Goal: Information Seeking & Learning: Learn about a topic

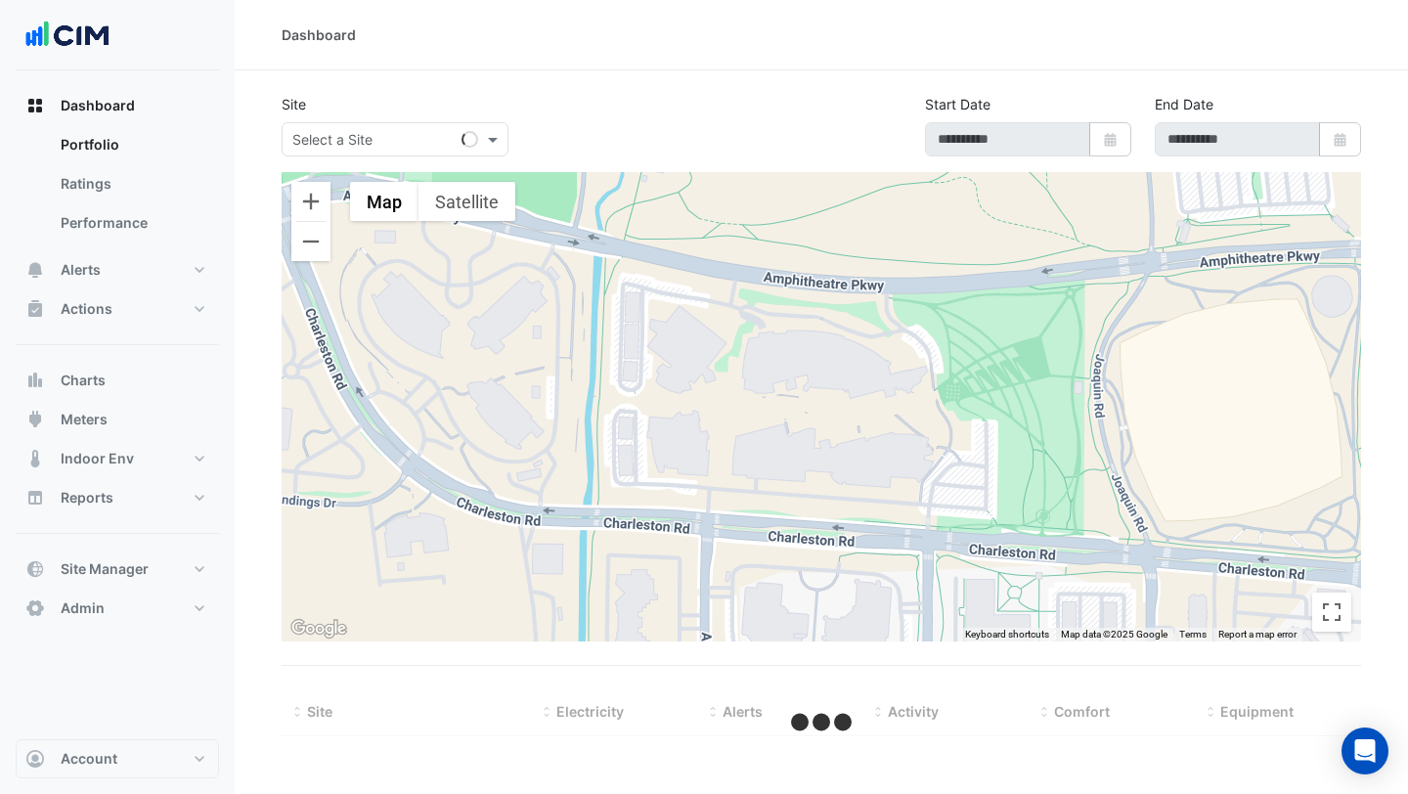
select select "***"
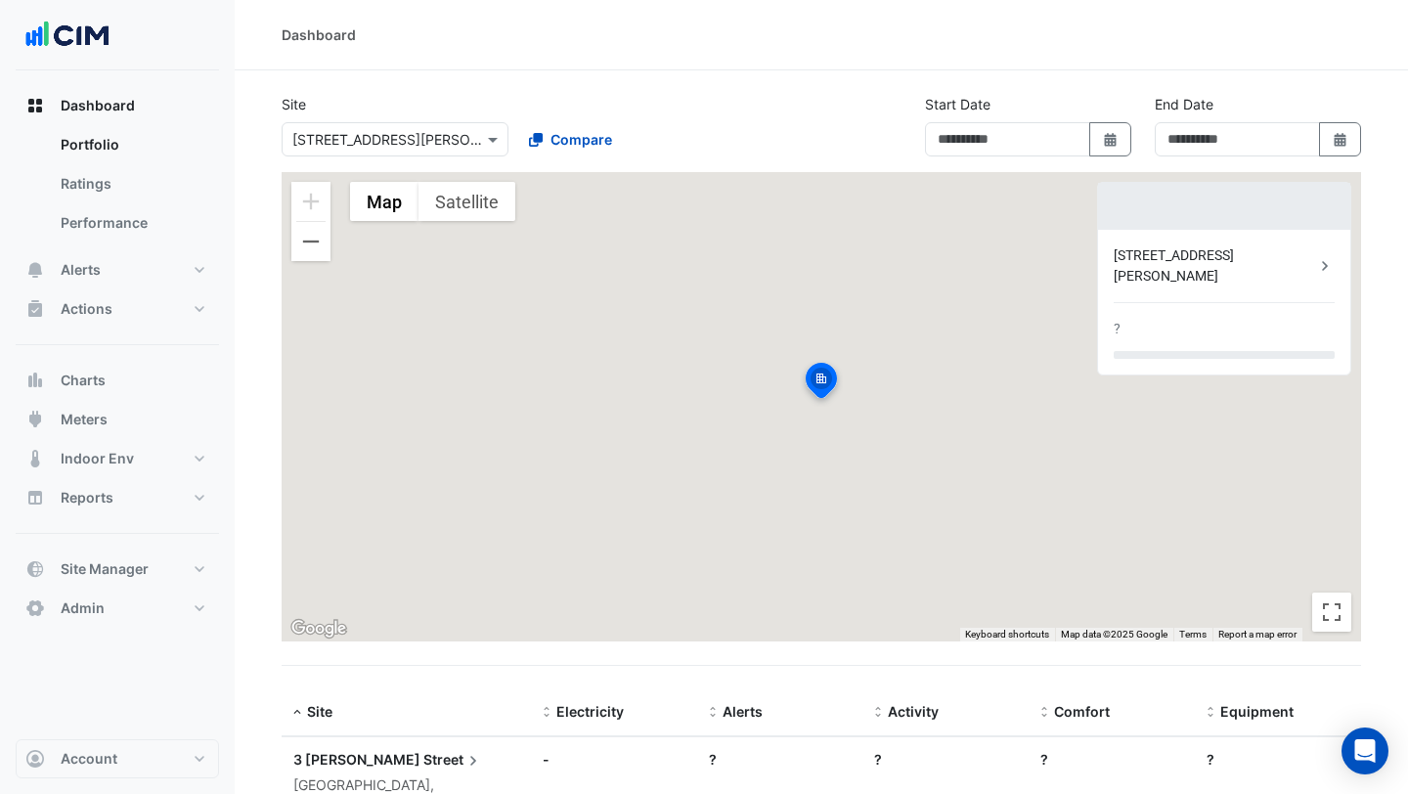
type input "**********"
click at [540, 88] on section "**********" at bounding box center [821, 476] width 1173 height 813
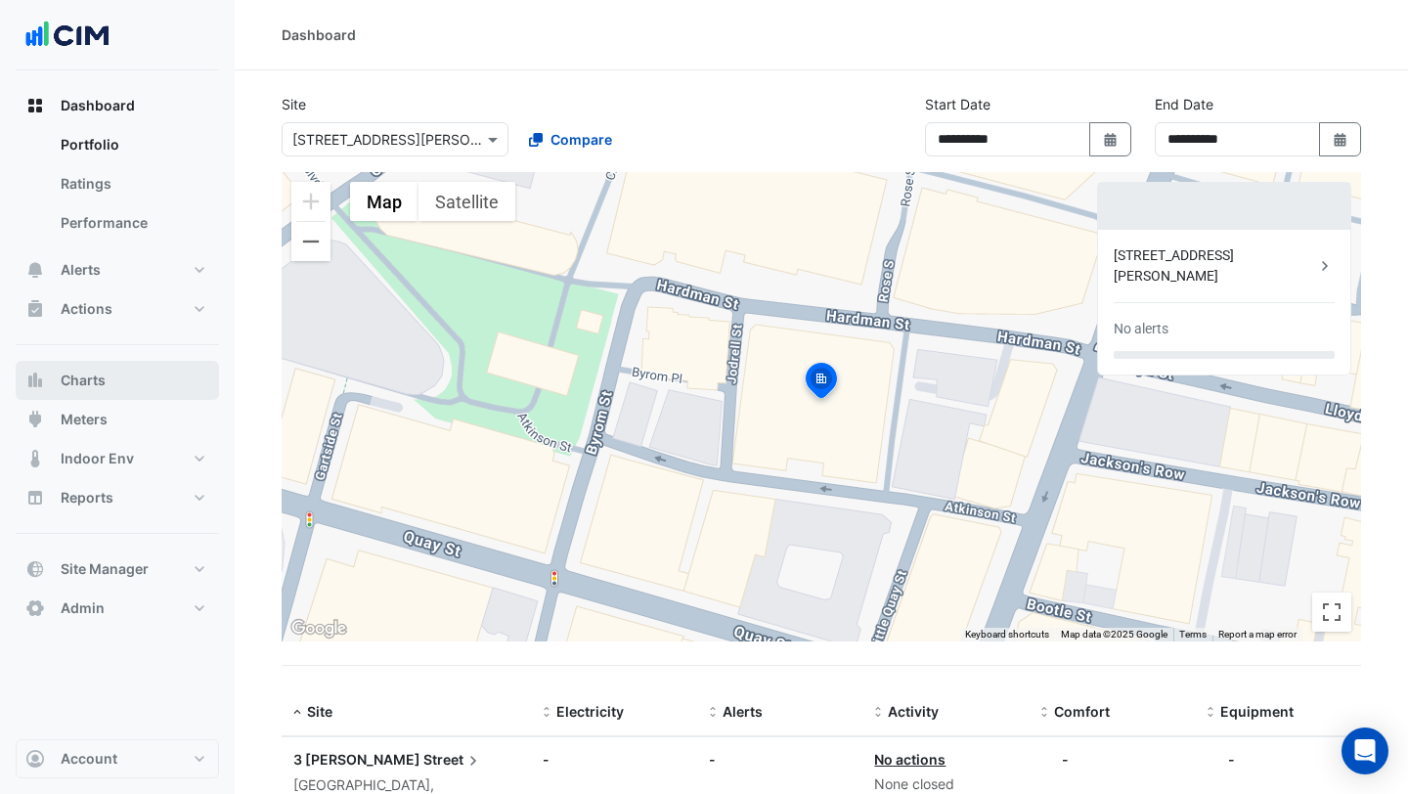
click at [95, 382] on span "Charts" at bounding box center [83, 381] width 45 height 20
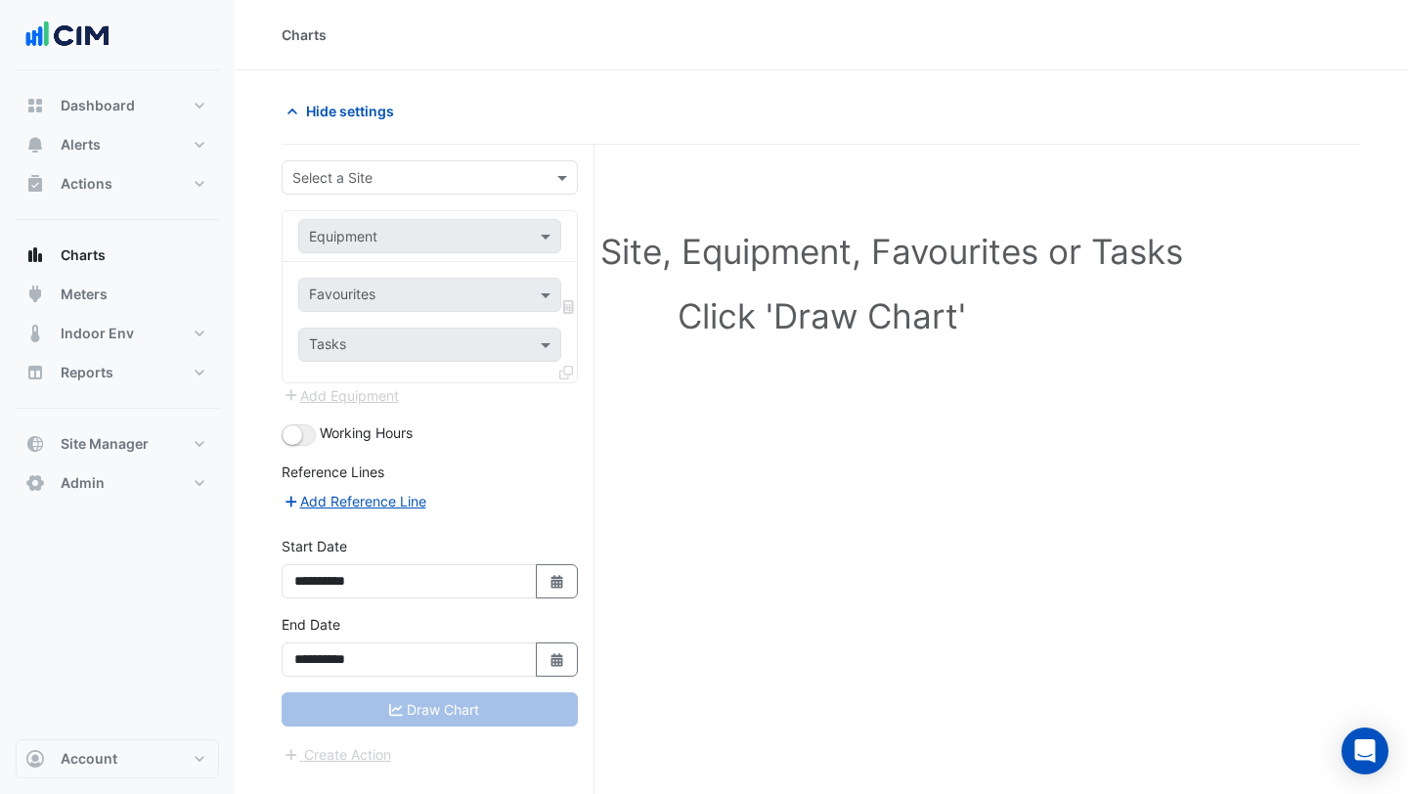
click at [425, 184] on input "text" at bounding box center [410, 178] width 236 height 21
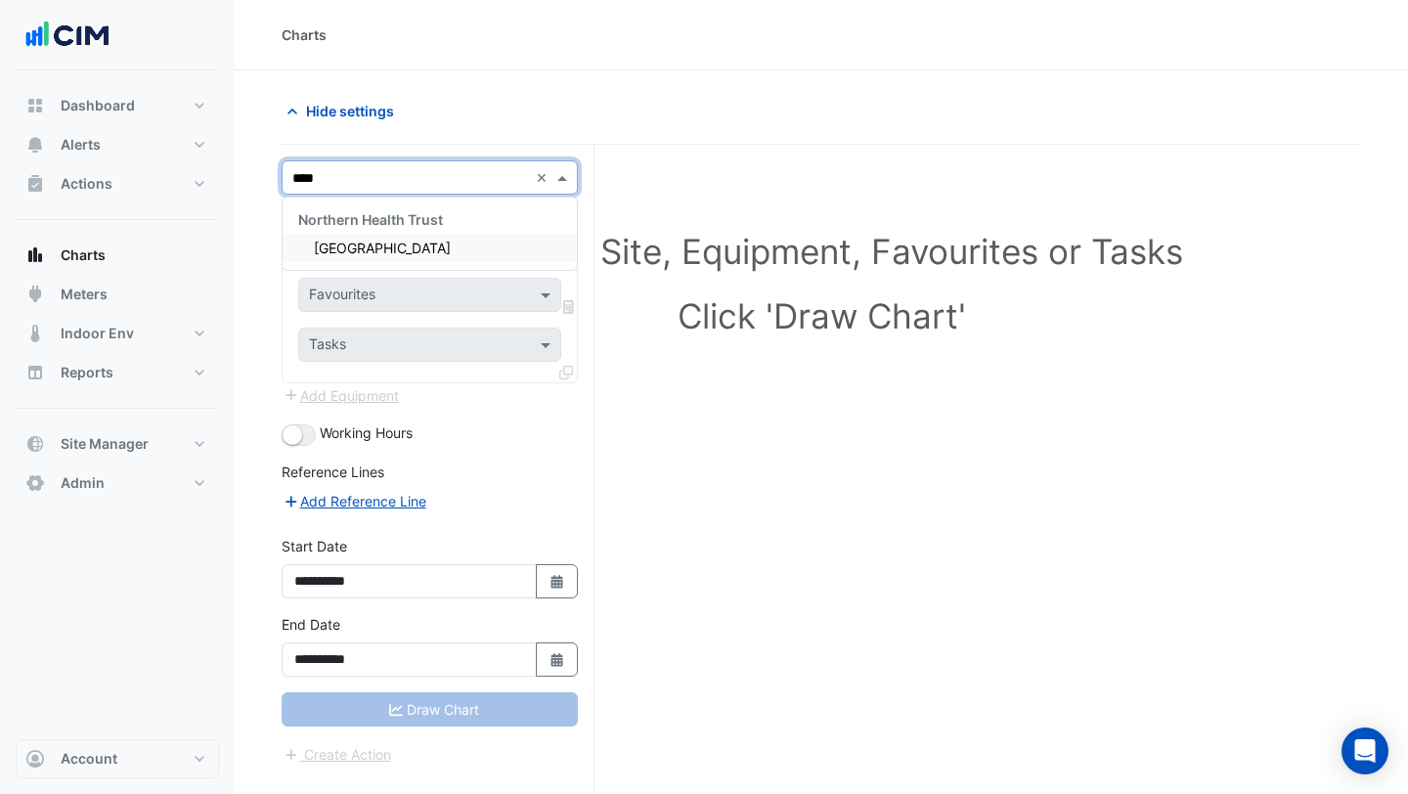
type input "*****"
click at [432, 238] on div "[GEOGRAPHIC_DATA]" at bounding box center [430, 248] width 294 height 28
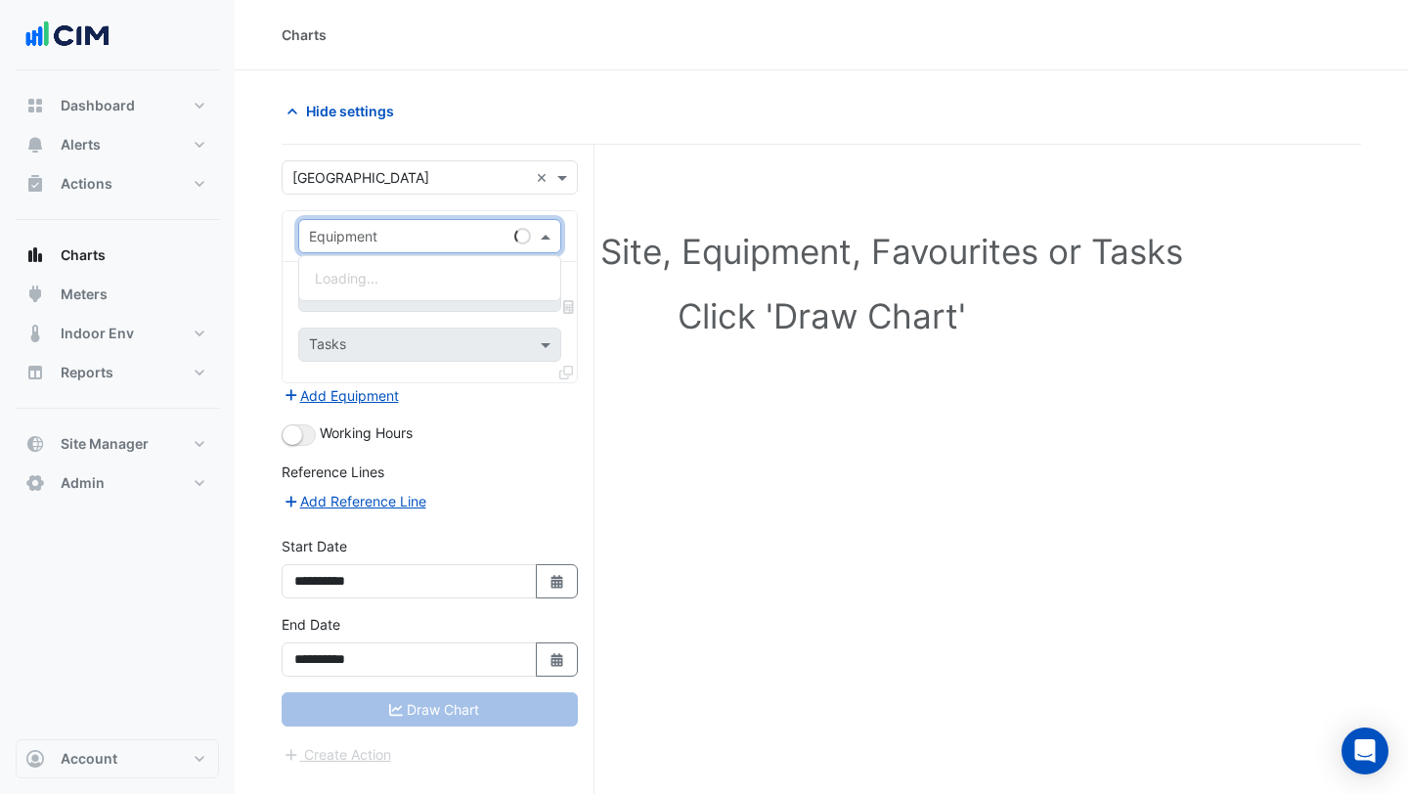
click at [432, 238] on input "text" at bounding box center [410, 237] width 202 height 21
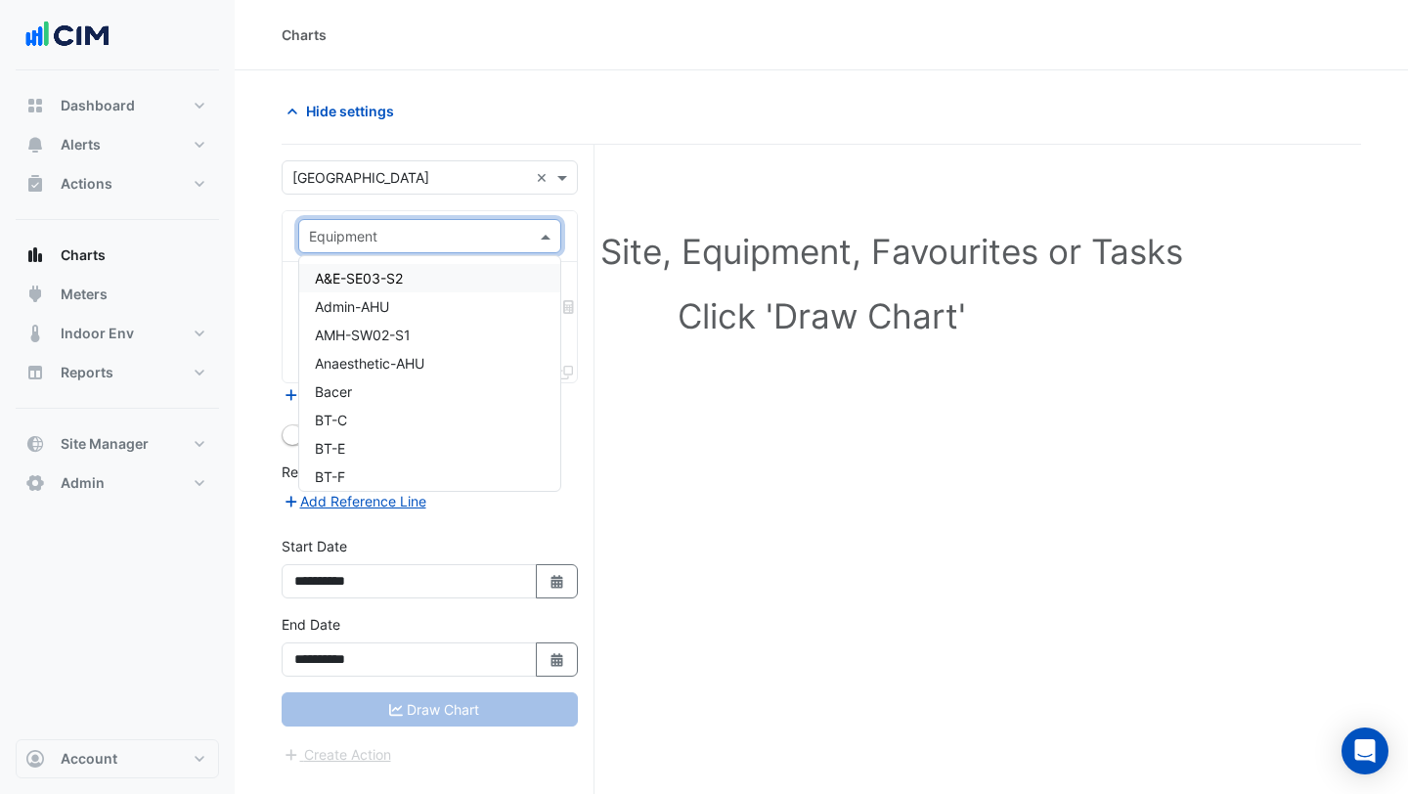
click at [420, 277] on div "A&E-SE03-S2" at bounding box center [429, 278] width 261 height 28
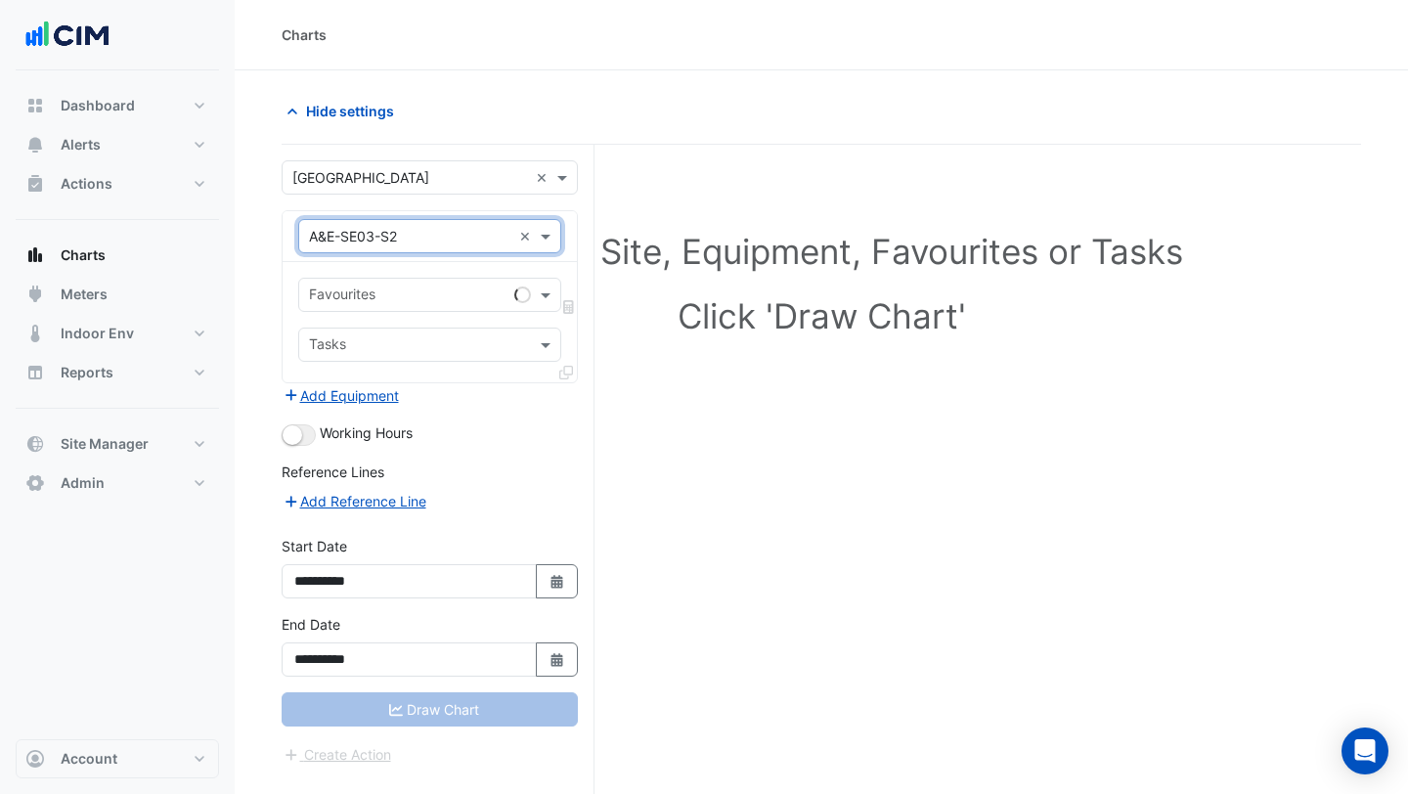
click at [427, 240] on input "text" at bounding box center [410, 237] width 202 height 21
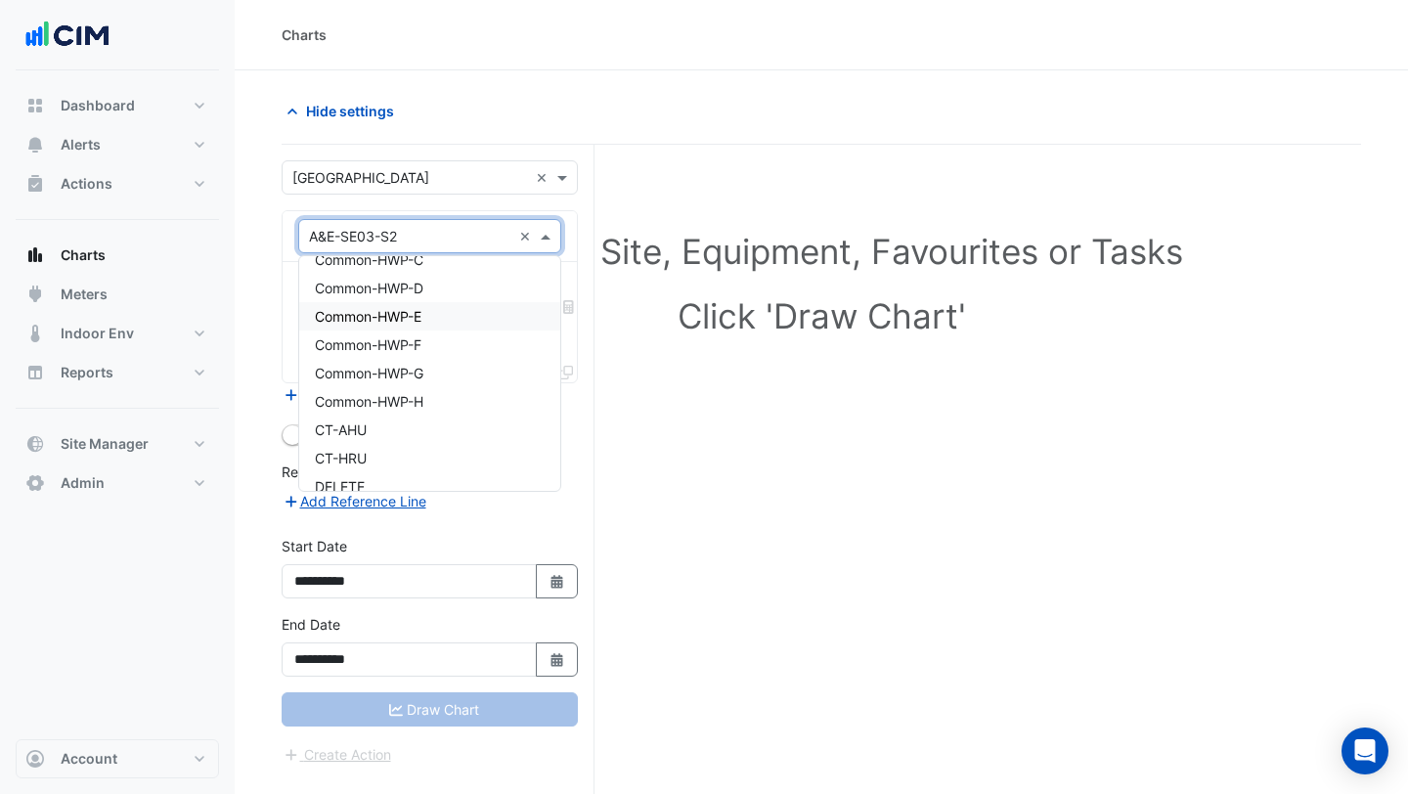
scroll to position [688, 0]
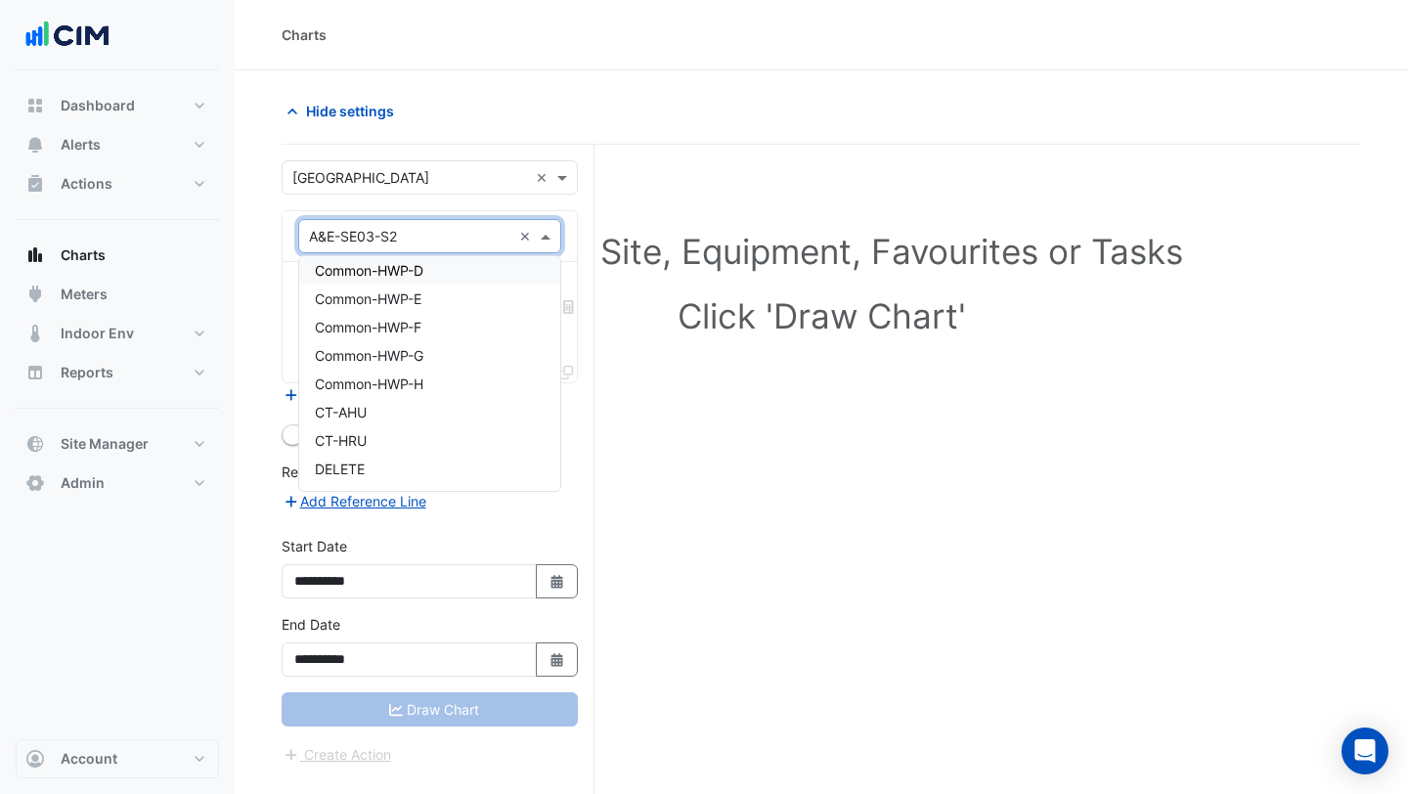
click at [448, 234] on input "text" at bounding box center [410, 237] width 202 height 21
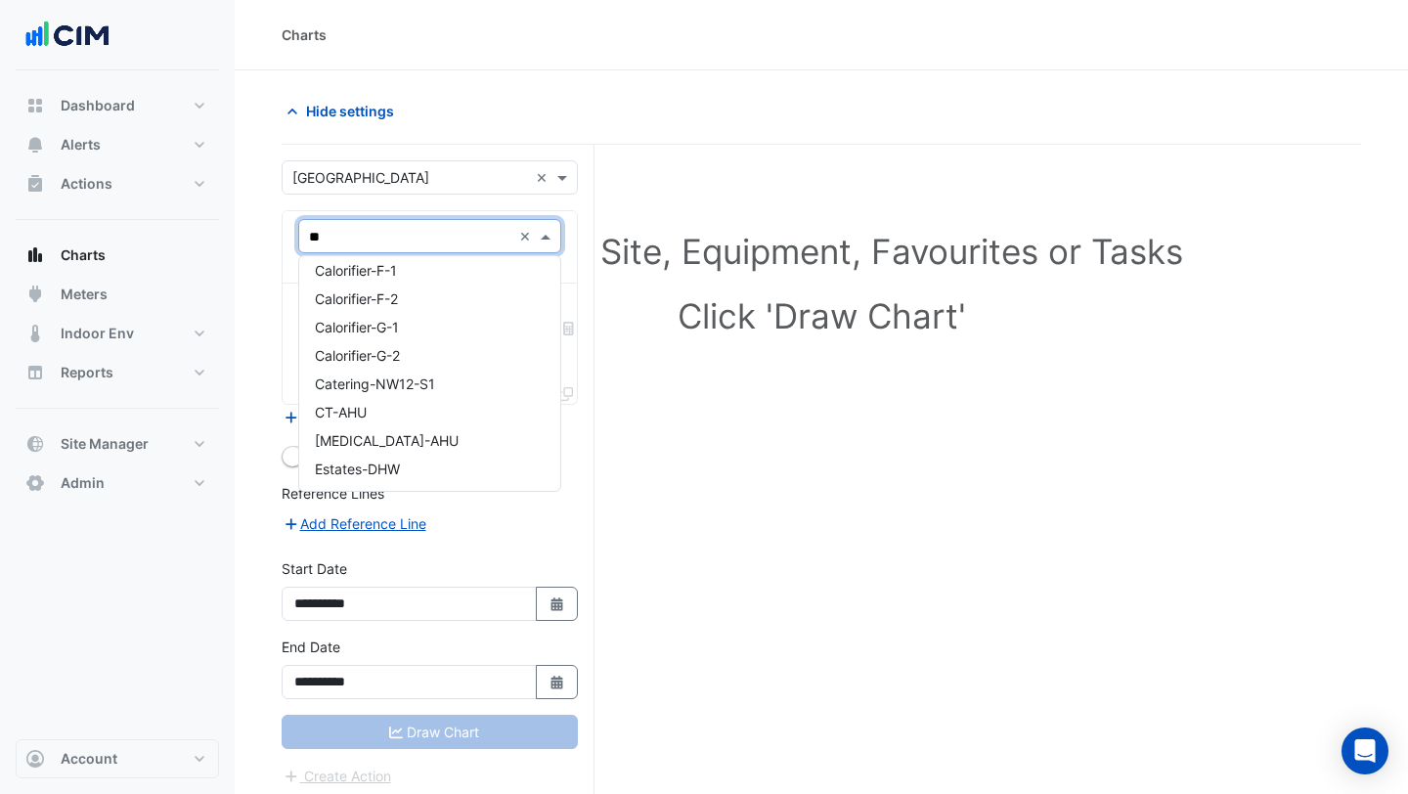
scroll to position [0, 0]
type input "***"
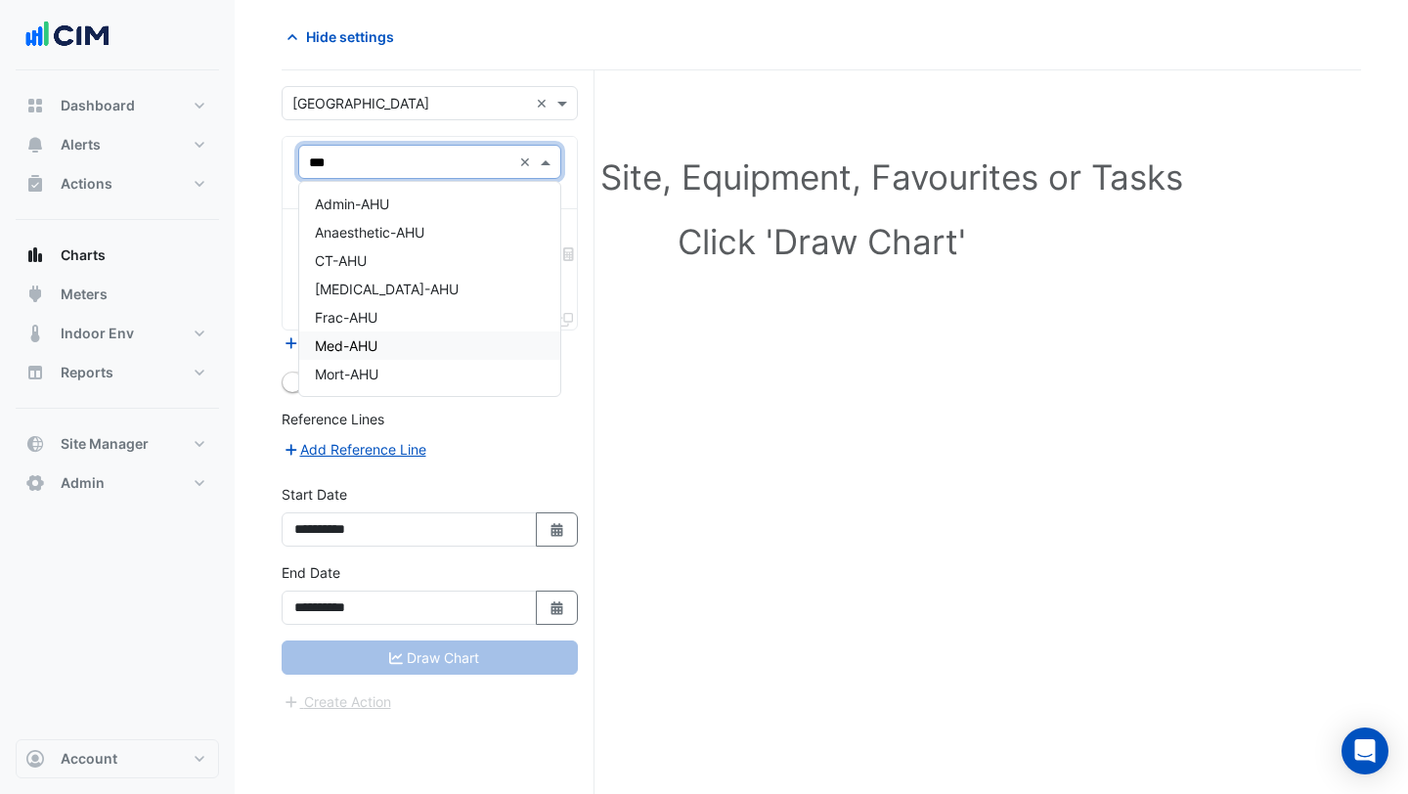
click at [436, 347] on div "Med-AHU" at bounding box center [429, 345] width 261 height 28
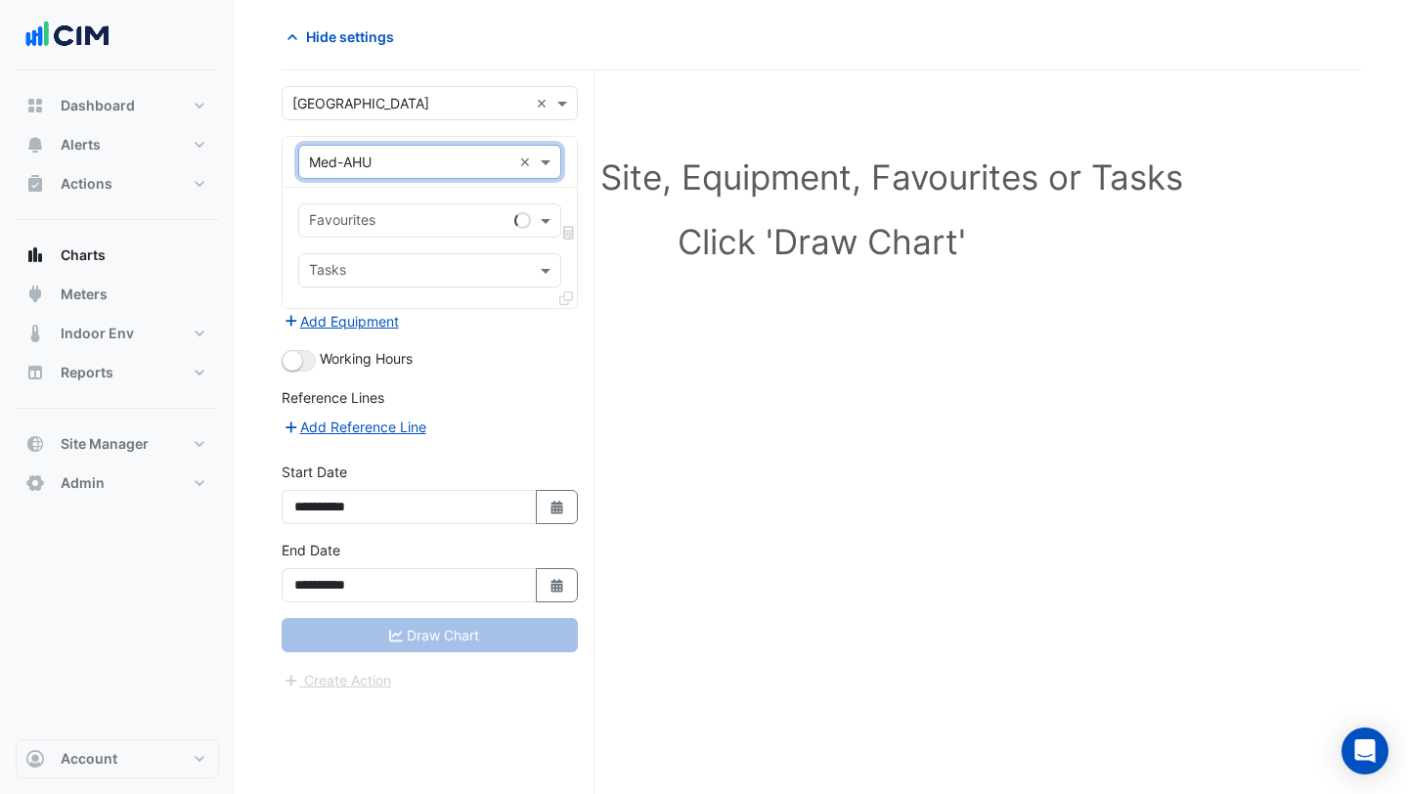
click at [422, 221] on input "text" at bounding box center [408, 222] width 198 height 21
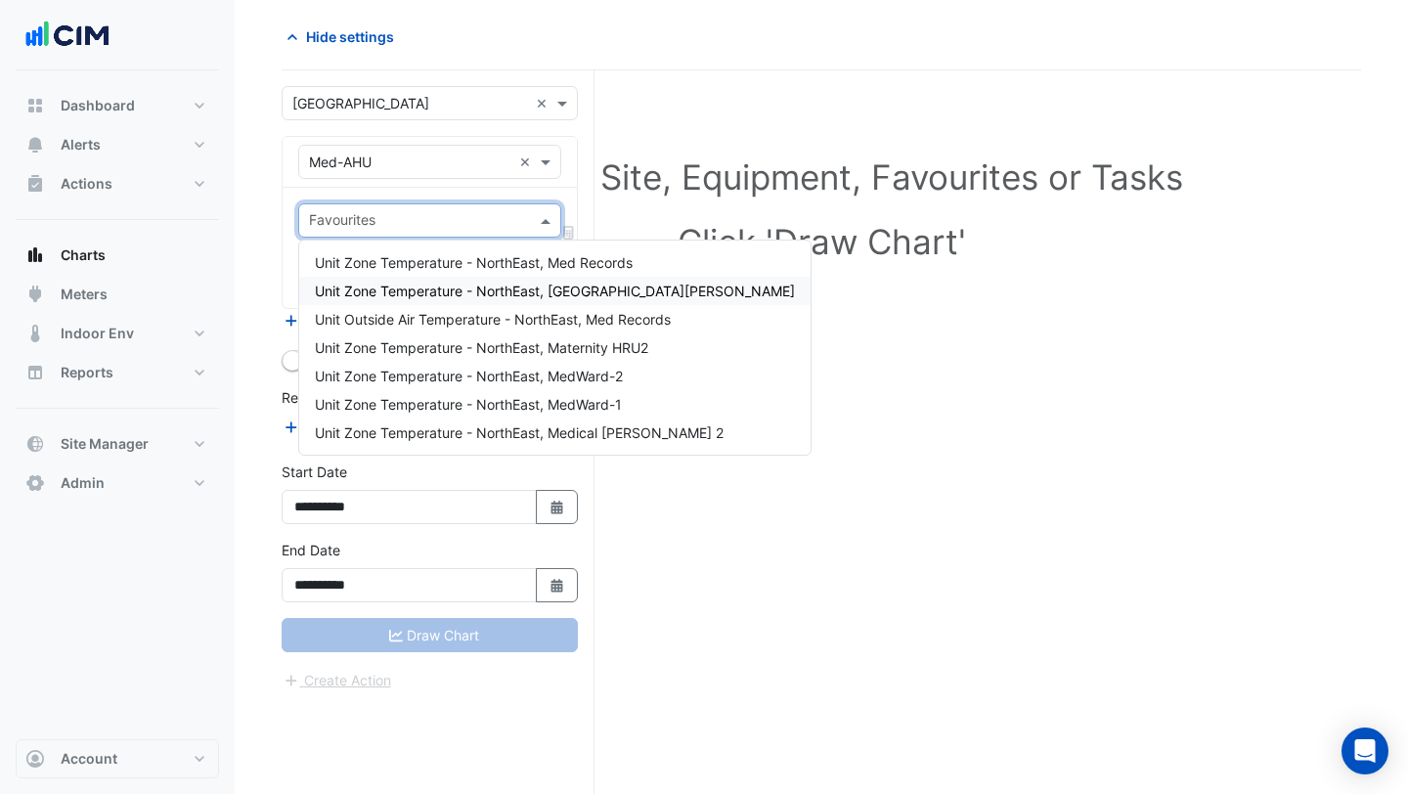
click at [400, 295] on span "Unit Zone Temperature - NorthEast, [GEOGRAPHIC_DATA][PERSON_NAME]" at bounding box center [555, 291] width 480 height 17
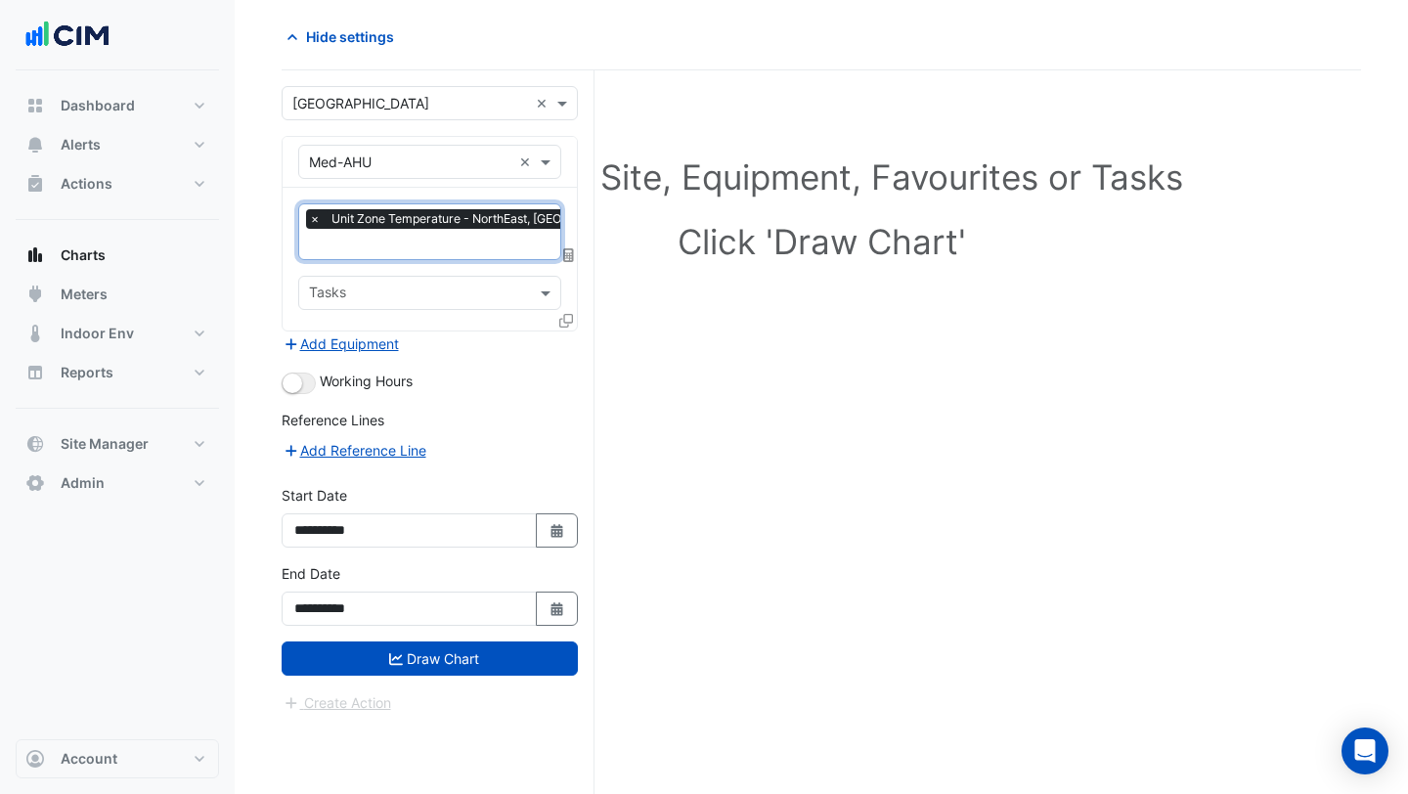
click at [433, 248] on input "text" at bounding box center [534, 246] width 451 height 21
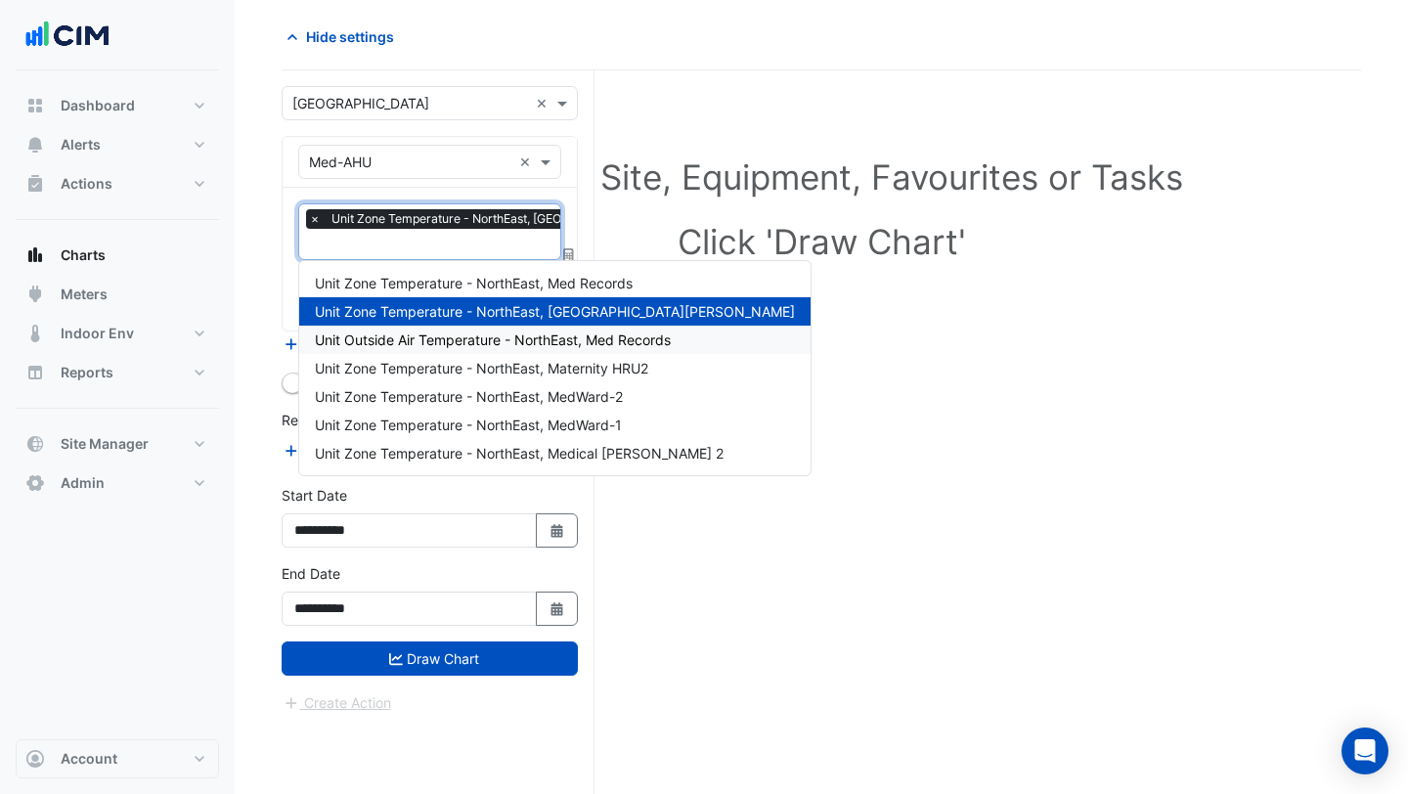
click at [429, 340] on span "Unit Outside Air Temperature - NorthEast, Med Records" at bounding box center [493, 339] width 356 height 17
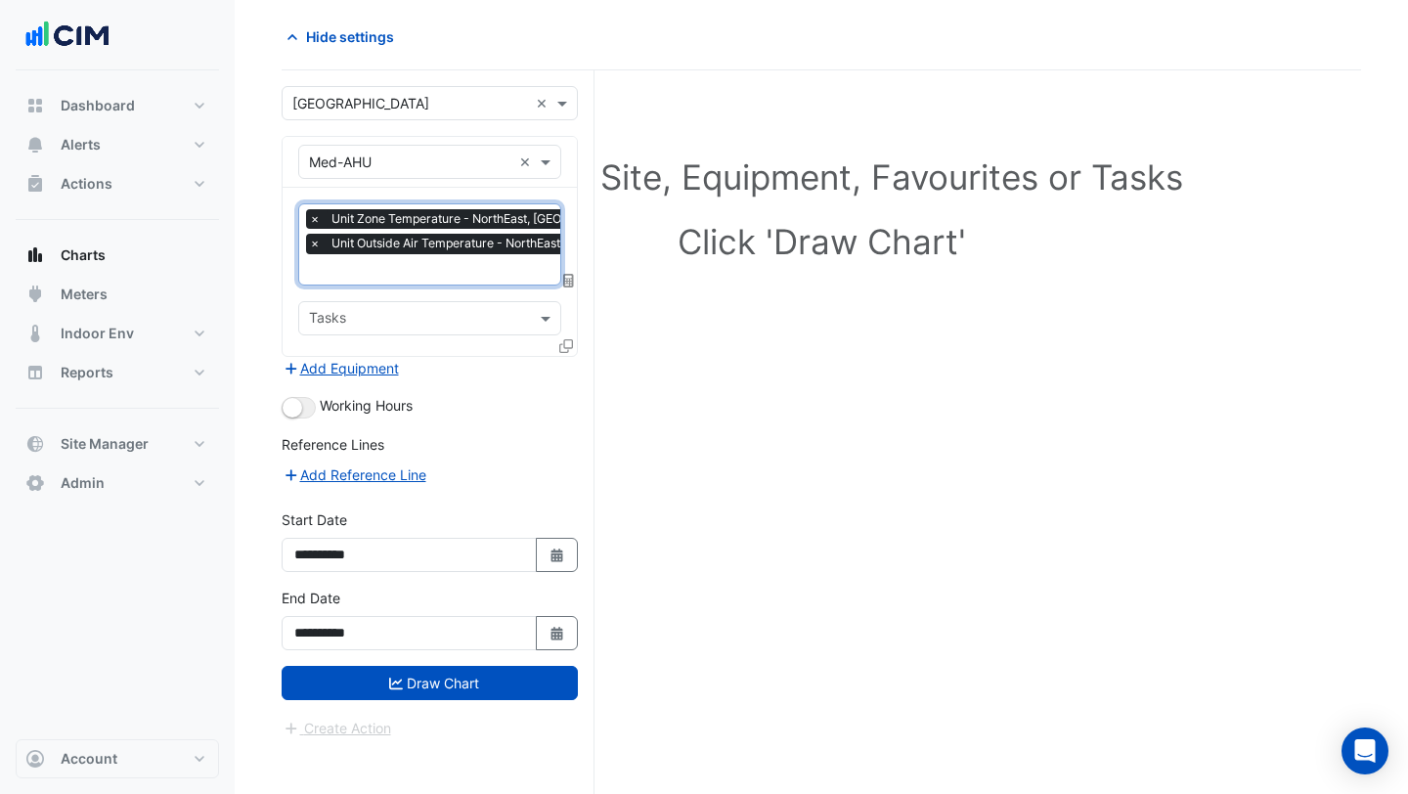
click at [399, 262] on input "text" at bounding box center [534, 271] width 451 height 21
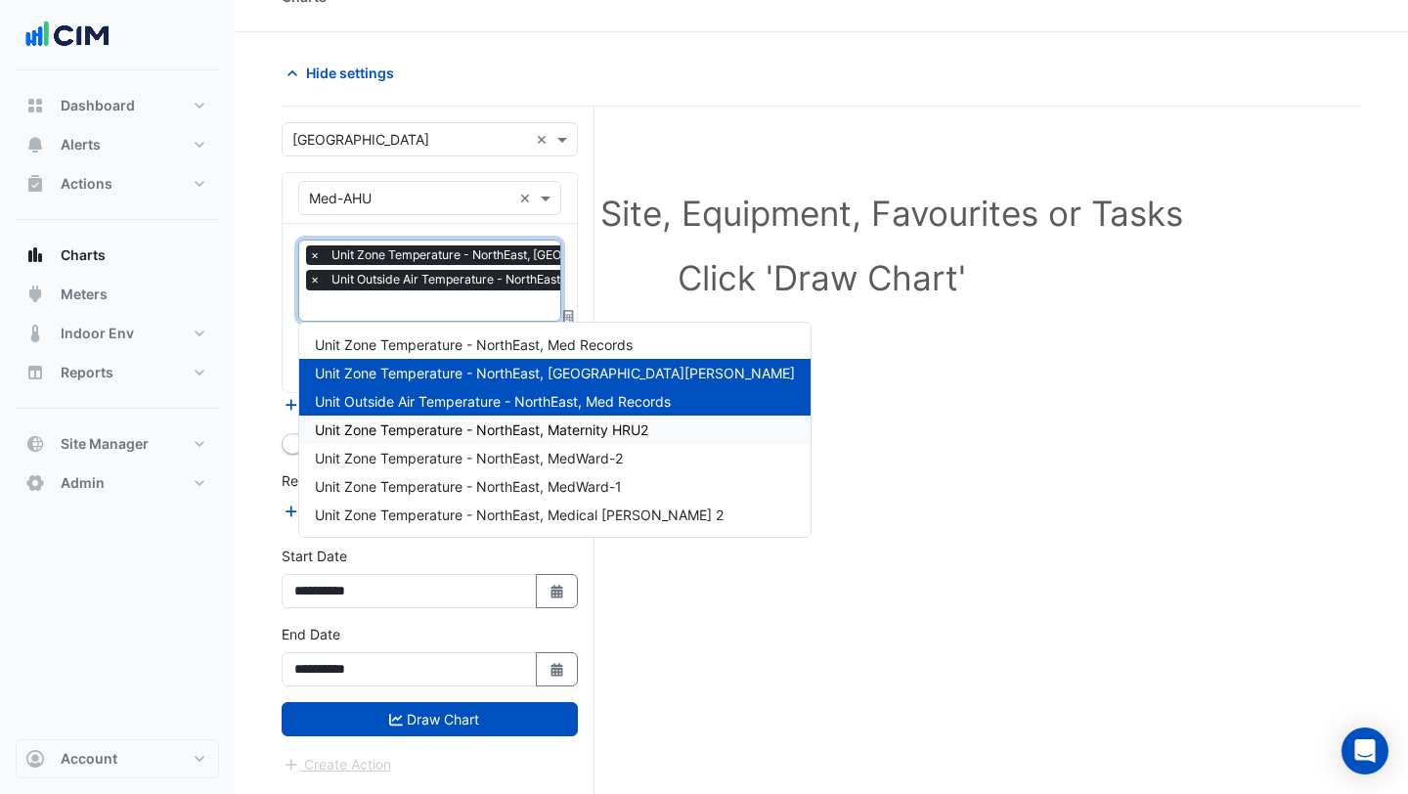
scroll to position [39, 0]
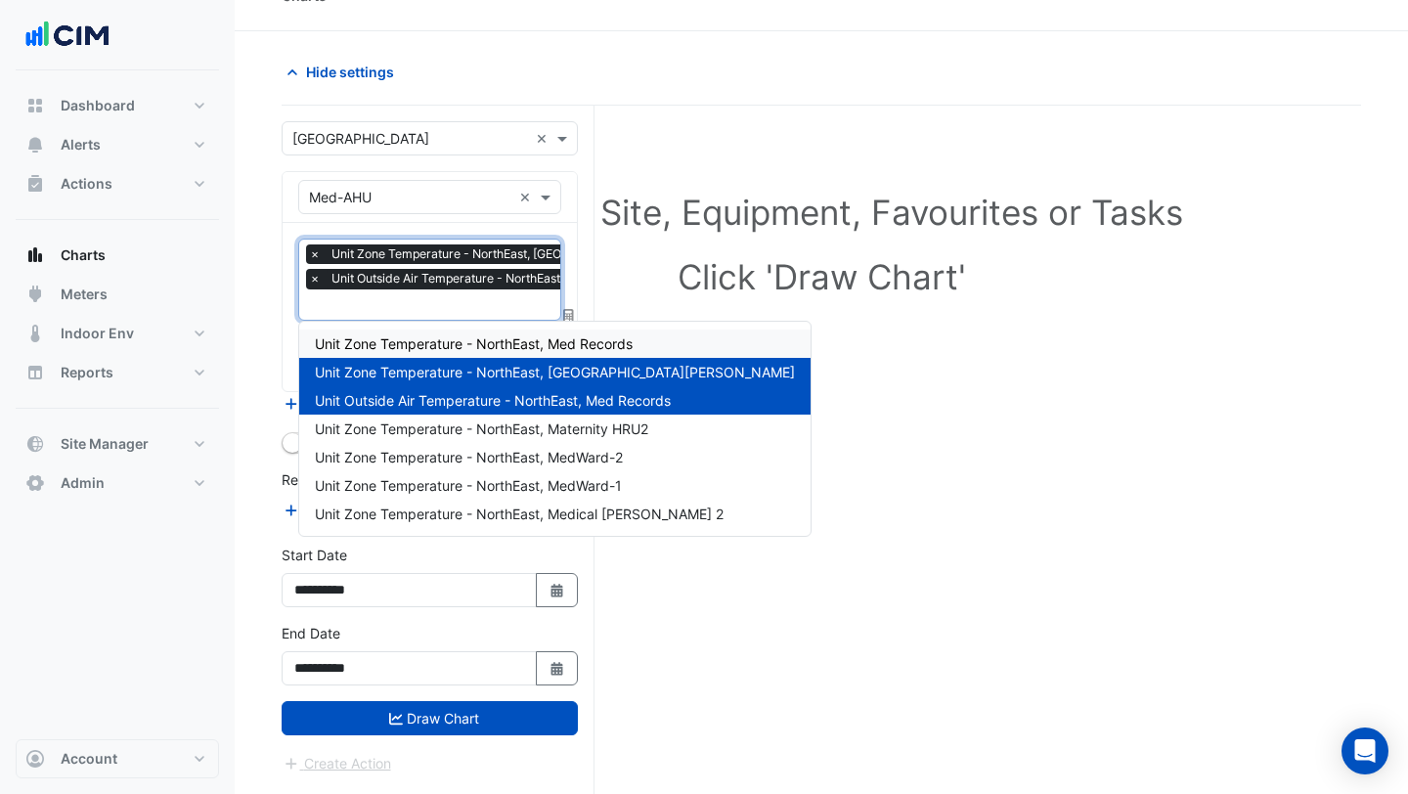
click at [599, 260] on h1 "Click 'Draw Chart'" at bounding box center [821, 276] width 993 height 41
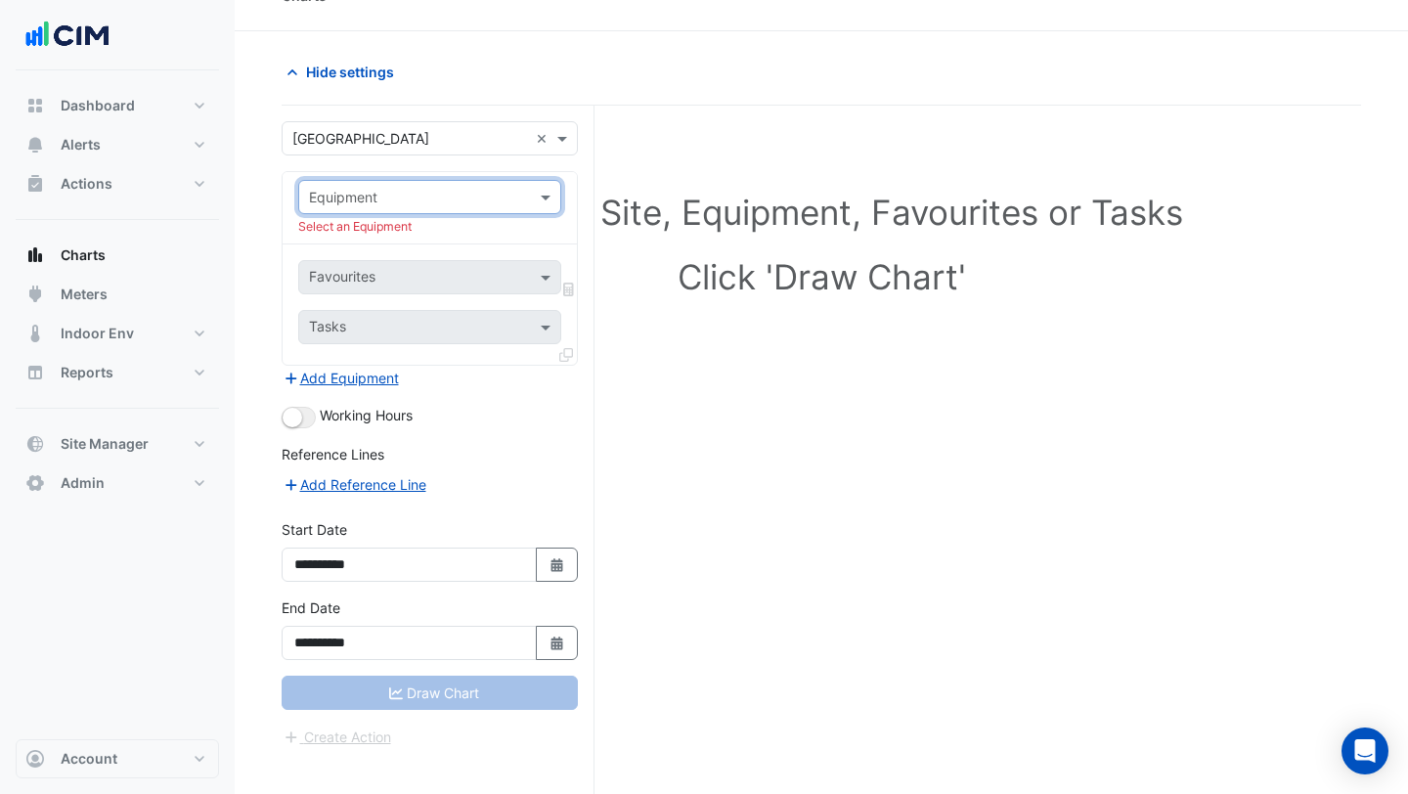
click at [521, 192] on div at bounding box center [429, 197] width 261 height 22
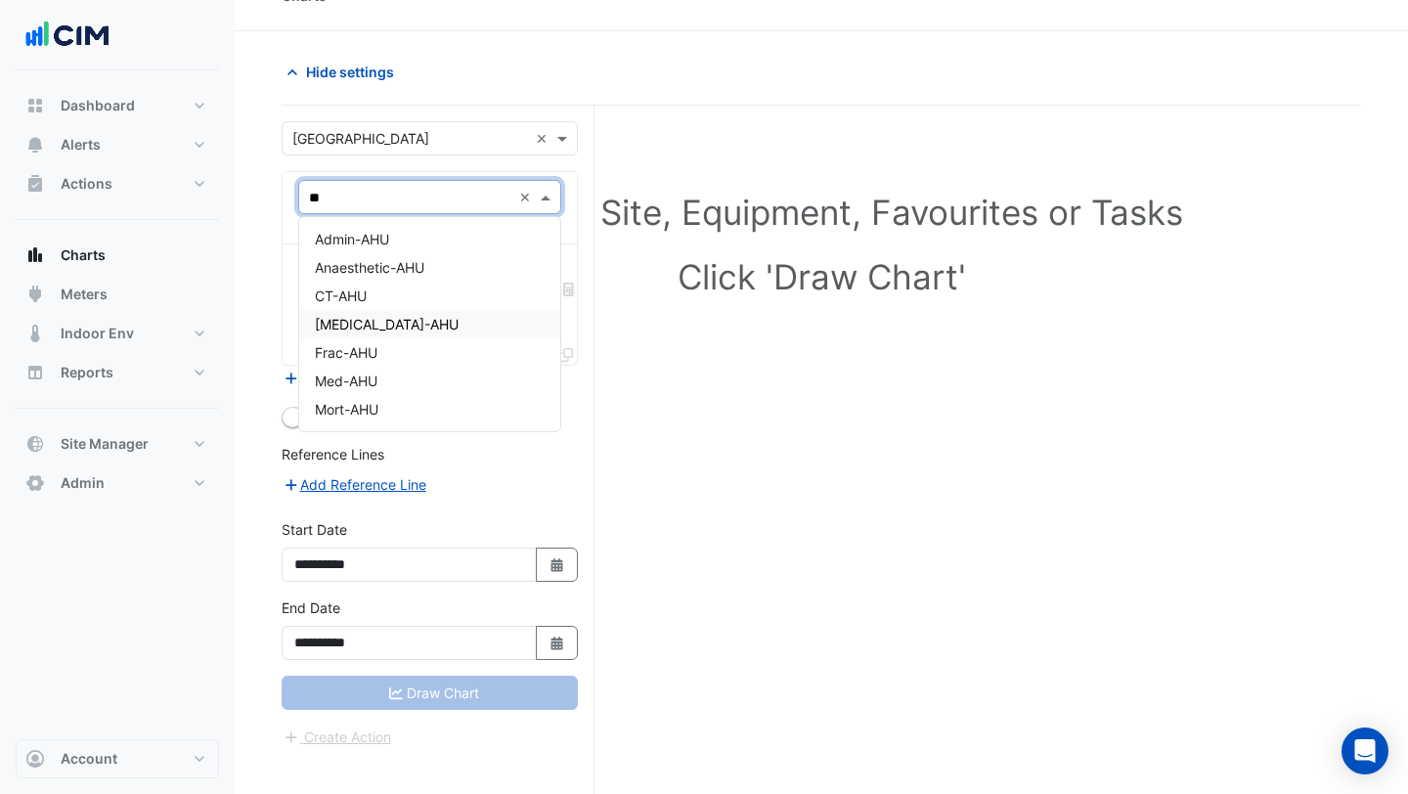
scroll to position [0, 0]
type input "***"
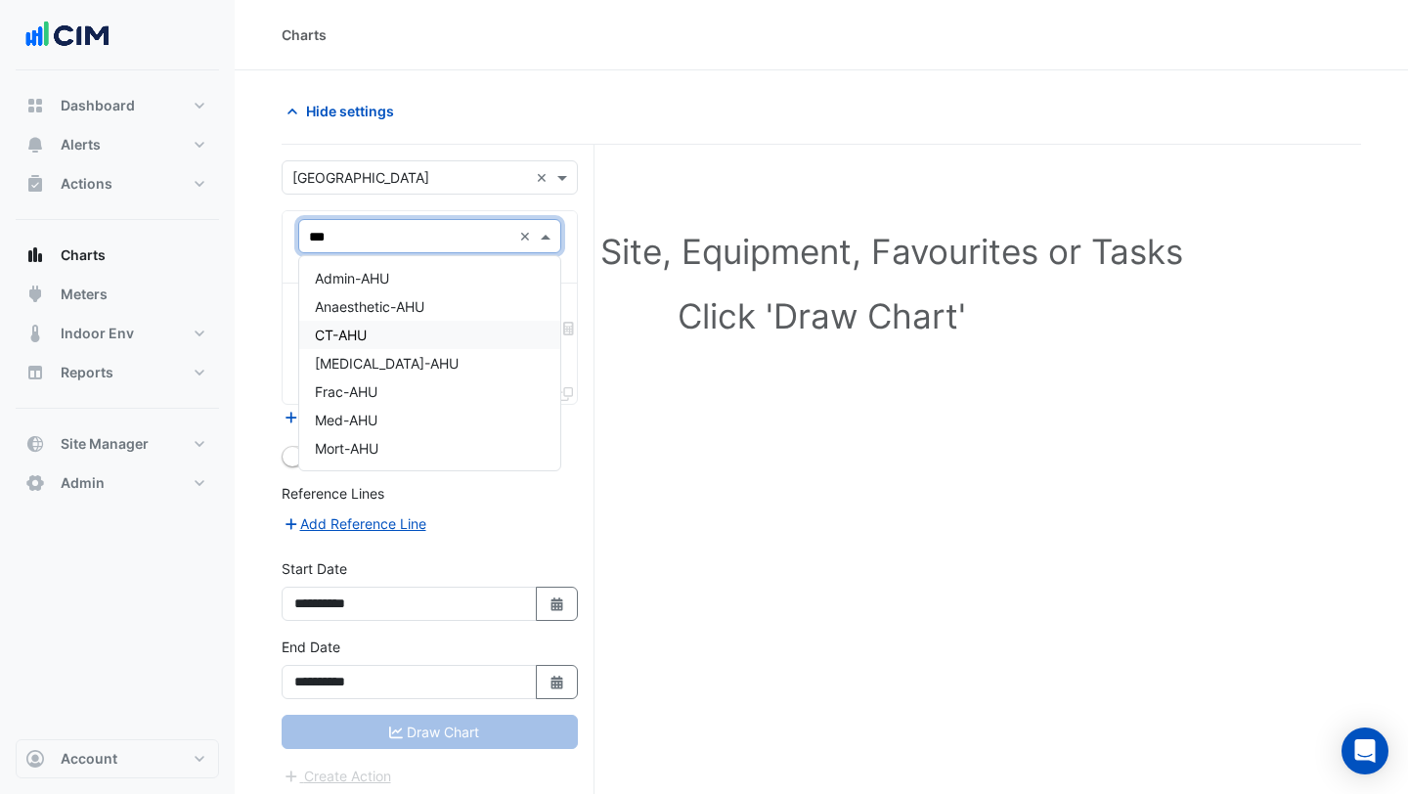
click at [404, 347] on div "CT-AHU" at bounding box center [429, 335] width 261 height 28
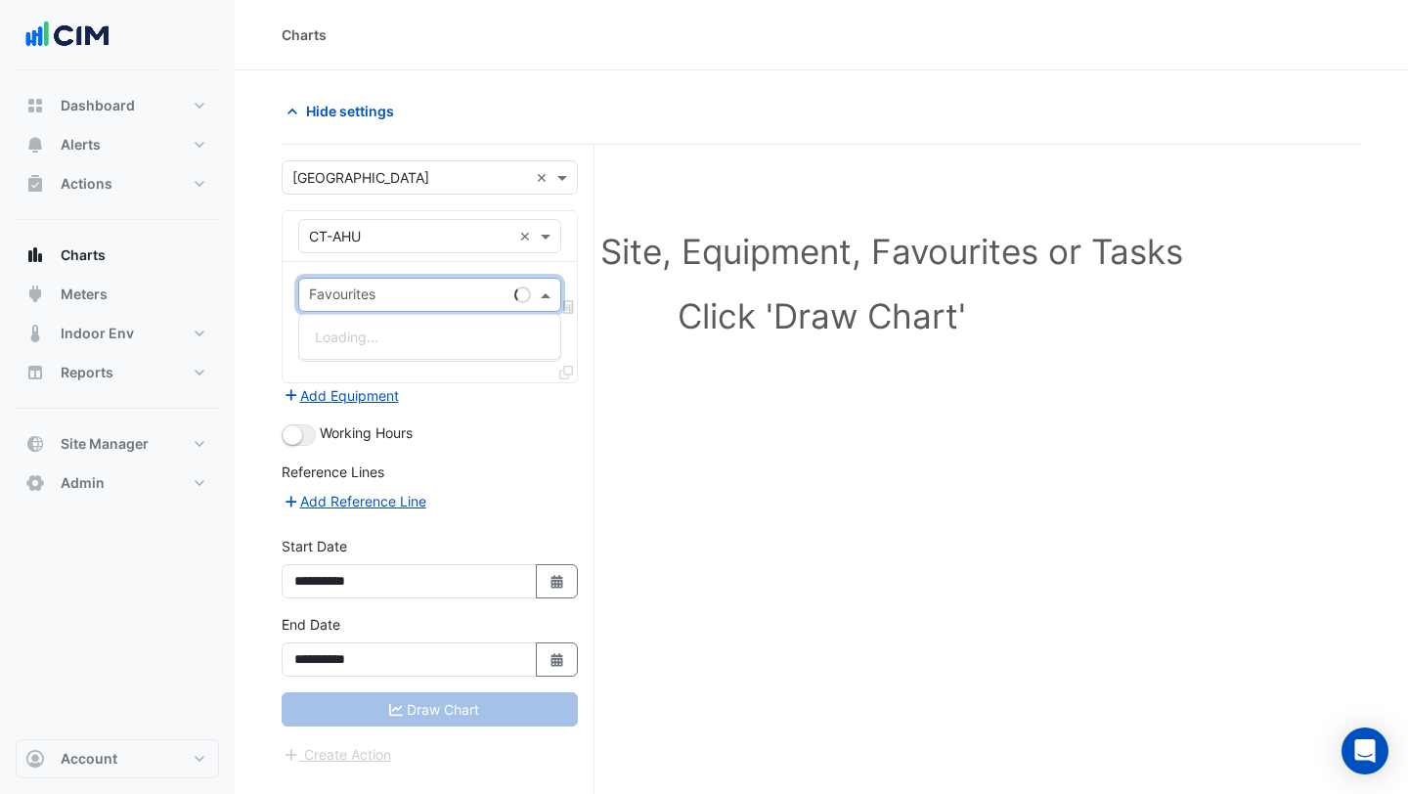
click at [426, 291] on input "text" at bounding box center [408, 296] width 198 height 21
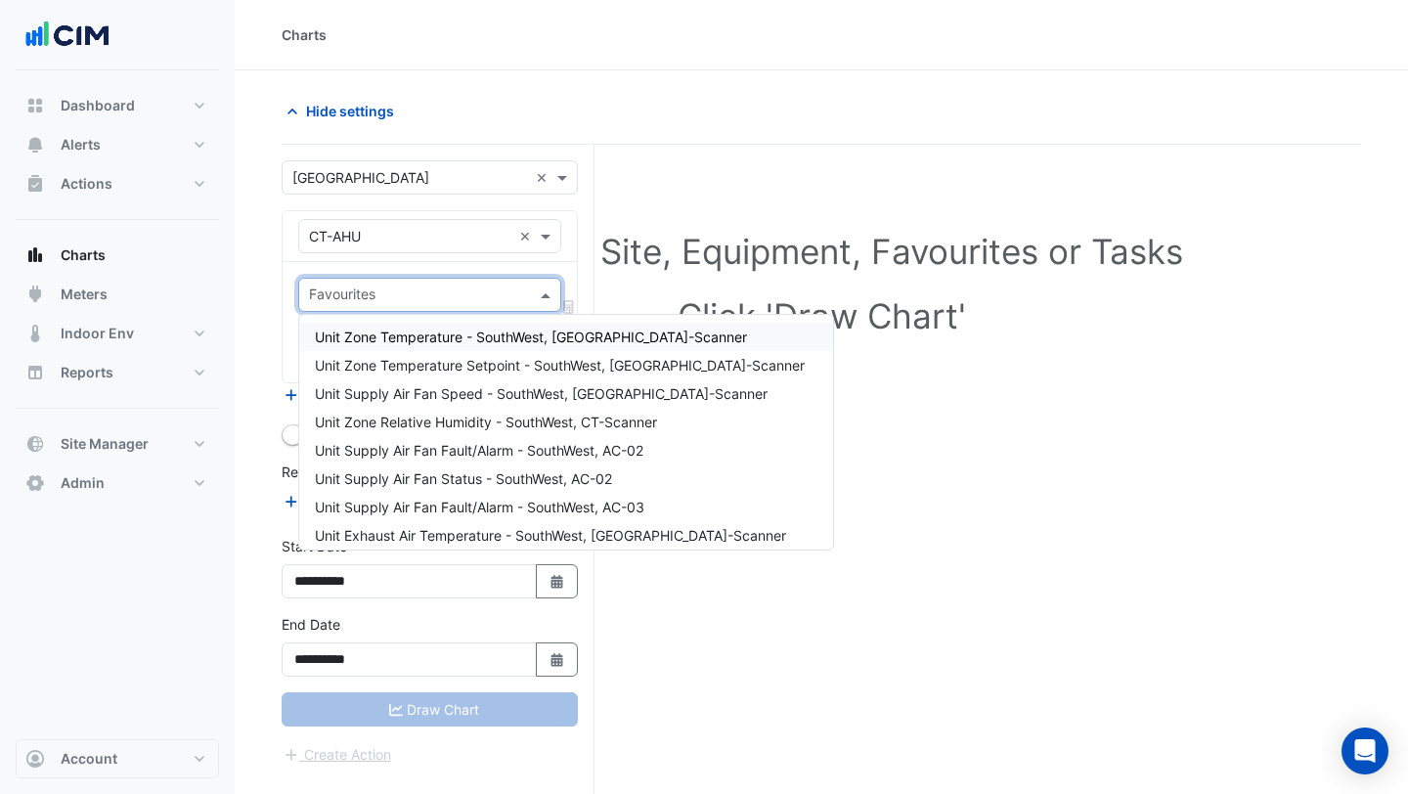
click at [427, 342] on span "Unit Zone Temperature - SouthWest, [GEOGRAPHIC_DATA]-Scanner" at bounding box center [531, 337] width 432 height 17
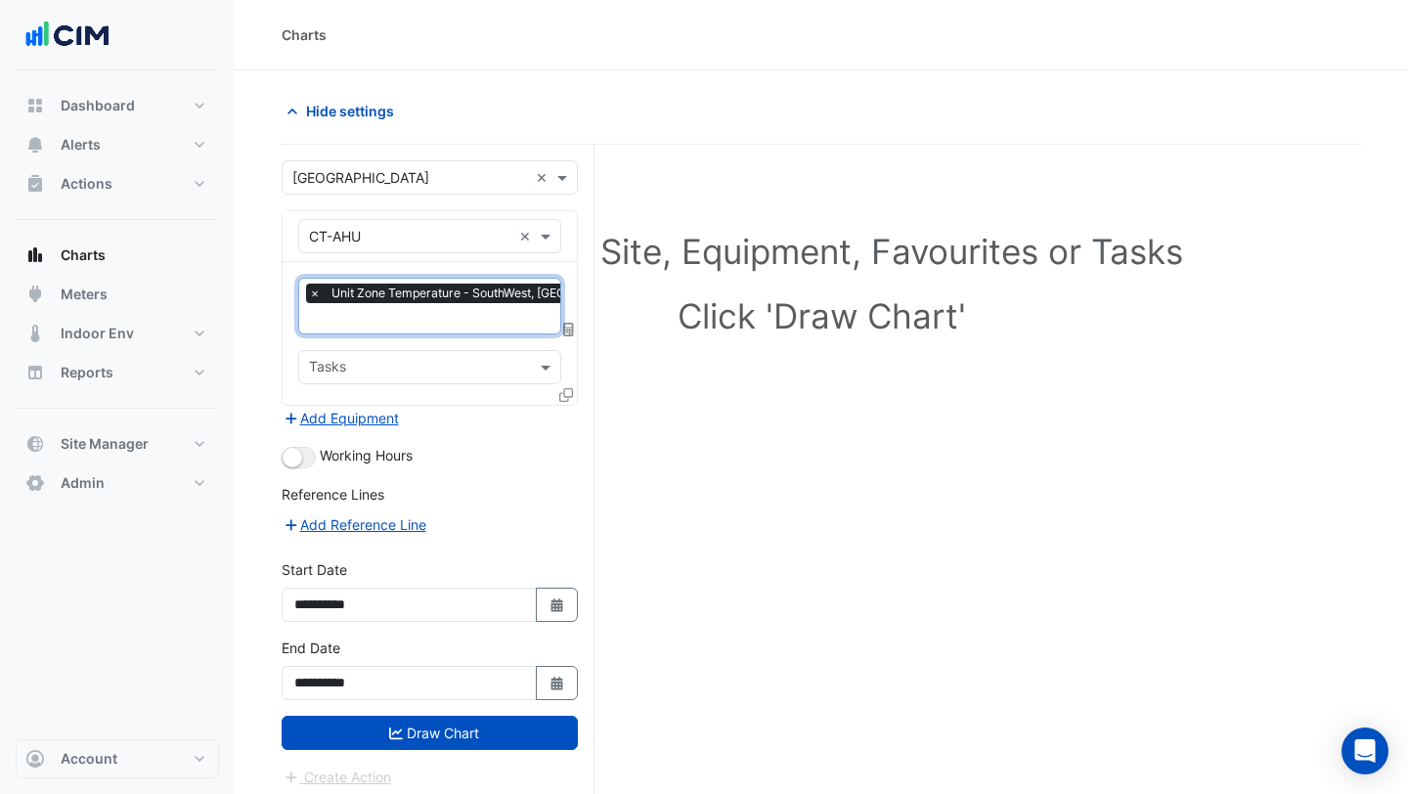
click at [424, 325] on input "text" at bounding box center [515, 320] width 412 height 21
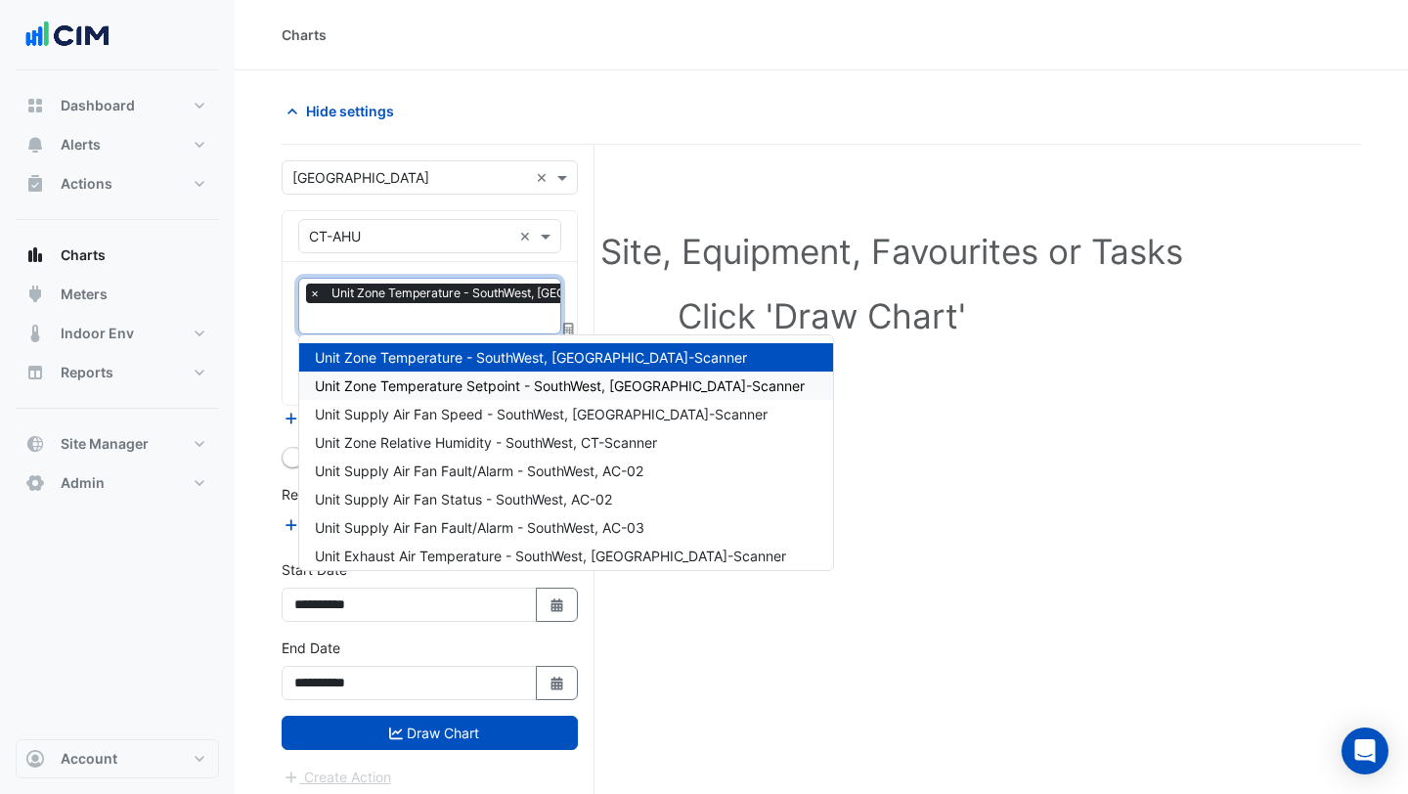
click at [406, 382] on span "Unit Zone Temperature Setpoint - SouthWest, [GEOGRAPHIC_DATA]-Scanner" at bounding box center [560, 385] width 490 height 17
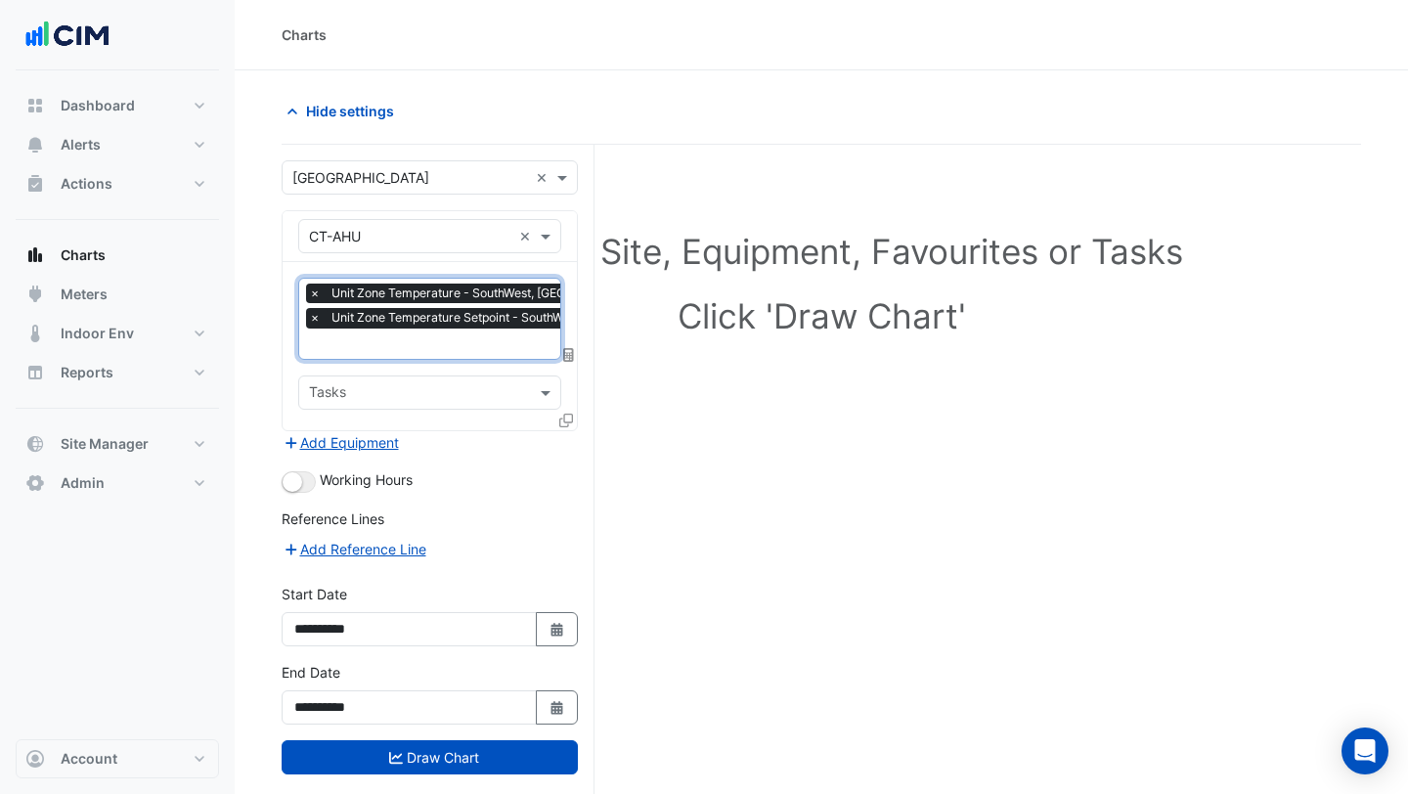
click at [413, 340] on input "text" at bounding box center [539, 345] width 461 height 21
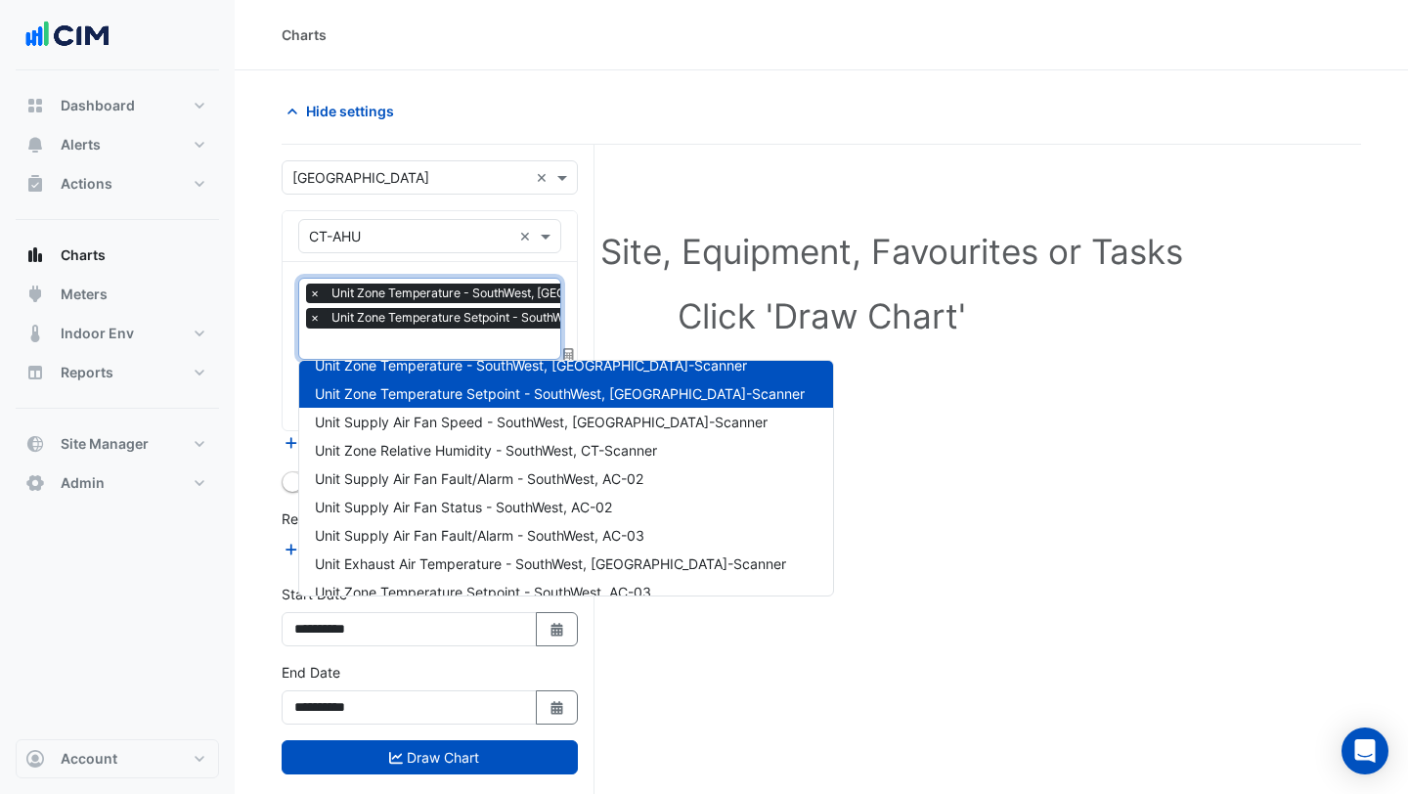
scroll to position [22, 0]
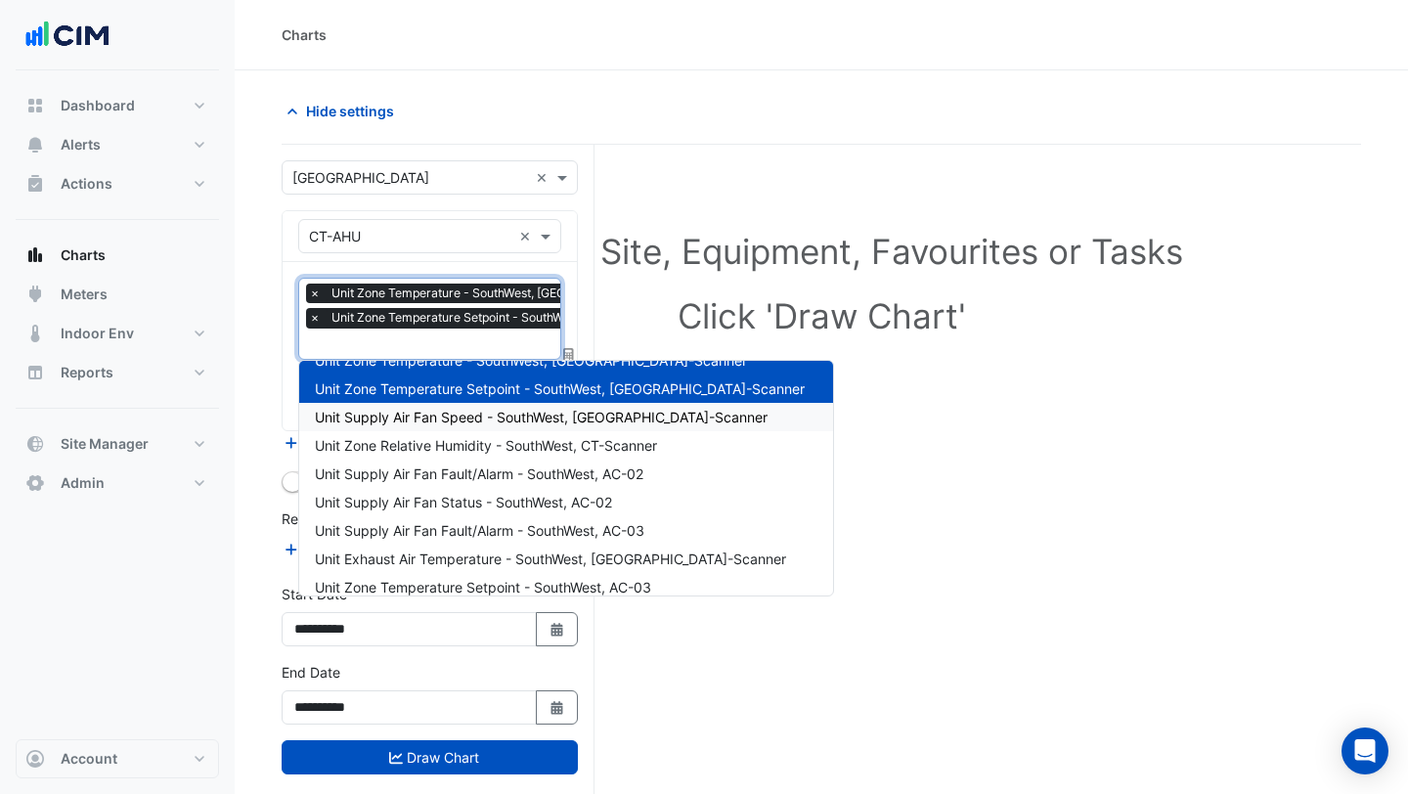
click at [406, 427] on div "Unit Supply Air Fan Speed - SouthWest, [GEOGRAPHIC_DATA]-Scanner" at bounding box center [566, 417] width 534 height 28
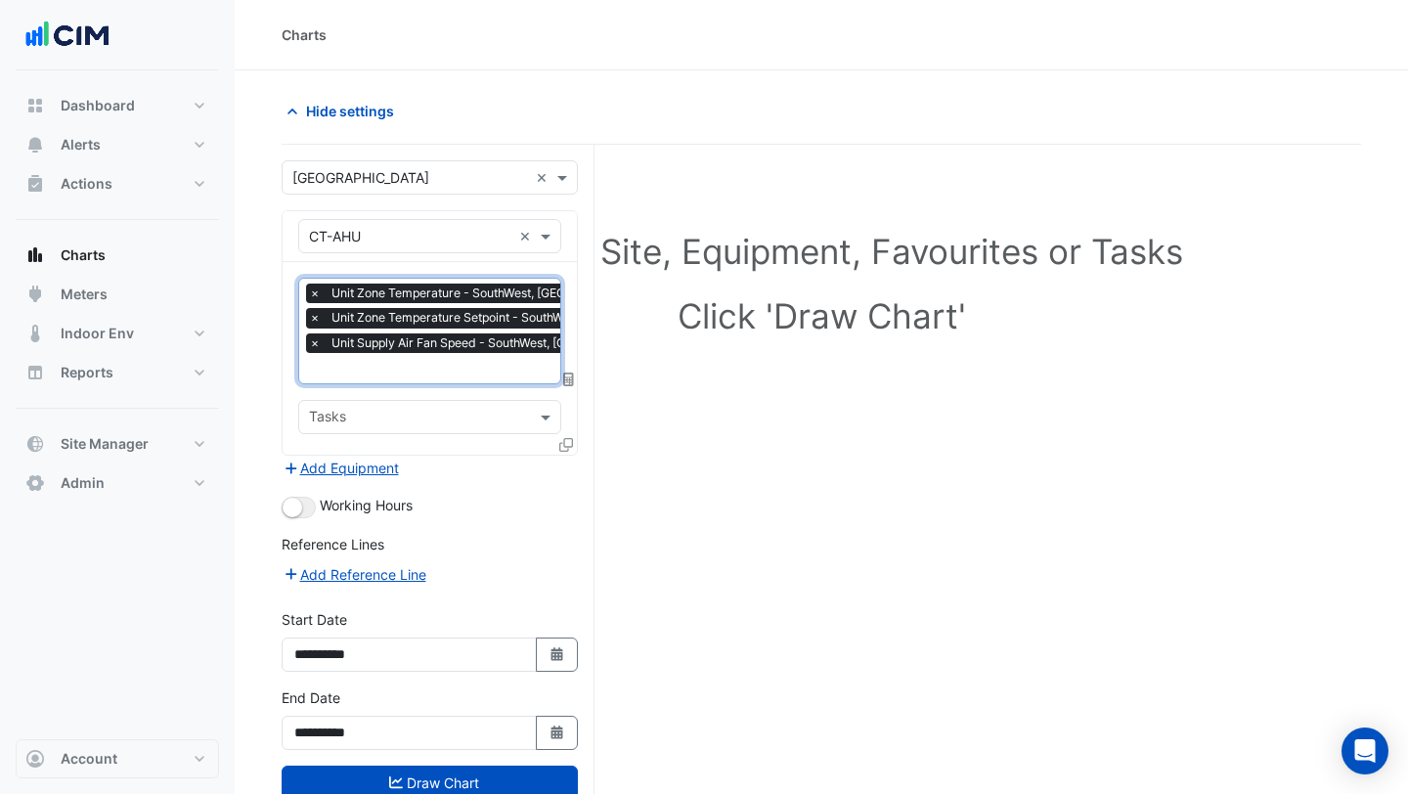
click at [400, 366] on input "text" at bounding box center [539, 370] width 461 height 21
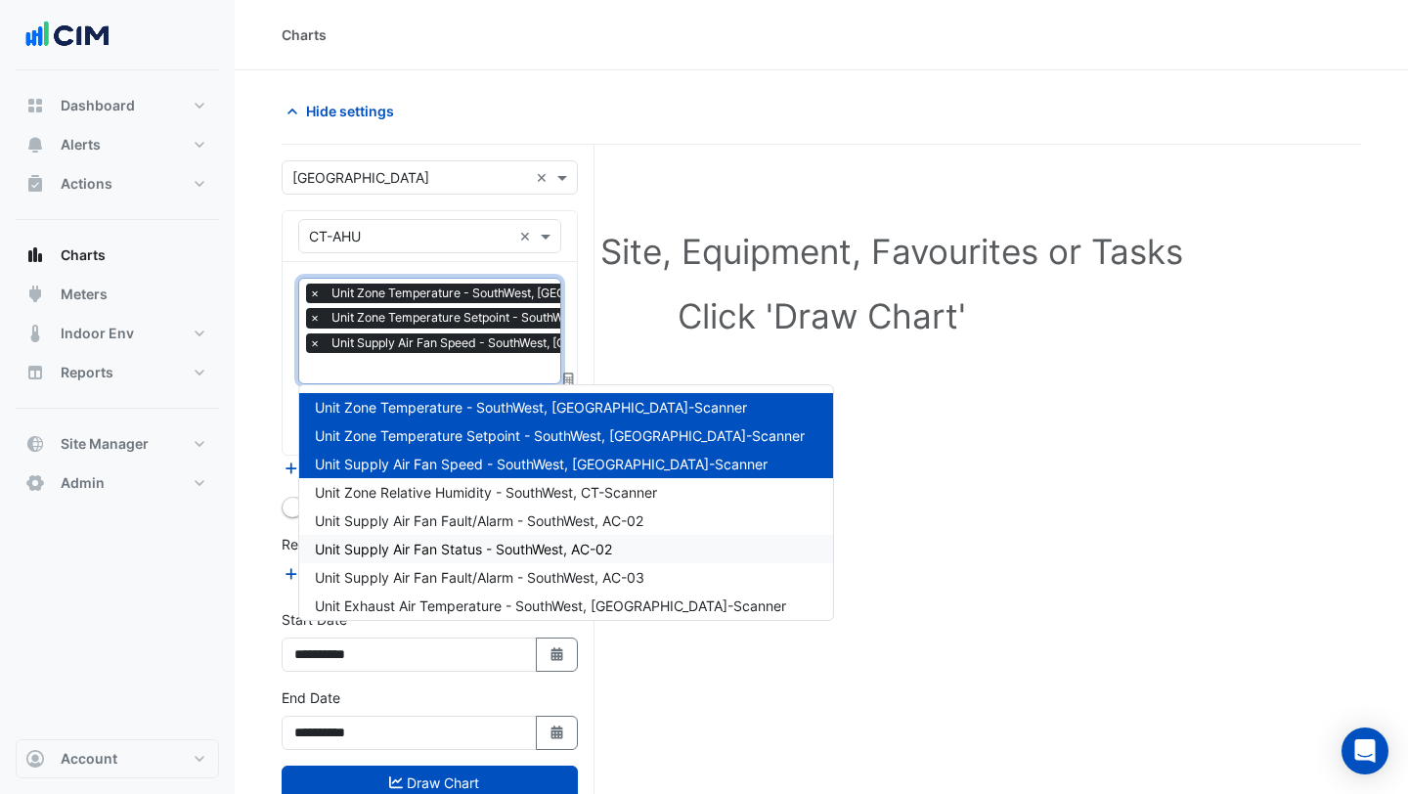
click at [386, 541] on span "Unit Supply Air Fan Status - SouthWest, AC-02" at bounding box center [463, 549] width 297 height 17
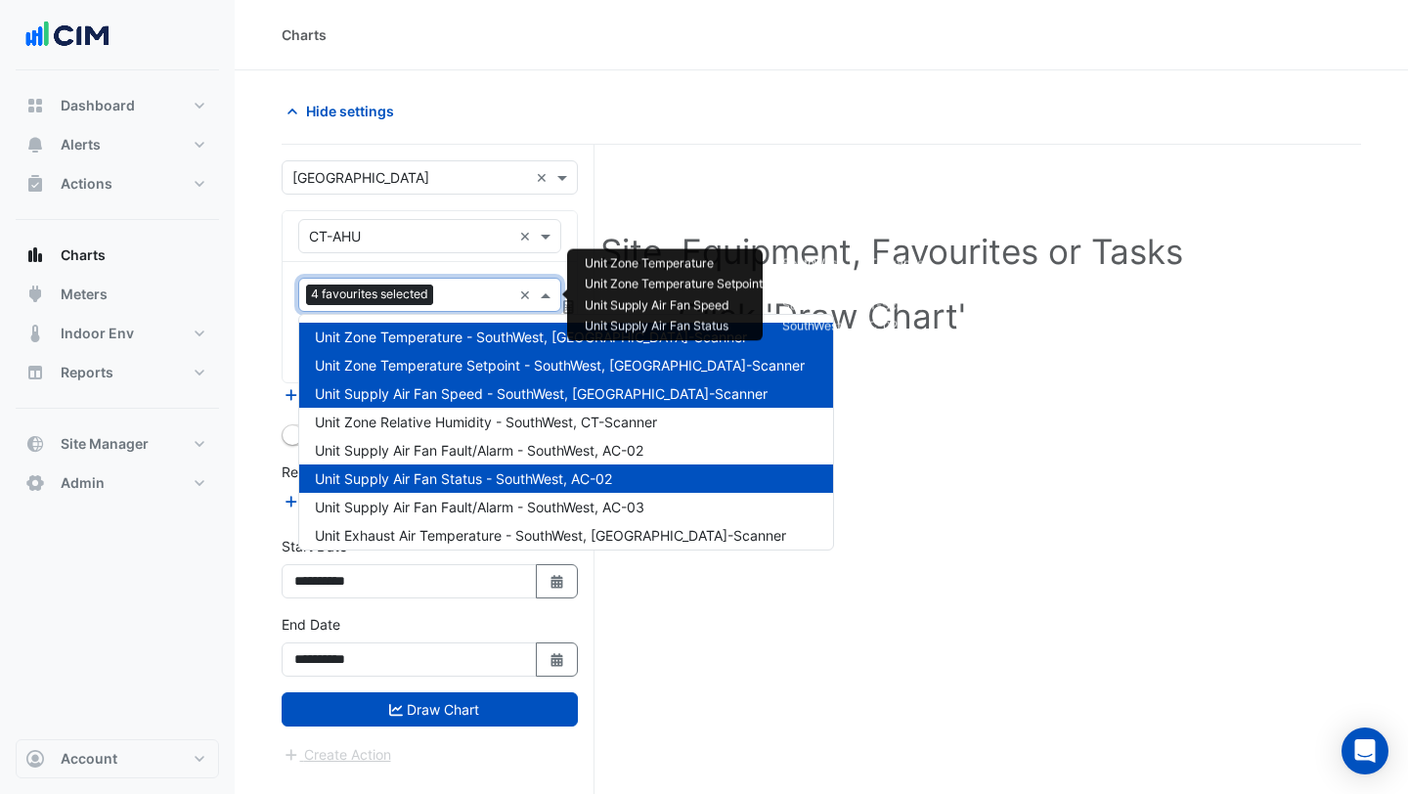
click at [462, 287] on input "text" at bounding box center [476, 296] width 70 height 21
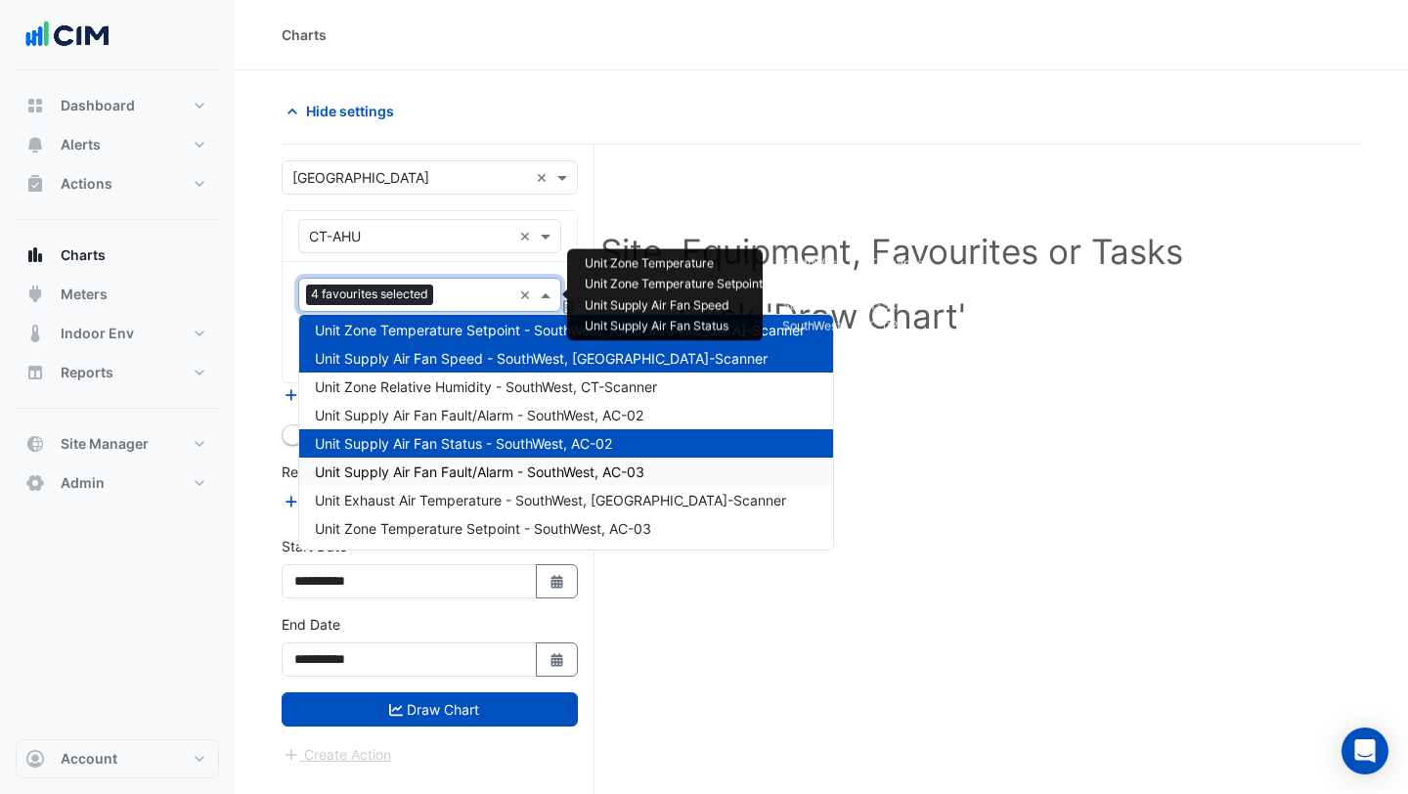
scroll to position [39, 0]
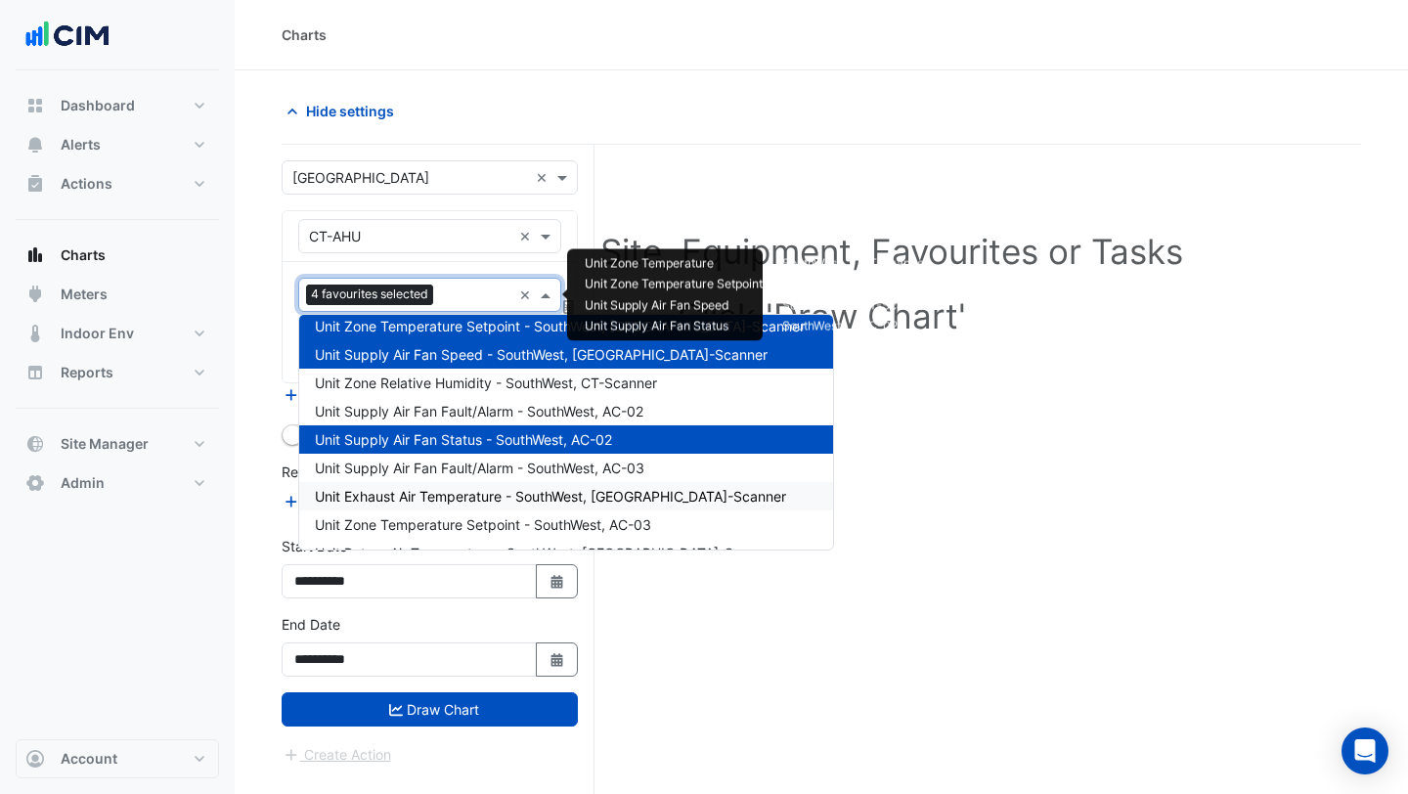
click at [424, 504] on span "Unit Exhaust Air Temperature - SouthWest, [GEOGRAPHIC_DATA]-Scanner" at bounding box center [550, 496] width 471 height 17
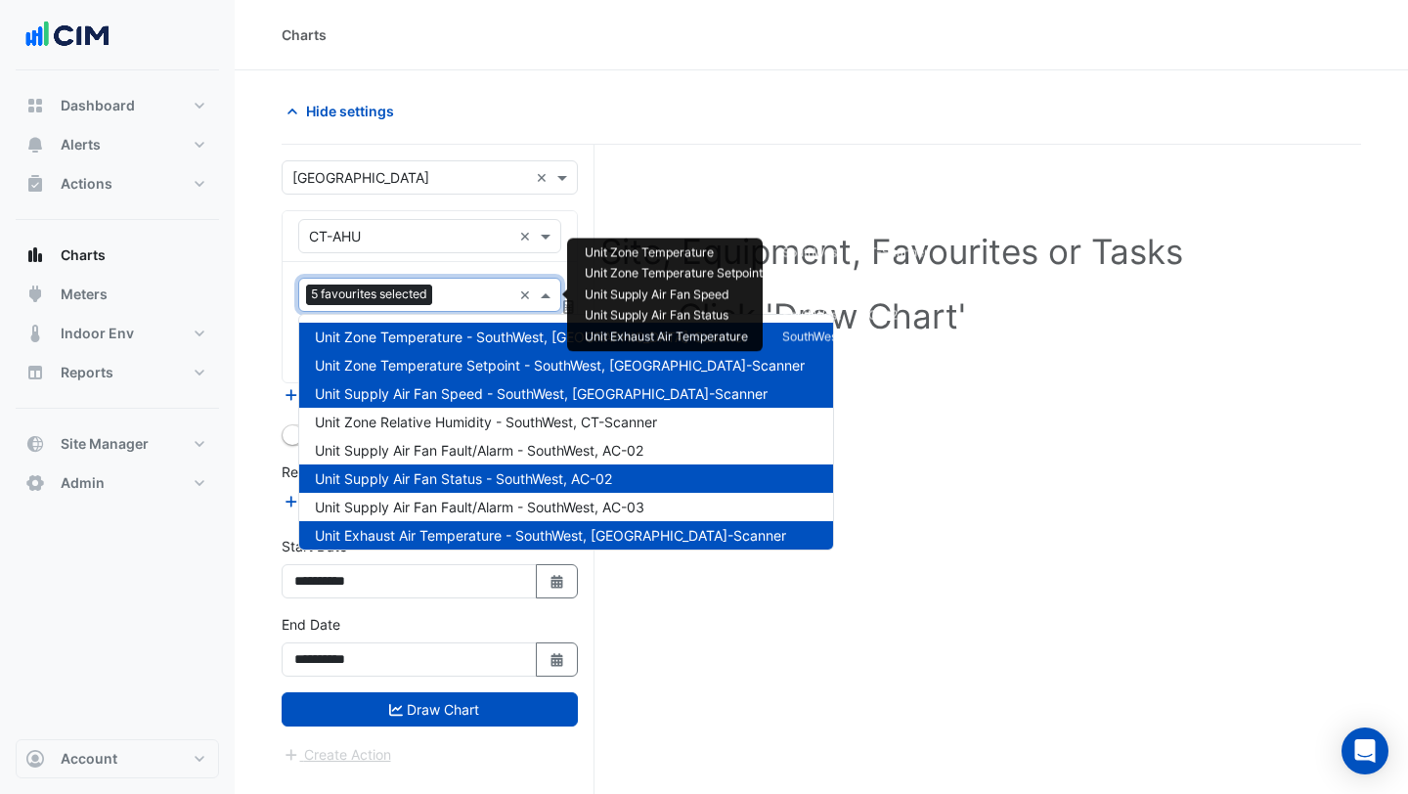
click at [464, 292] on input "text" at bounding box center [475, 296] width 71 height 21
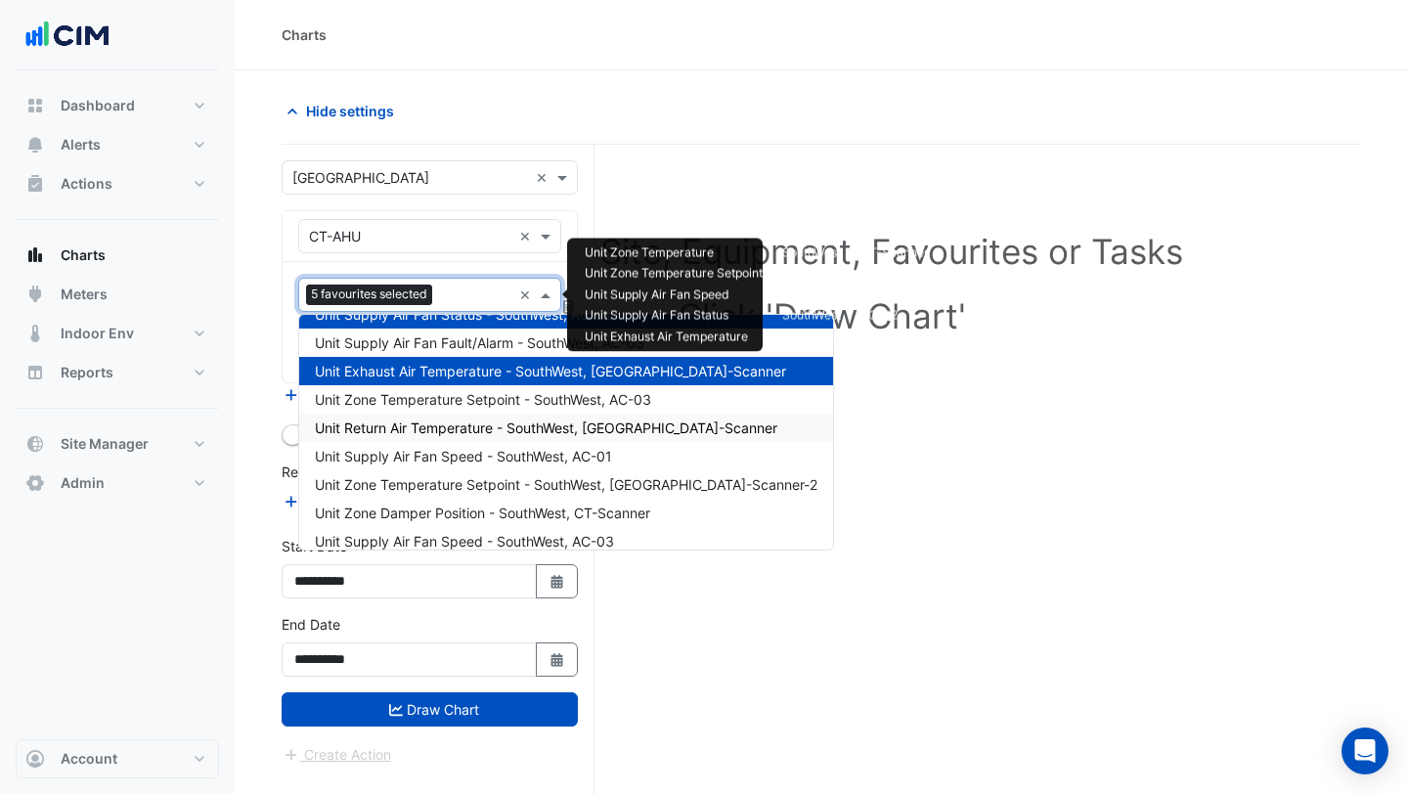
scroll to position [169, 0]
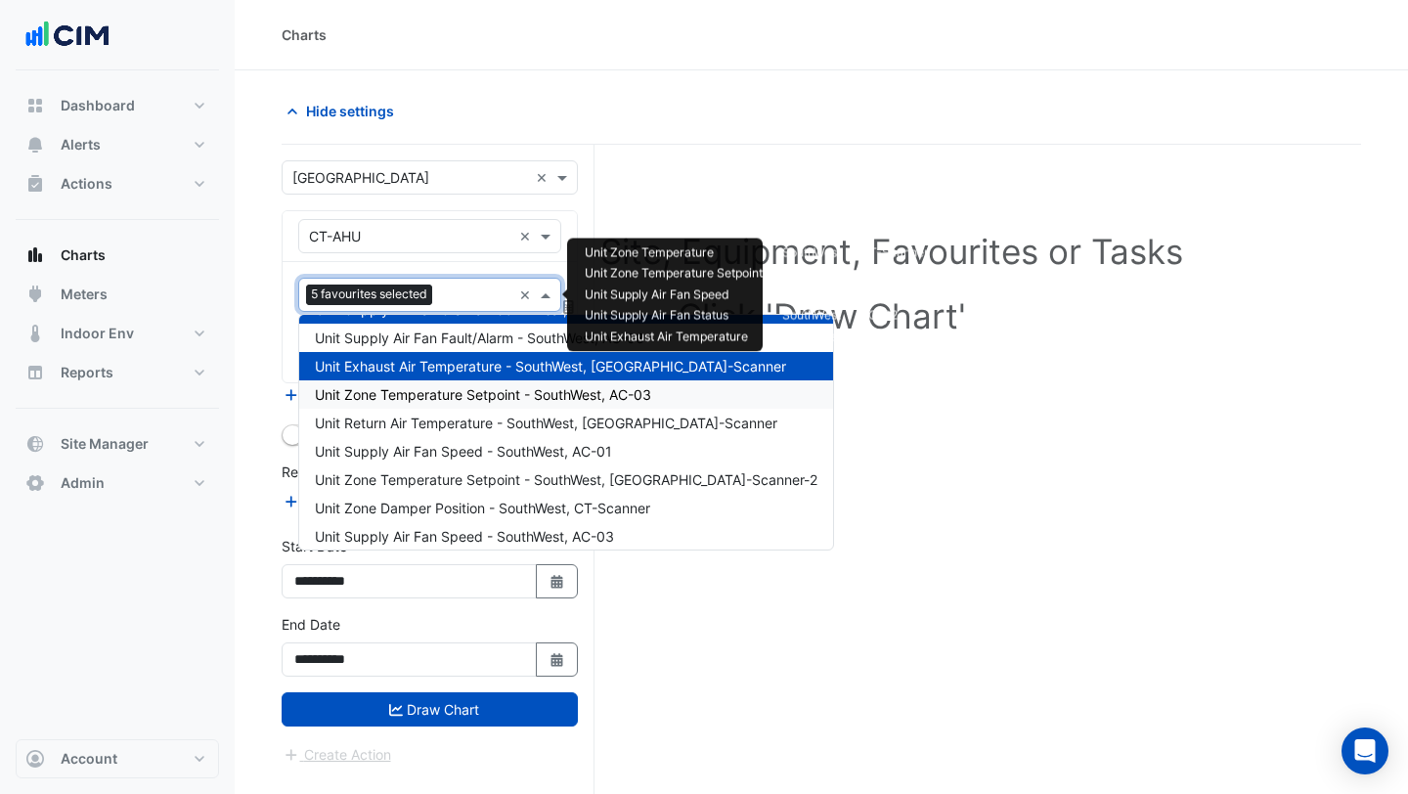
click at [427, 398] on span "Unit Zone Temperature Setpoint - SouthWest, AC-03" at bounding box center [483, 394] width 336 height 17
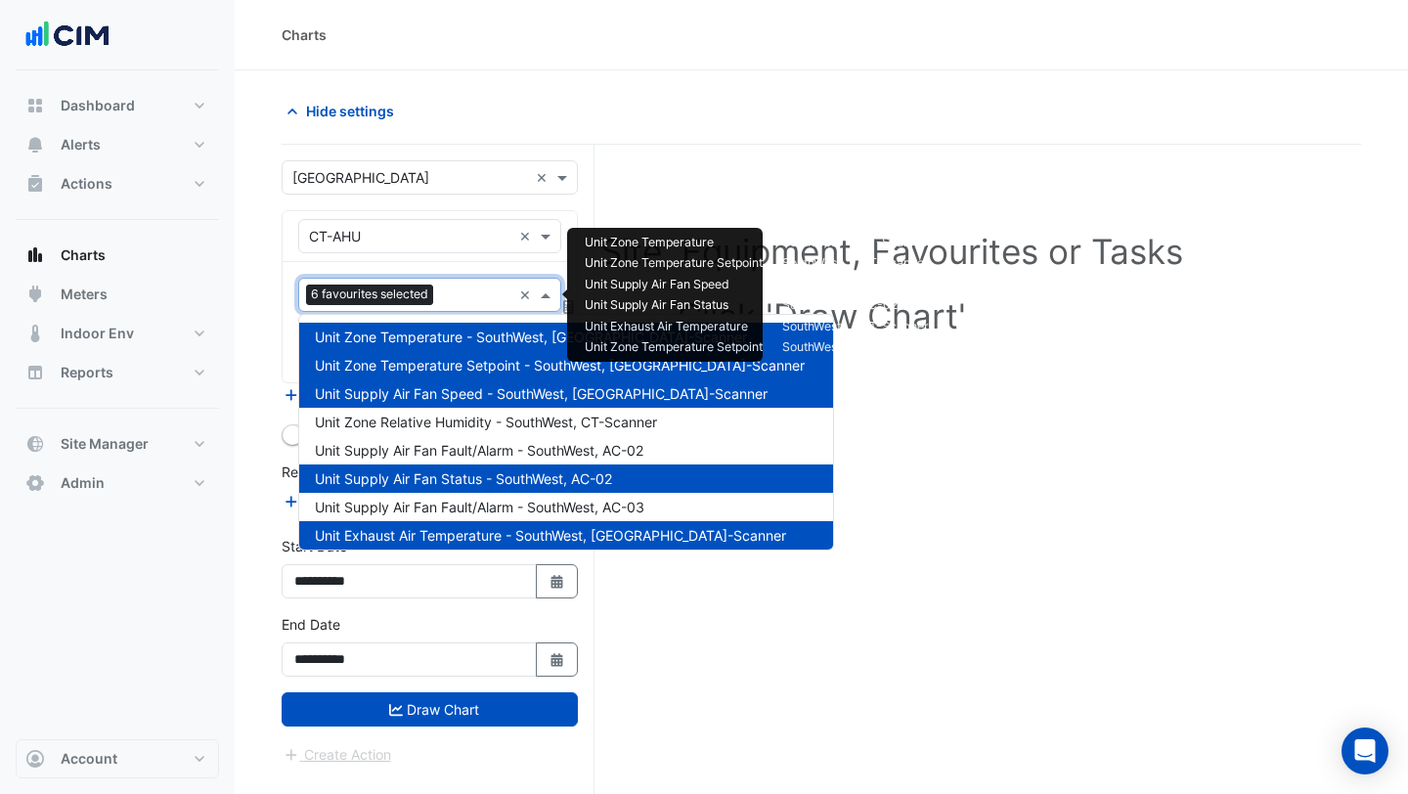
click at [473, 288] on input "text" at bounding box center [476, 296] width 70 height 21
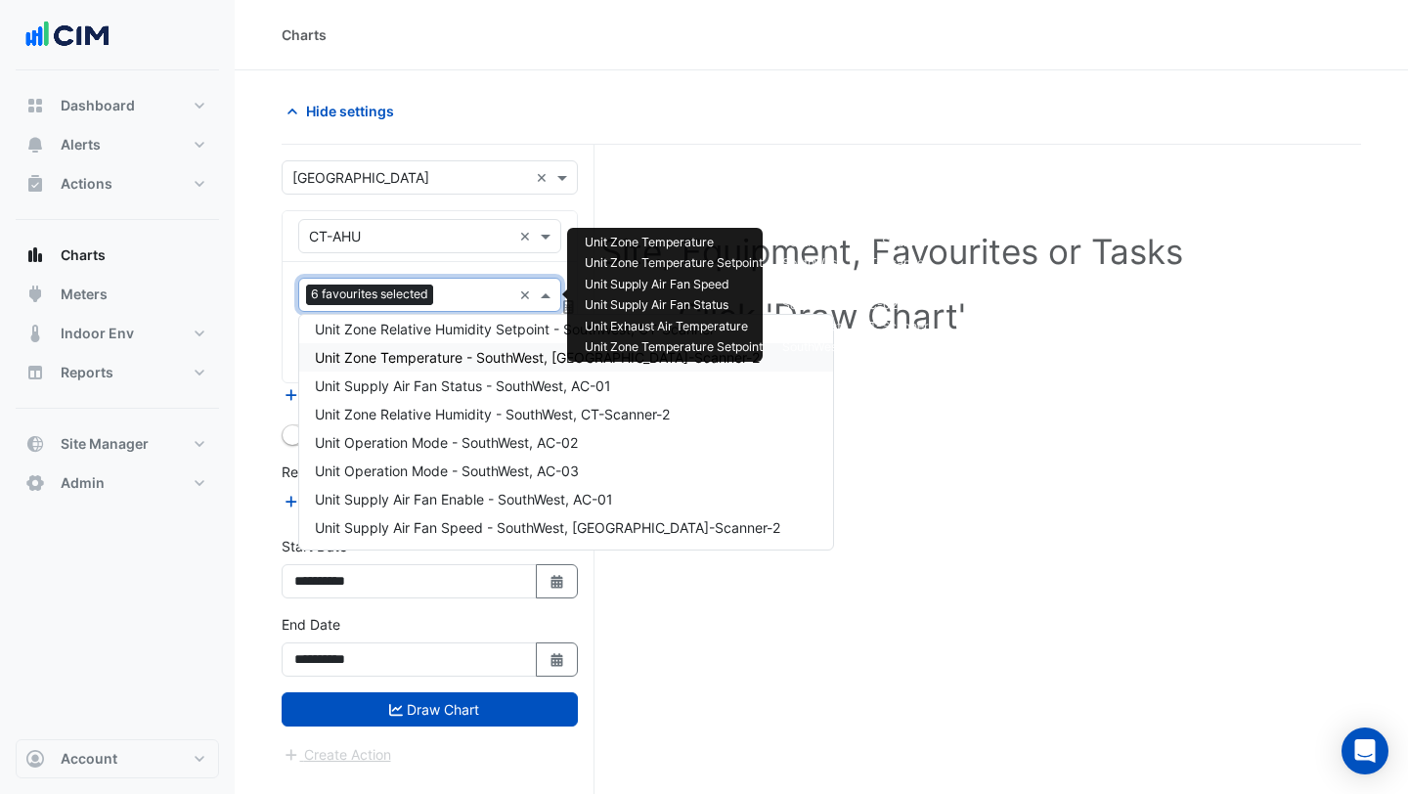
scroll to position [517, 0]
click at [418, 524] on span "Unit Supply Air Fan Speed - SouthWest, [GEOGRAPHIC_DATA]-Scanner-2" at bounding box center [547, 528] width 465 height 17
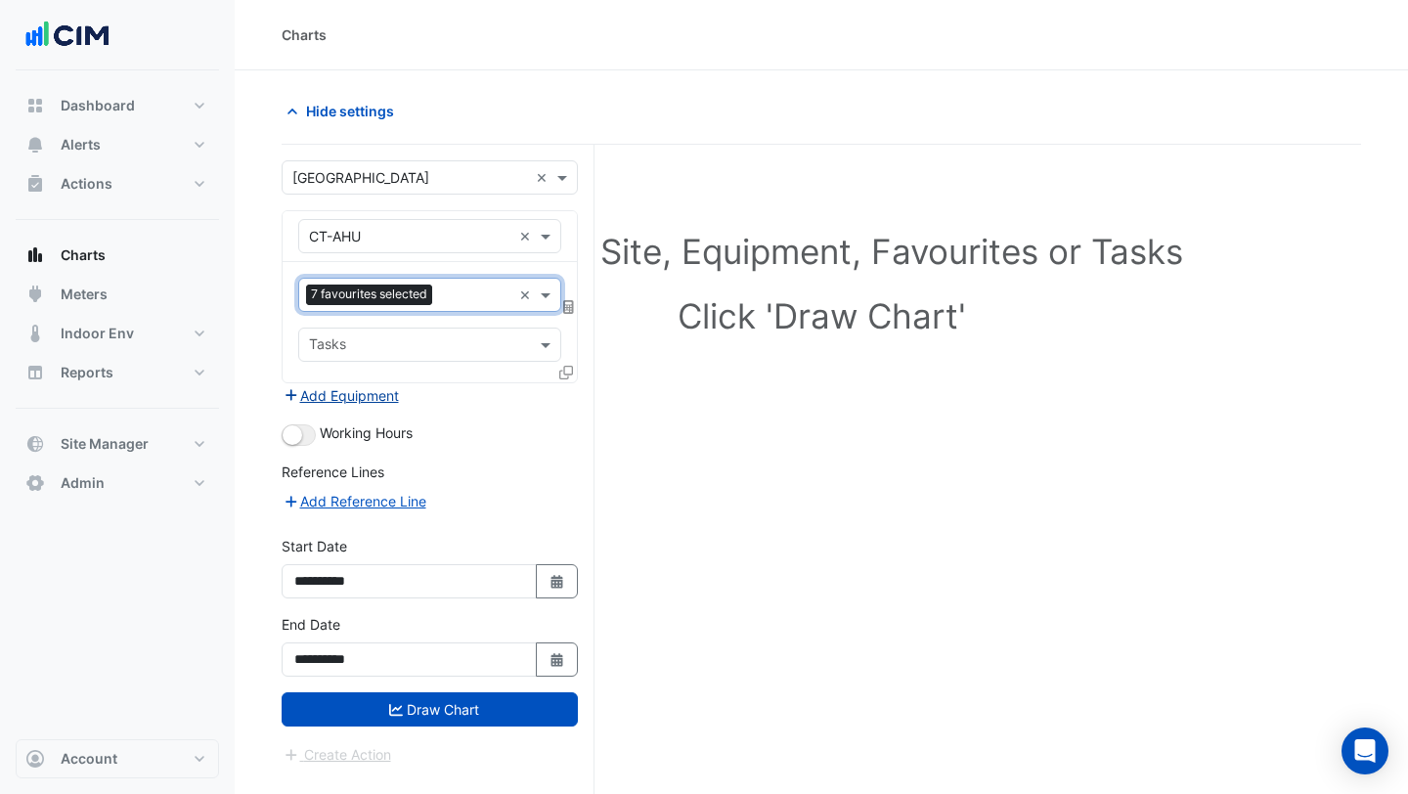
click at [382, 403] on button "Add Equipment" at bounding box center [341, 395] width 118 height 22
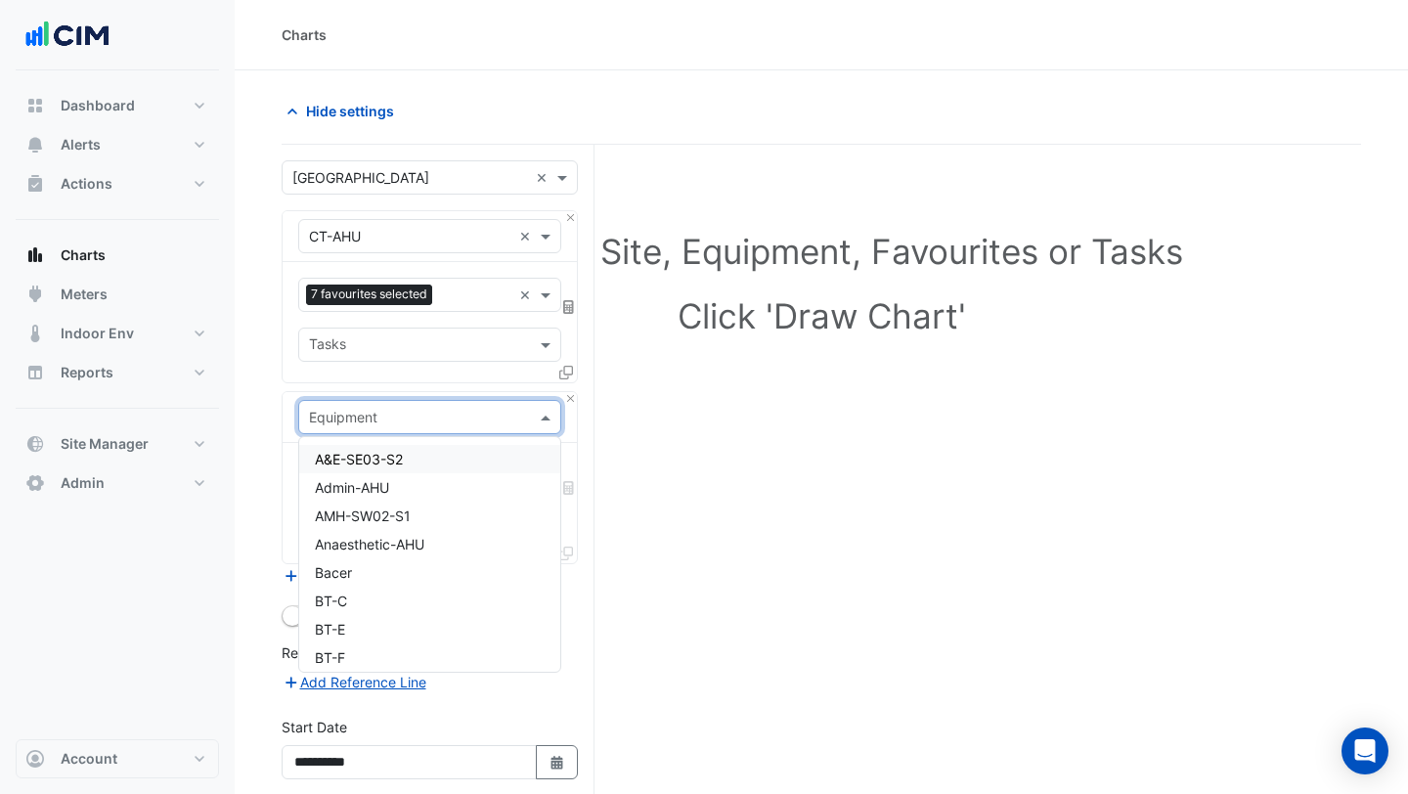
click at [386, 420] on input "text" at bounding box center [410, 418] width 202 height 21
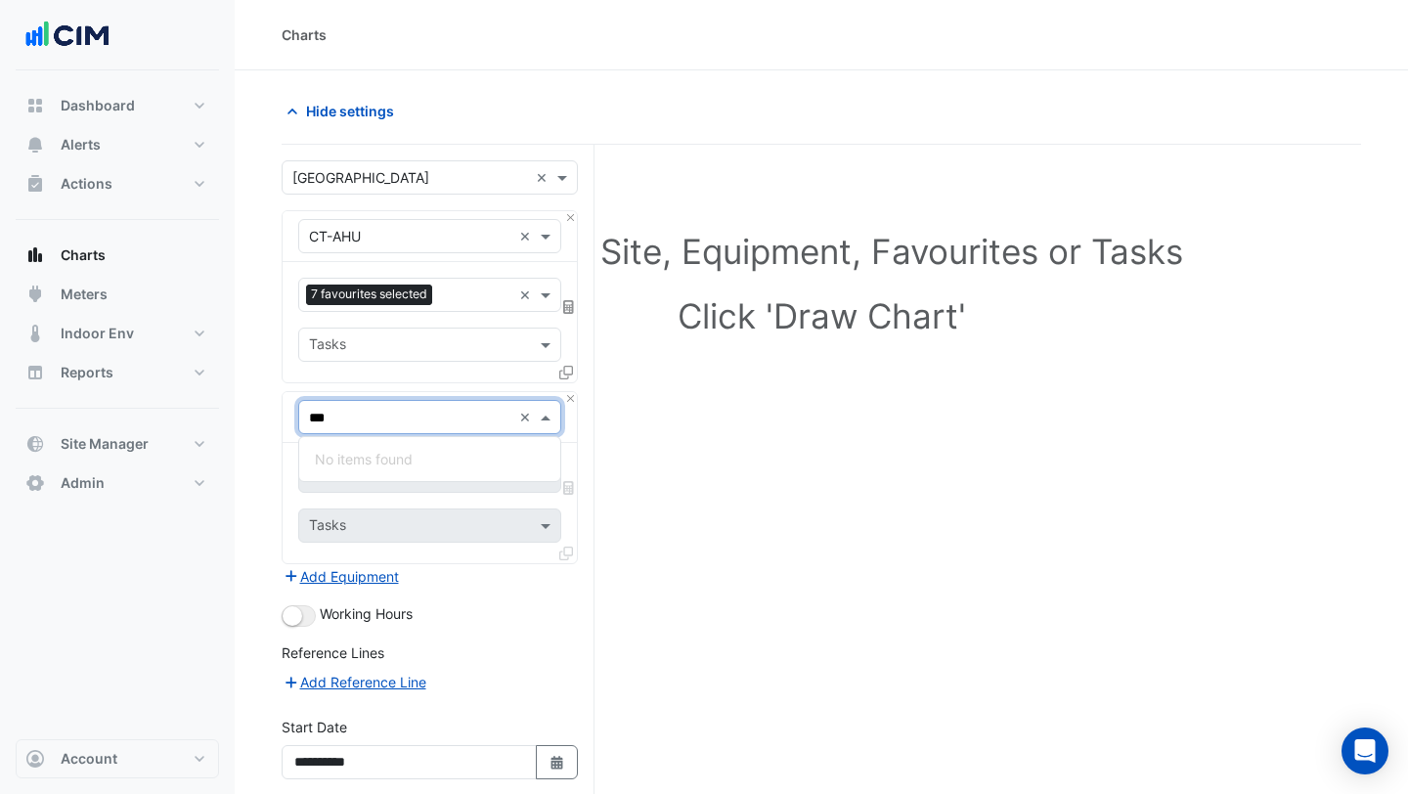
type input "**"
click at [386, 457] on div "Weather" at bounding box center [429, 459] width 261 height 28
click at [385, 488] on div at bounding box center [406, 477] width 200 height 25
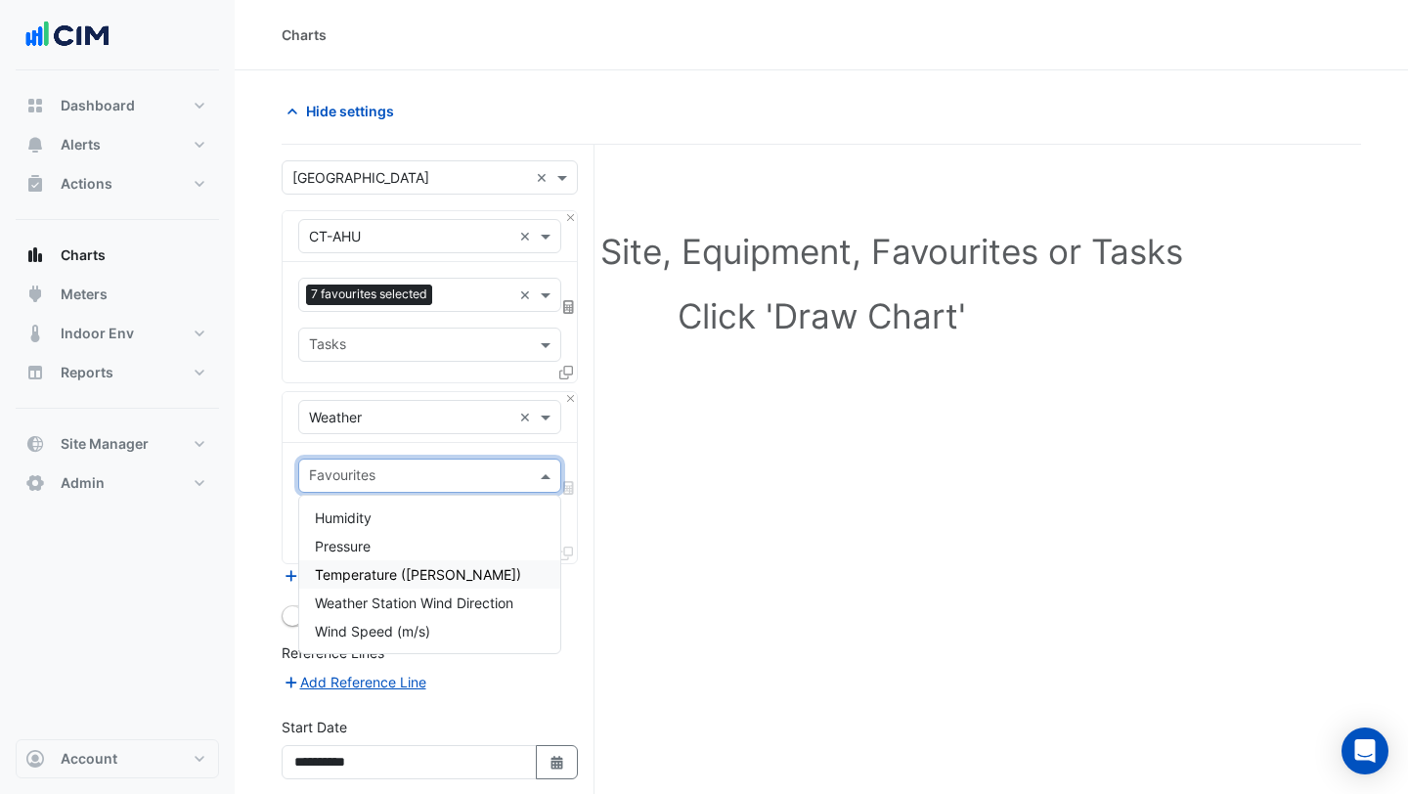
click at [373, 571] on span "Temperature ([PERSON_NAME])" at bounding box center [418, 574] width 206 height 17
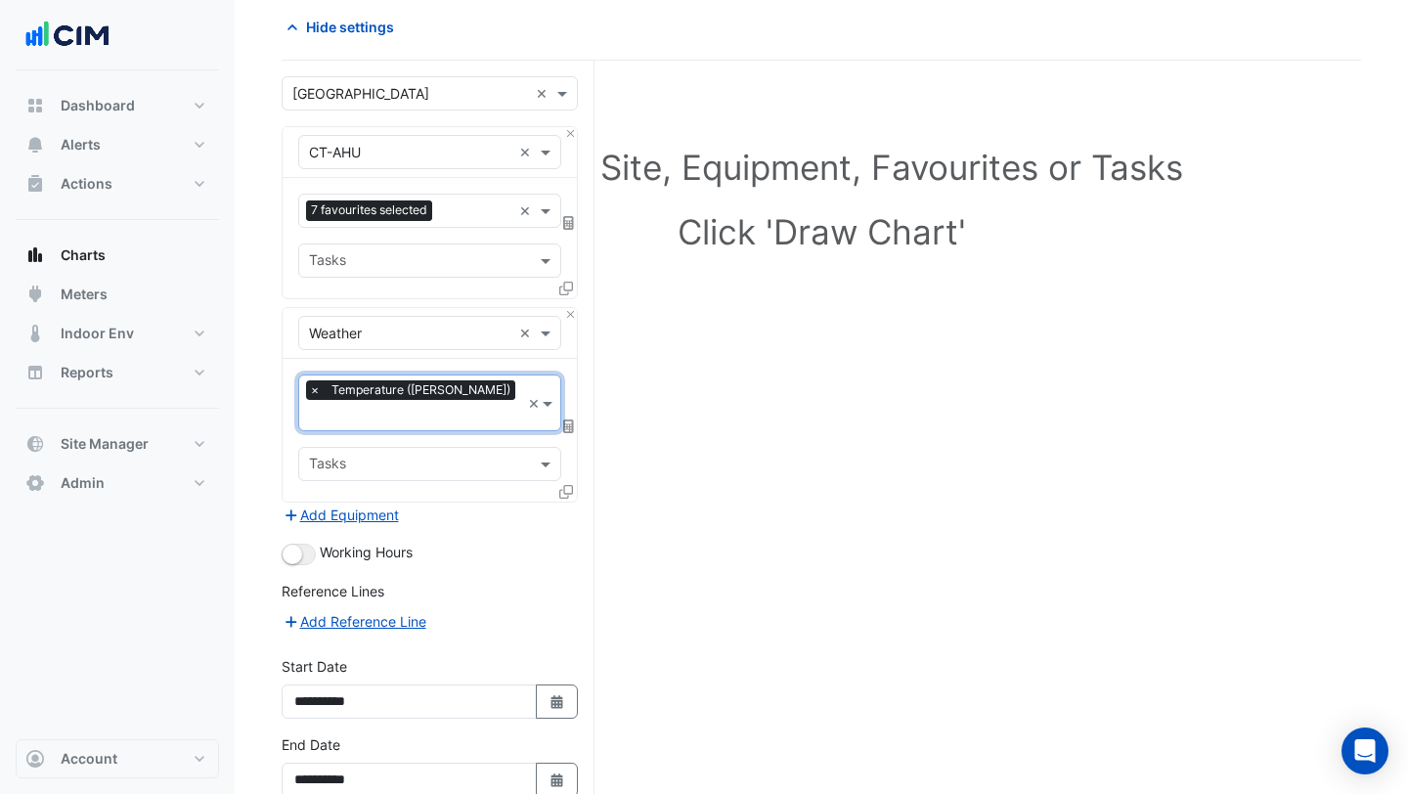
scroll to position [166, 0]
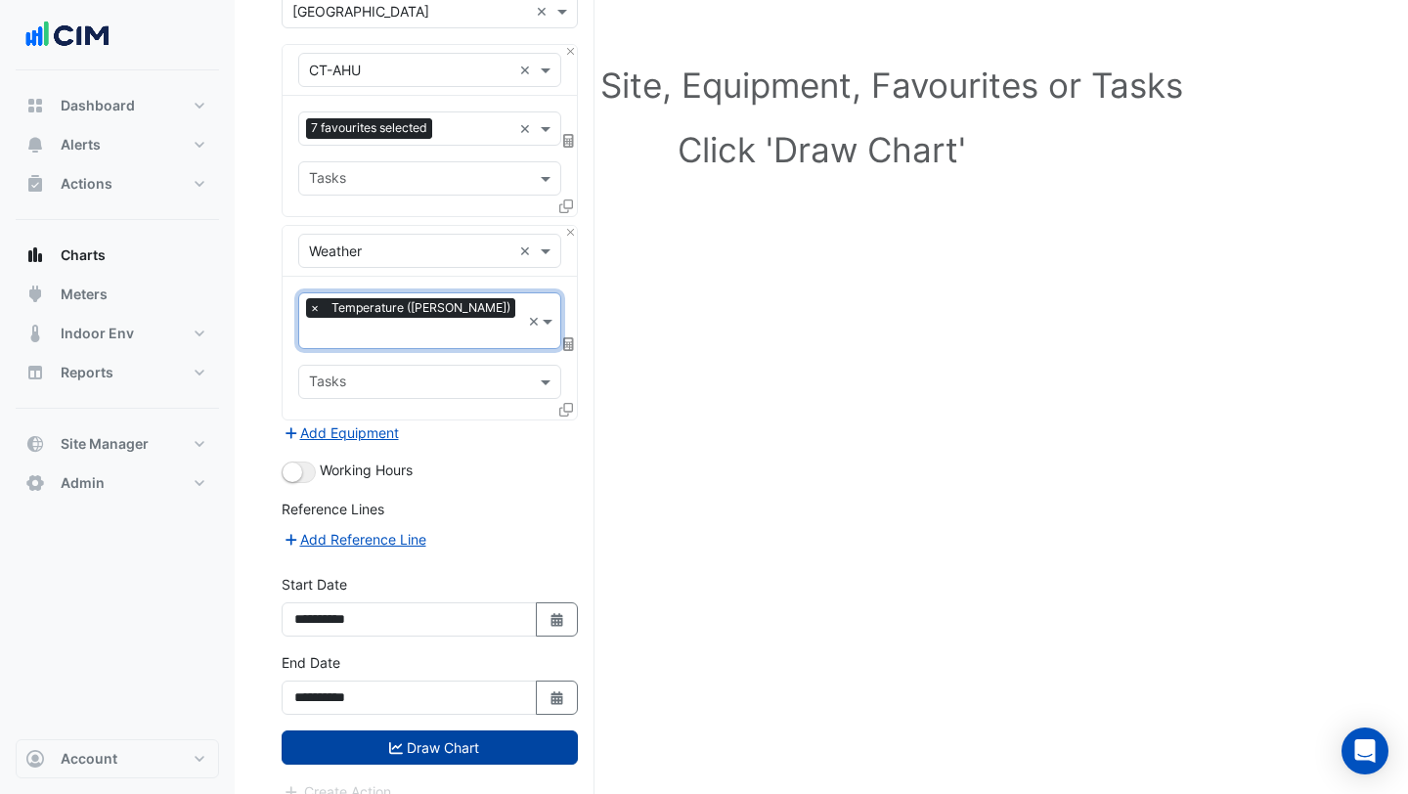
click at [388, 730] on button "Draw Chart" at bounding box center [430, 747] width 296 height 34
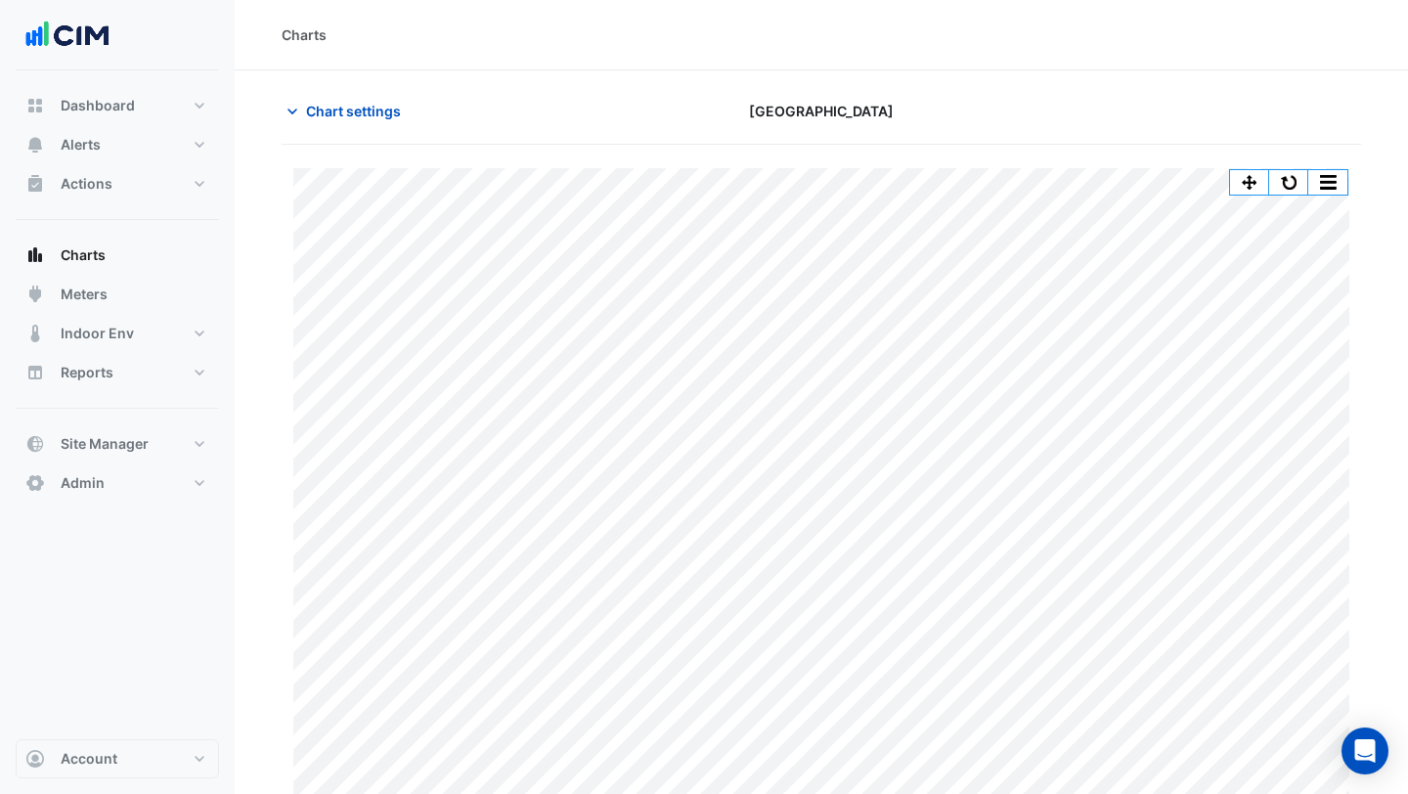
click at [340, 127] on div "Chart settings [GEOGRAPHIC_DATA]" at bounding box center [821, 119] width 1079 height 51
click at [329, 107] on span "Chart settings" at bounding box center [353, 111] width 95 height 21
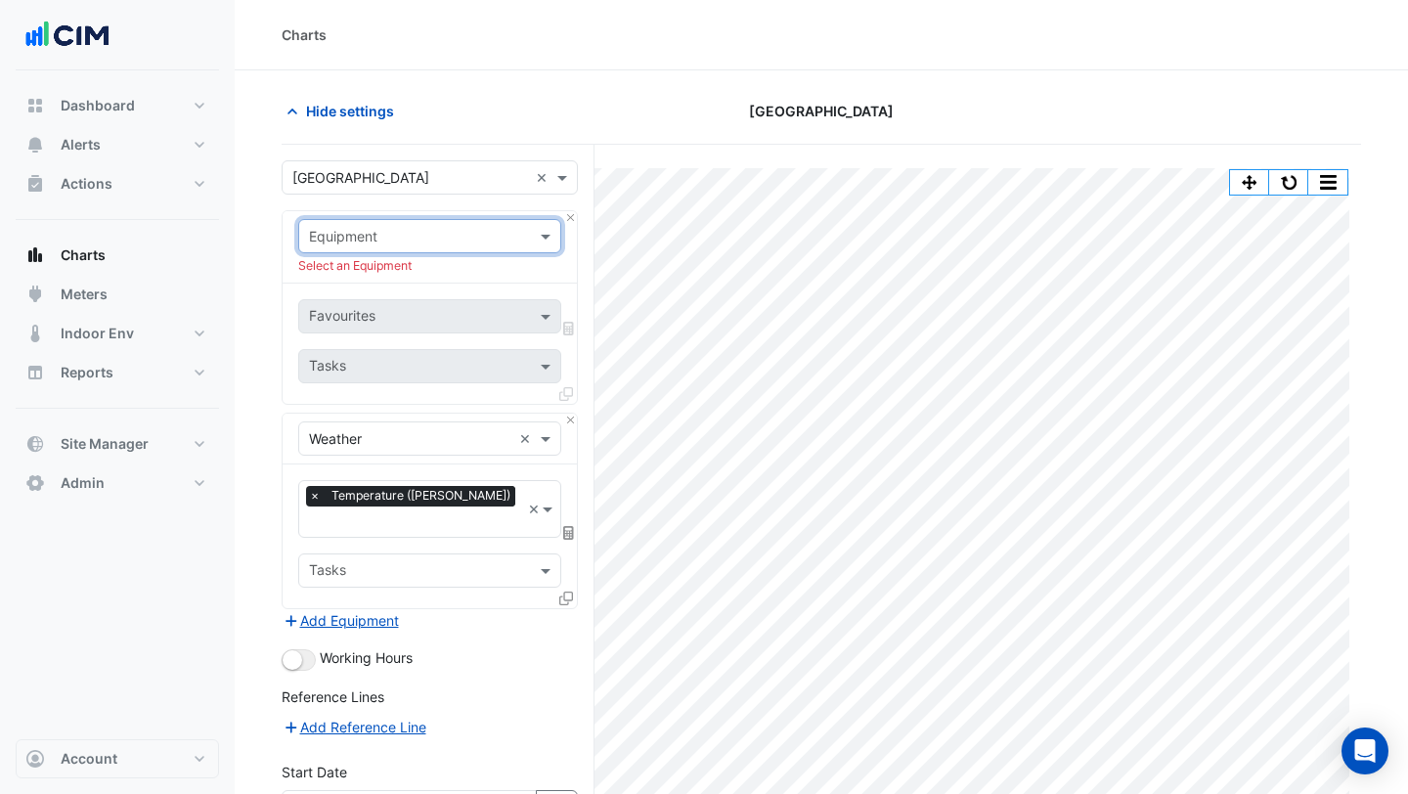
click at [519, 236] on div at bounding box center [429, 236] width 261 height 22
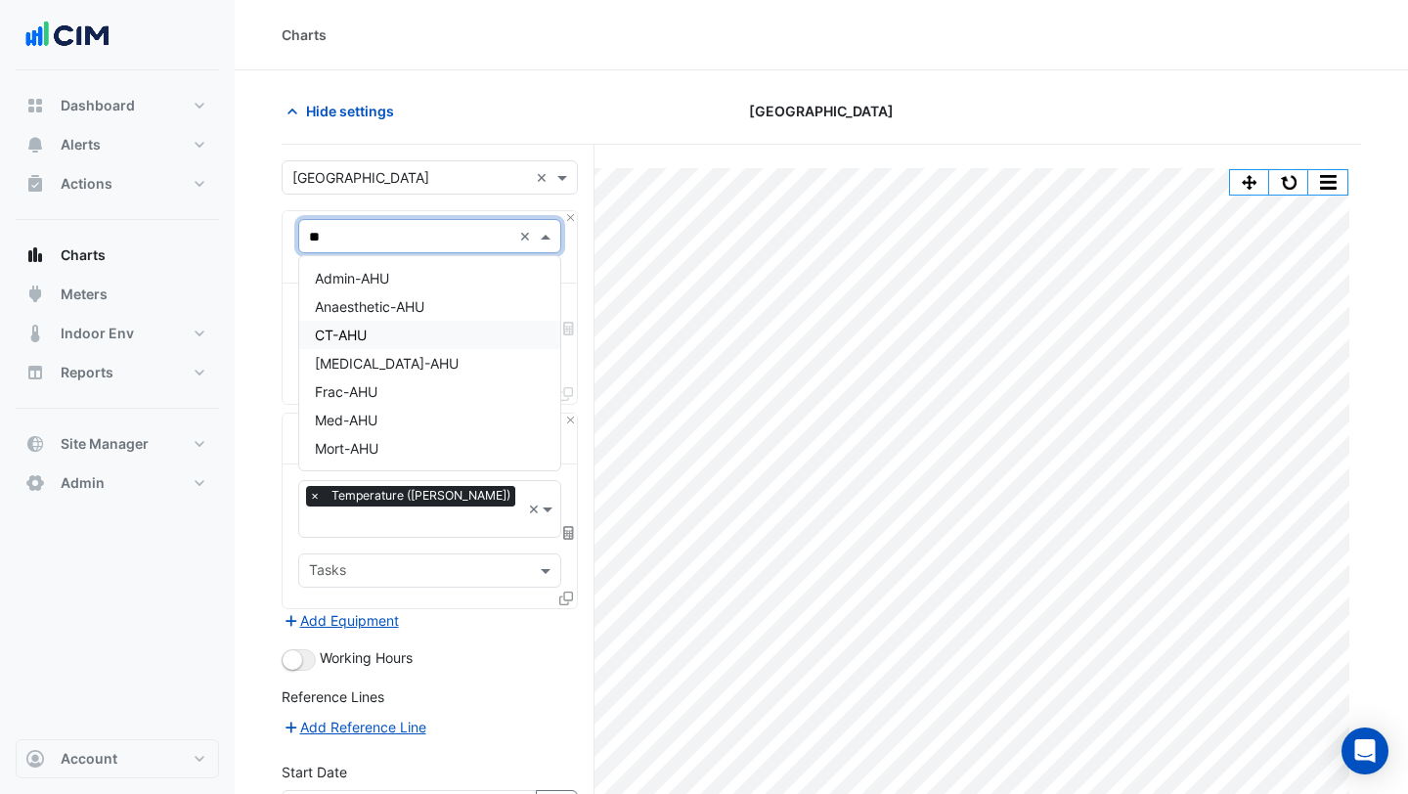
type input "*"
type input "***"
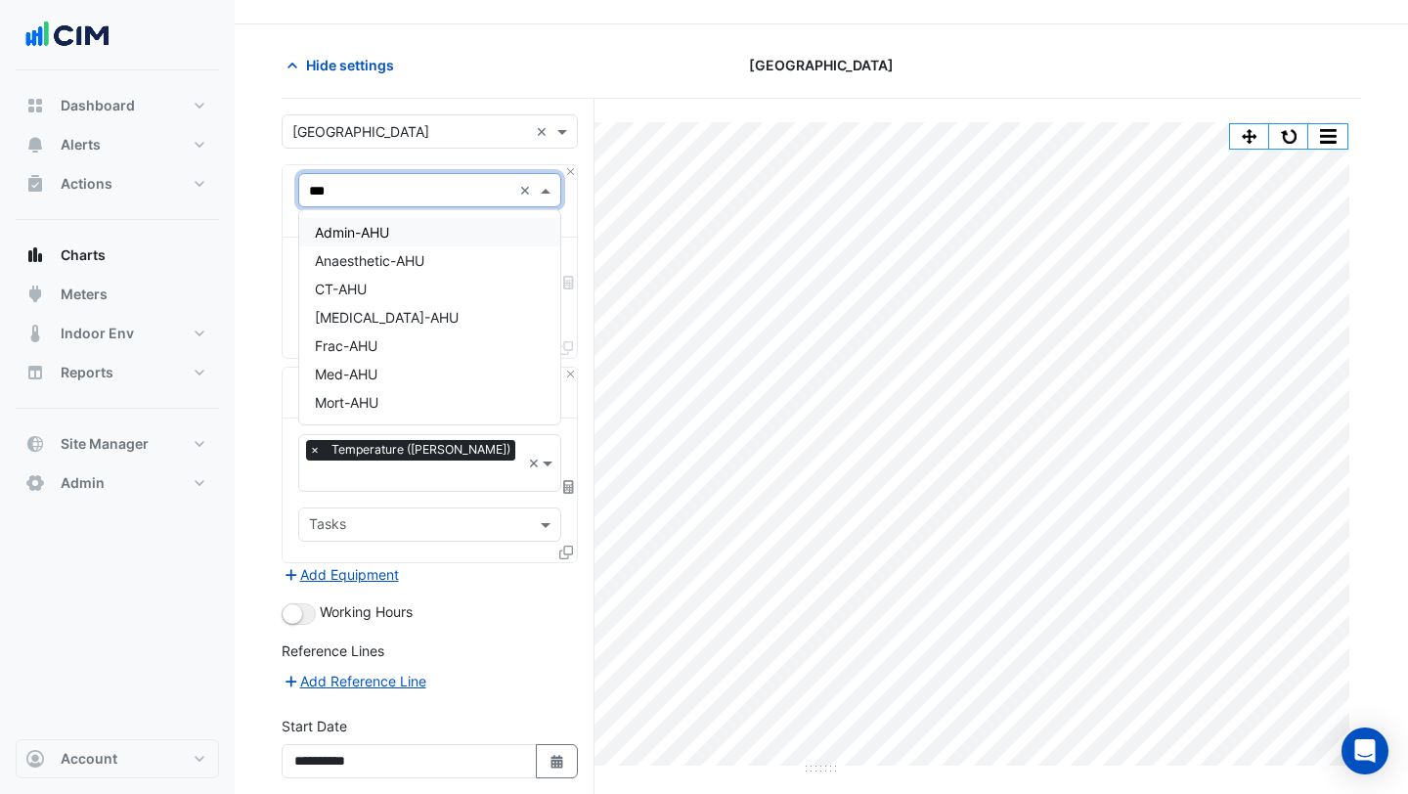
scroll to position [77, 0]
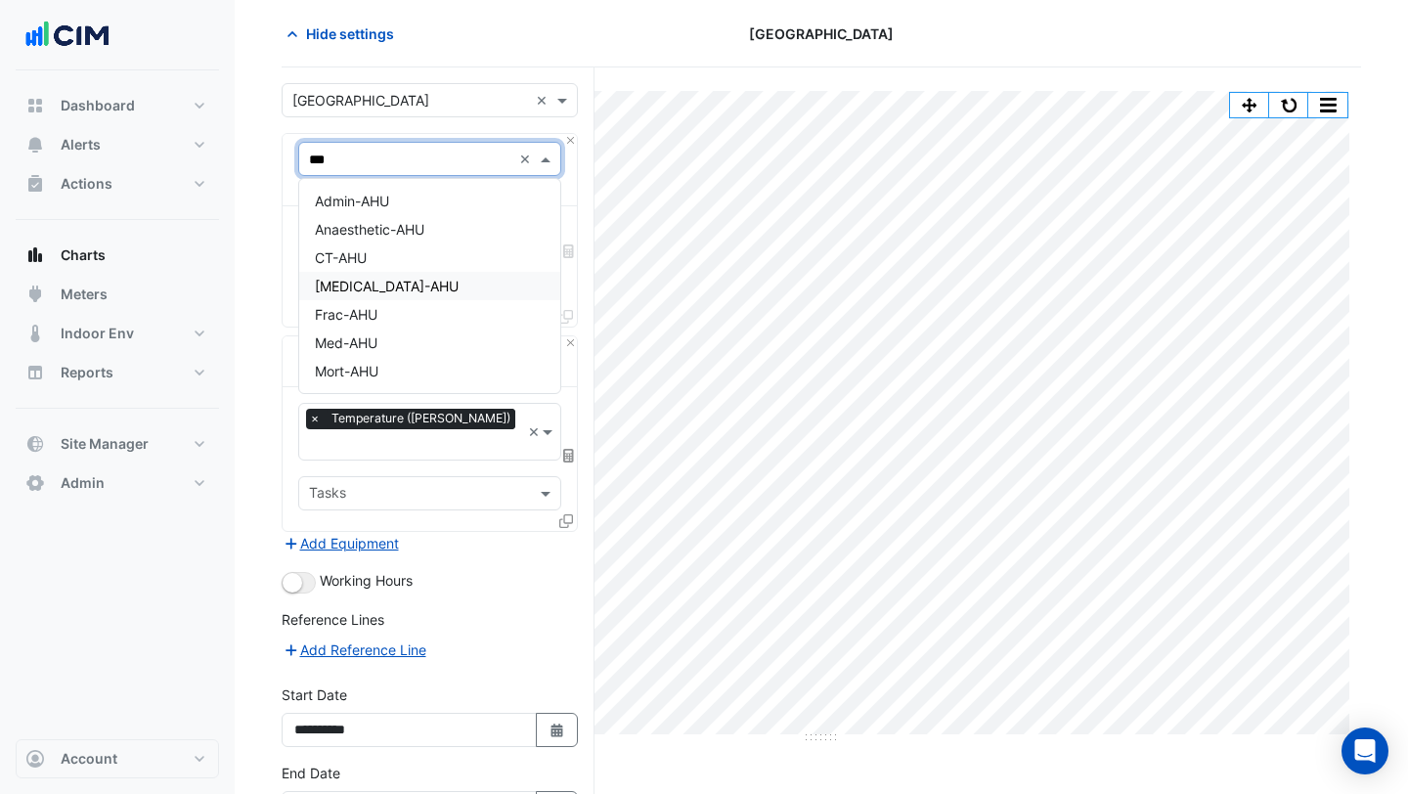
click at [393, 291] on span "[MEDICAL_DATA]-AHU" at bounding box center [387, 286] width 144 height 17
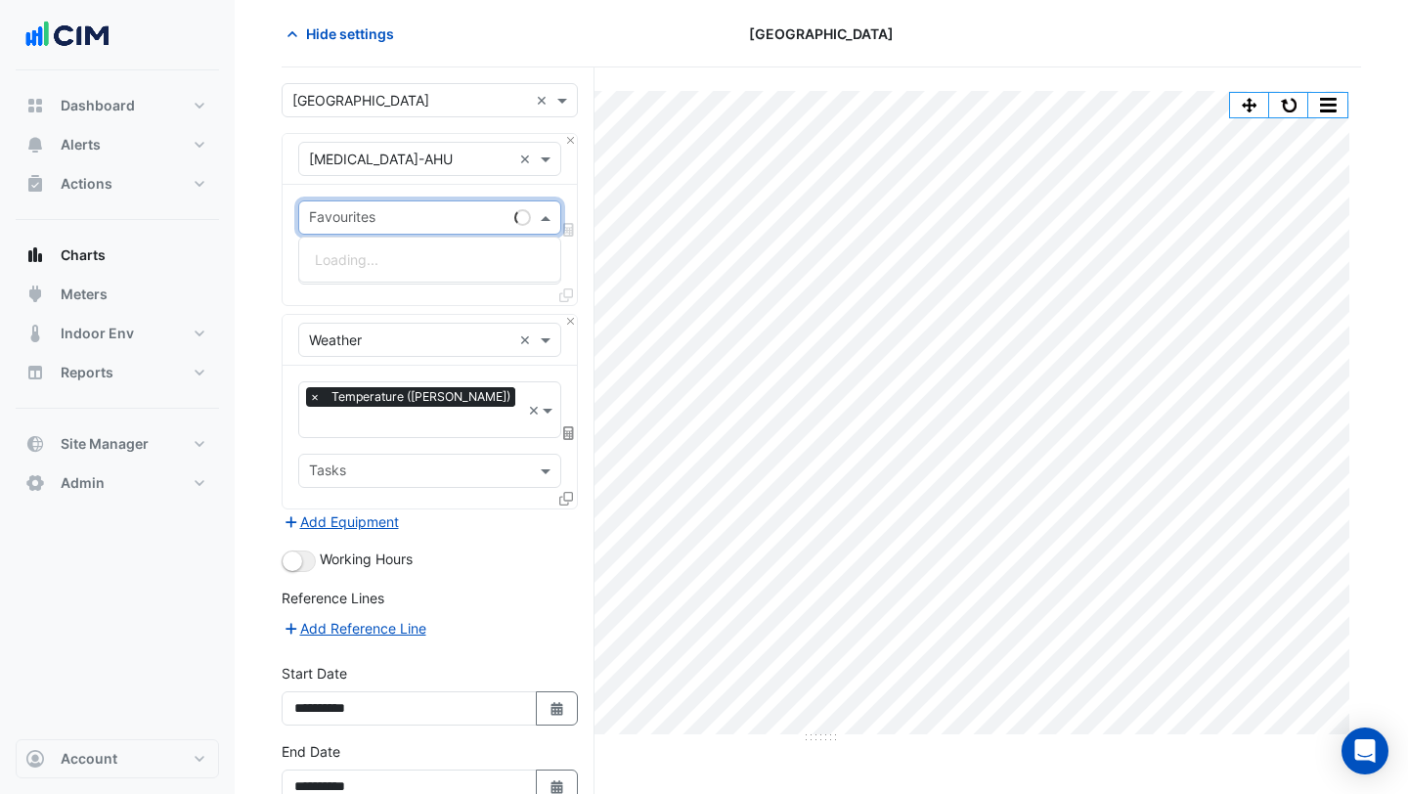
click at [373, 225] on input "text" at bounding box center [408, 219] width 198 height 21
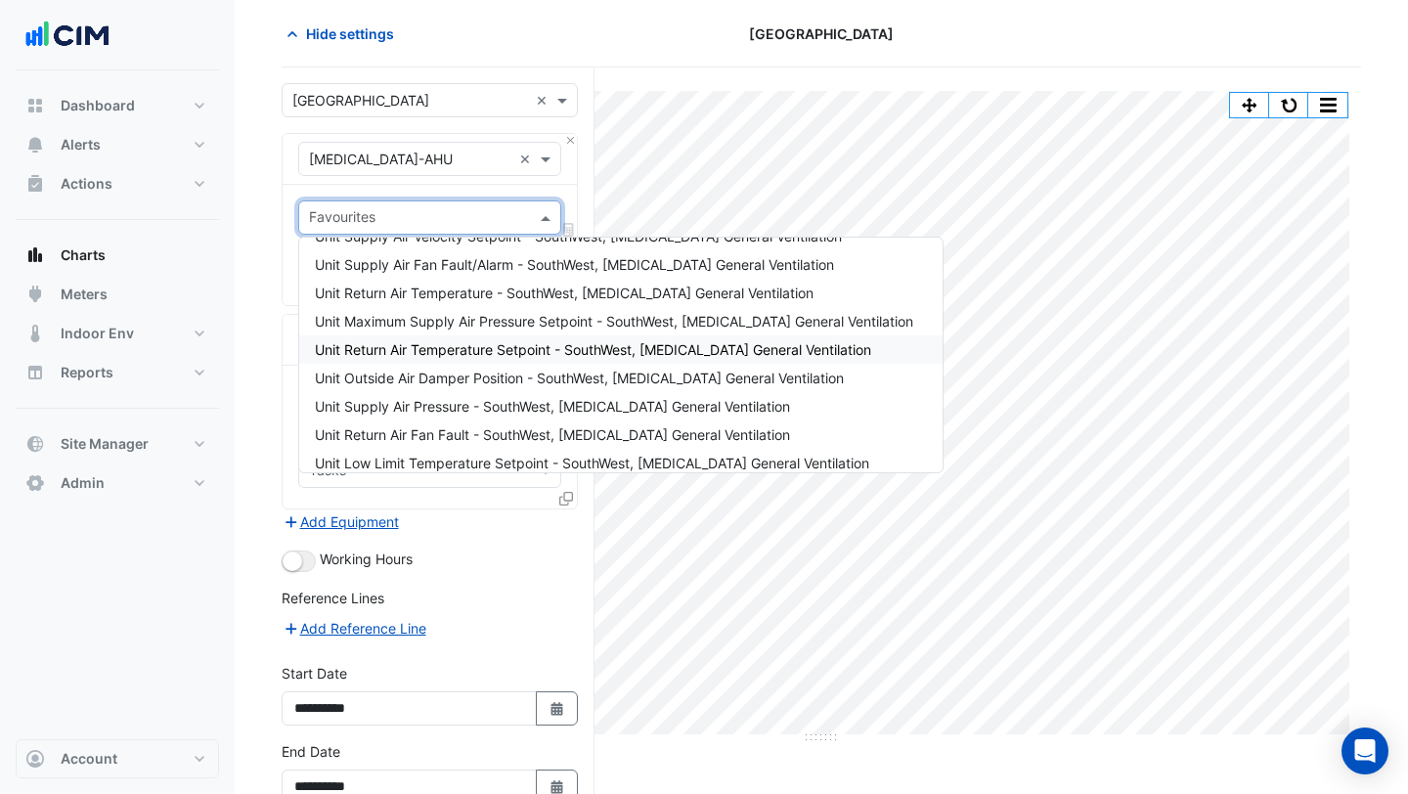
scroll to position [25, 0]
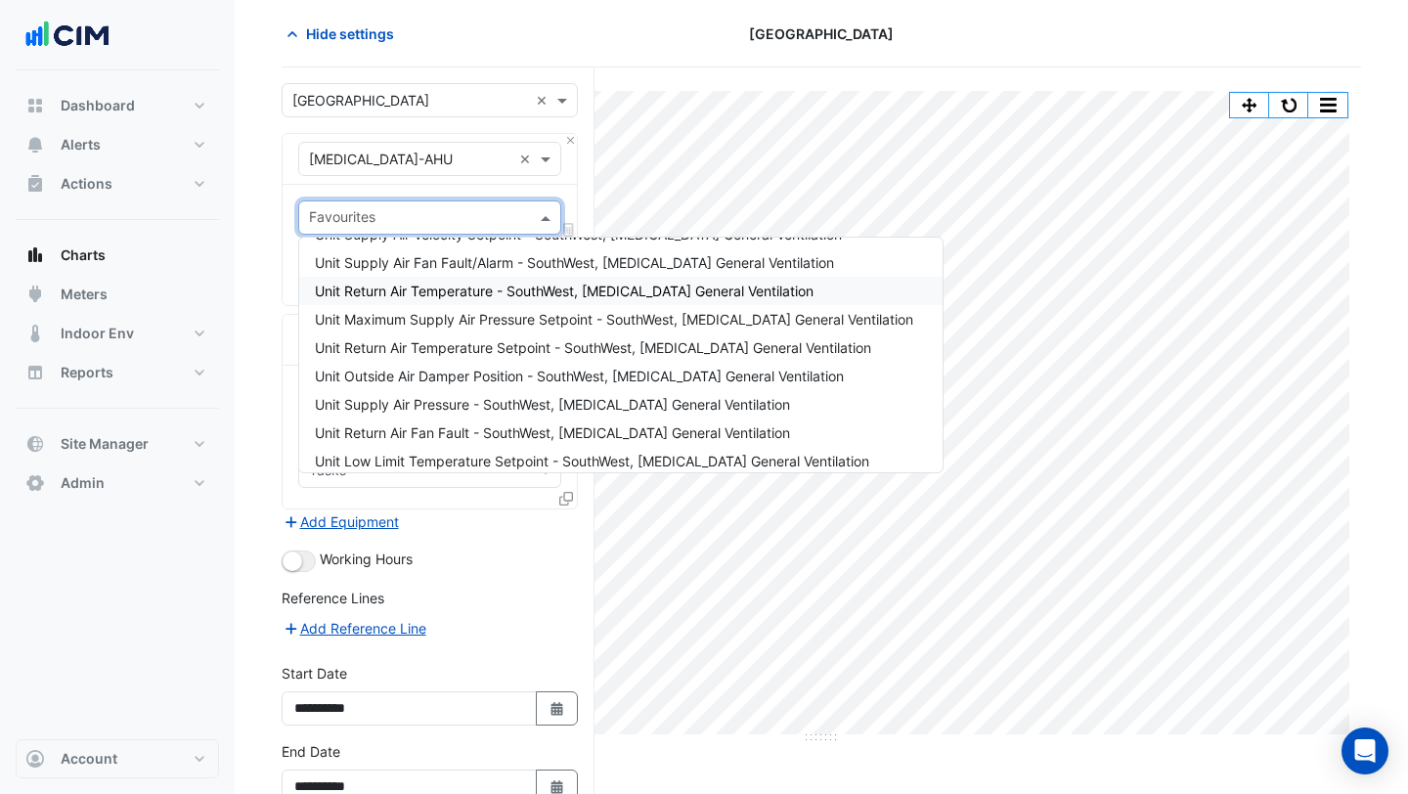
click at [418, 284] on span "Unit Return Air Temperature - SouthWest, [MEDICAL_DATA] General Ventilation" at bounding box center [564, 291] width 499 height 17
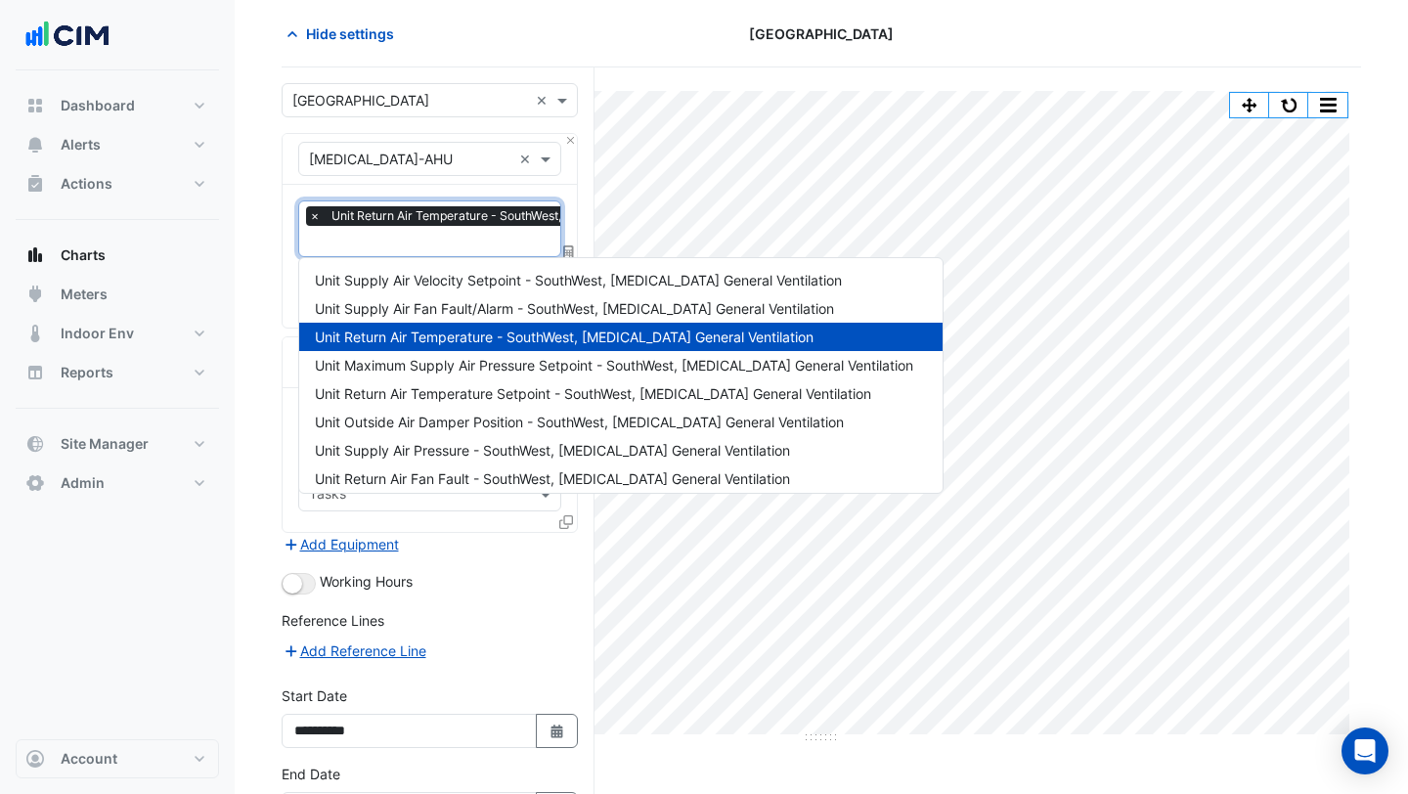
click at [404, 239] on input "text" at bounding box center [543, 243] width 469 height 21
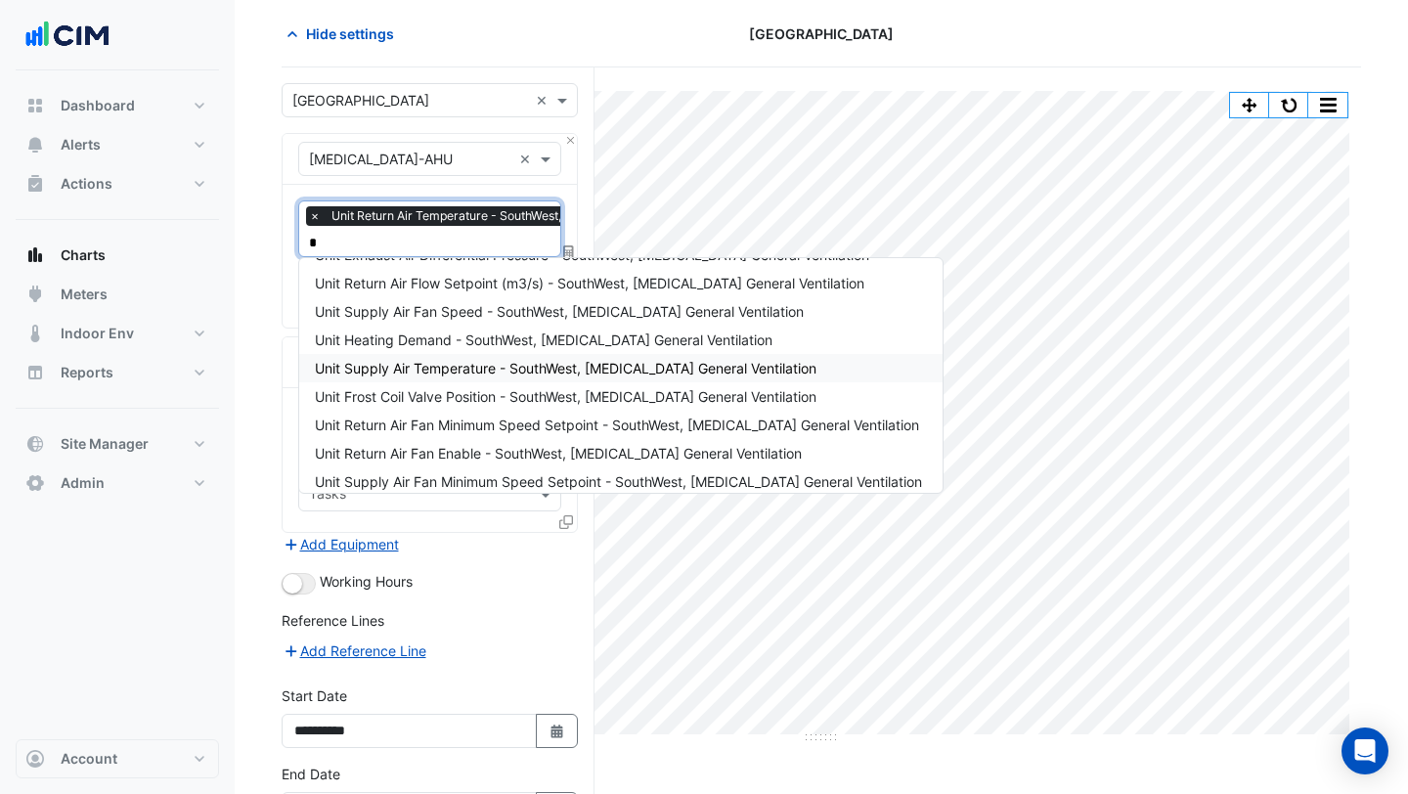
scroll to position [0, 0]
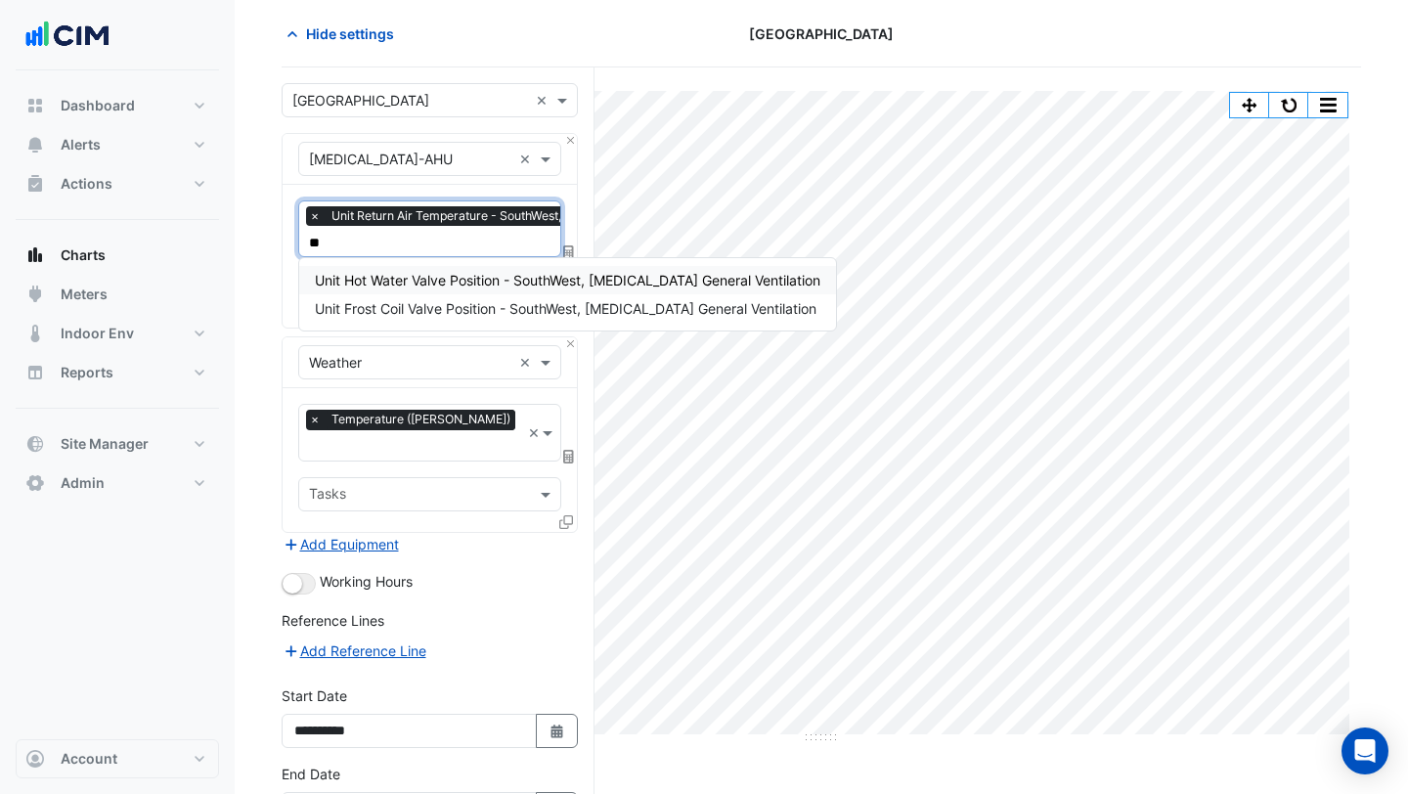
type input "***"
click at [413, 288] on div "Unit Hot Water Valve Position - SouthWest, [MEDICAL_DATA] General Ventilation" at bounding box center [567, 280] width 537 height 28
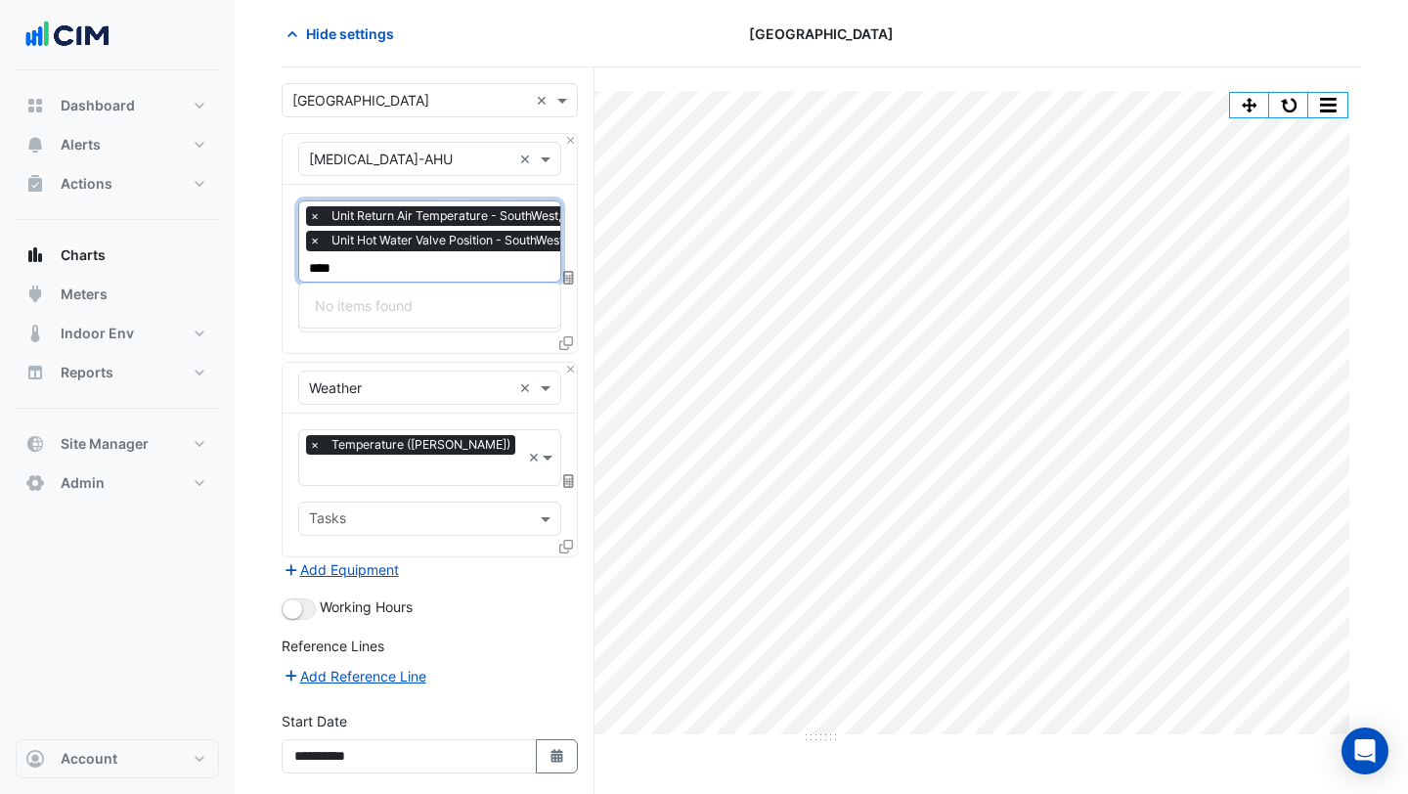
type input "***"
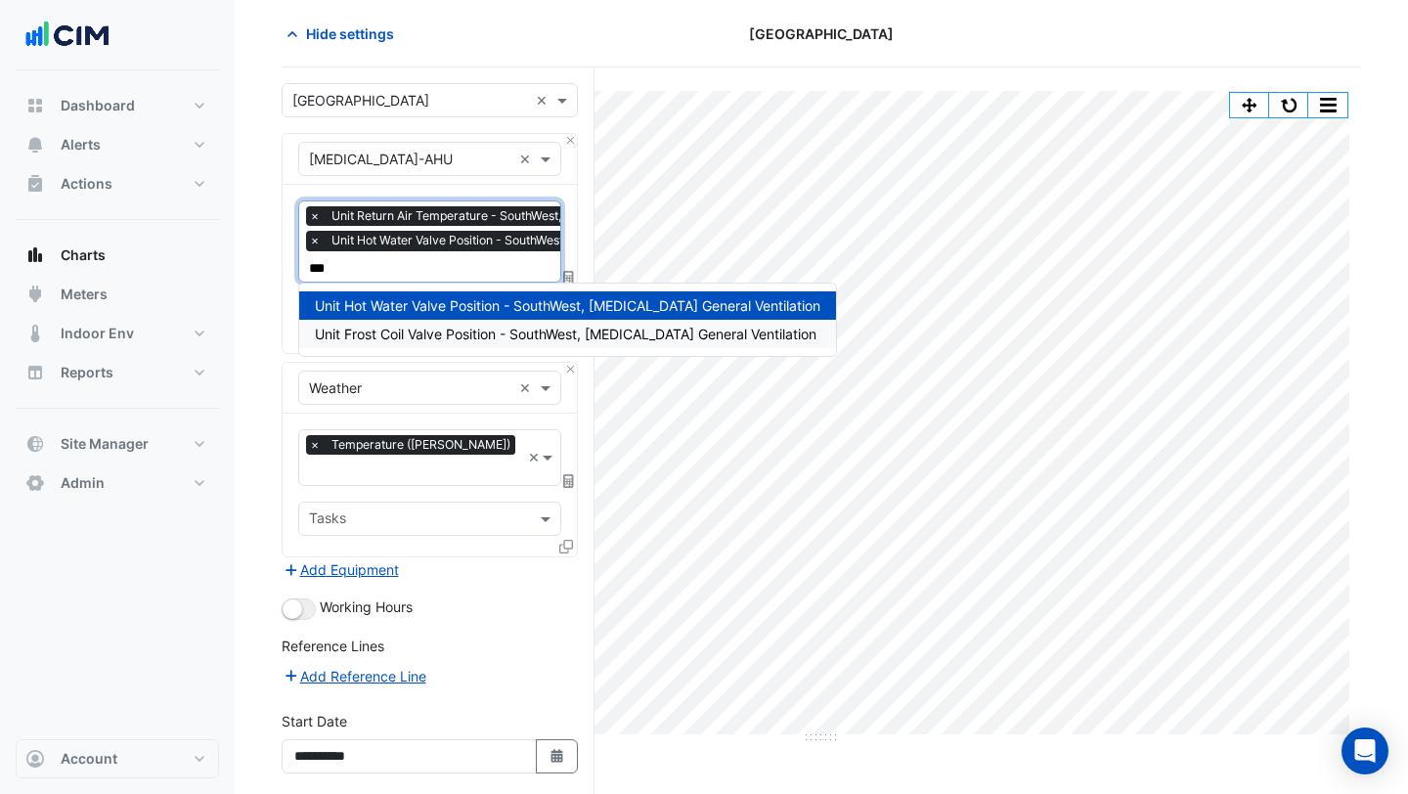
click at [381, 328] on span "Unit Frost Coil Valve Position - SouthWest, [MEDICAL_DATA] General Ventilation" at bounding box center [566, 334] width 502 height 17
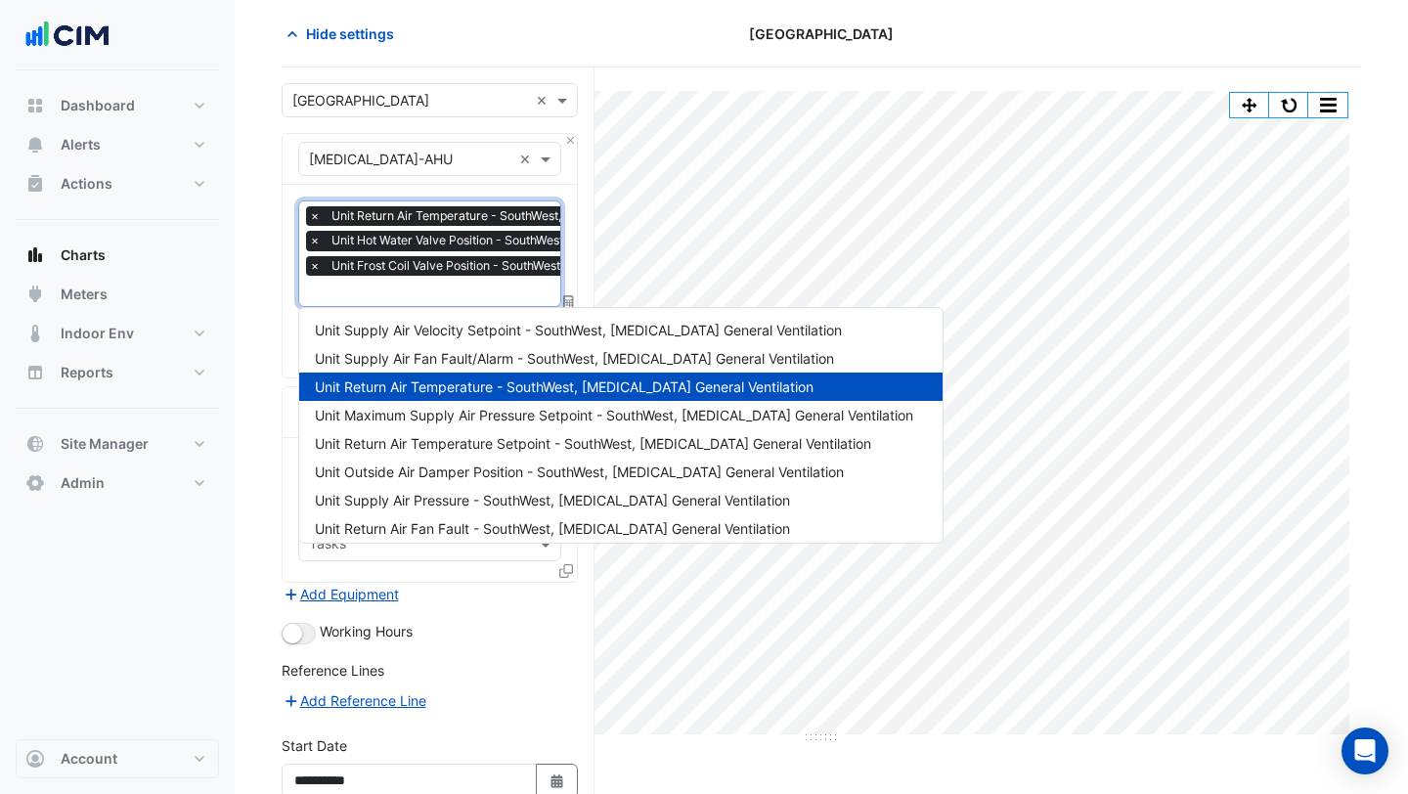
click at [403, 298] on input "text" at bounding box center [546, 293] width 474 height 21
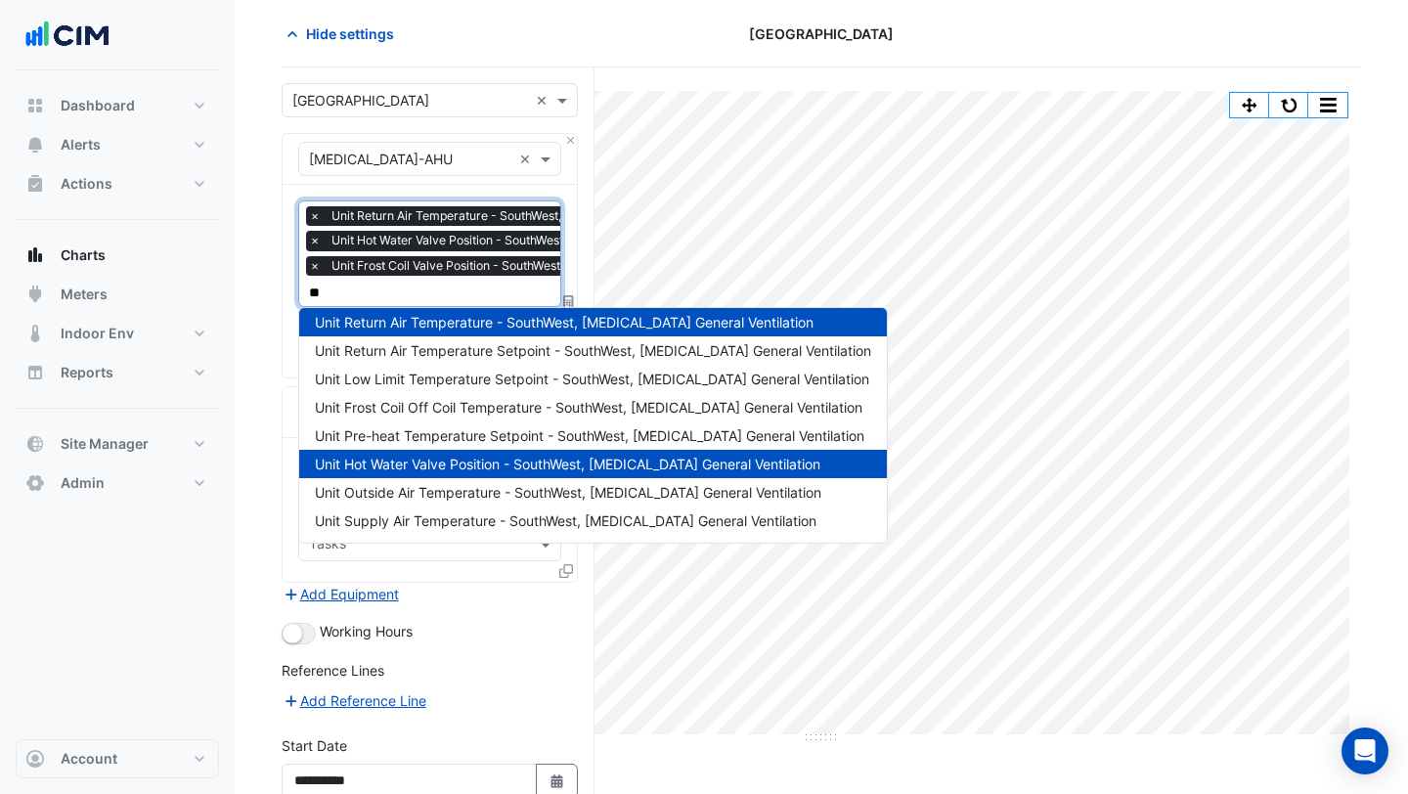
scroll to position [8, 0]
type input "***"
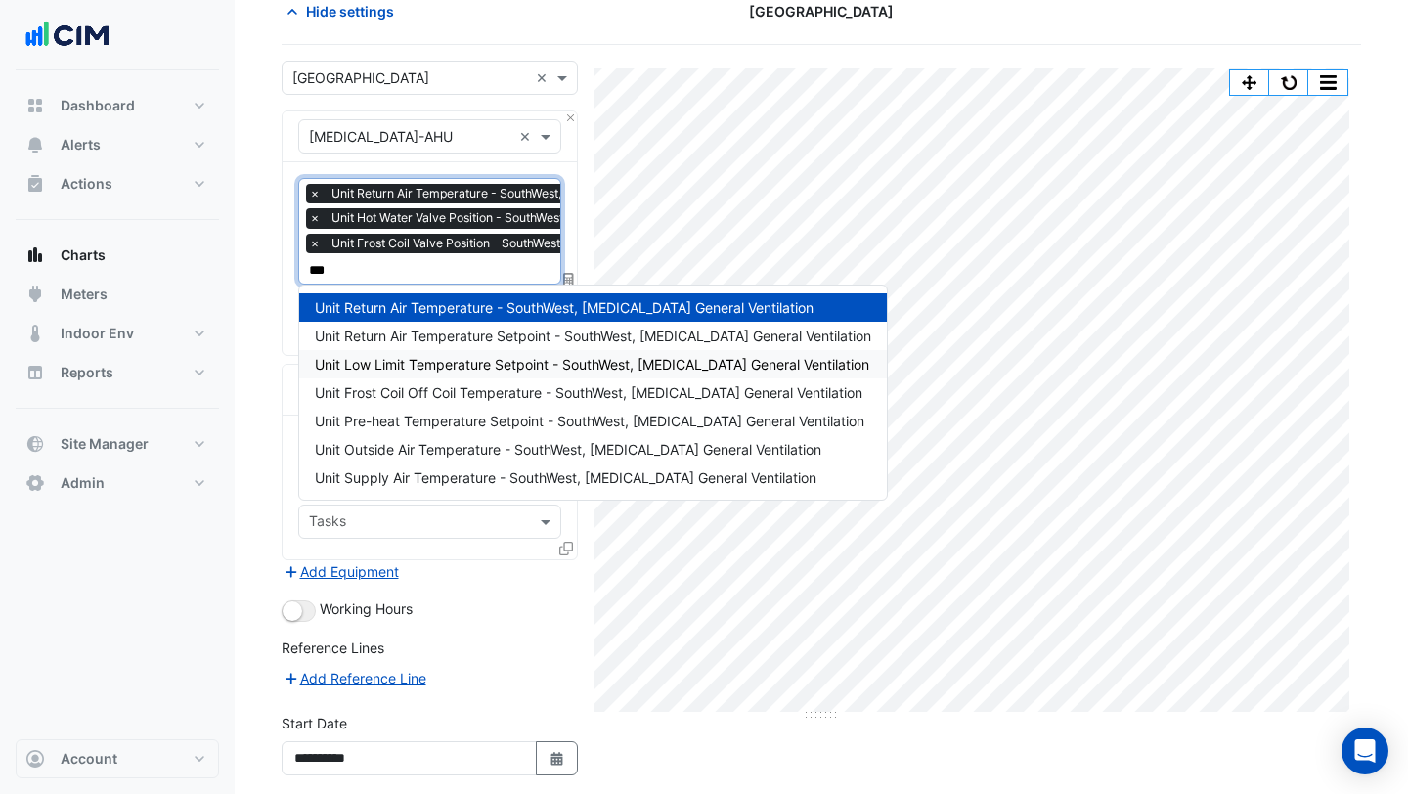
scroll to position [102, 0]
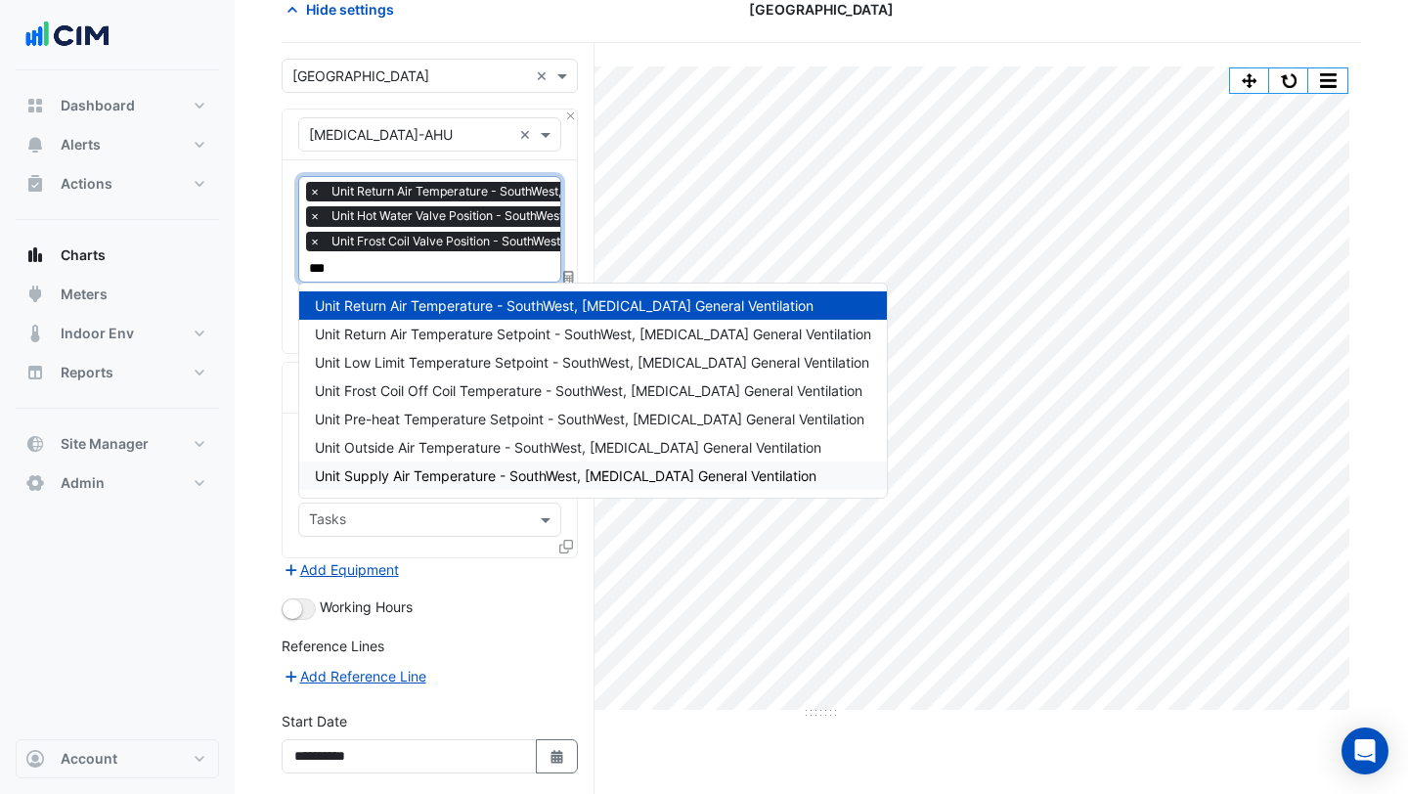
click at [436, 471] on span "Unit Supply Air Temperature - SouthWest, [MEDICAL_DATA] General Ventilation" at bounding box center [566, 475] width 502 height 17
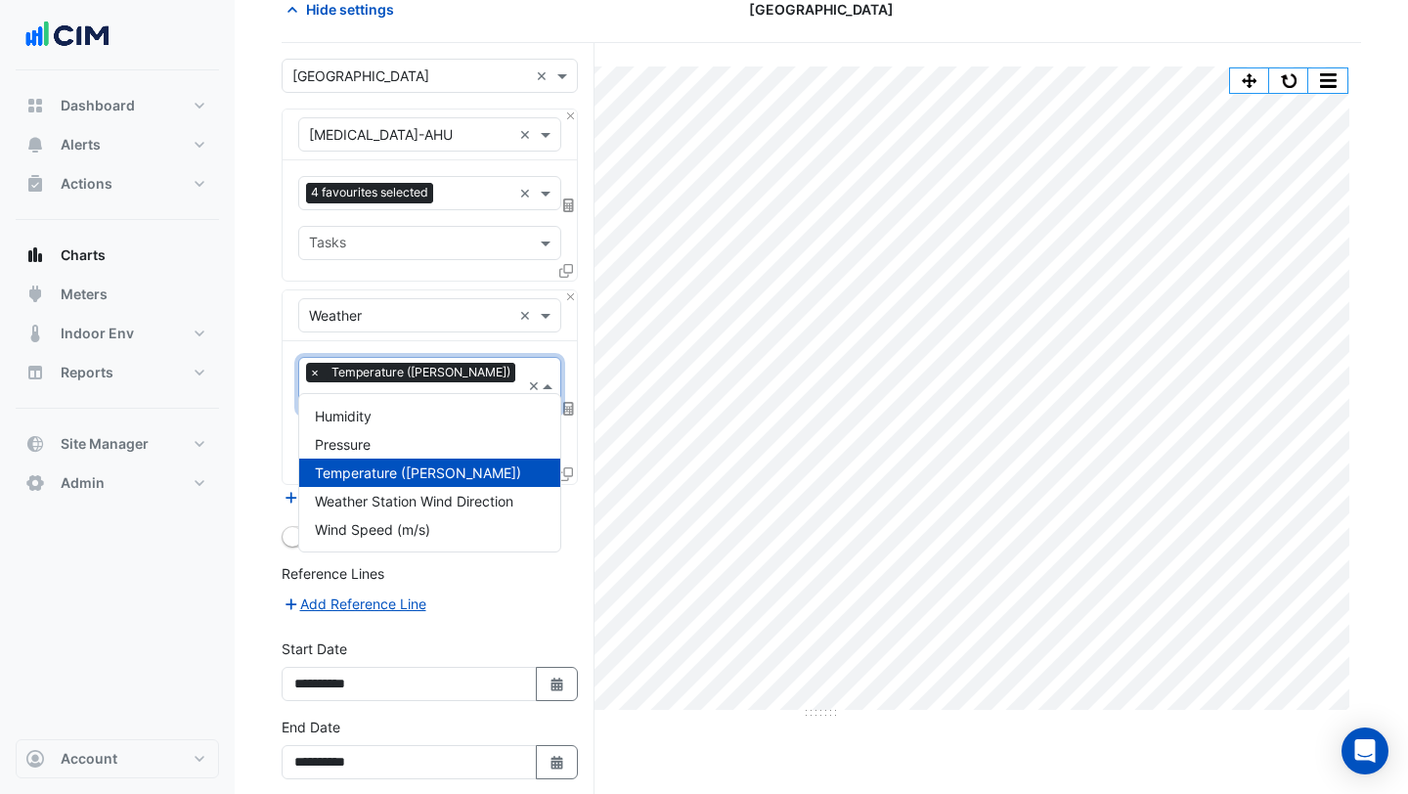
click at [484, 389] on input "text" at bounding box center [414, 399] width 211 height 21
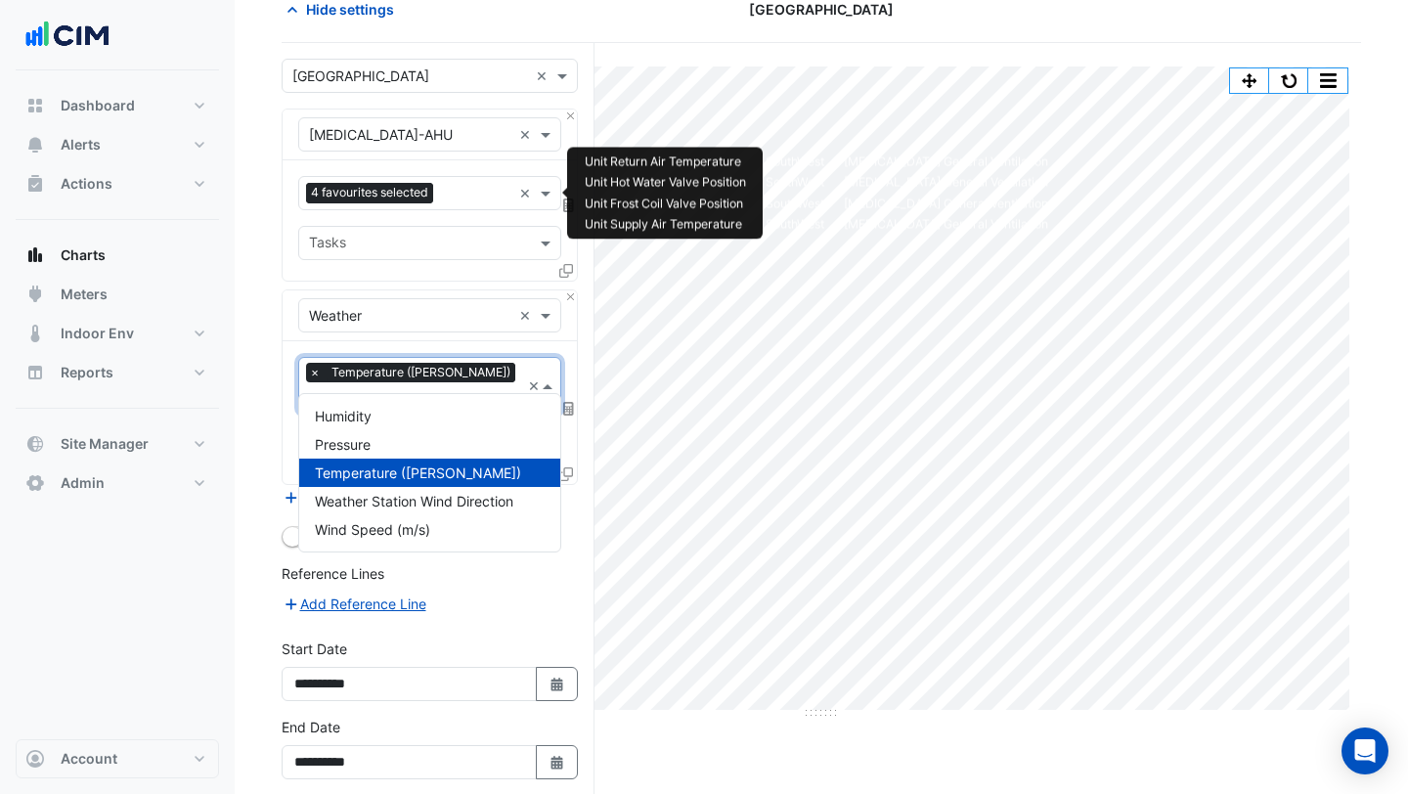
click at [475, 196] on input "text" at bounding box center [476, 195] width 70 height 21
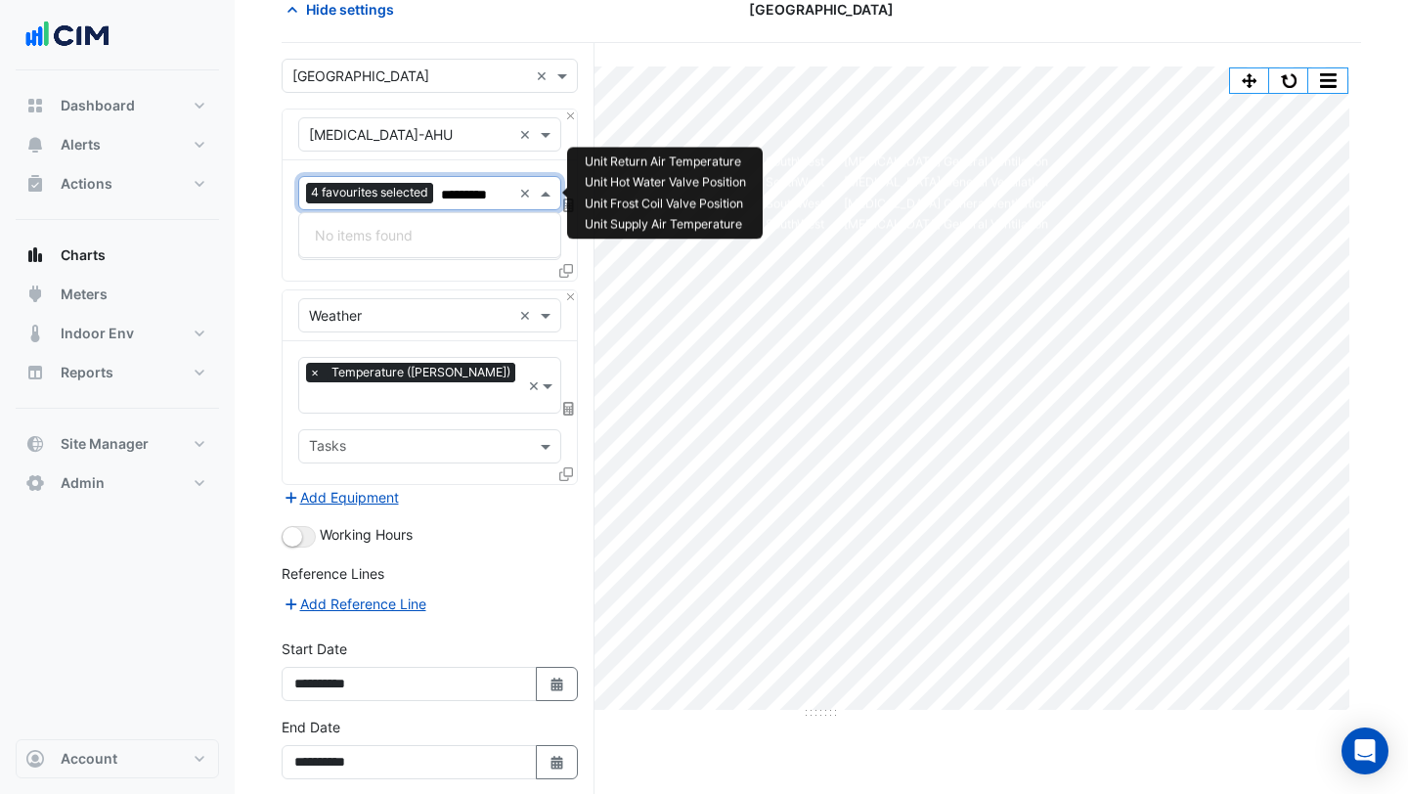
scroll to position [0, 0]
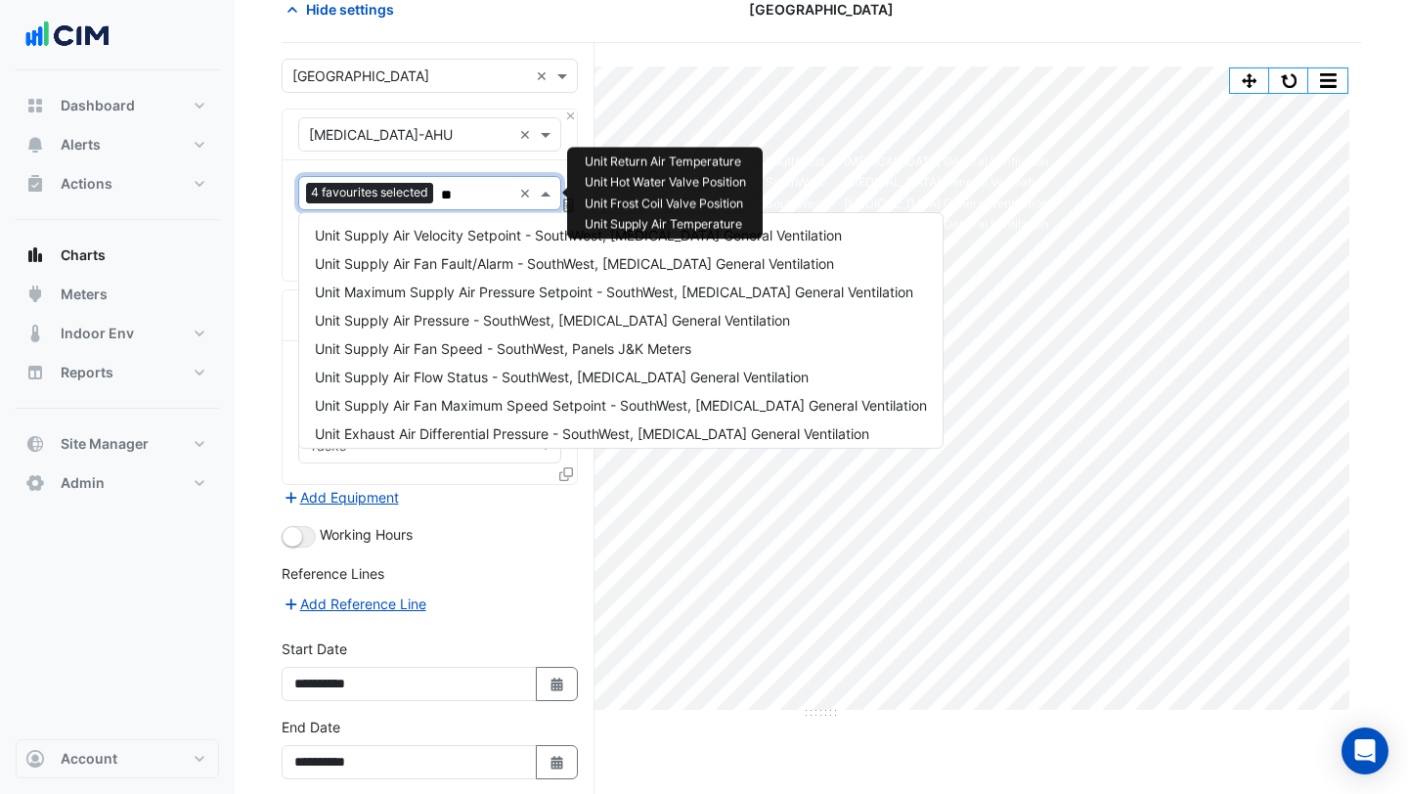
type input "*"
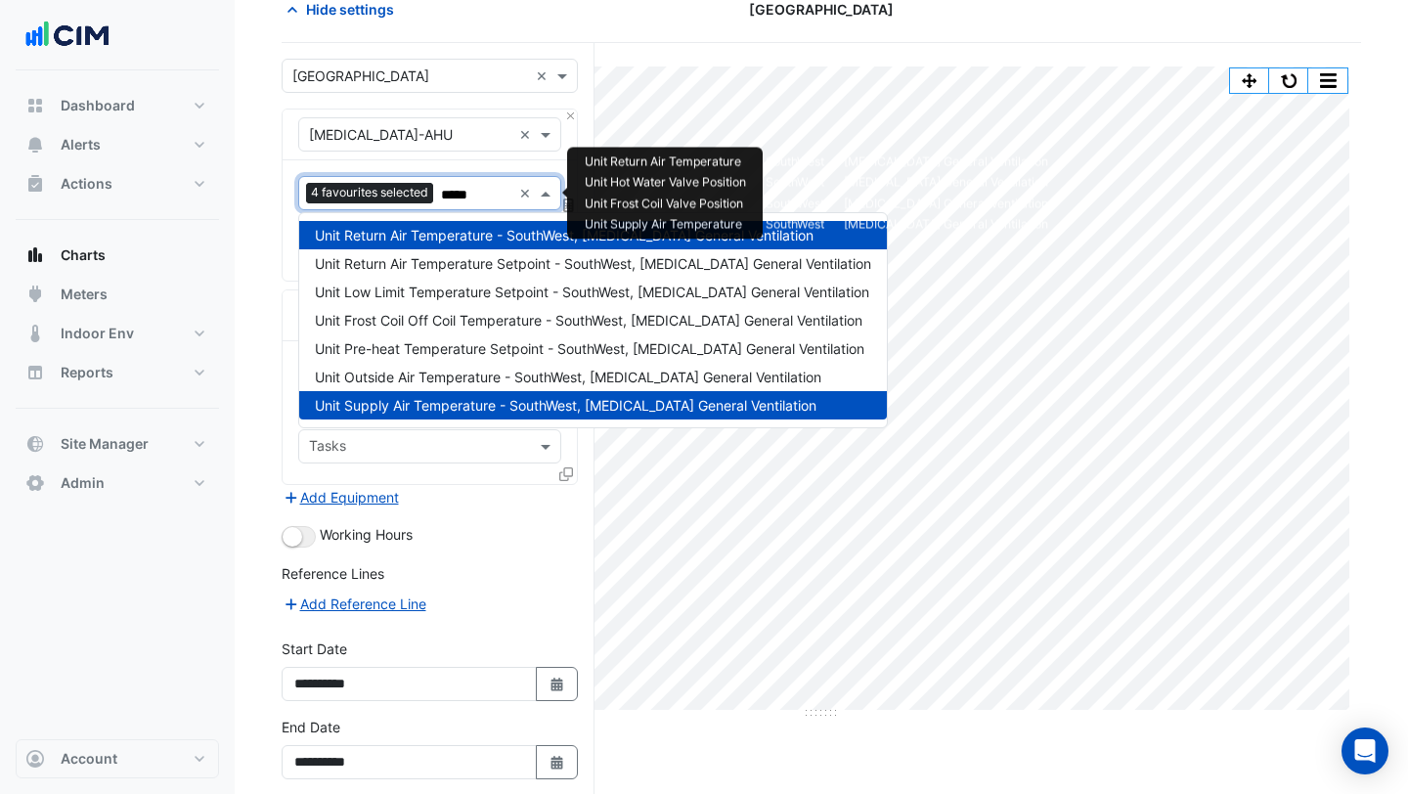
type input "******"
click at [454, 261] on span "Unit Return Air Temperature Setpoint - SouthWest, [MEDICAL_DATA] General Ventil…" at bounding box center [593, 263] width 556 height 17
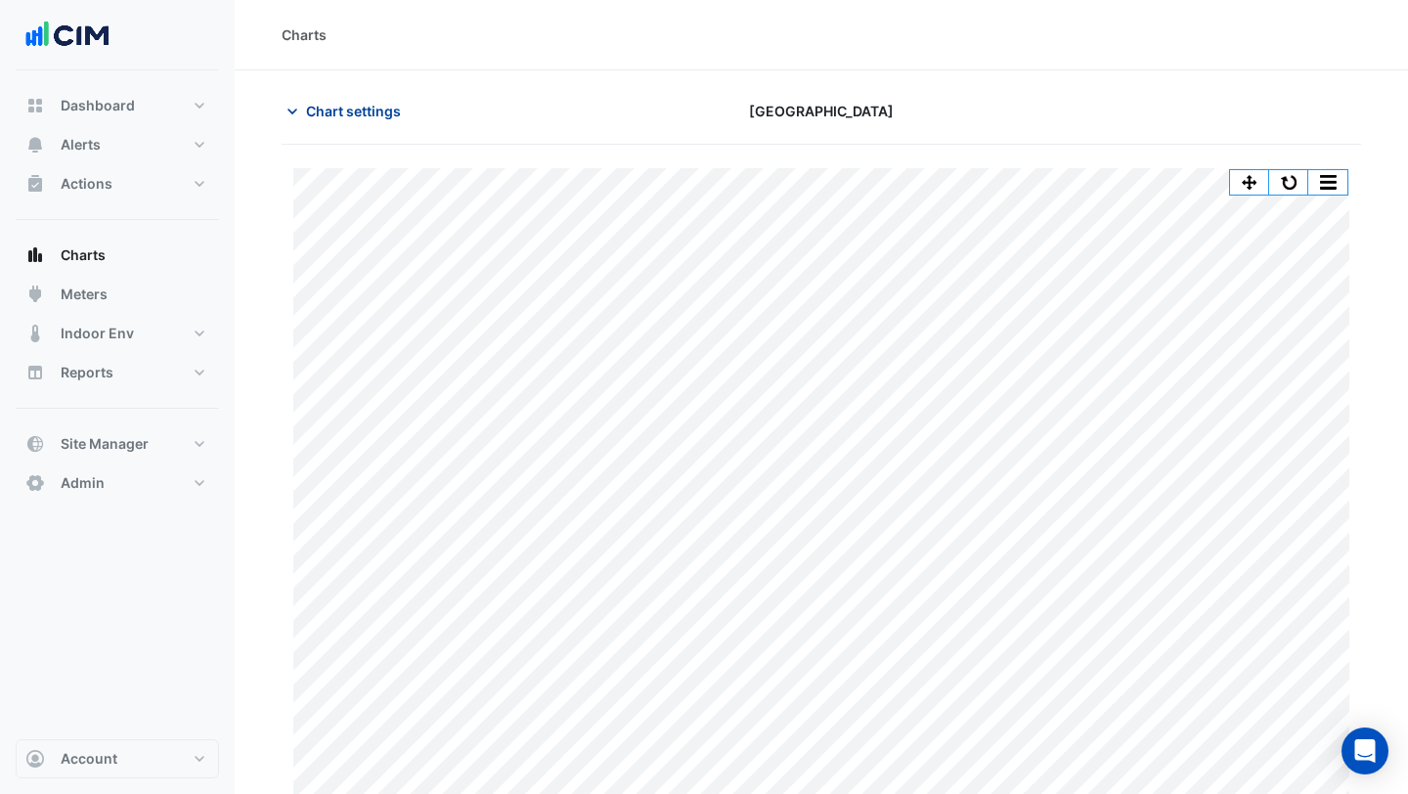
click at [366, 110] on span "Chart settings" at bounding box center [353, 111] width 95 height 21
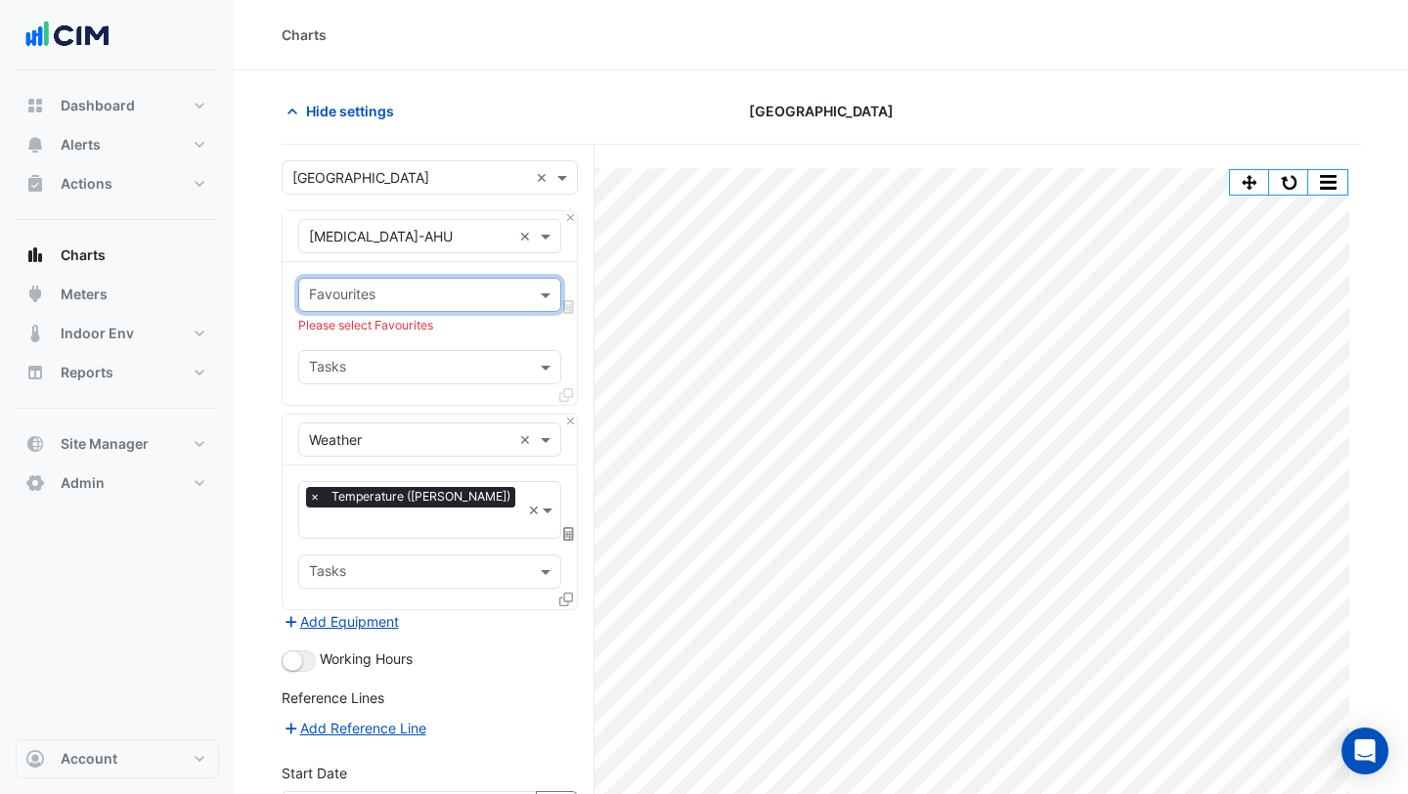
click at [488, 290] on input "text" at bounding box center [418, 296] width 219 height 21
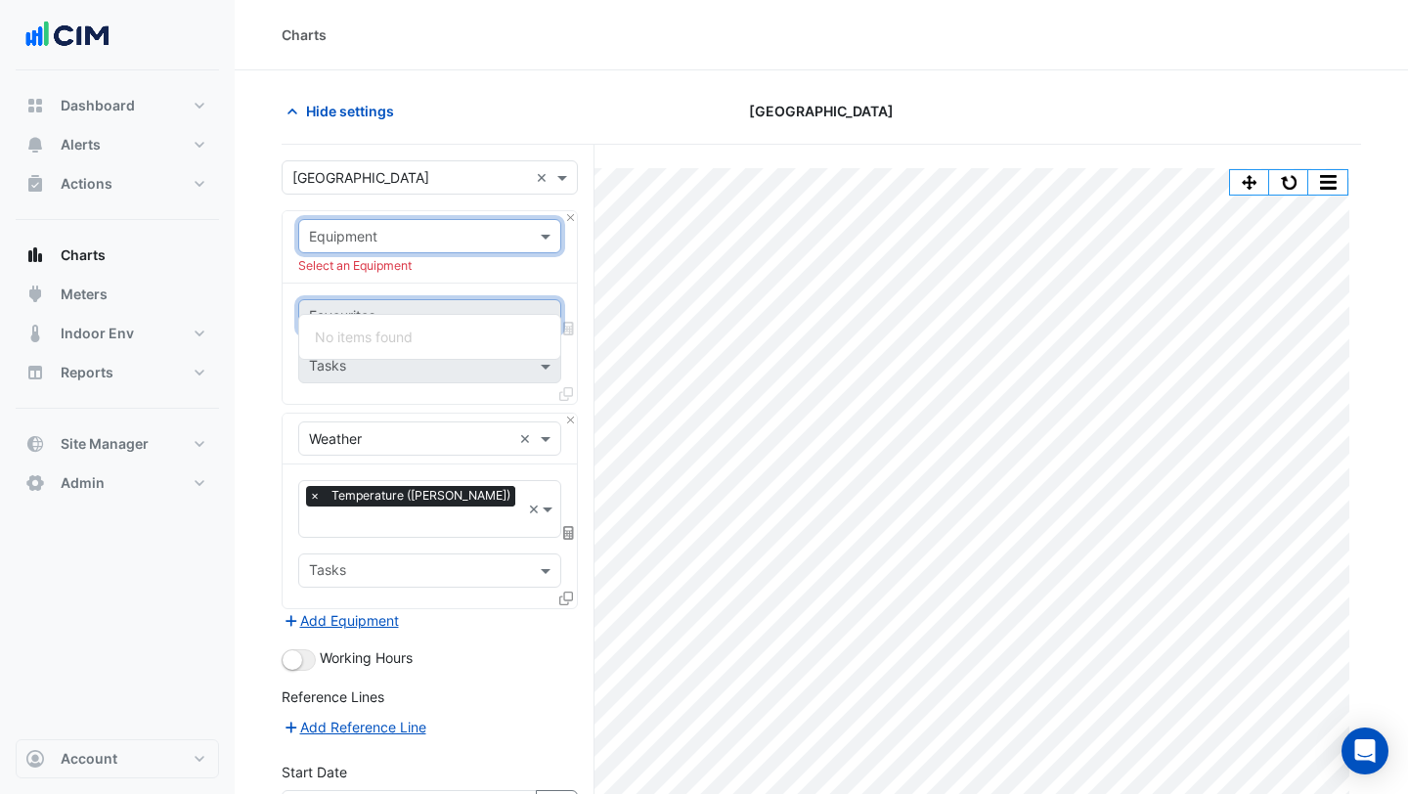
click at [518, 232] on div at bounding box center [429, 236] width 261 height 22
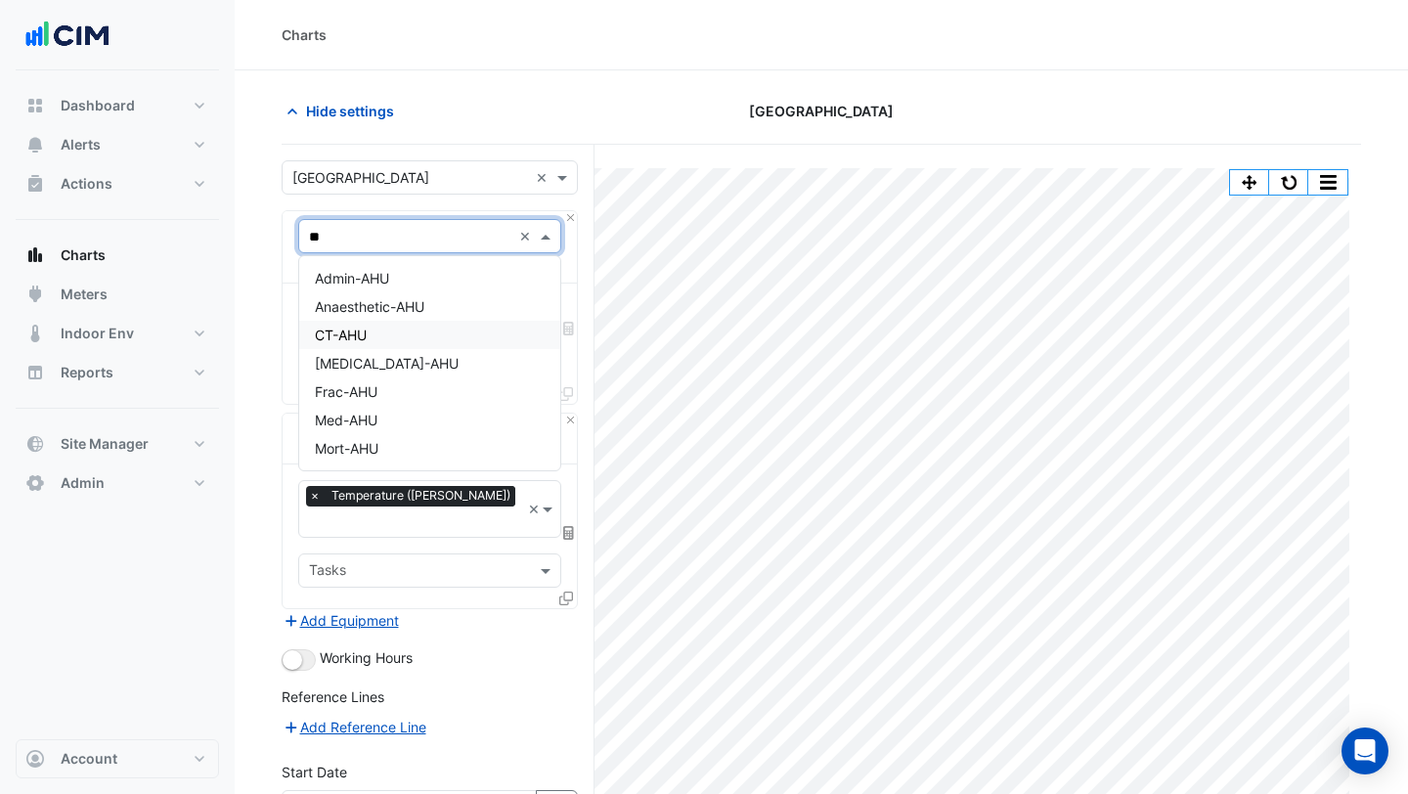
type input "***"
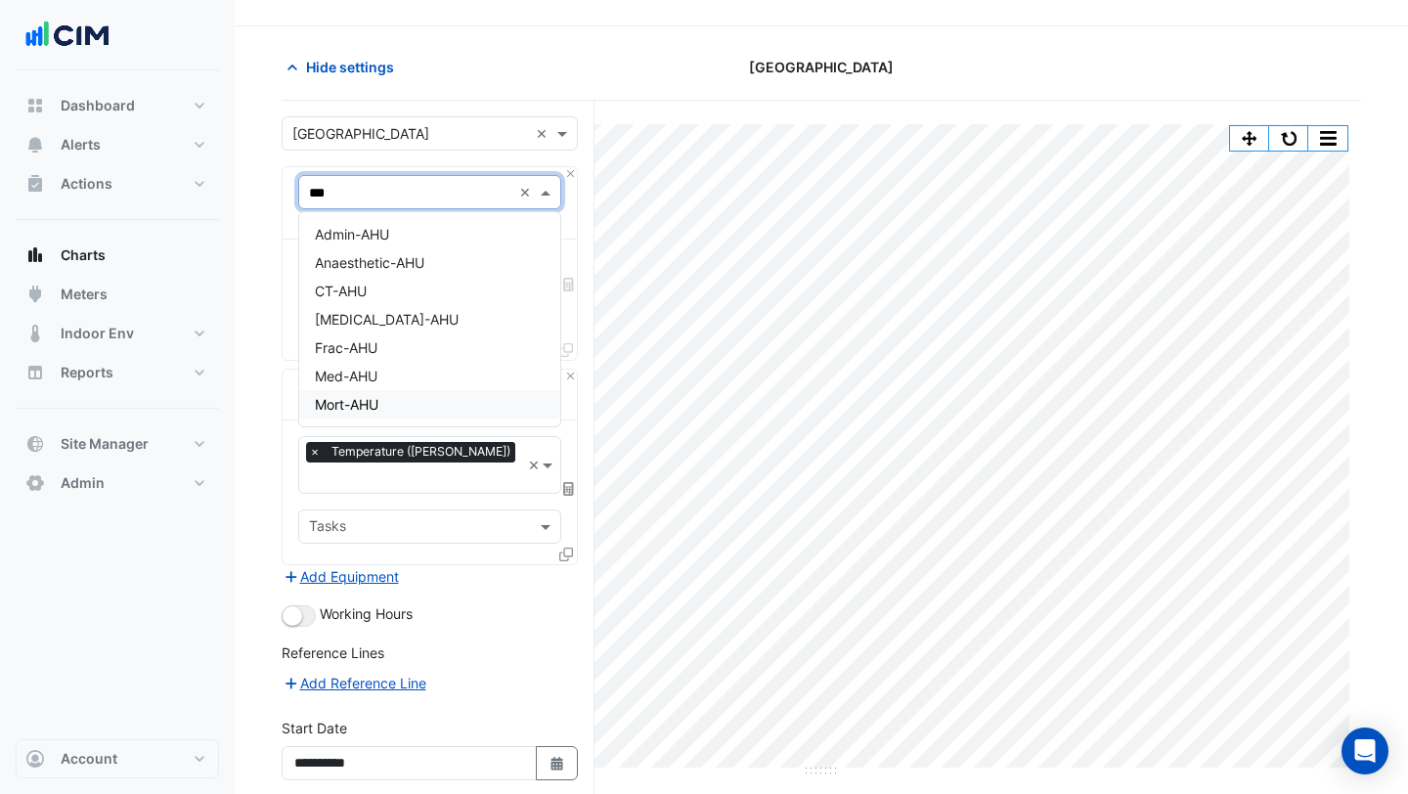
click at [347, 408] on span "Mort-AHU" at bounding box center [347, 404] width 64 height 17
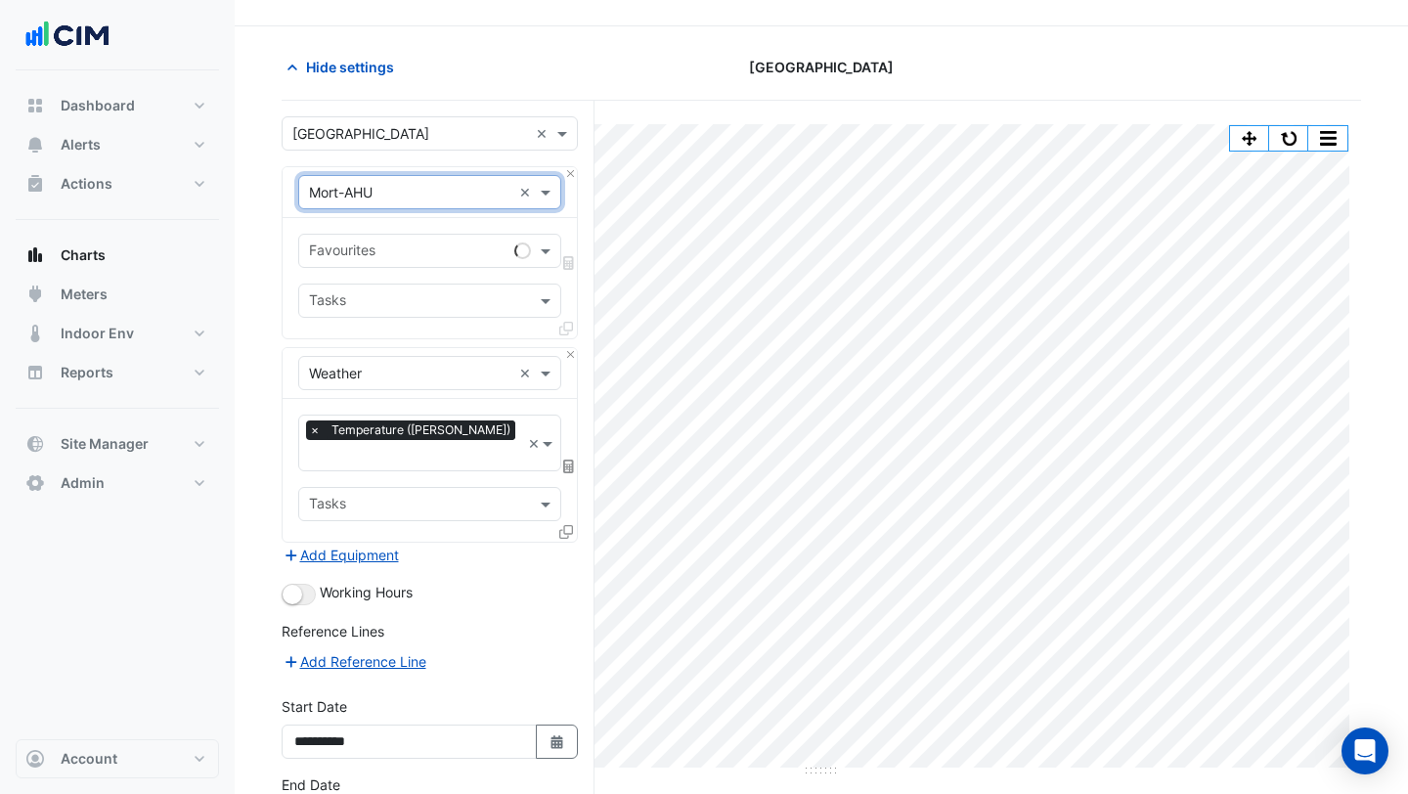
click at [397, 253] on input "text" at bounding box center [408, 252] width 198 height 21
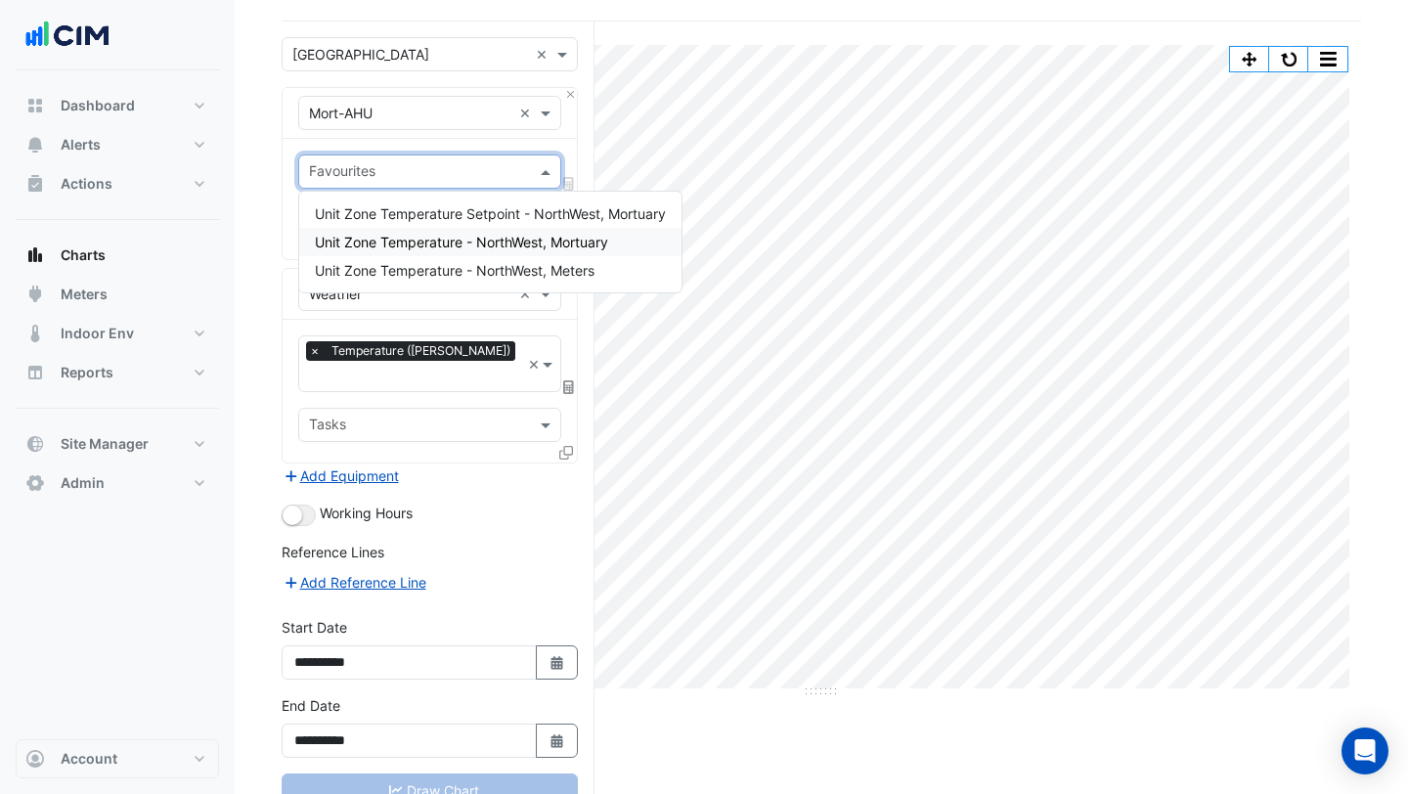
scroll to position [153, 0]
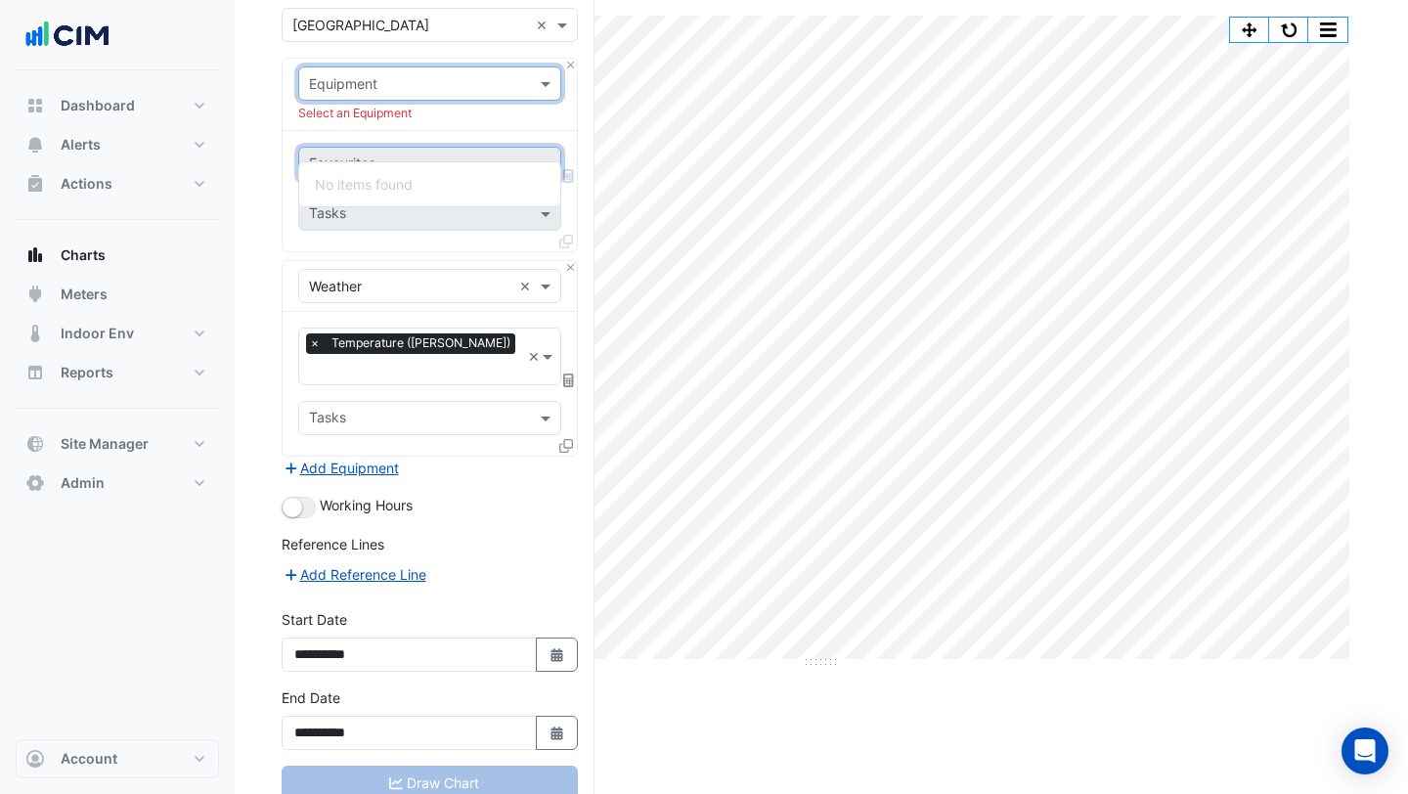
click at [514, 82] on div at bounding box center [429, 83] width 261 height 22
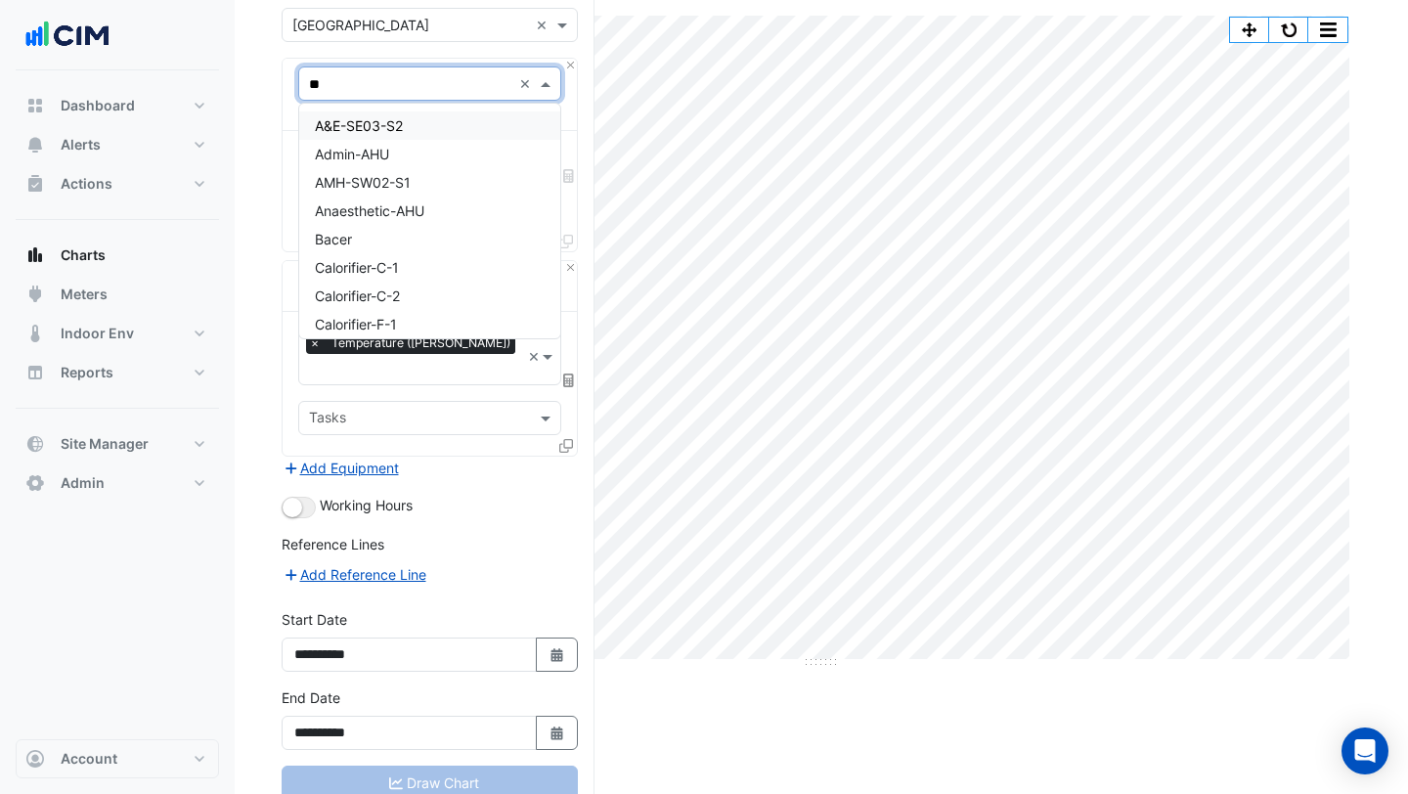
type input "***"
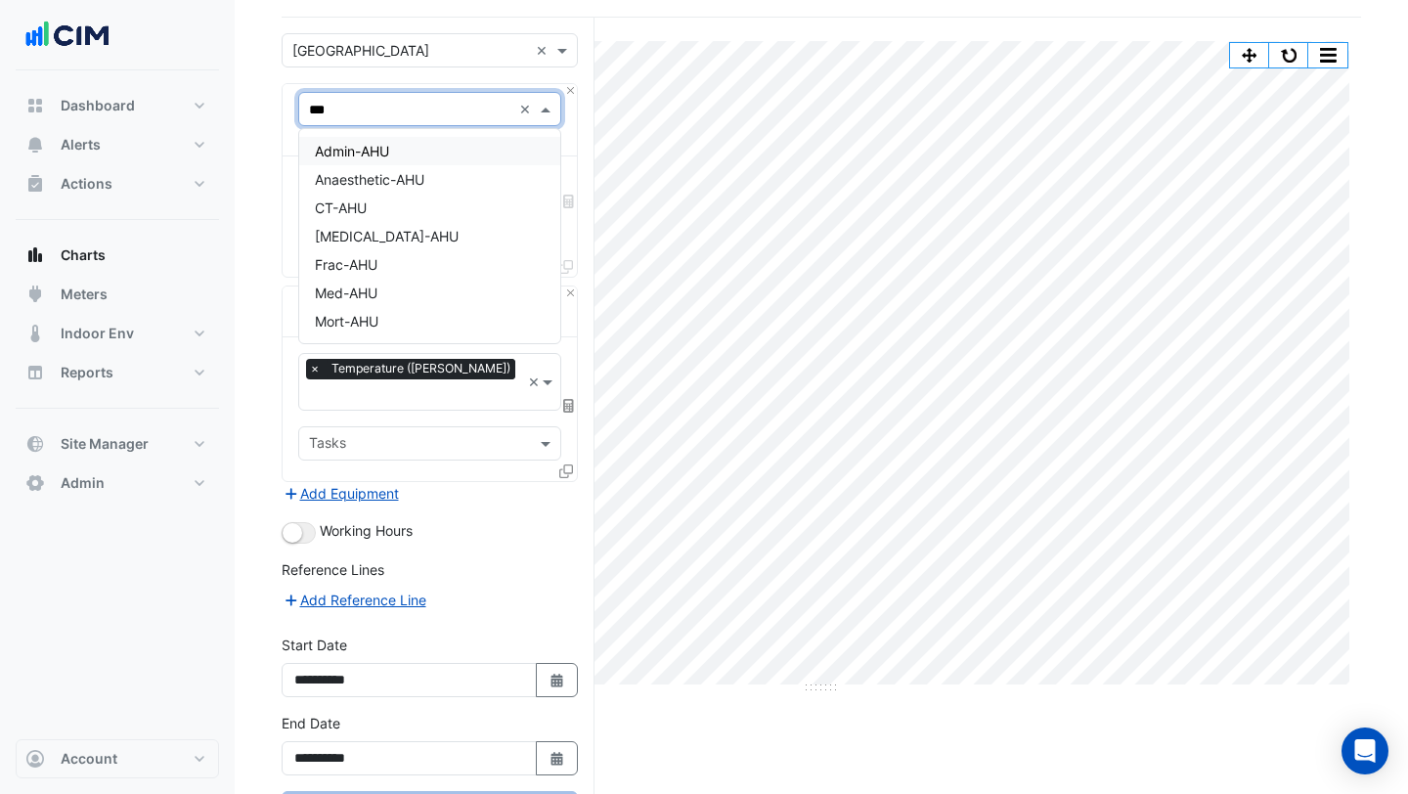
scroll to position [121, 0]
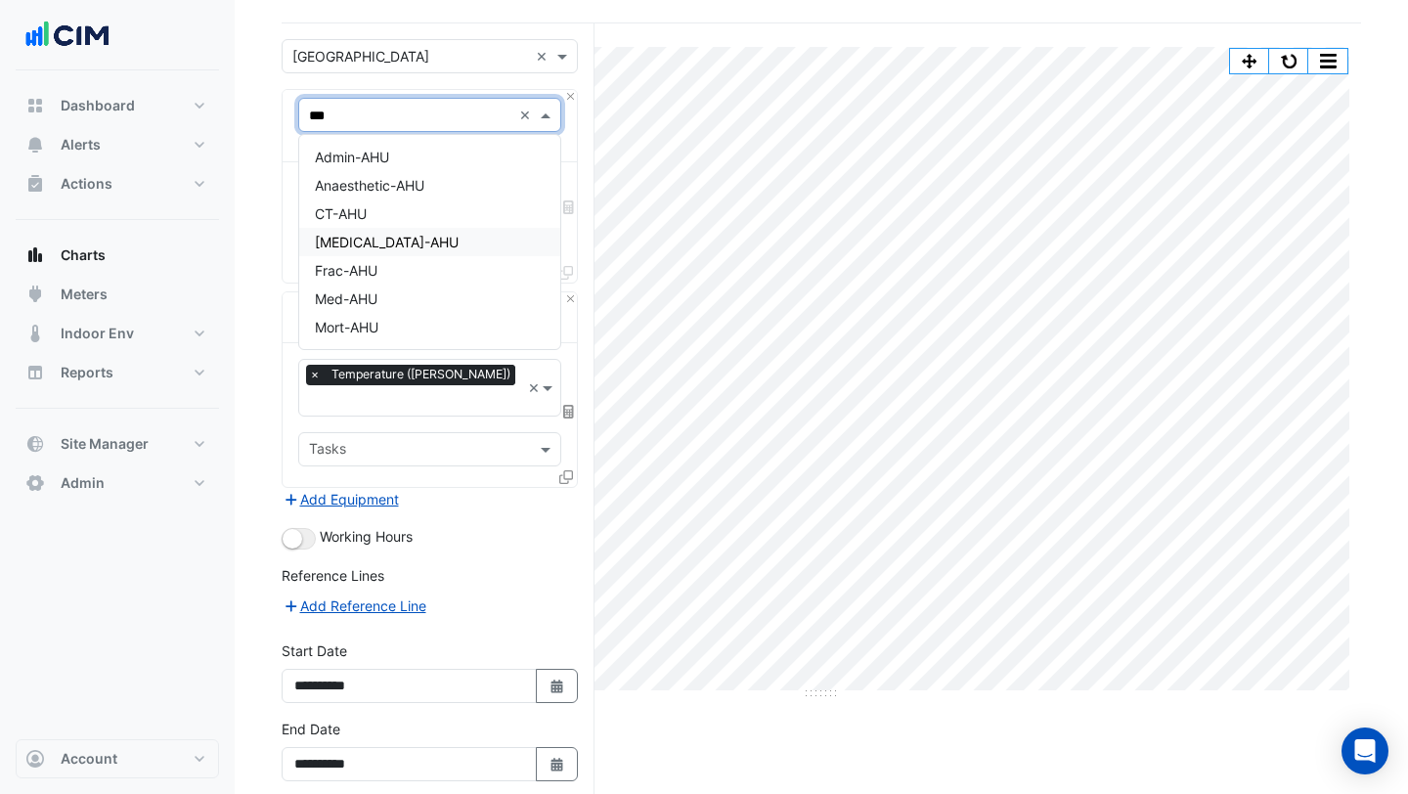
click at [442, 233] on div "[MEDICAL_DATA]-AHU" at bounding box center [429, 242] width 261 height 28
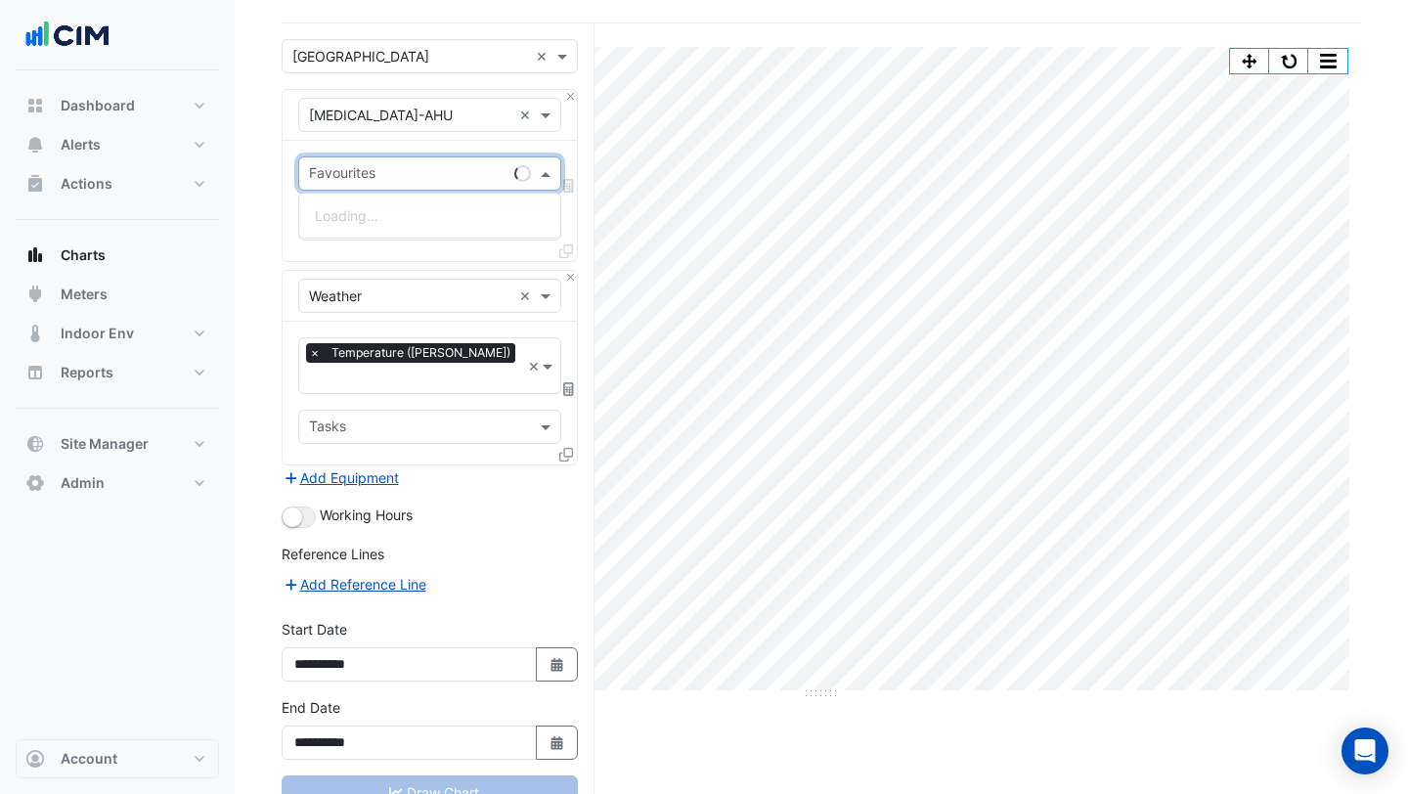
click at [395, 174] on input "text" at bounding box center [408, 175] width 198 height 21
click at [412, 121] on input "text" at bounding box center [410, 116] width 202 height 21
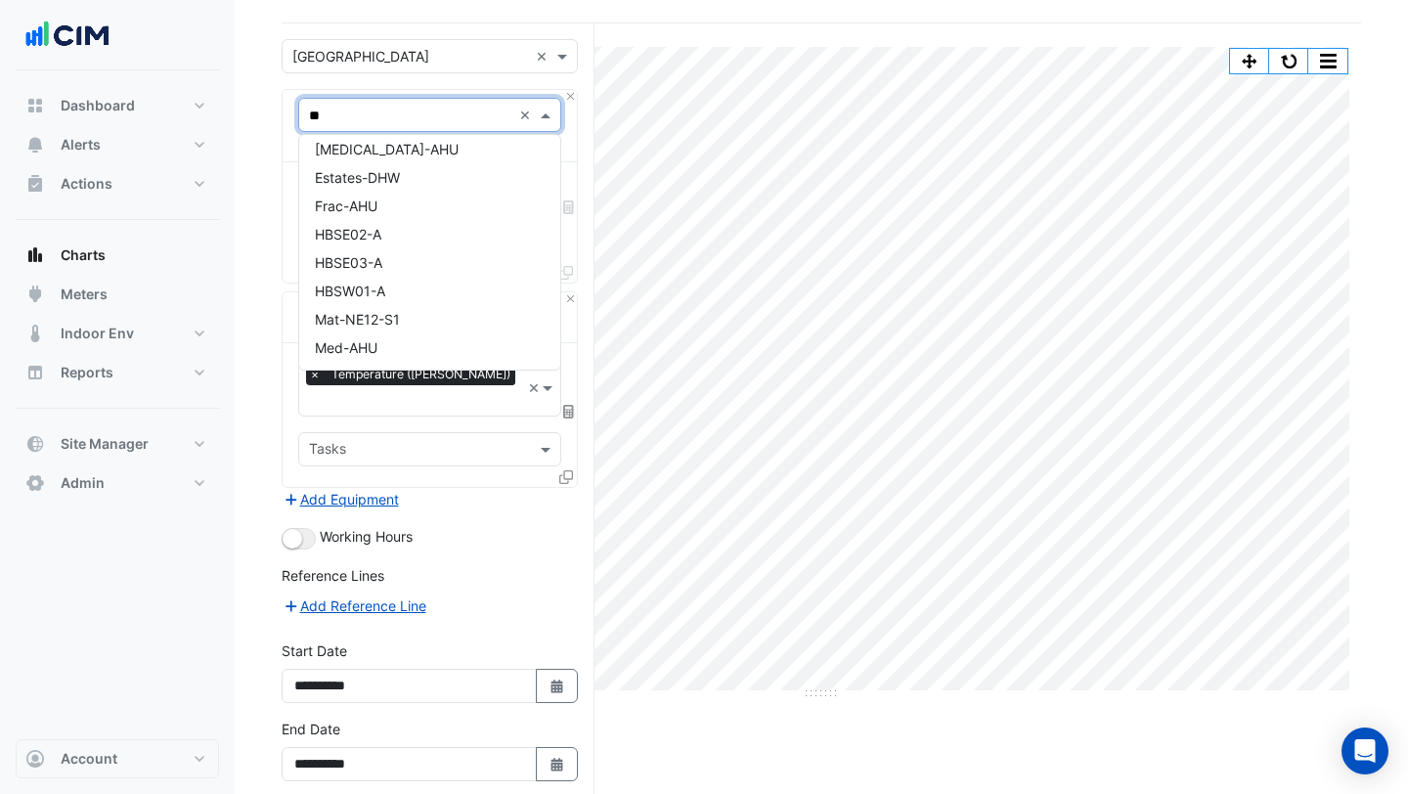
scroll to position [0, 0]
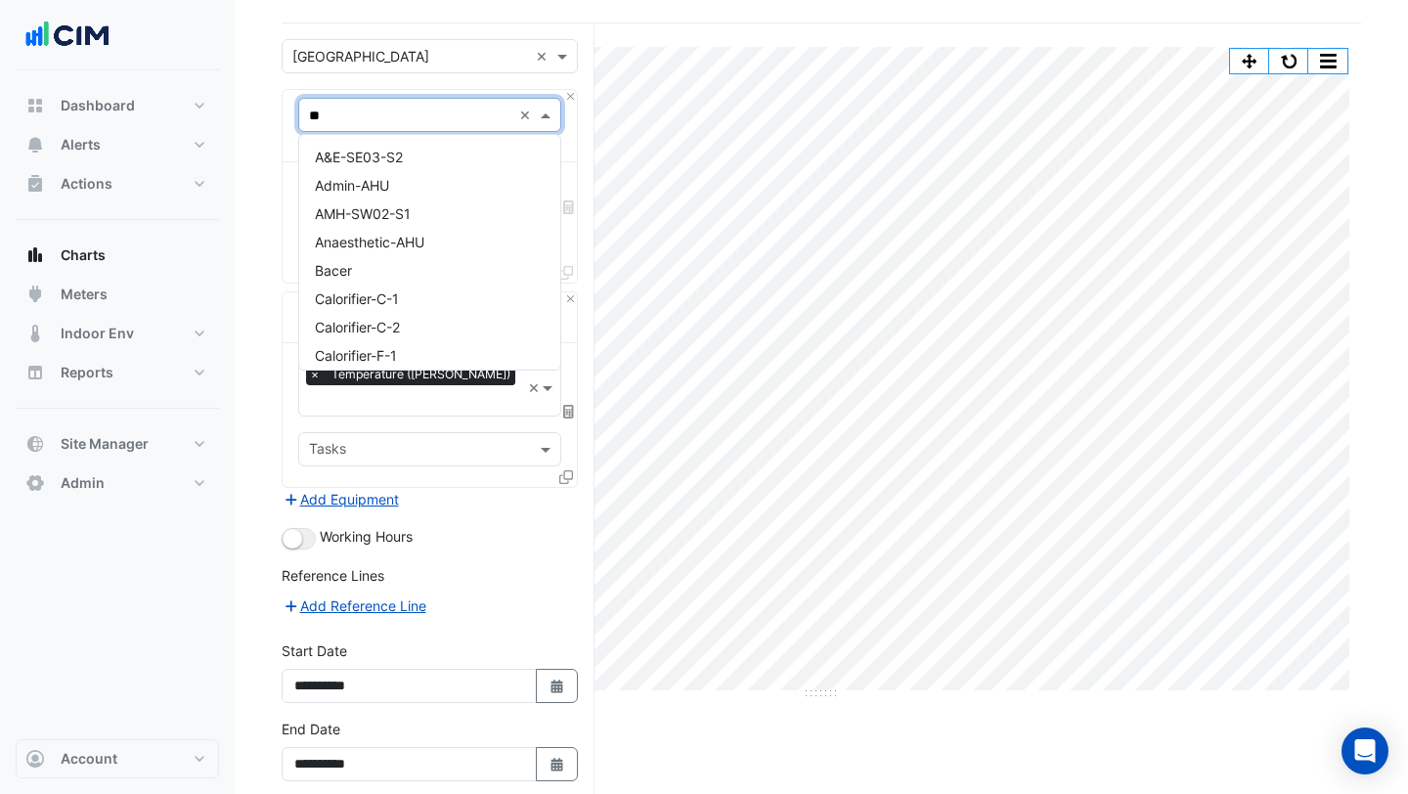
type input "***"
click at [401, 185] on span "Anaesthetic-AHU" at bounding box center [370, 185] width 110 height 17
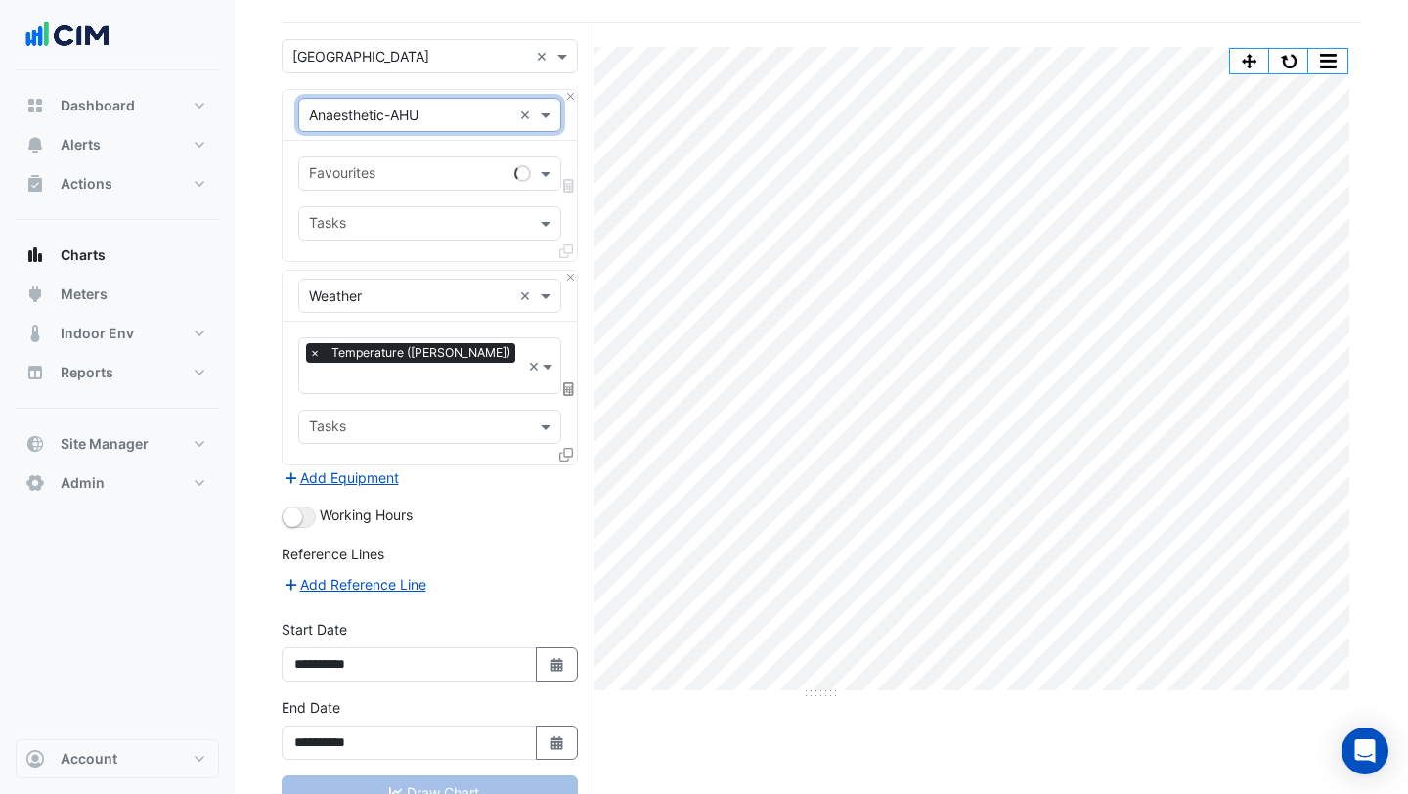
click at [413, 173] on input "text" at bounding box center [408, 175] width 198 height 21
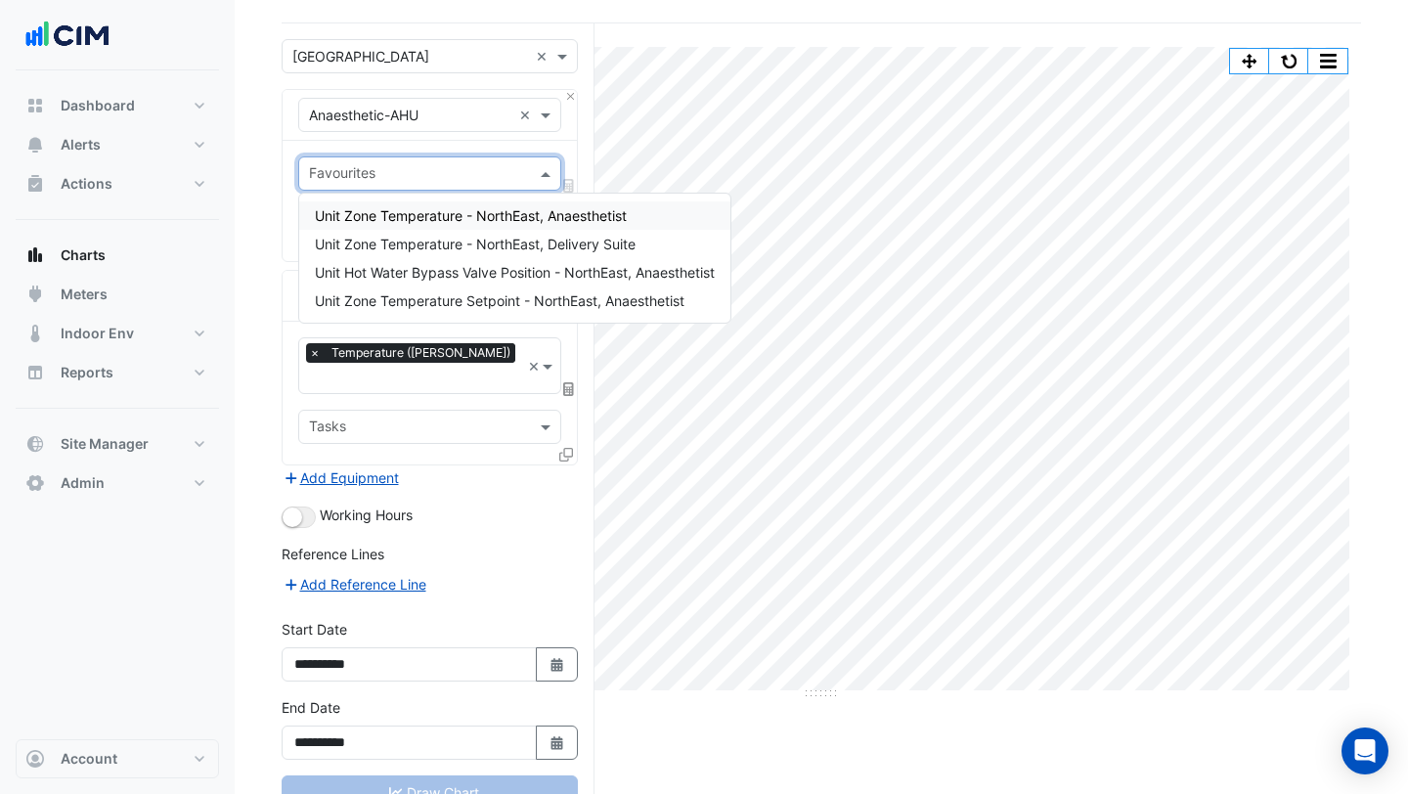
click at [453, 113] on input "text" at bounding box center [410, 116] width 202 height 21
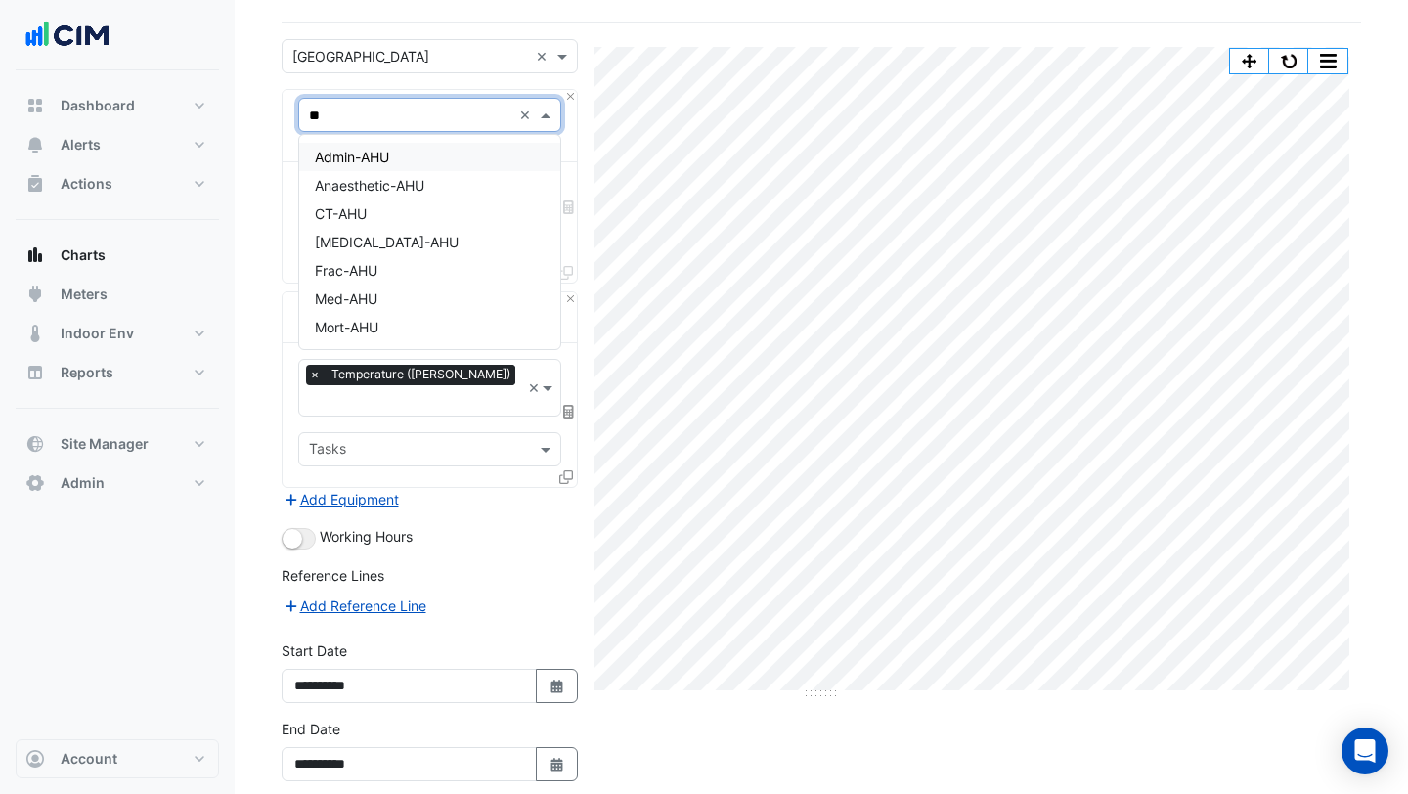
type input "***"
click at [371, 246] on span "[MEDICAL_DATA]-AHU" at bounding box center [387, 242] width 144 height 17
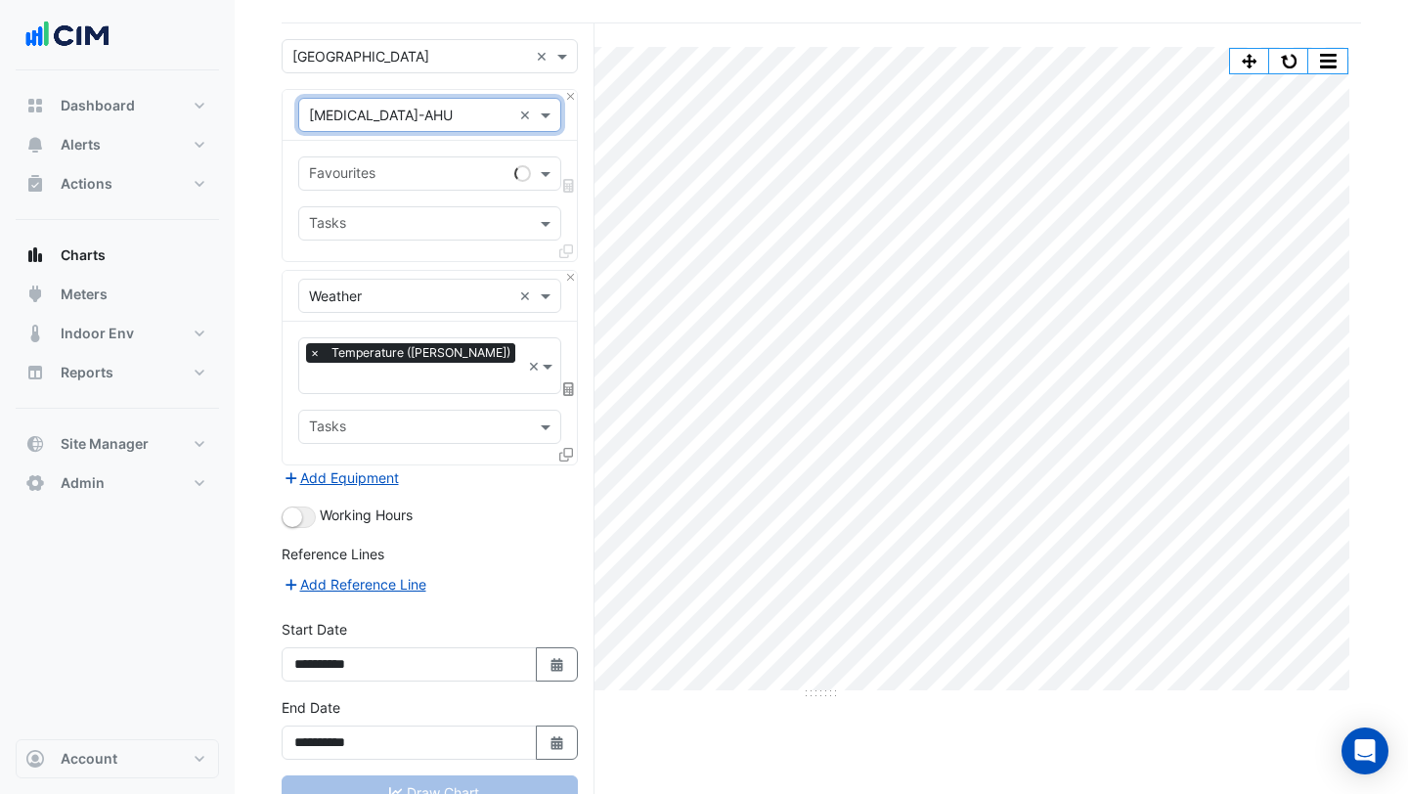
click at [479, 98] on div "Equipment × [MEDICAL_DATA]-AHU ×" at bounding box center [429, 115] width 263 height 34
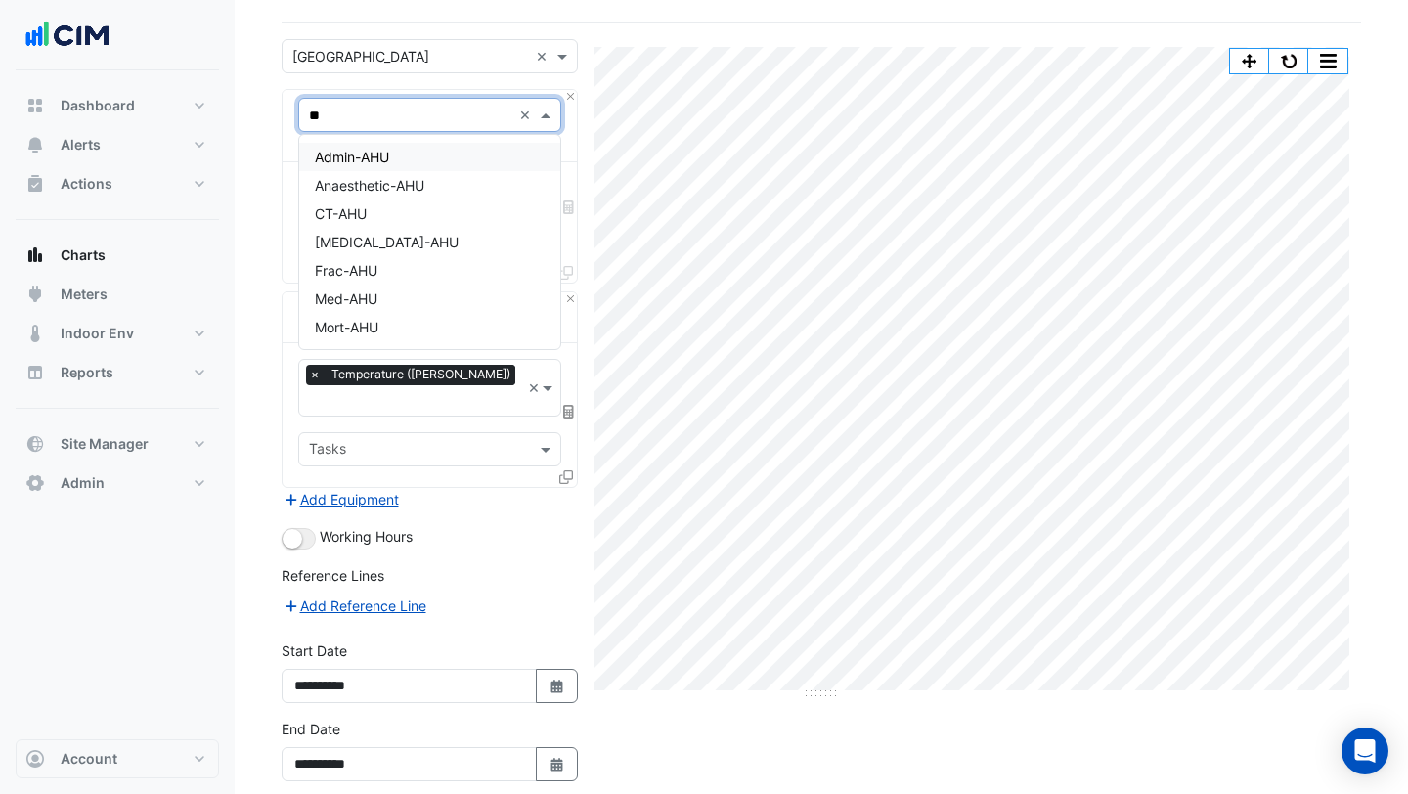
type input "***"
click at [432, 215] on div "CT-AHU" at bounding box center [429, 213] width 261 height 28
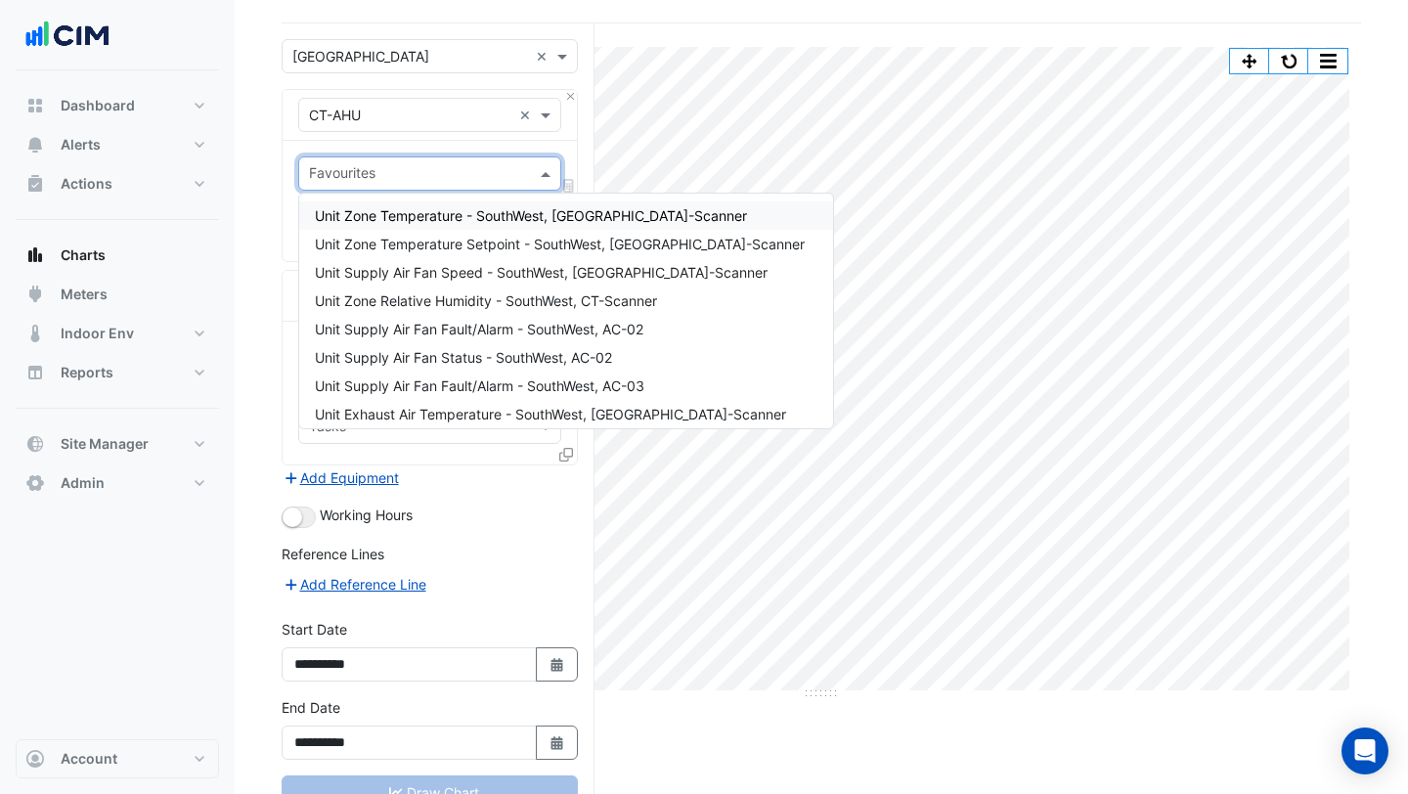
click at [436, 178] on input "text" at bounding box center [418, 175] width 219 height 21
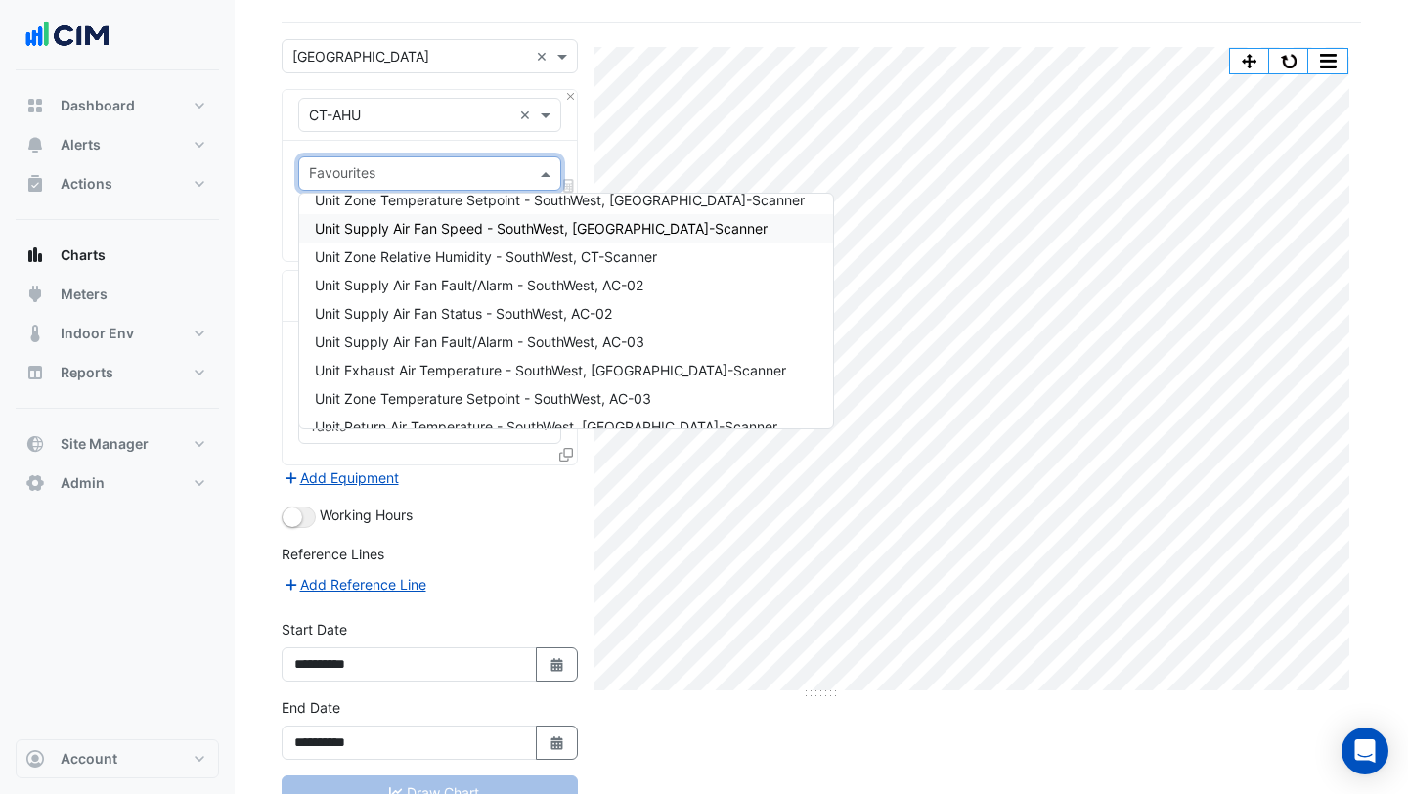
scroll to position [50, 0]
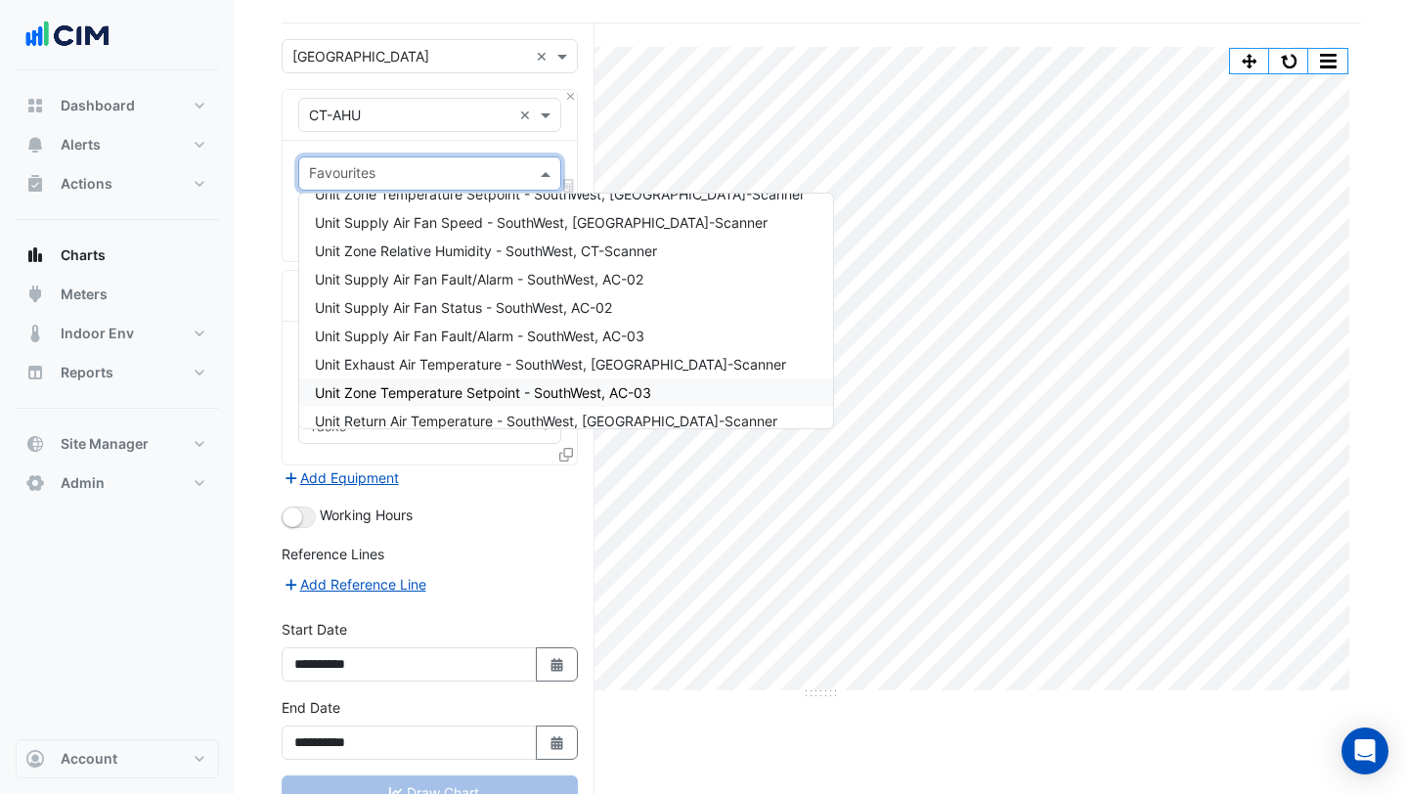
click at [417, 380] on div "Unit Zone Temperature Setpoint - SouthWest, AC-03" at bounding box center [566, 392] width 534 height 28
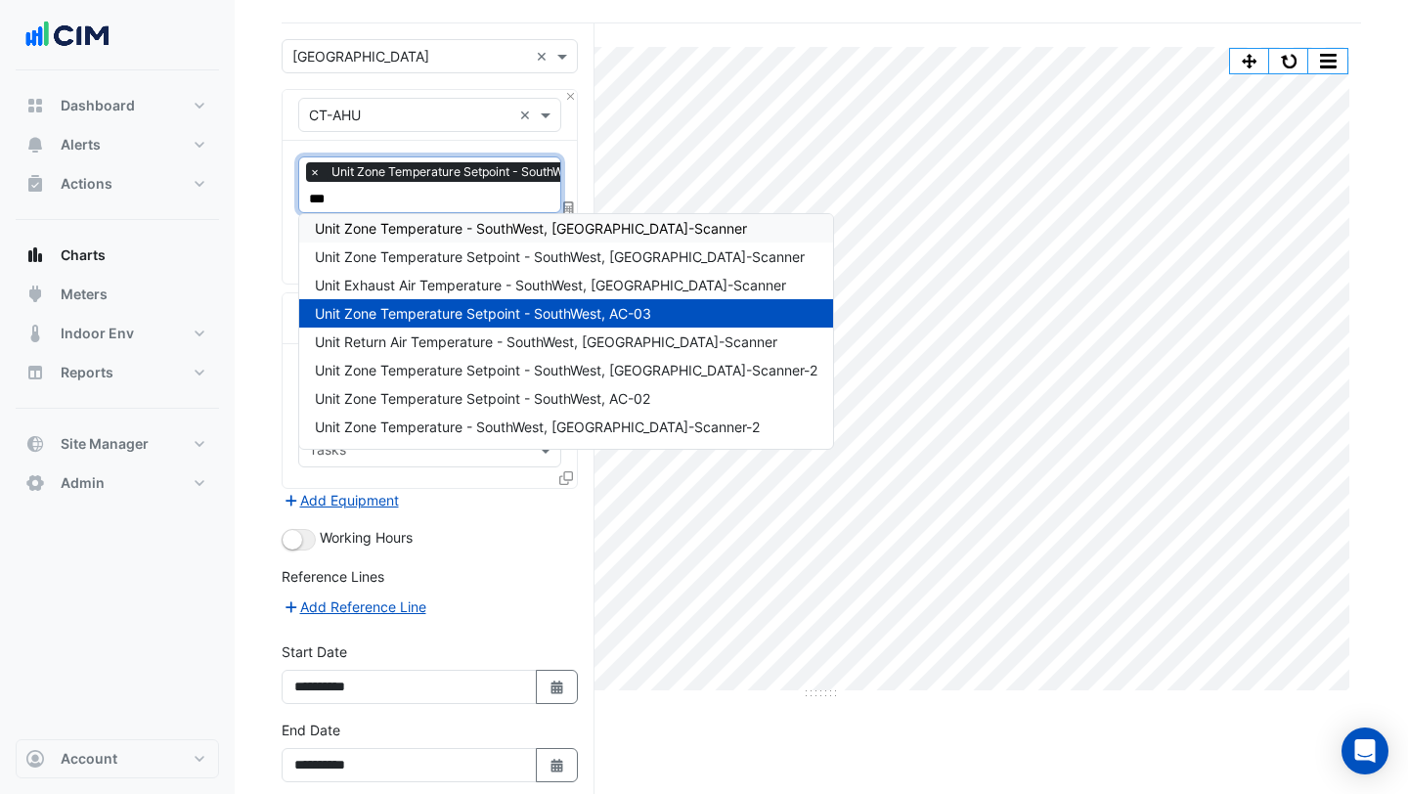
scroll to position [0, 0]
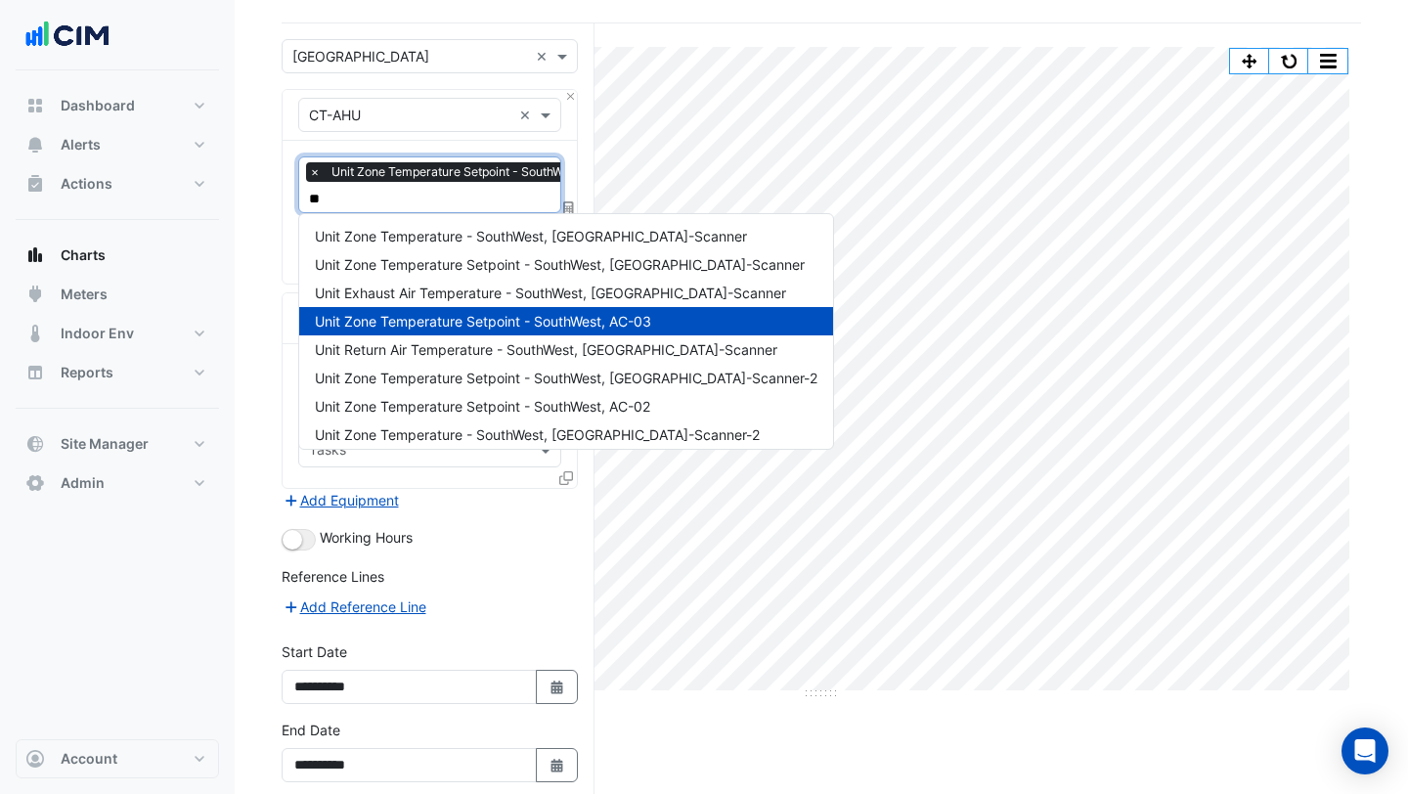
type input "*"
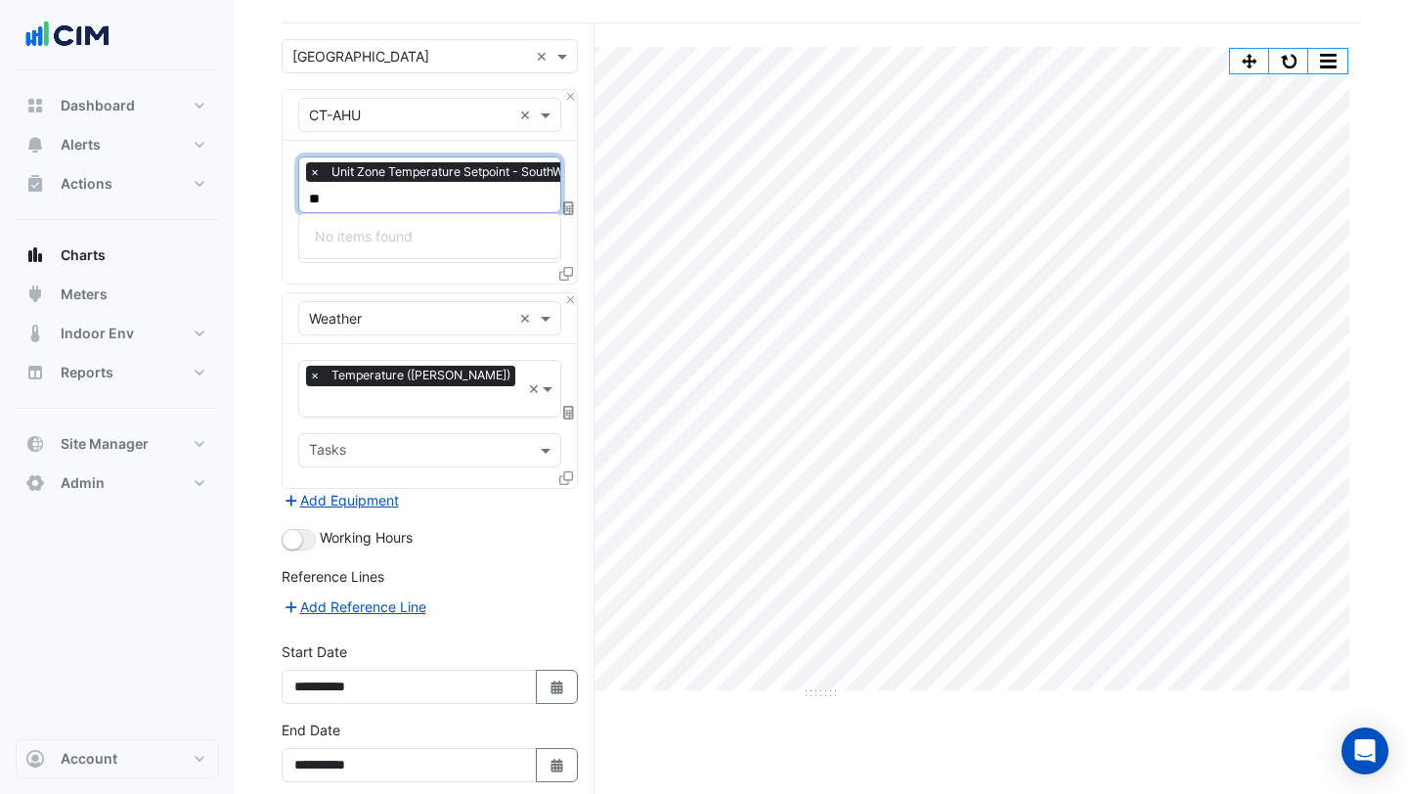
type input "*"
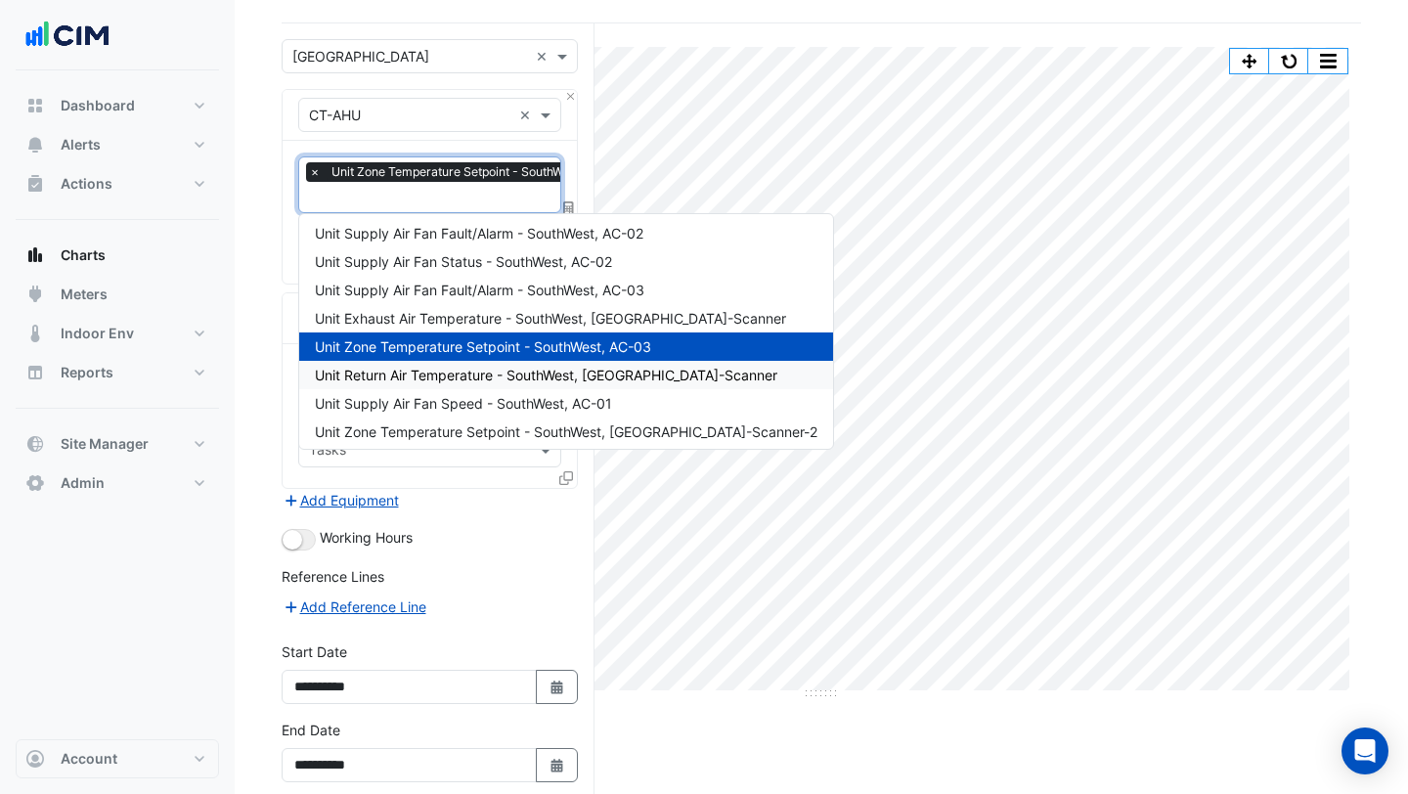
scroll to position [100, 0]
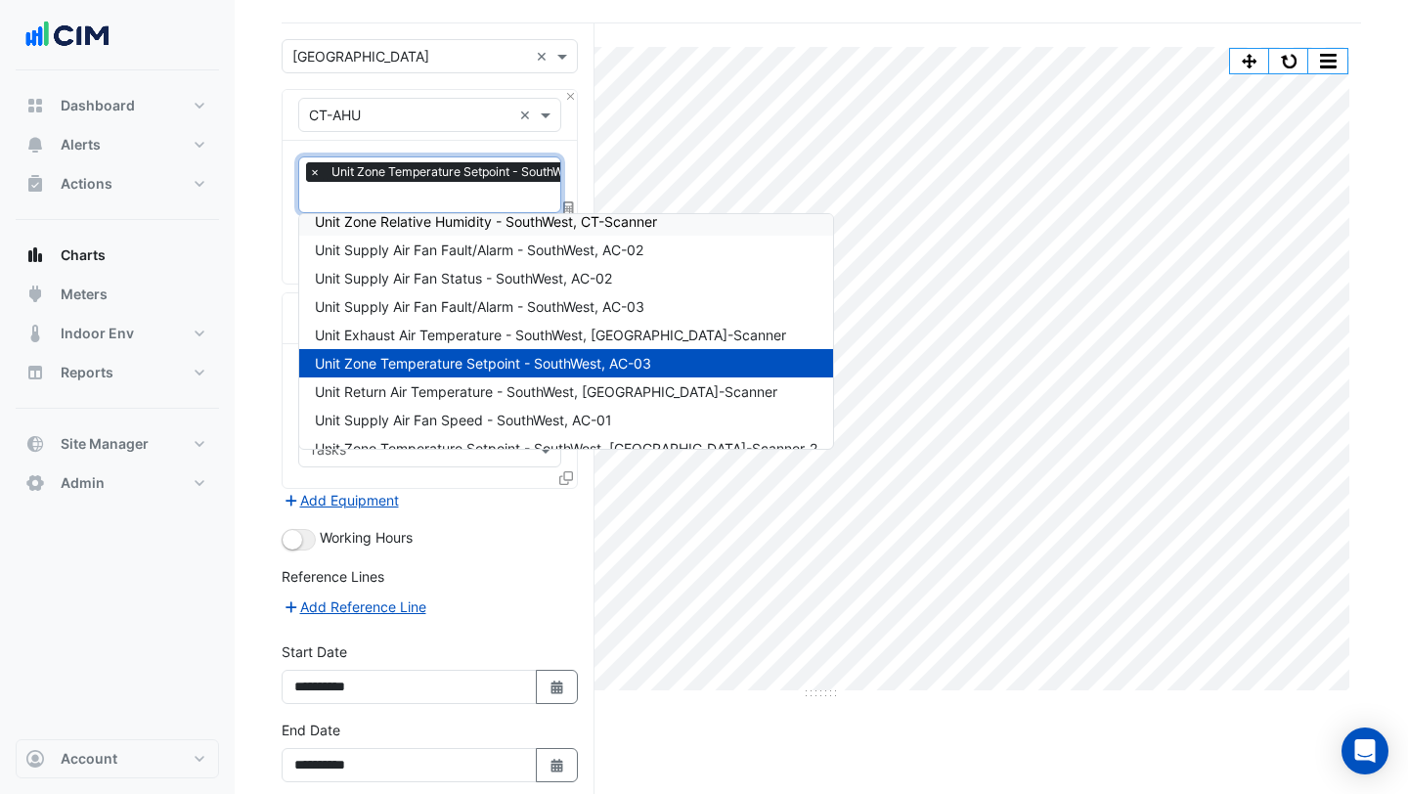
click at [315, 170] on span "×" at bounding box center [315, 172] width 18 height 20
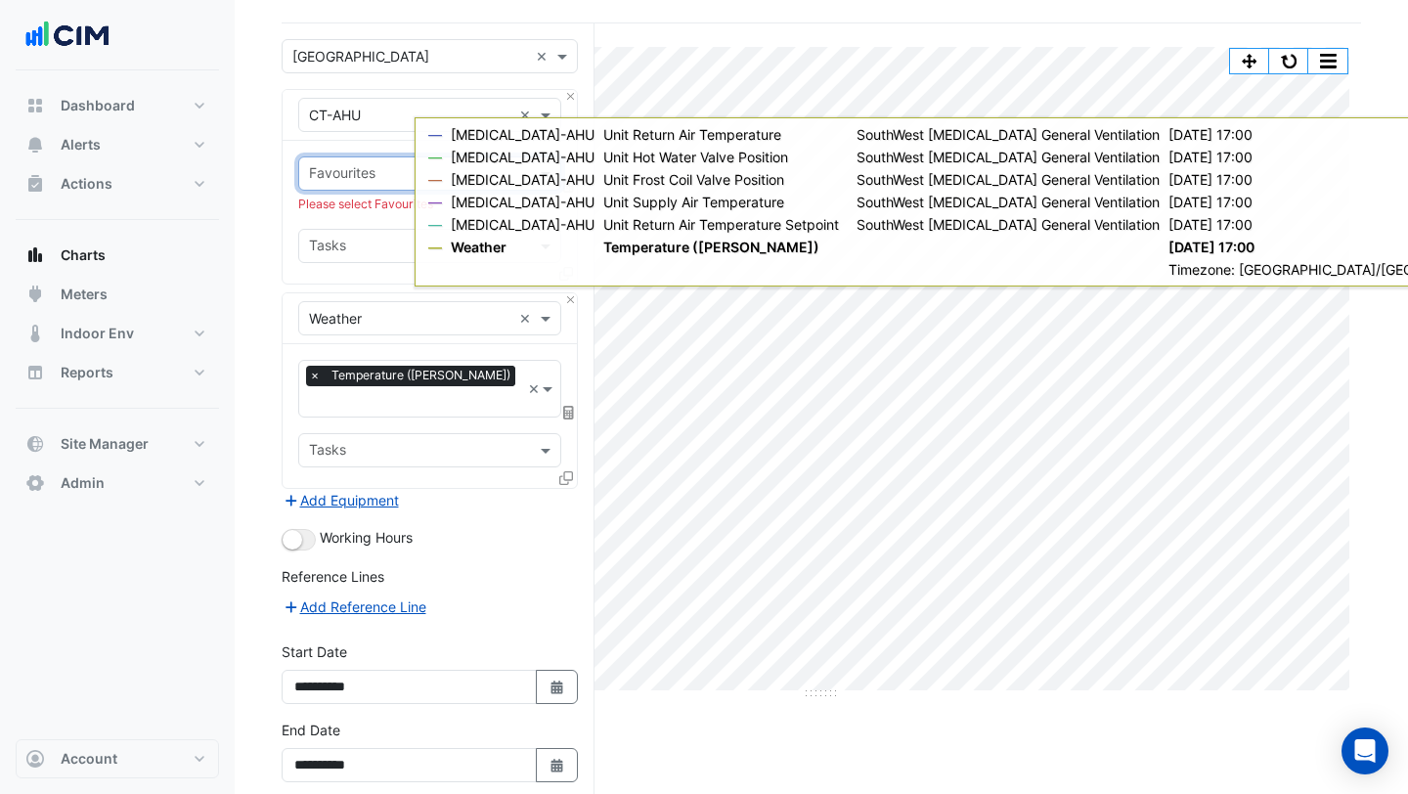
click at [377, 157] on div "Favourites" at bounding box center [429, 173] width 263 height 34
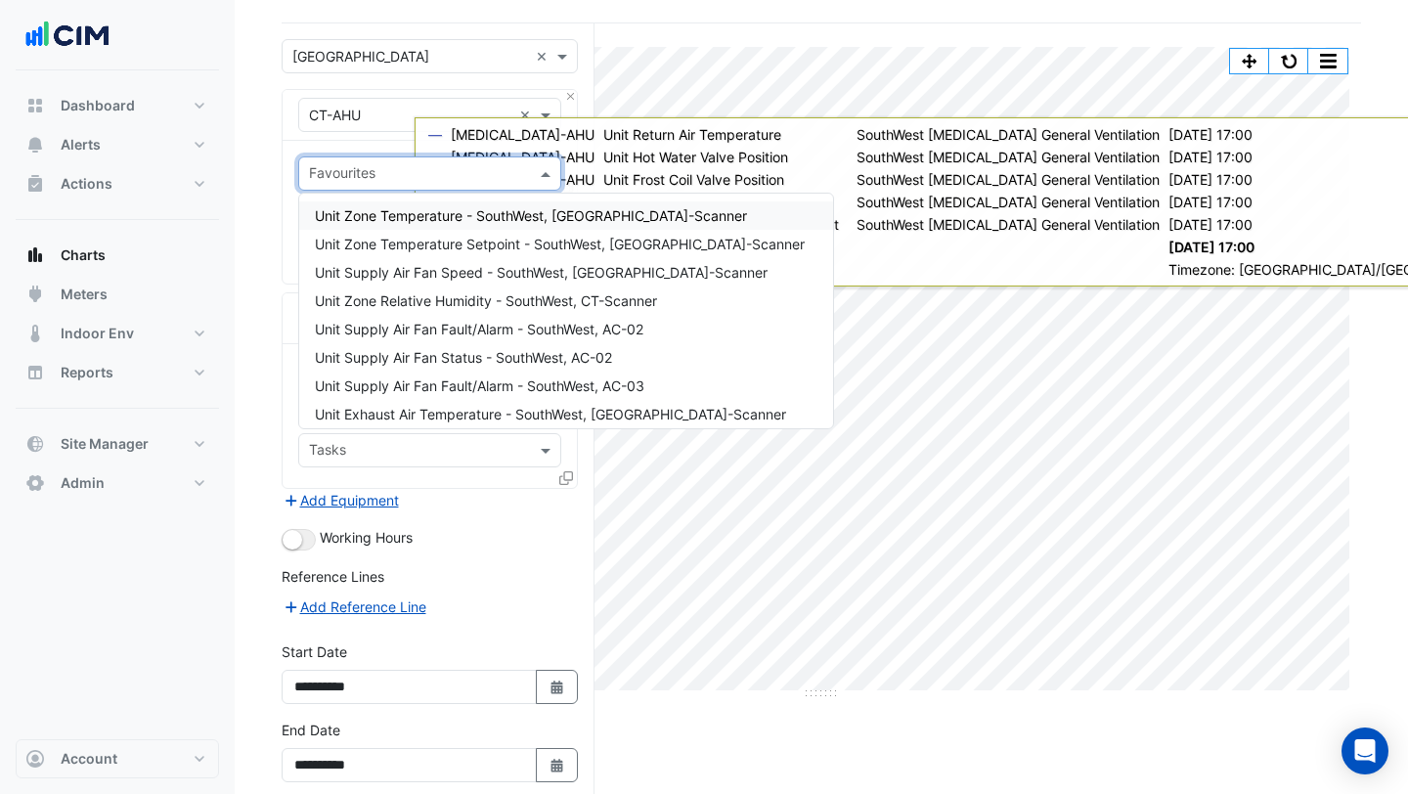
click at [420, 138] on div "Equipment × CT-AHU ×" at bounding box center [430, 115] width 294 height 51
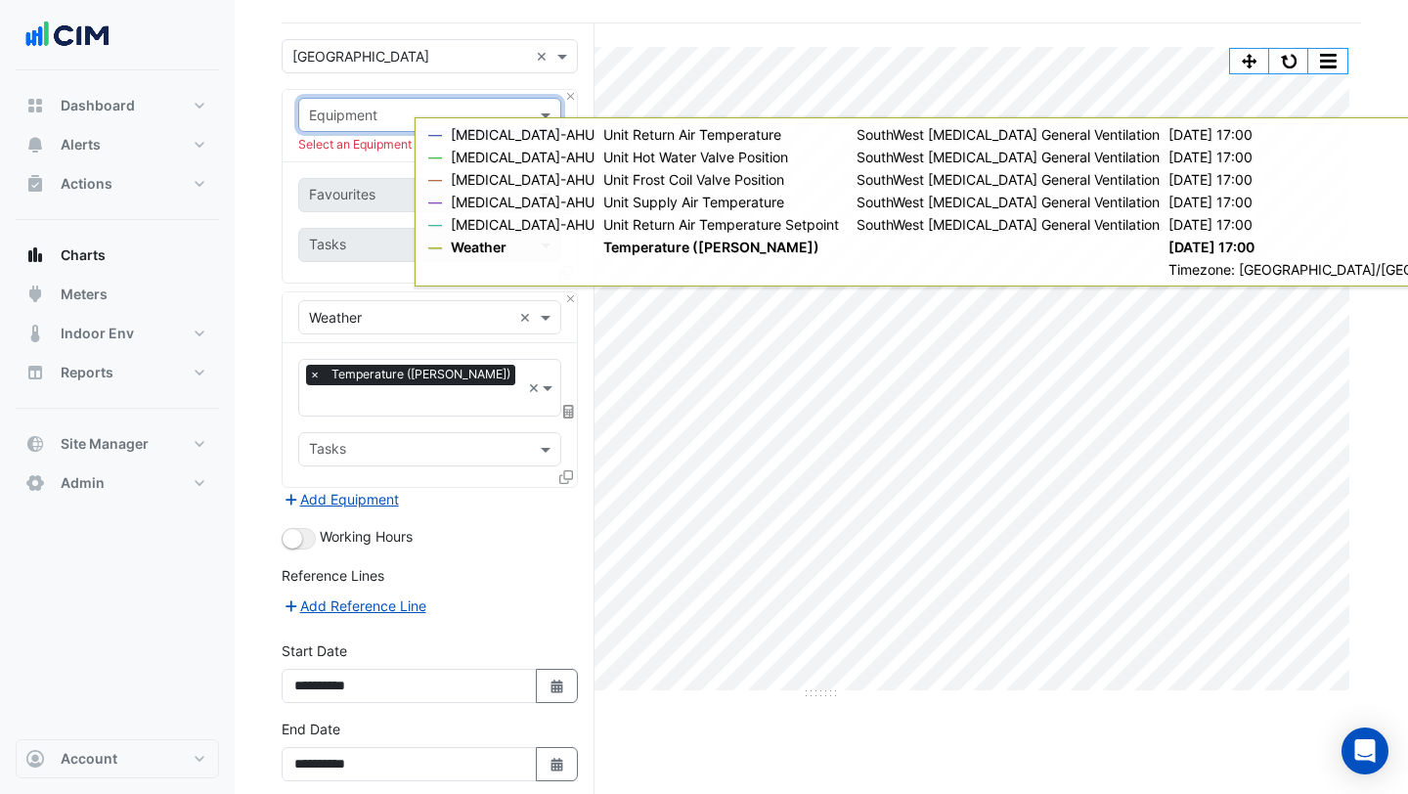
click at [481, 114] on input "text" at bounding box center [410, 116] width 202 height 21
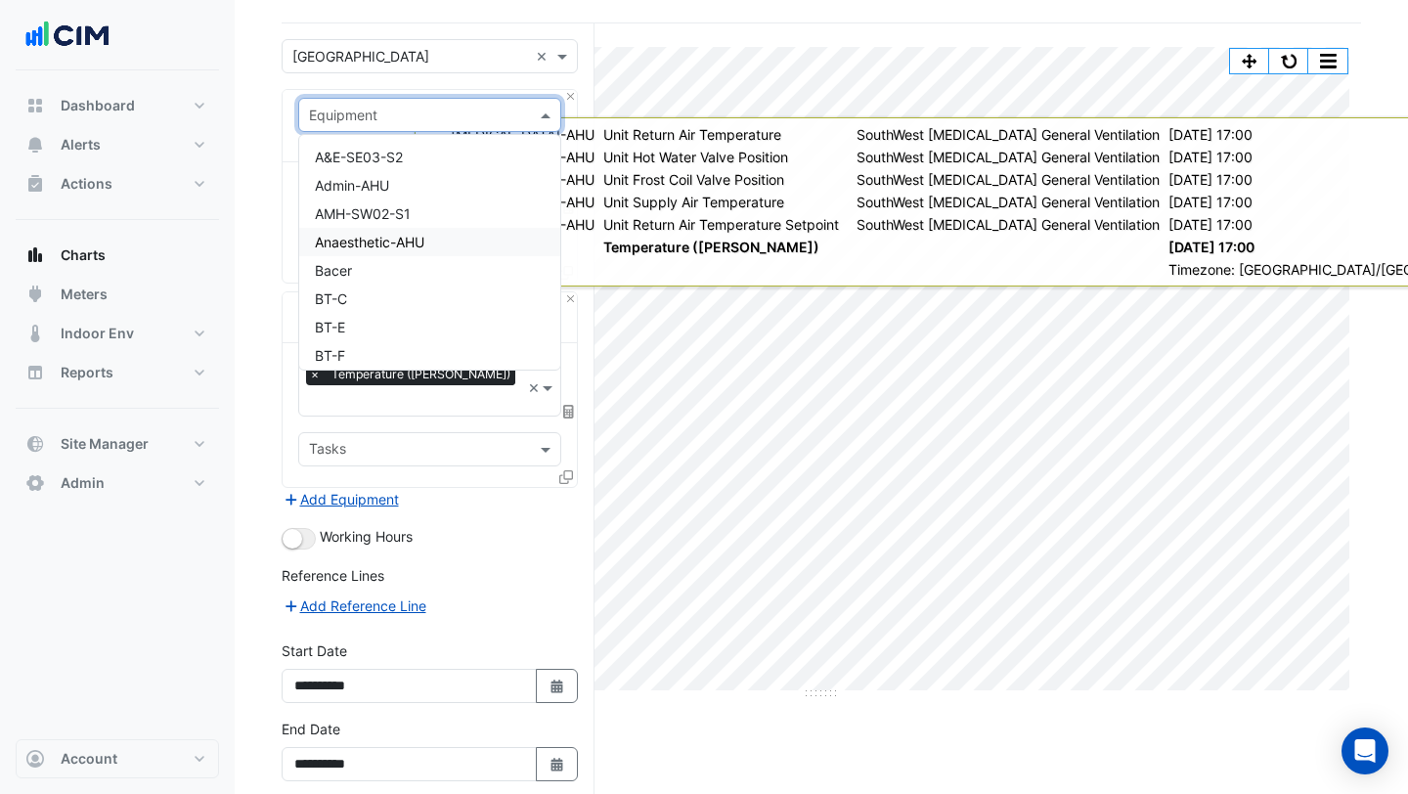
click at [407, 248] on span "Anaesthetic-AHU" at bounding box center [370, 242] width 110 height 17
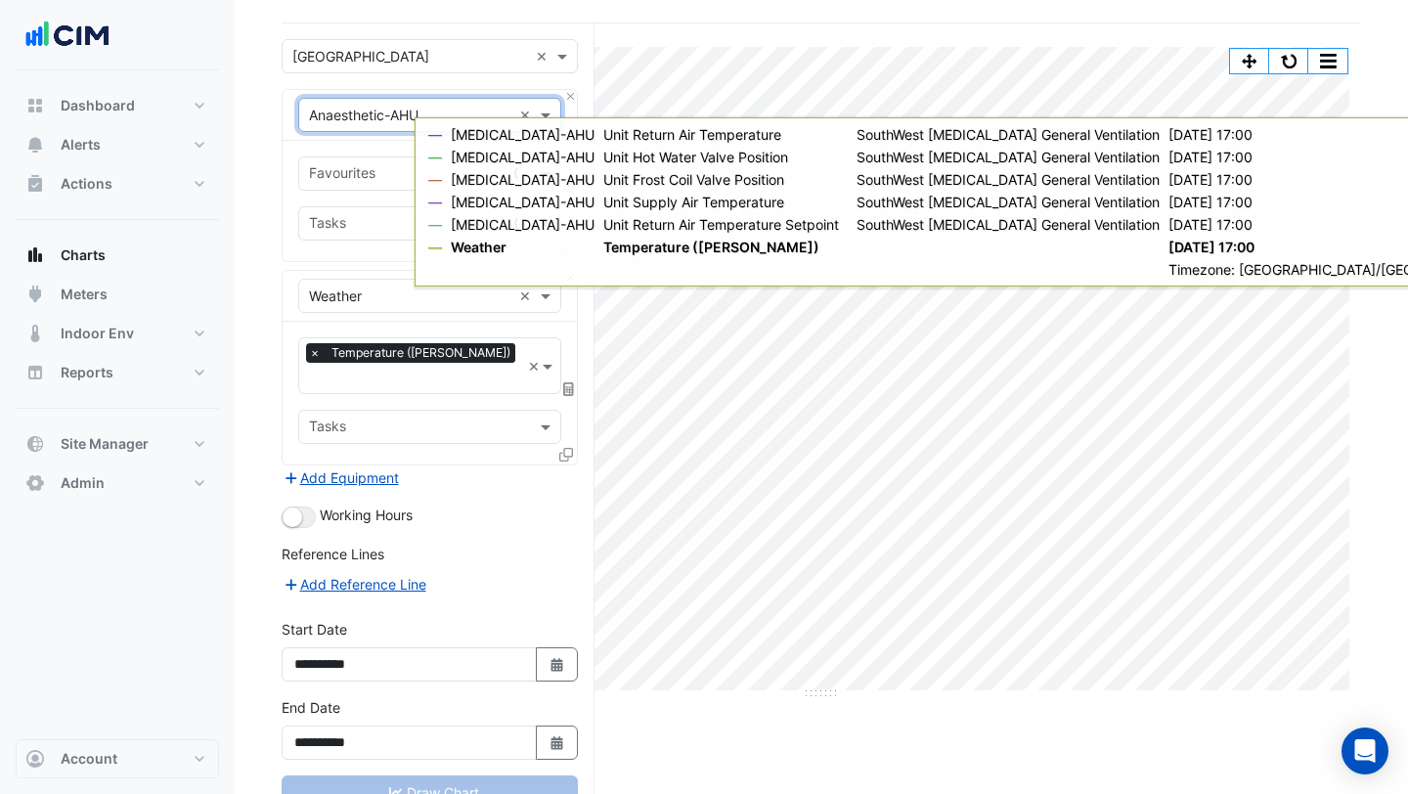
click at [365, 179] on input "text" at bounding box center [408, 175] width 198 height 21
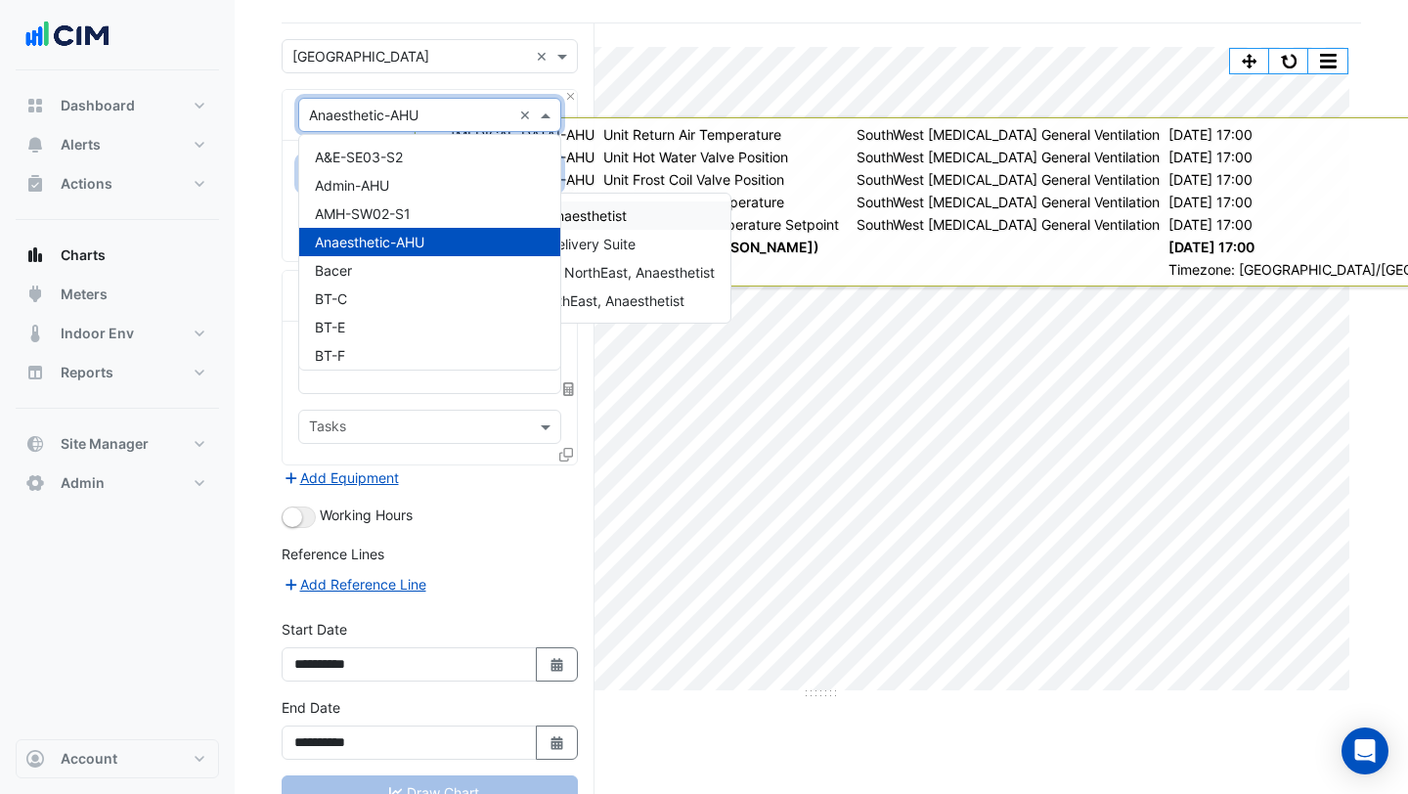
click at [382, 117] on input "text" at bounding box center [410, 116] width 202 height 21
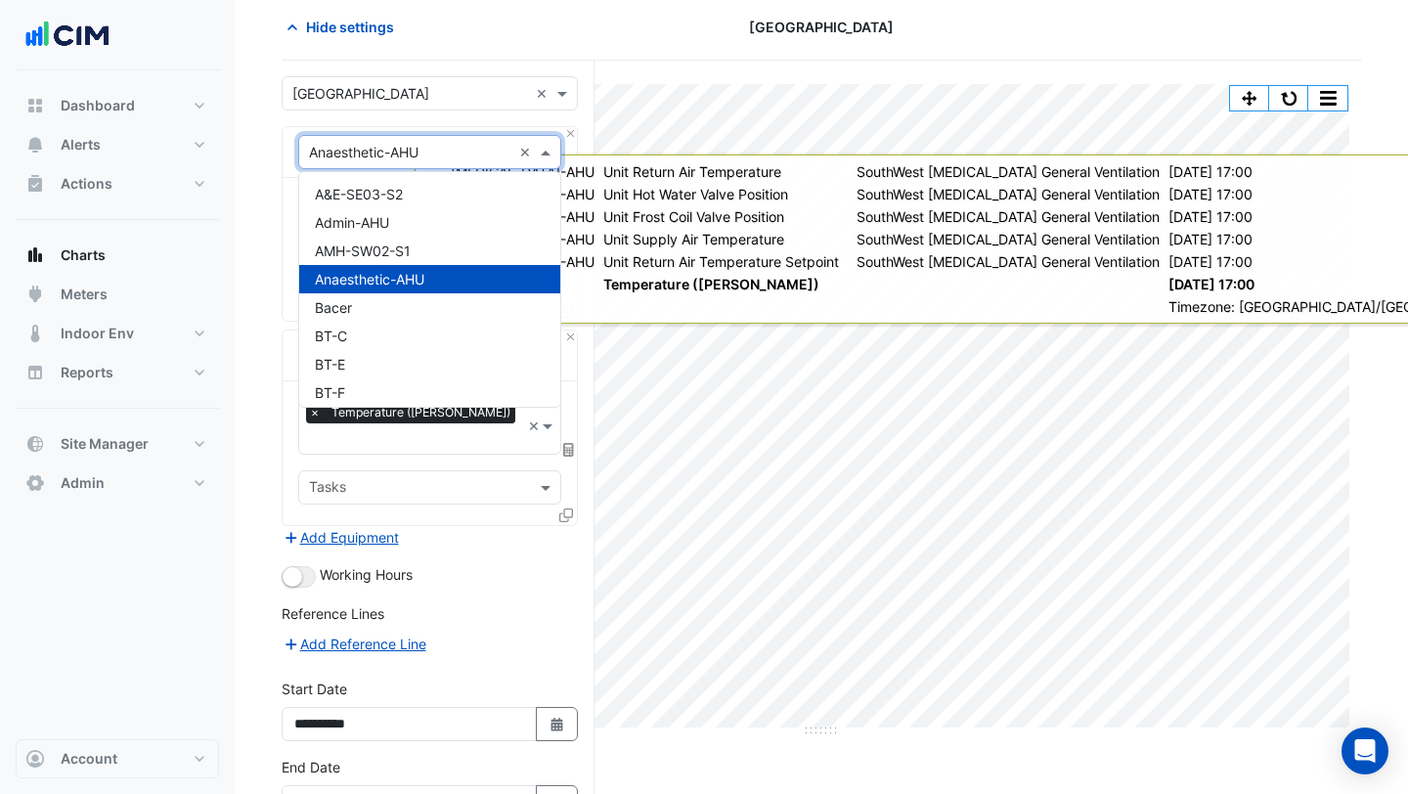
scroll to position [79, 0]
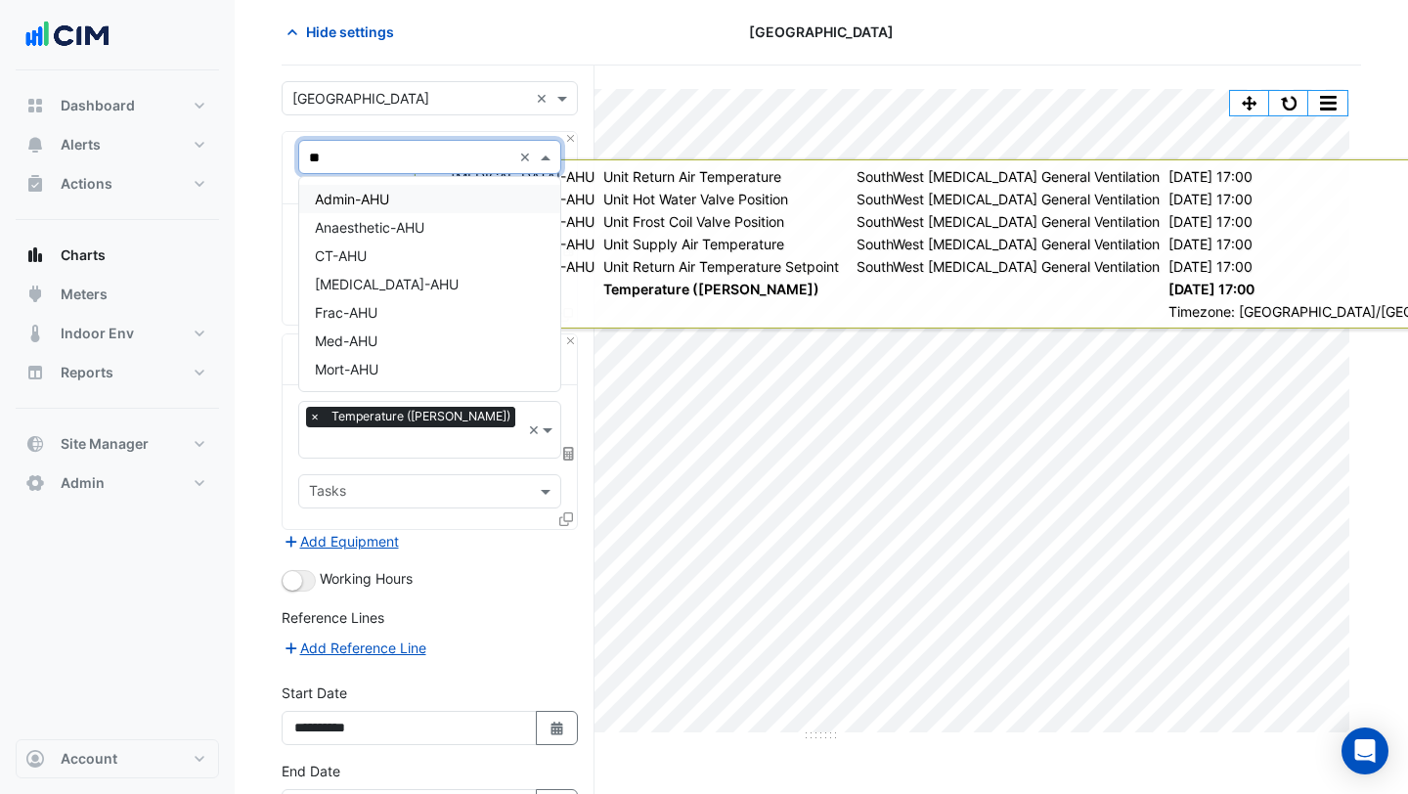
type input "***"
click at [392, 277] on span "[MEDICAL_DATA]-AHU" at bounding box center [387, 284] width 144 height 17
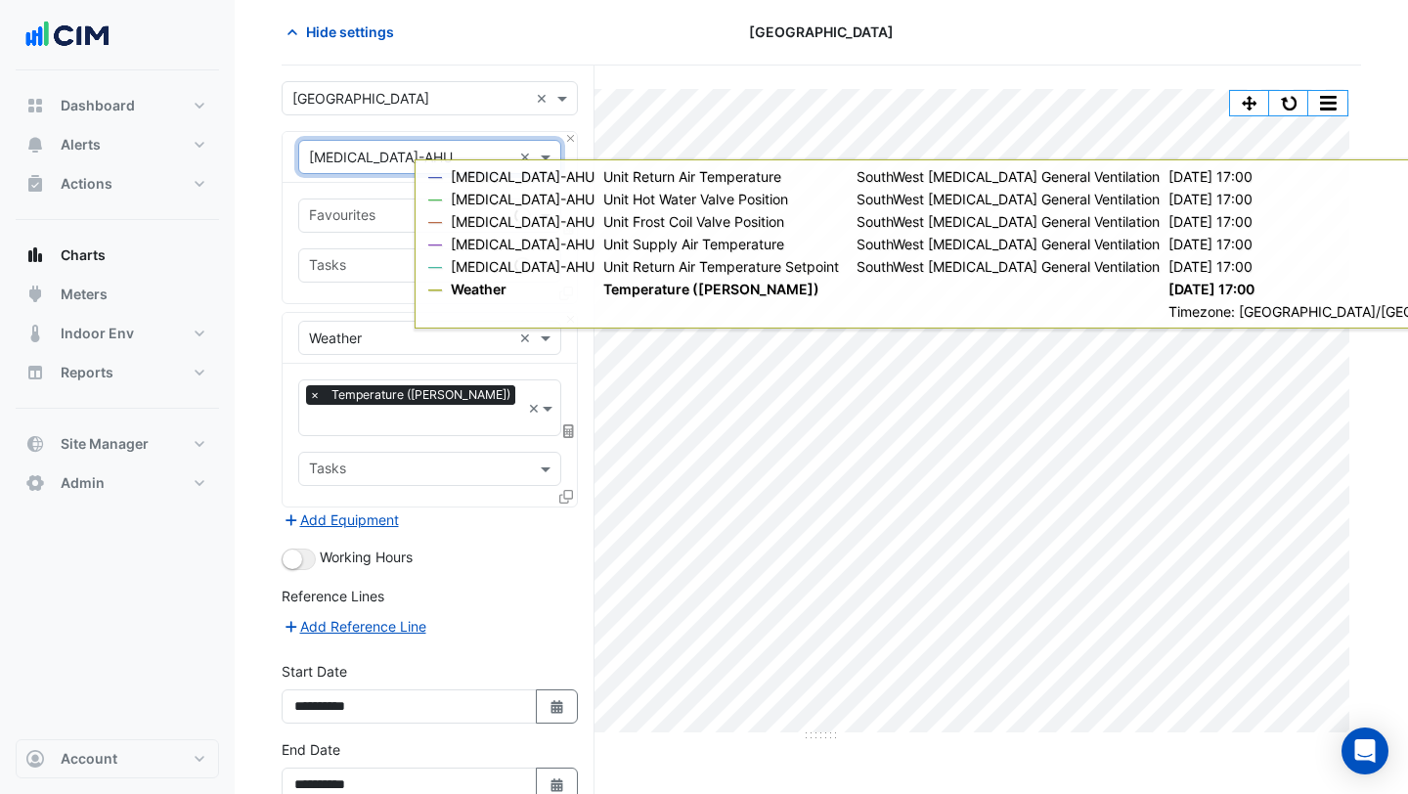
click at [367, 222] on input "text" at bounding box center [408, 217] width 198 height 21
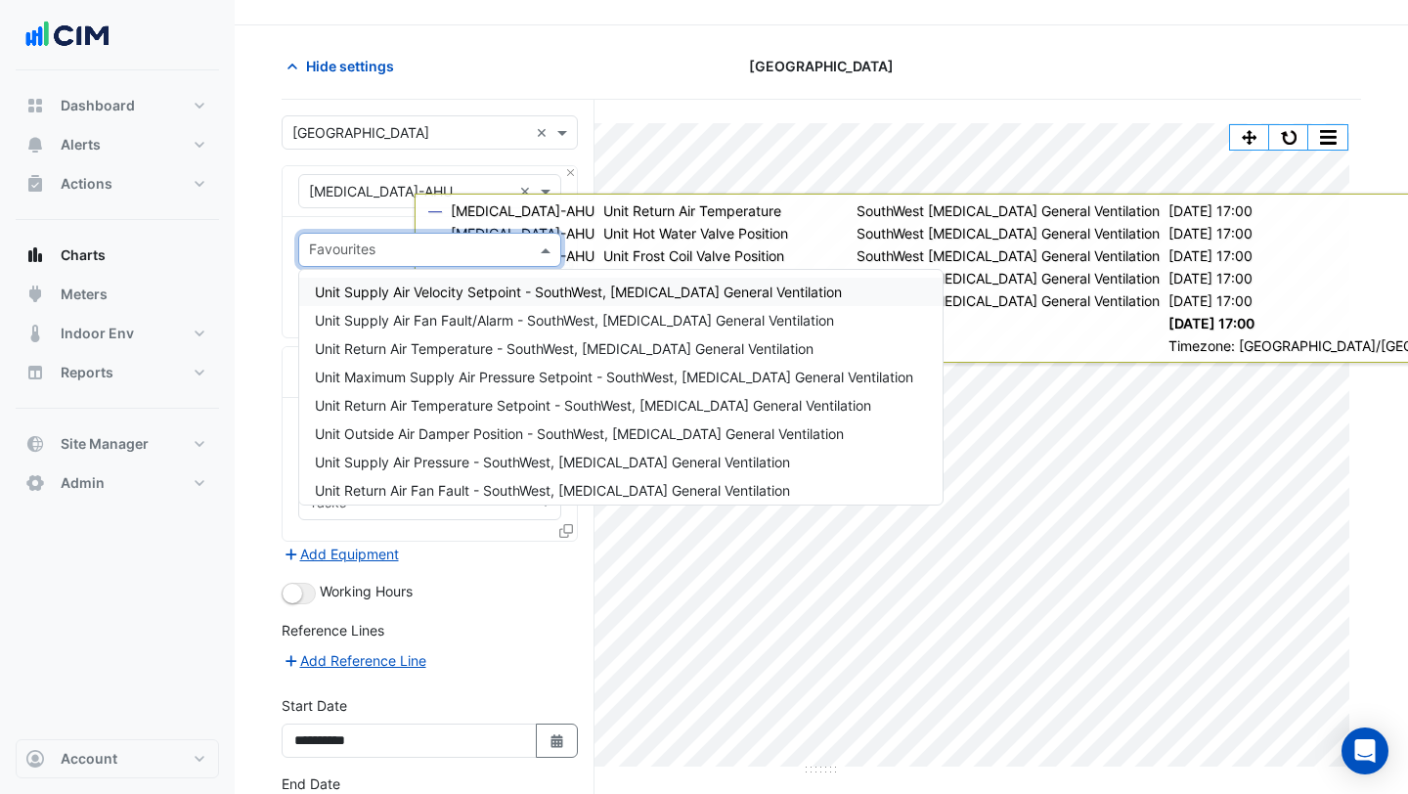
scroll to position [38, 0]
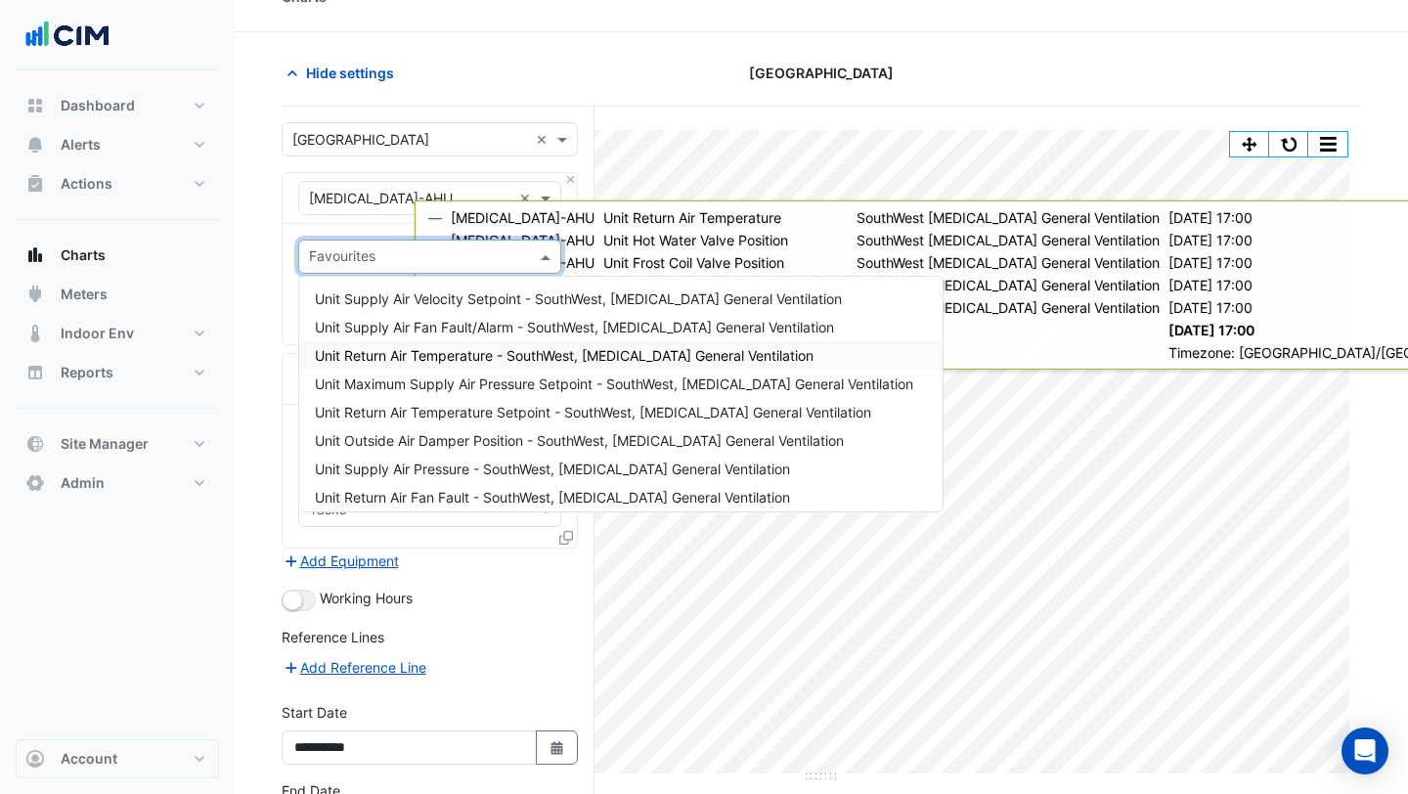
click at [404, 356] on span "Unit Return Air Temperature - SouthWest, [MEDICAL_DATA] General Ventilation" at bounding box center [564, 355] width 499 height 17
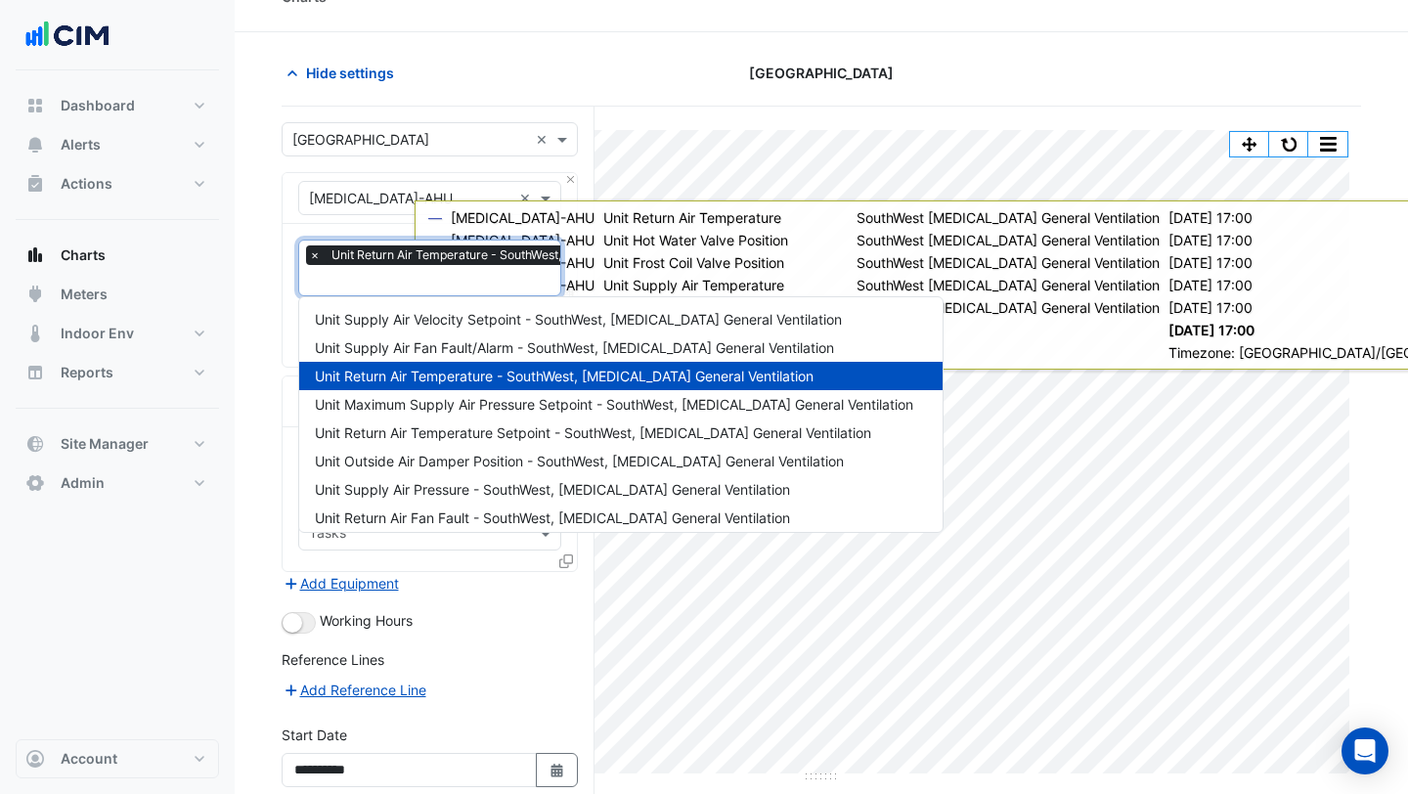
click at [387, 282] on input "text" at bounding box center [531, 282] width 444 height 21
click at [405, 400] on span "Unit Maximum Supply Air Pressure Setpoint - SouthWest, [MEDICAL_DATA] General V…" at bounding box center [614, 404] width 598 height 17
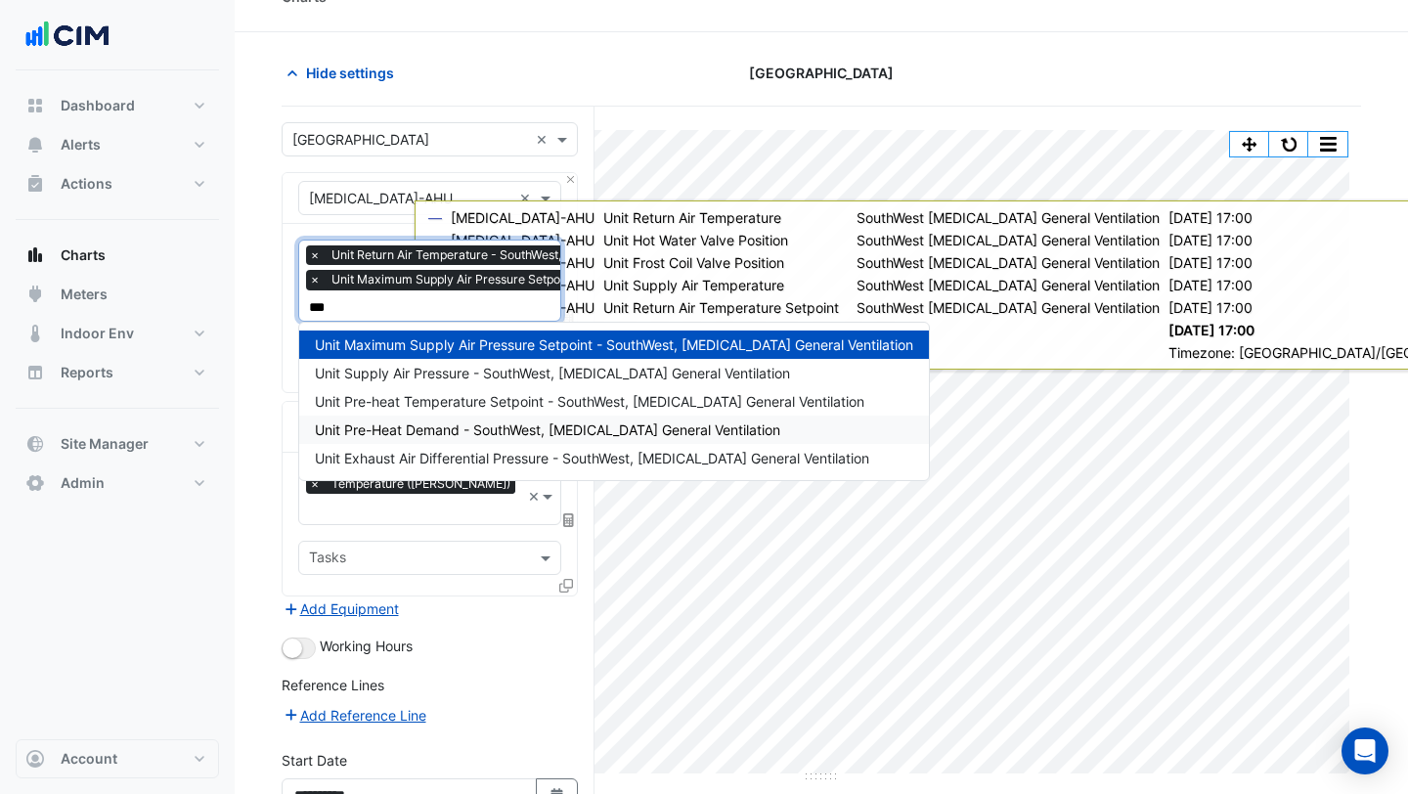
type input "****"
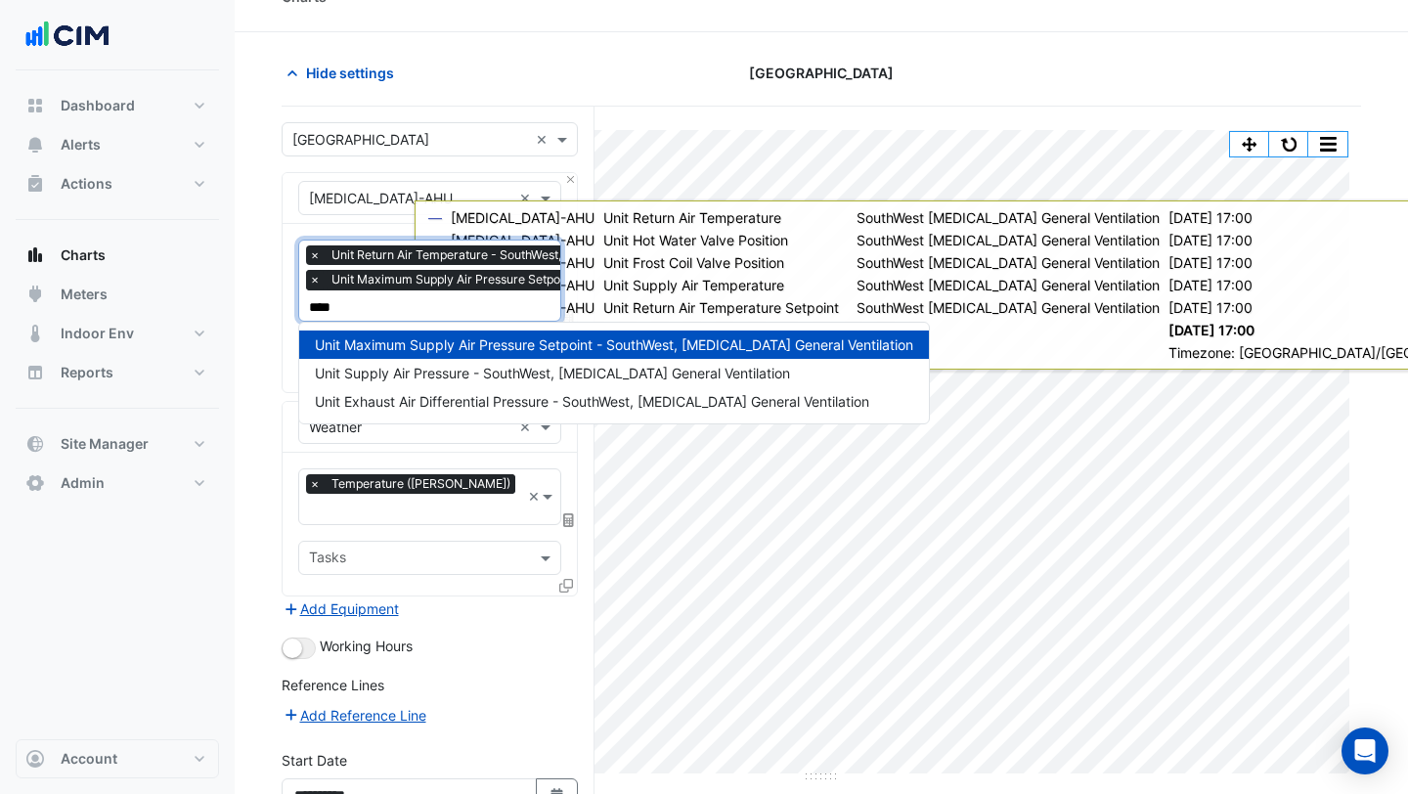
click at [317, 278] on span "×" at bounding box center [315, 280] width 18 height 20
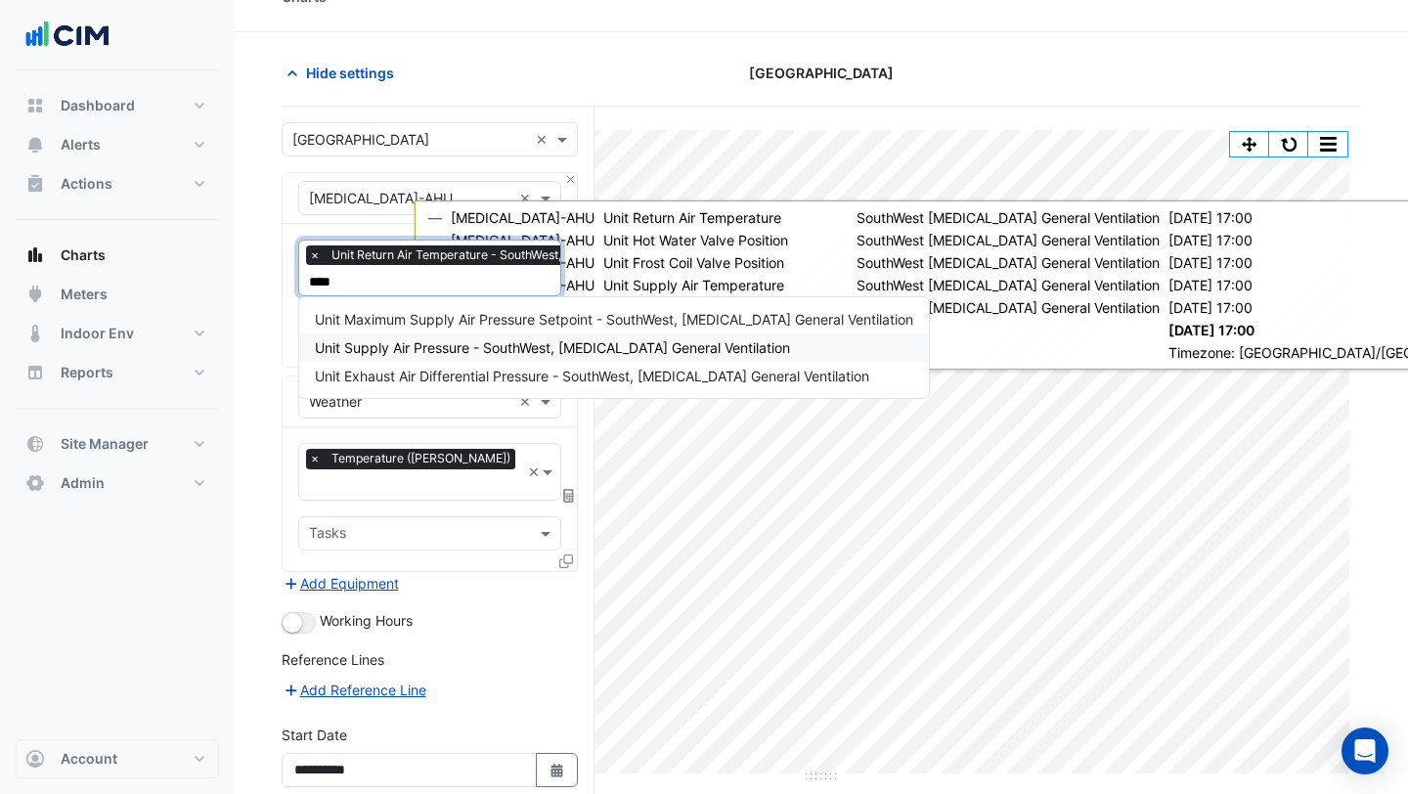
click at [370, 346] on span "Unit Supply Air Pressure - SouthWest, [MEDICAL_DATA] General Ventilation" at bounding box center [552, 347] width 475 height 17
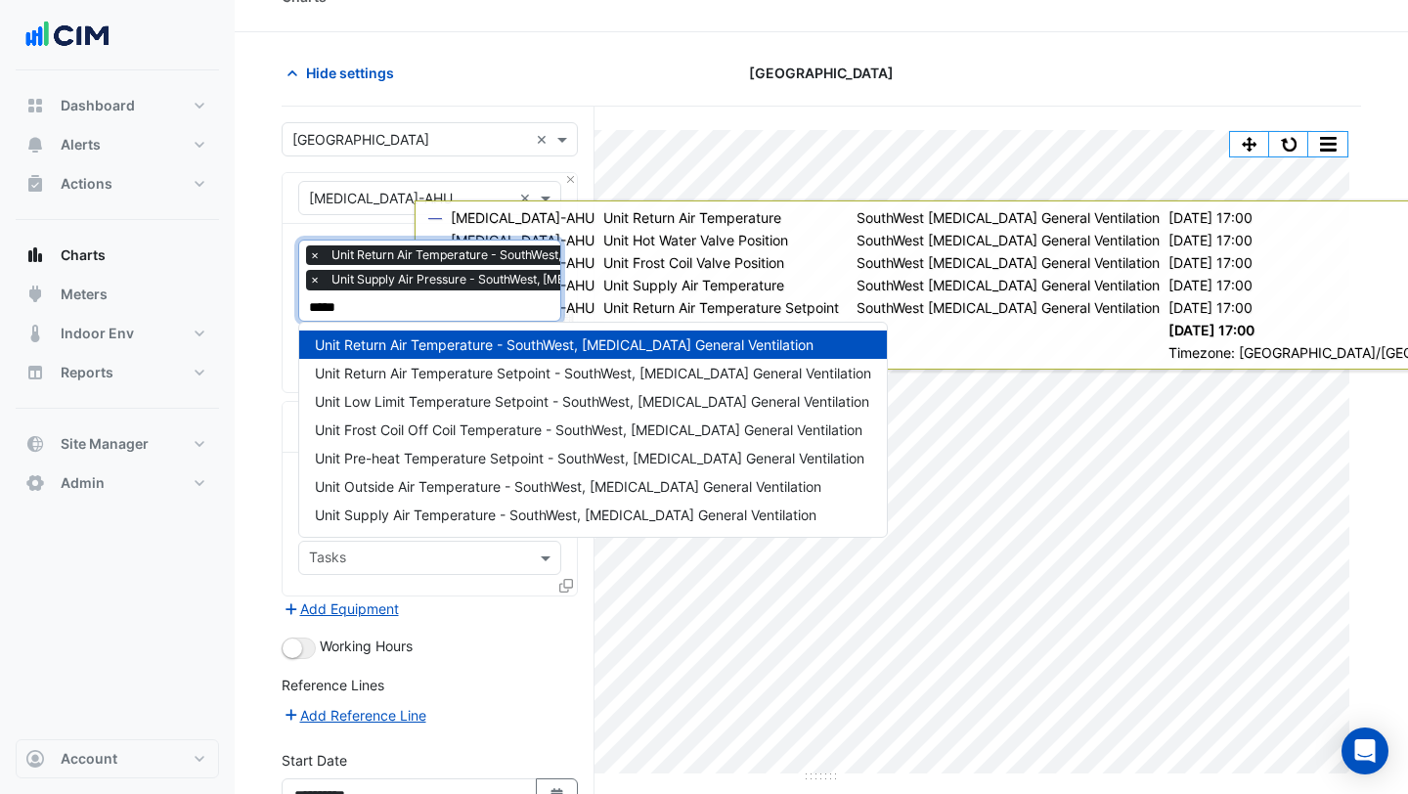
type input "******"
click at [439, 372] on span "Unit Return Air Temperature Setpoint - SouthWest, [MEDICAL_DATA] General Ventil…" at bounding box center [593, 373] width 556 height 17
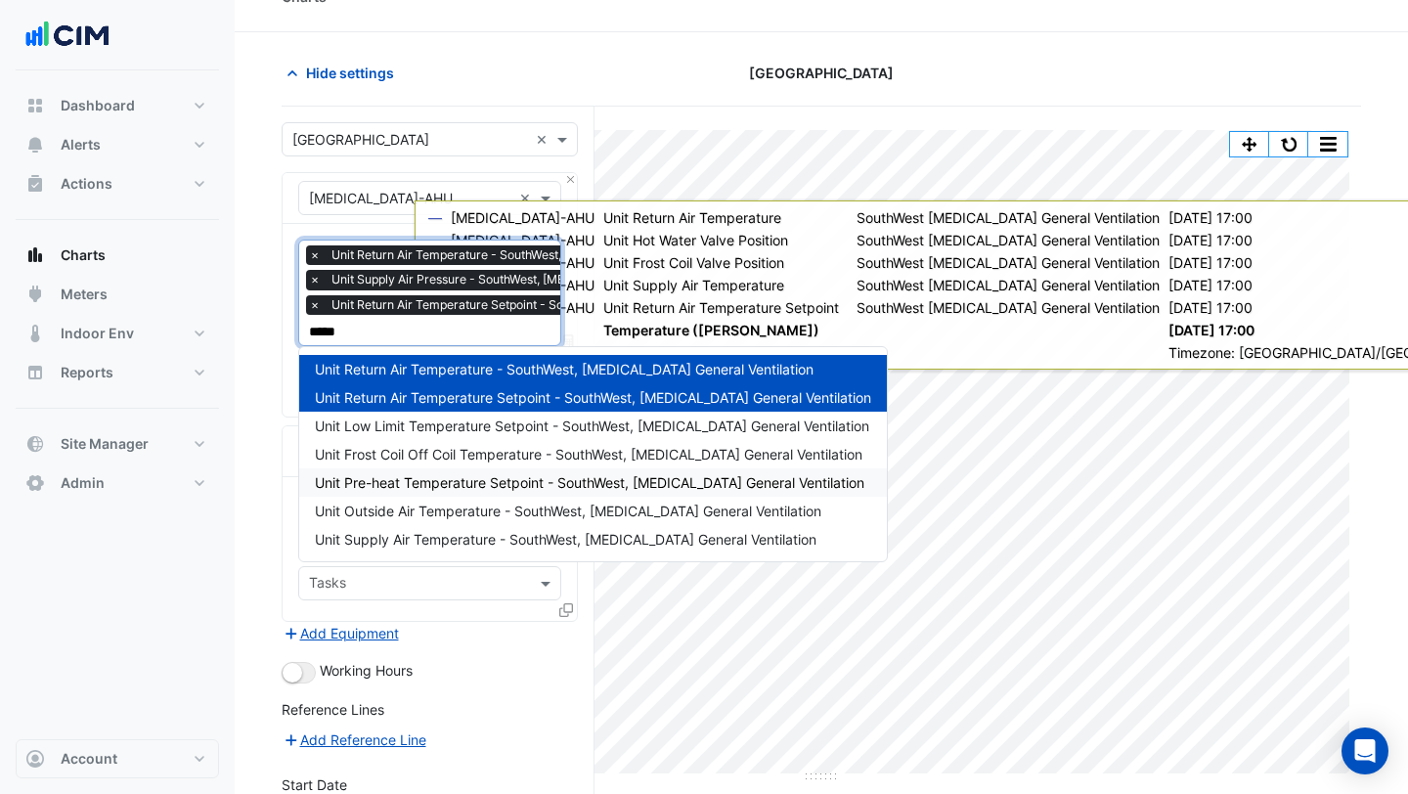
type input "******"
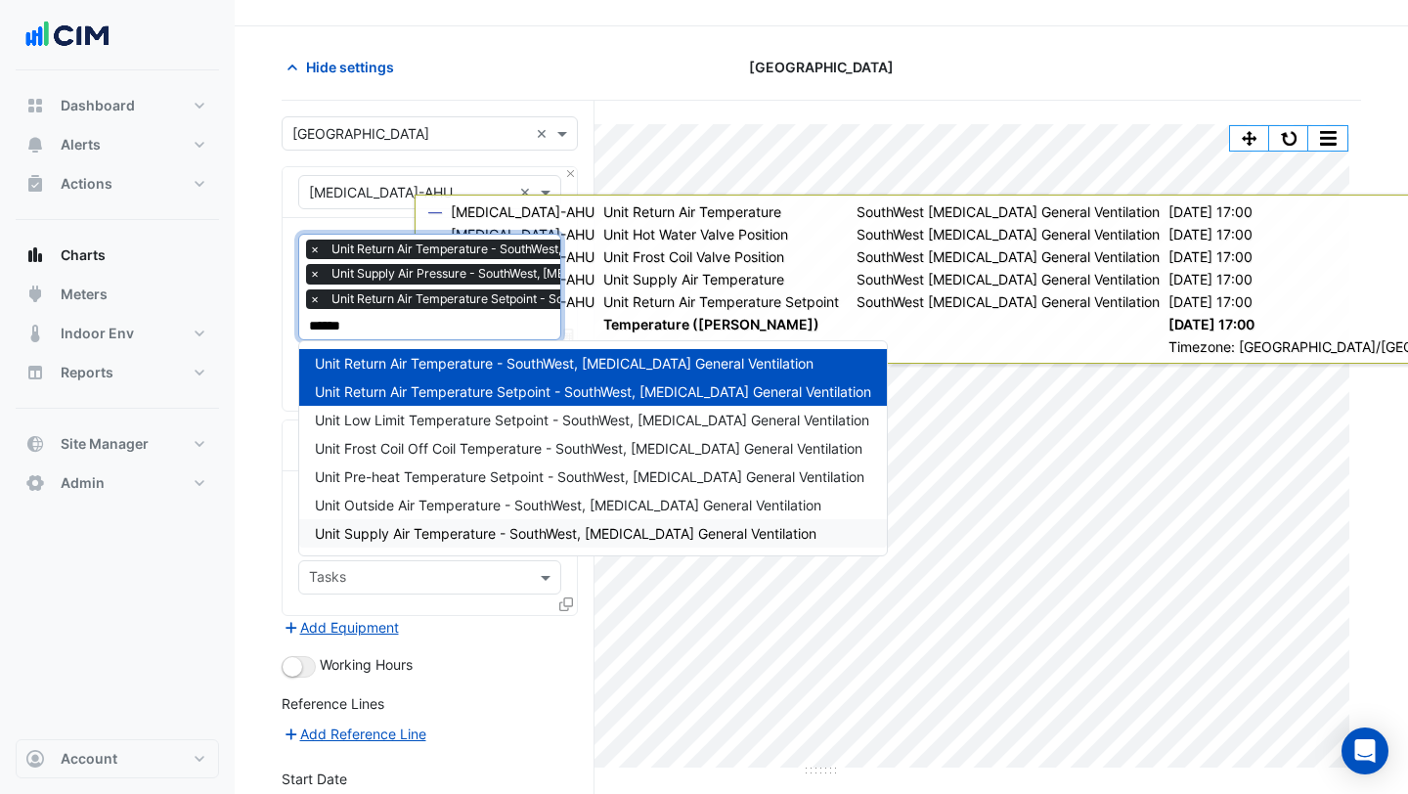
click at [410, 527] on span "Unit Supply Air Temperature - SouthWest, [MEDICAL_DATA] General Ventilation" at bounding box center [566, 533] width 502 height 17
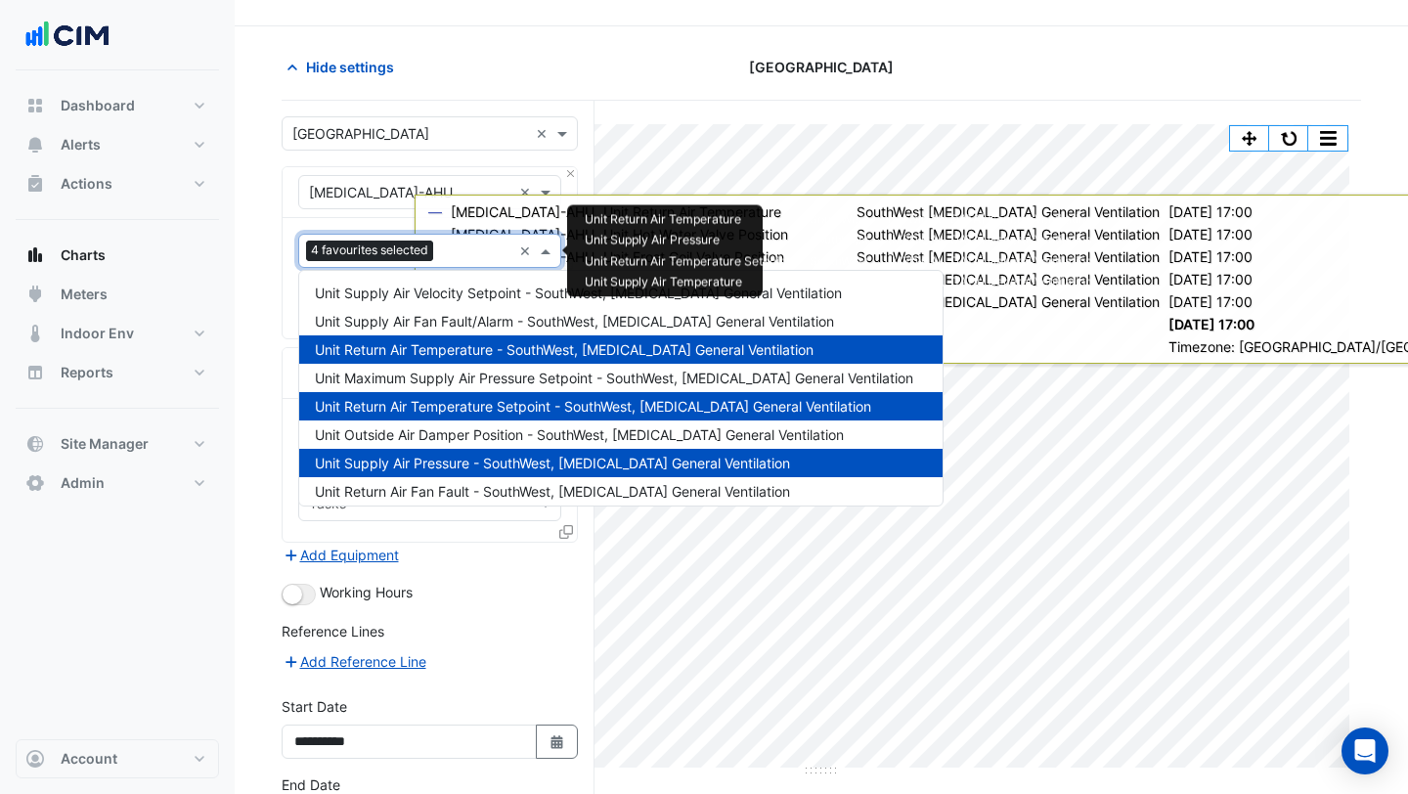
click at [382, 266] on div "Favourites 4 favourites selected ×" at bounding box center [429, 251] width 263 height 34
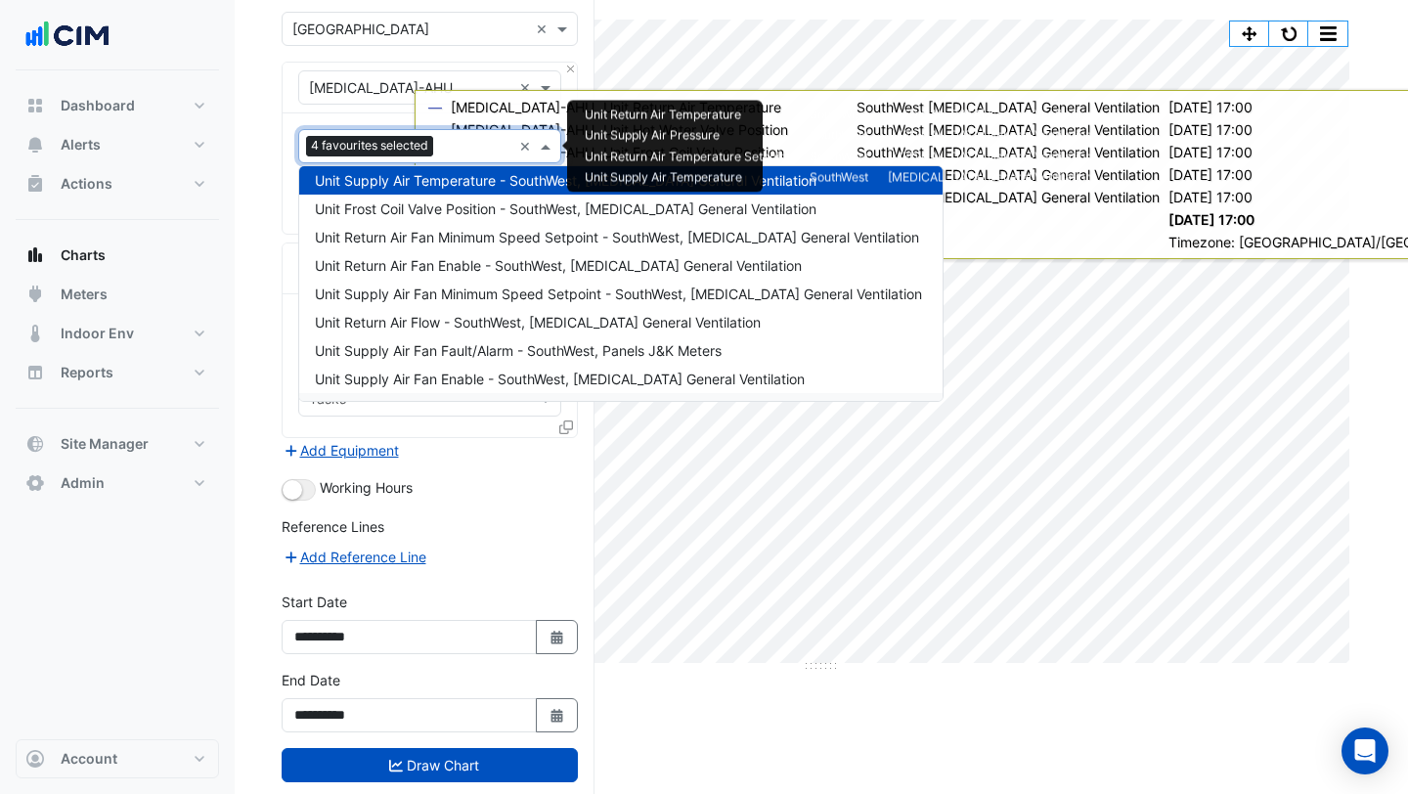
scroll to position [166, 0]
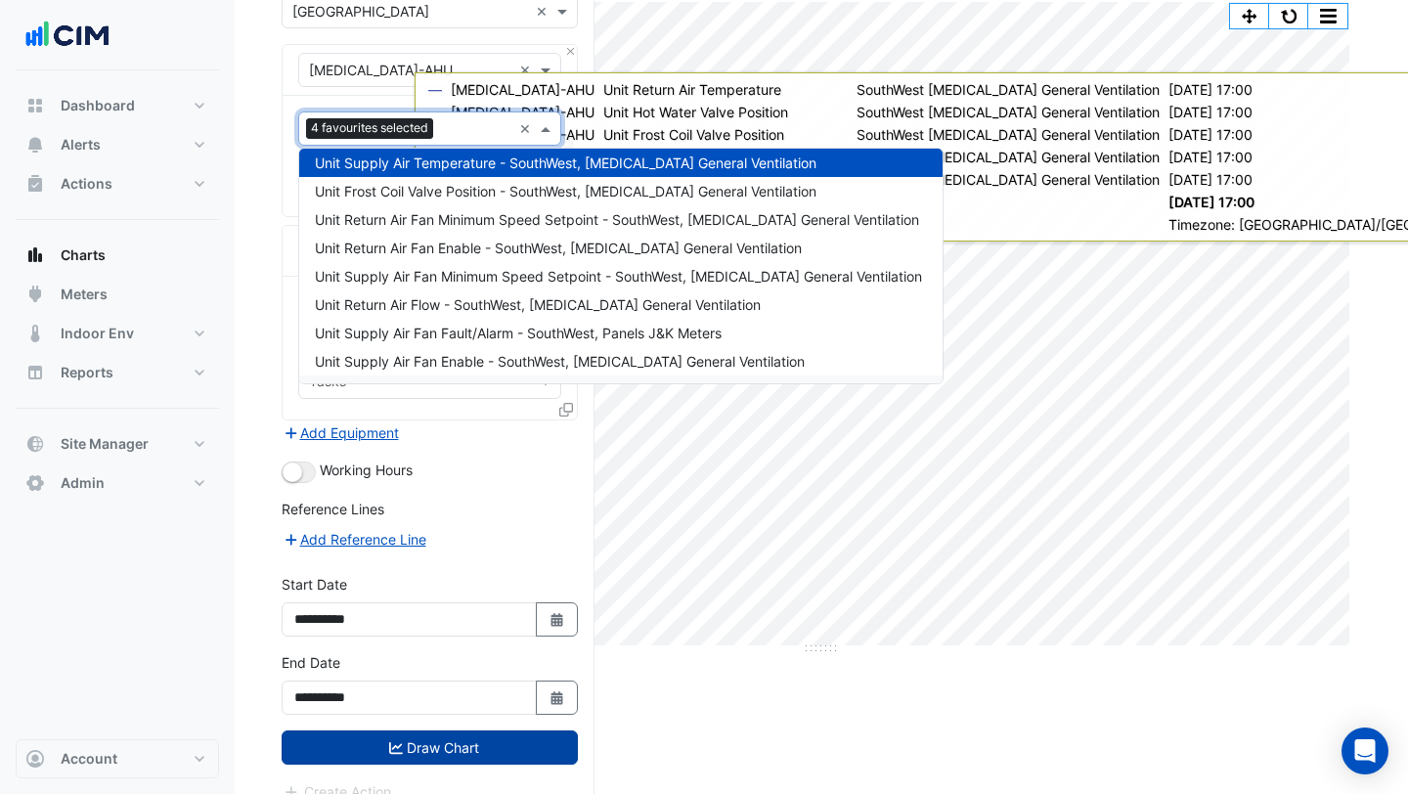
click at [458, 730] on button "Draw Chart" at bounding box center [430, 747] width 296 height 34
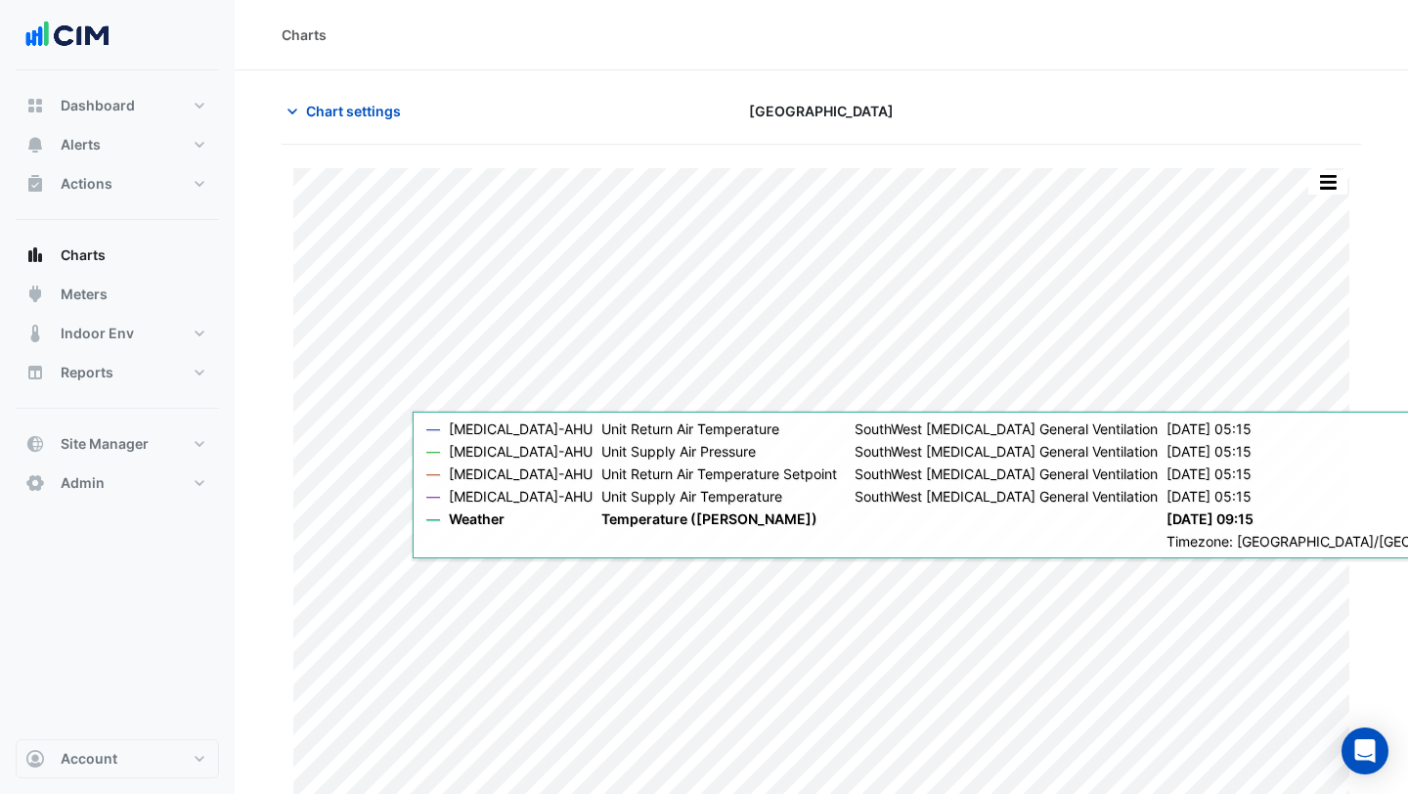
scroll to position [26, 0]
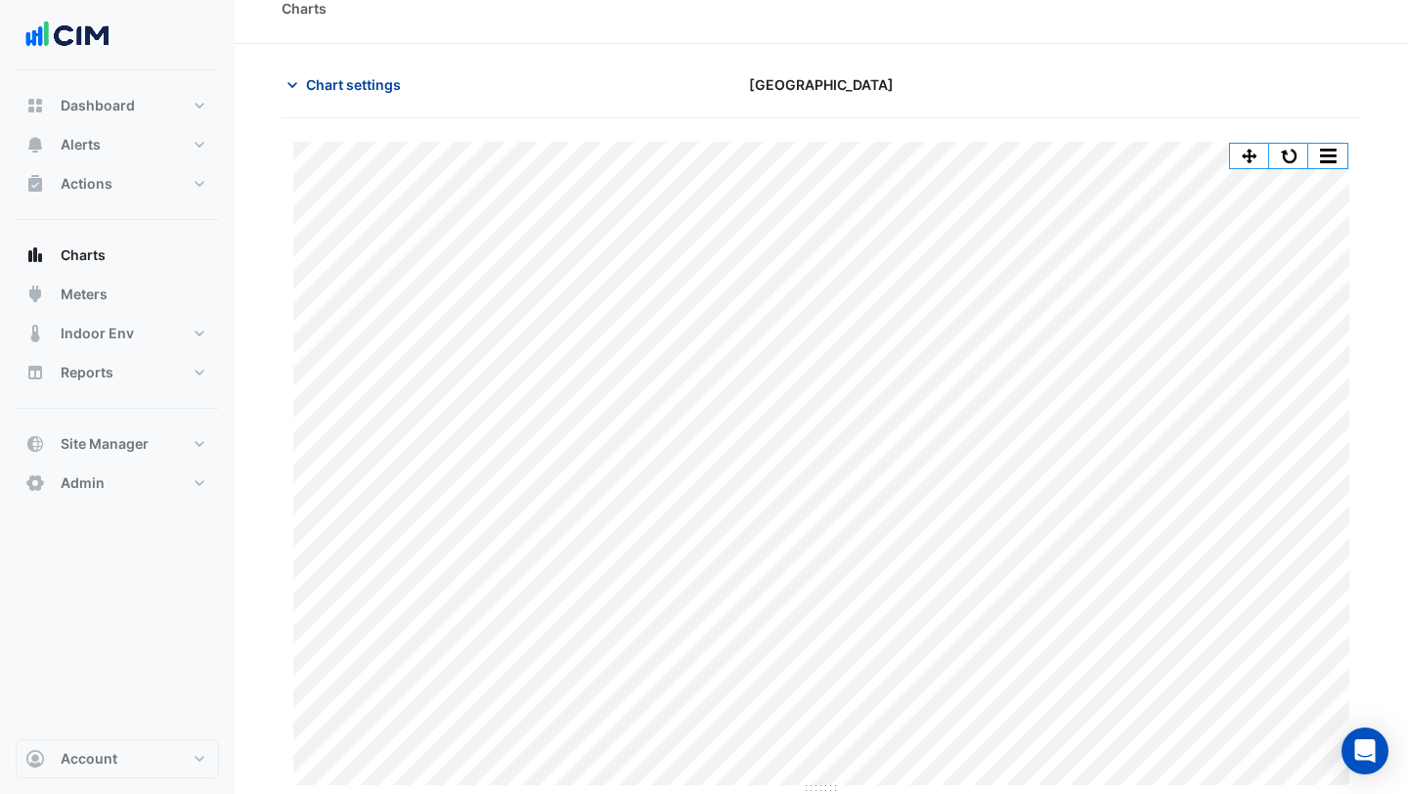
click at [336, 79] on span "Chart settings" at bounding box center [353, 84] width 95 height 21
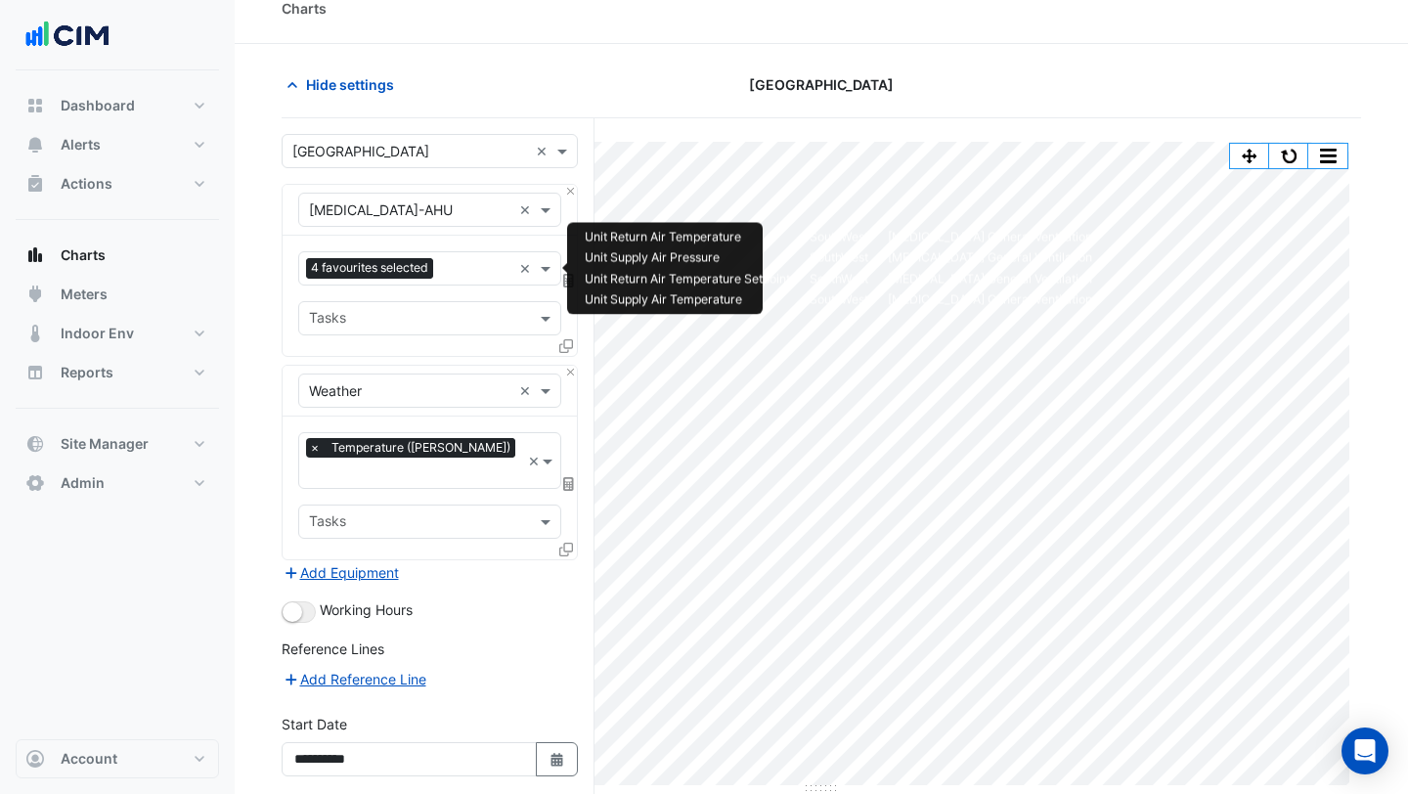
click at [449, 271] on input "text" at bounding box center [475, 270] width 68 height 21
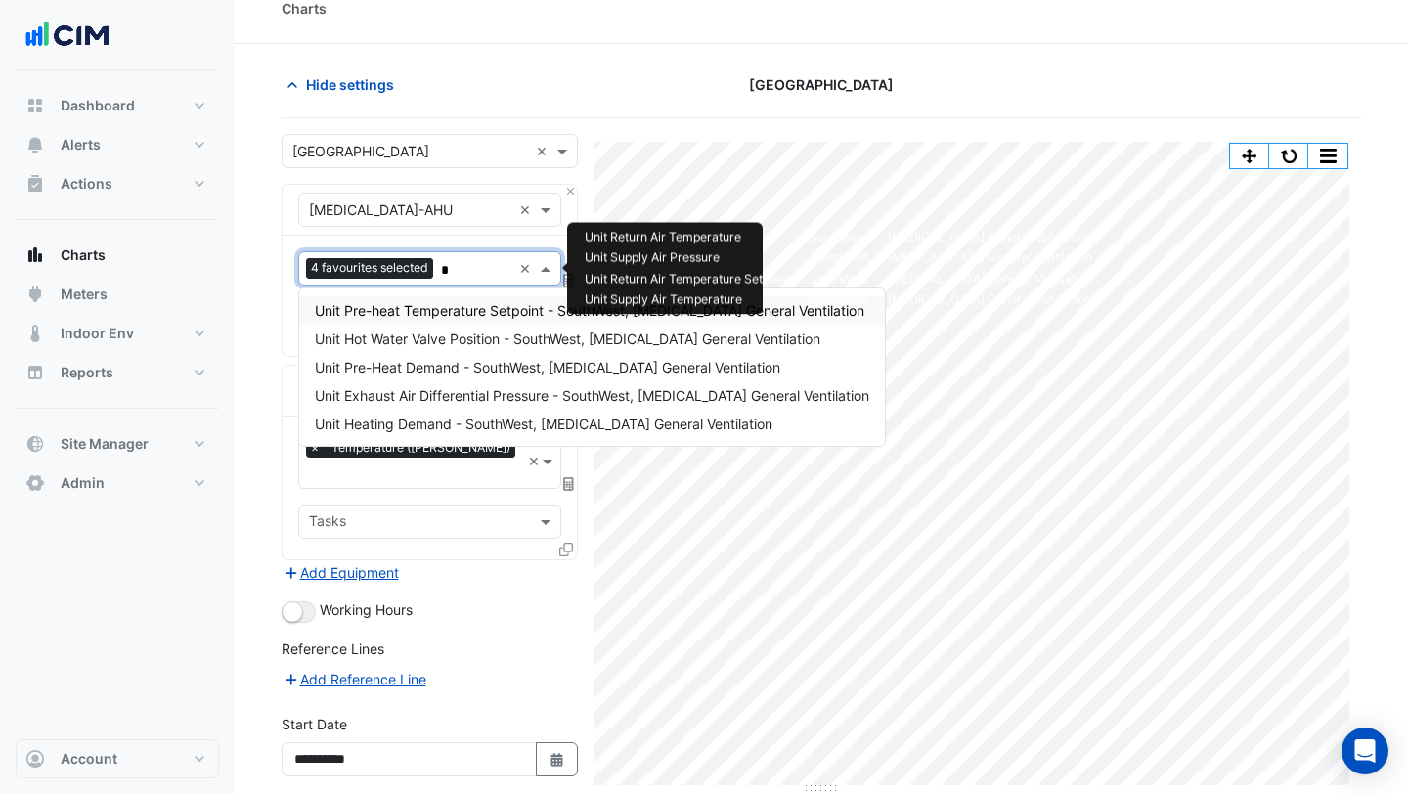
scroll to position [0, 0]
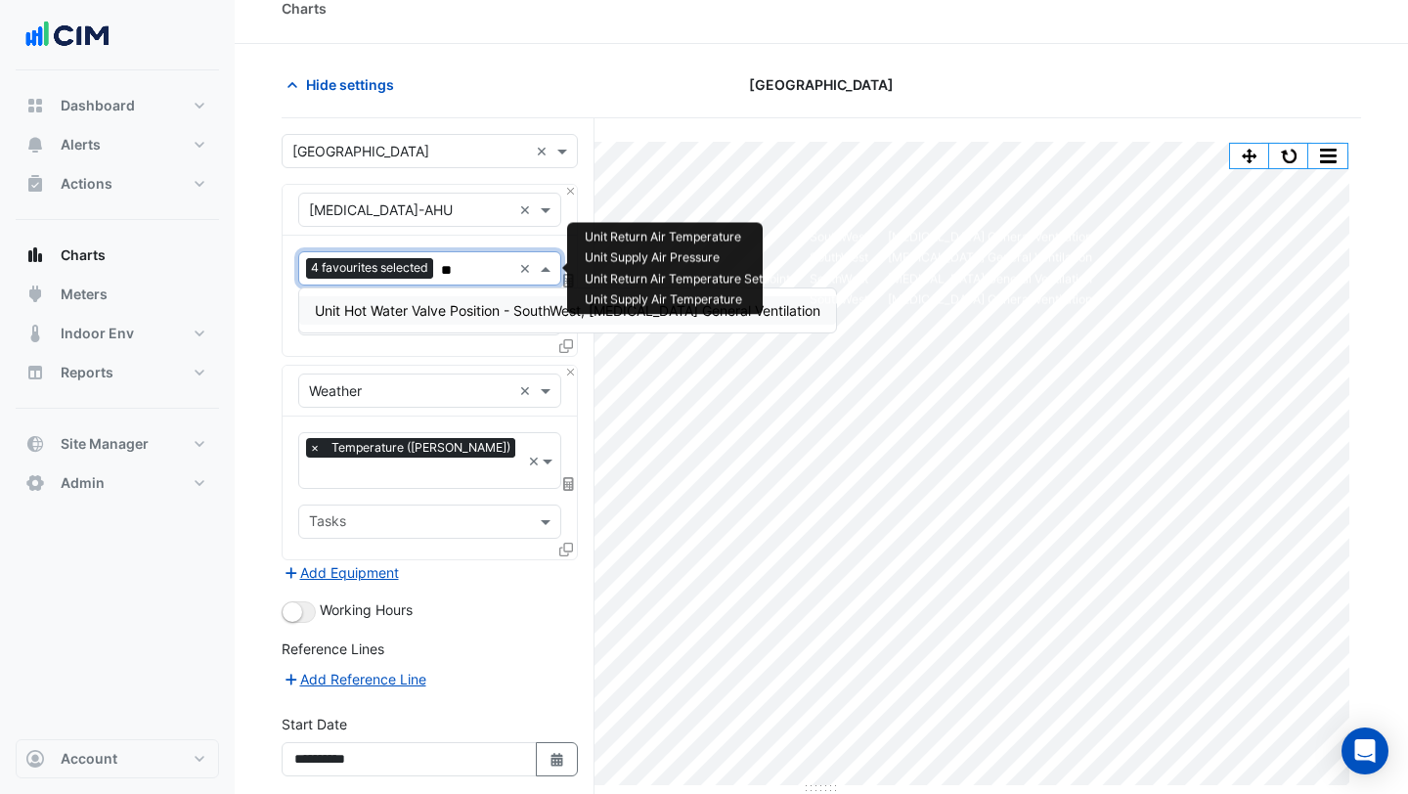
type input "***"
click at [456, 308] on span "Unit Hot Water Valve Position - SouthWest, [MEDICAL_DATA] General Ventilation" at bounding box center [568, 310] width 506 height 17
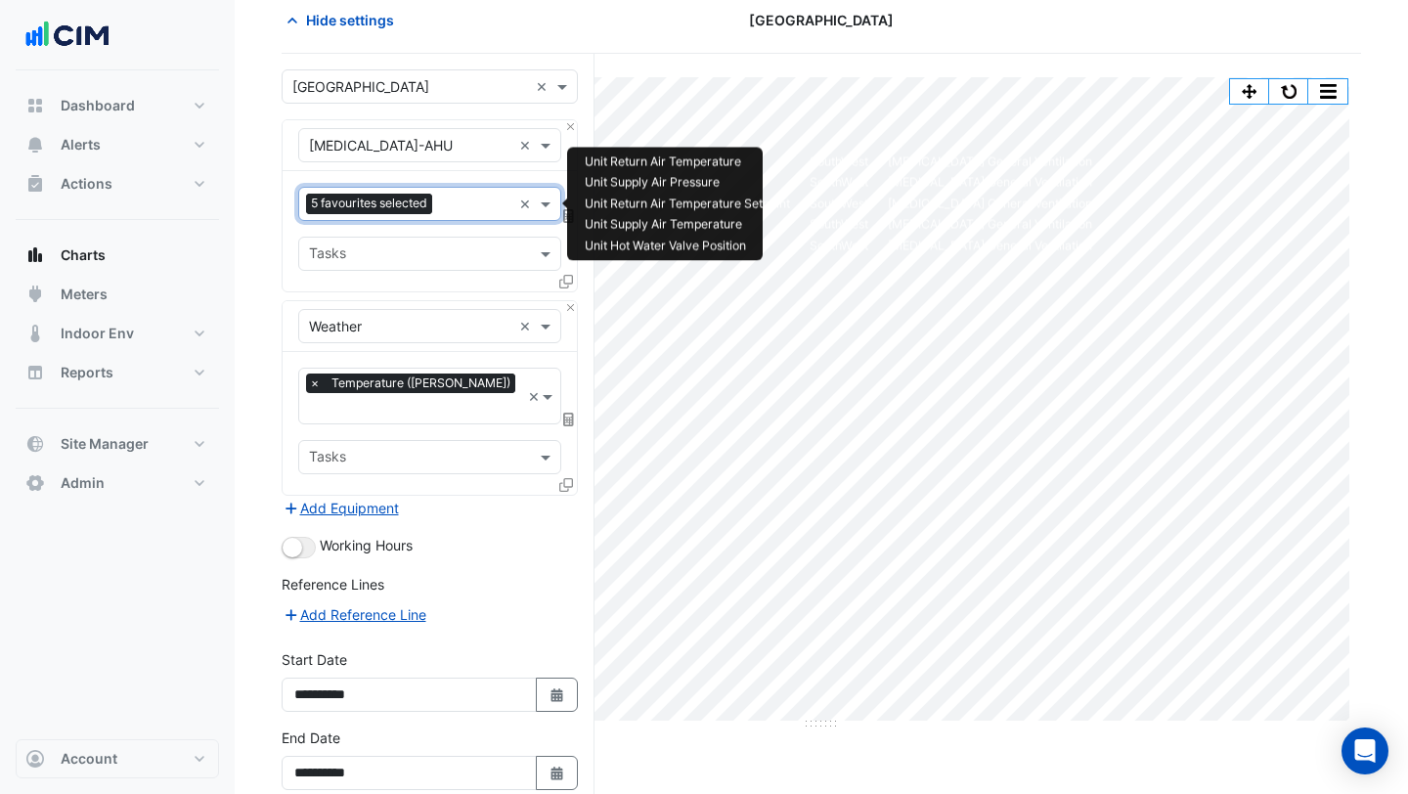
scroll to position [166, 0]
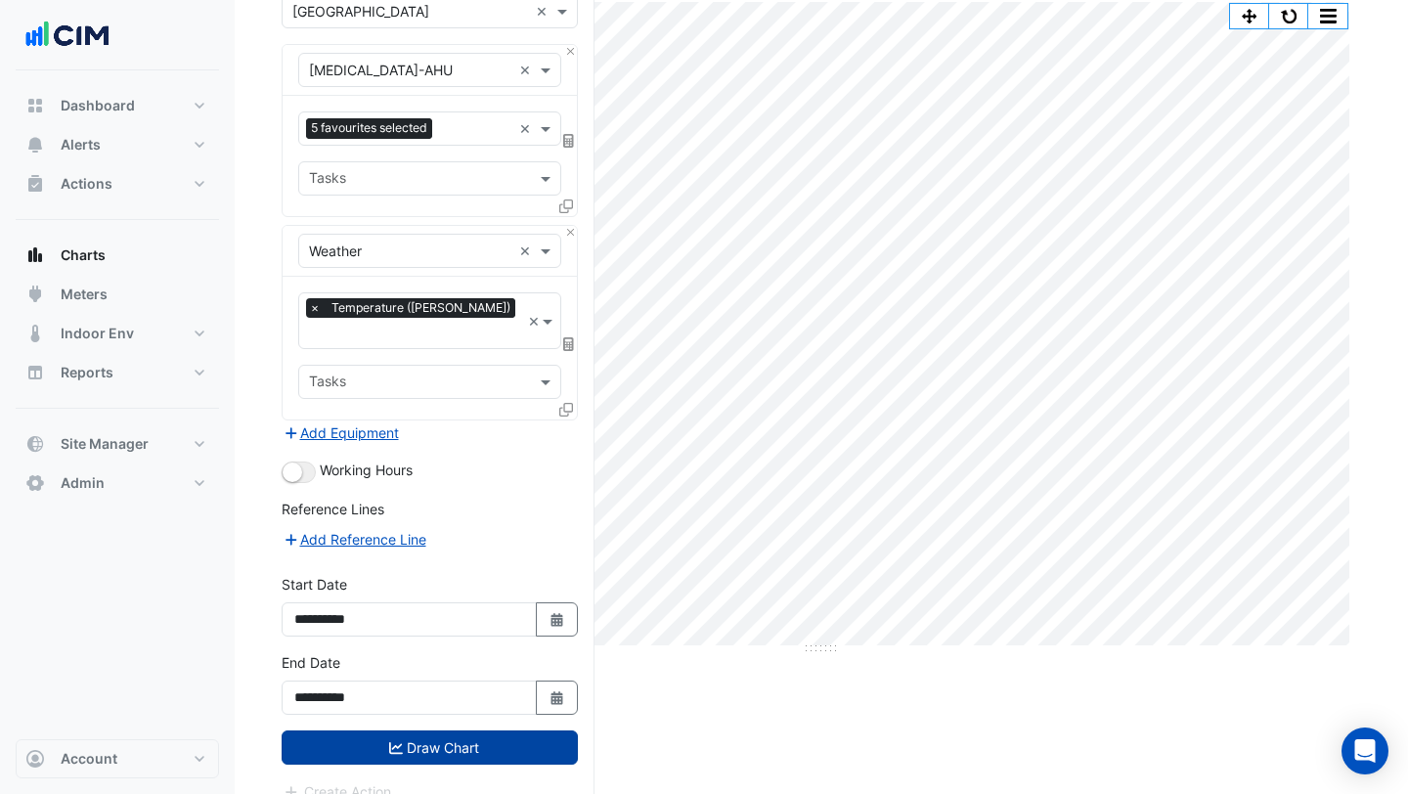
click at [419, 730] on button "Draw Chart" at bounding box center [430, 747] width 296 height 34
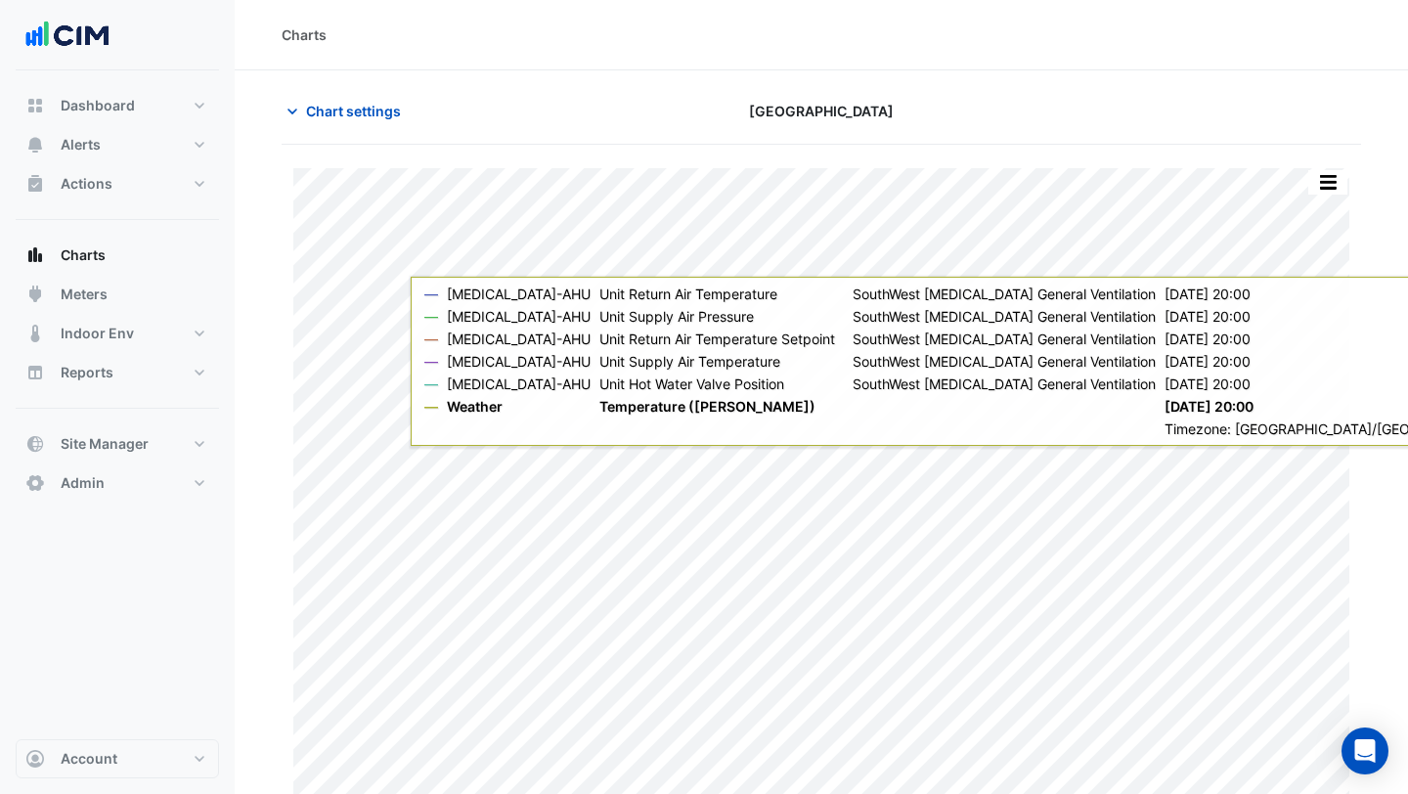
scroll to position [26, 0]
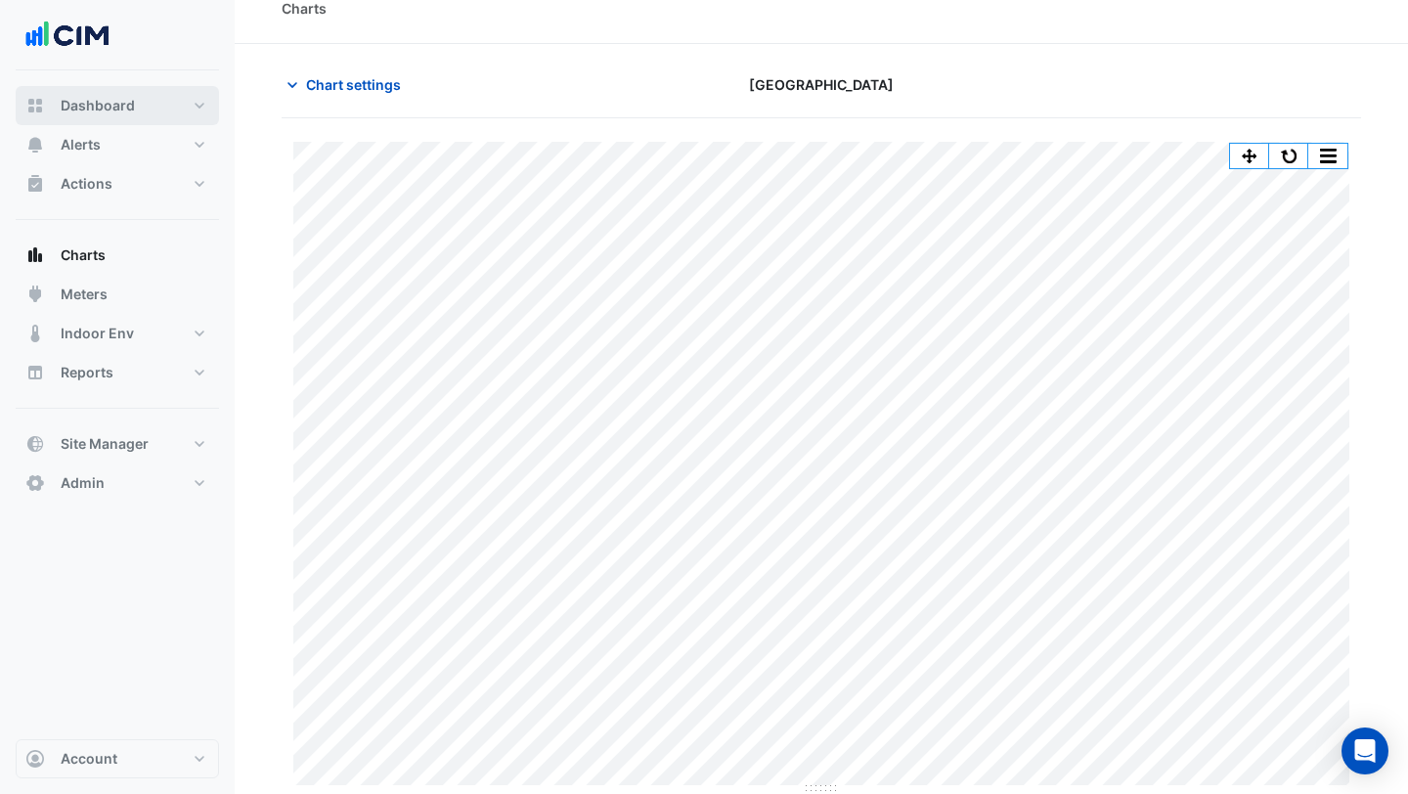
click at [101, 100] on span "Dashboard" at bounding box center [98, 106] width 74 height 20
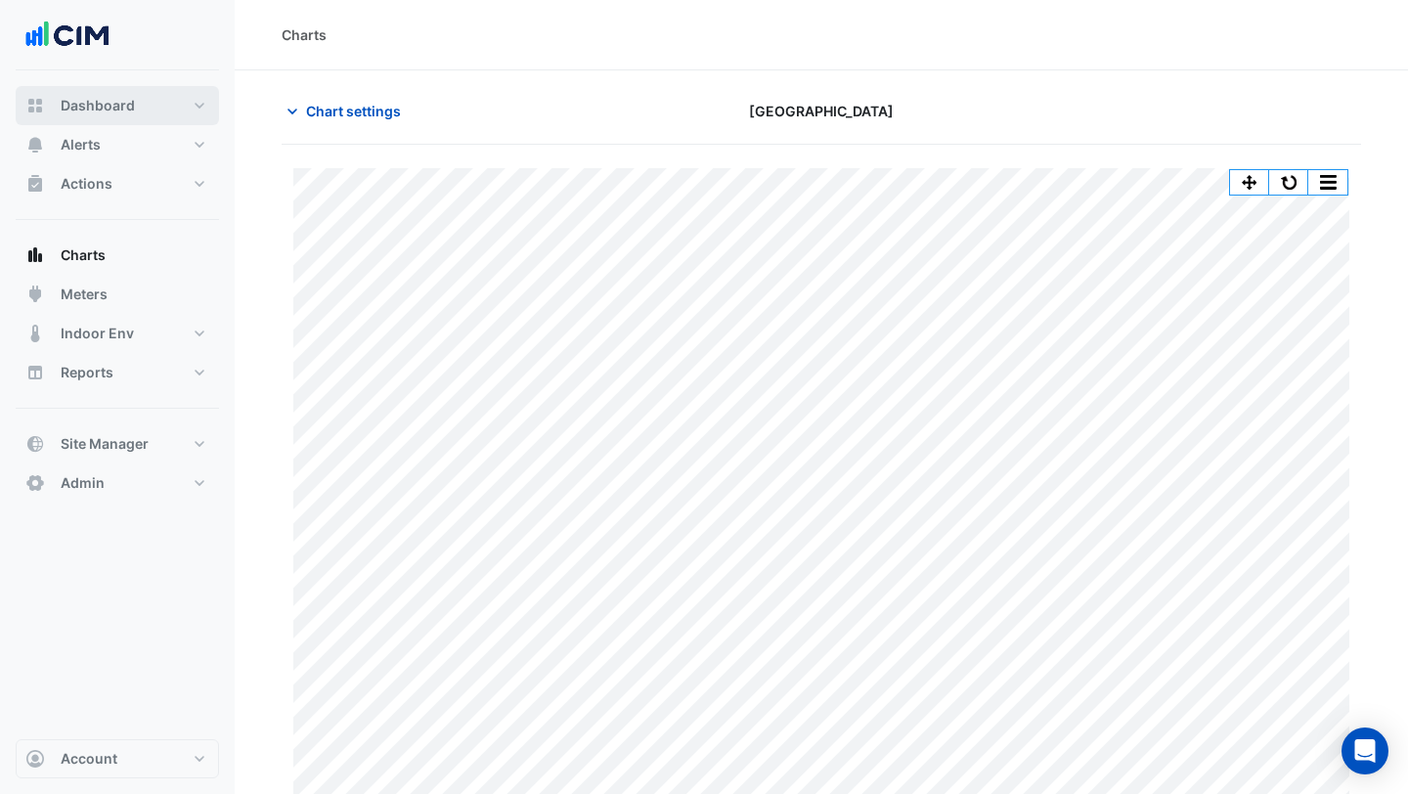
select select "***"
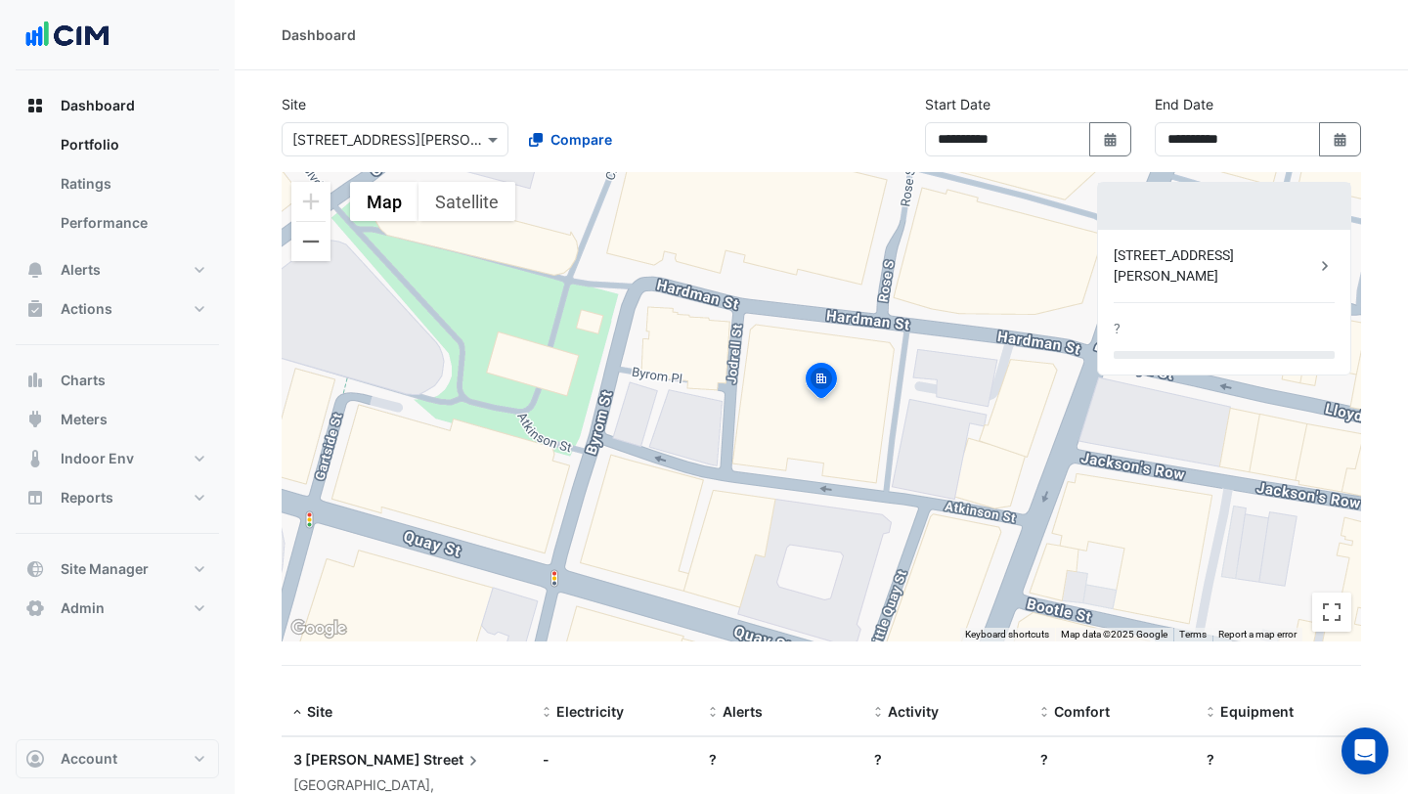
click at [436, 145] on input "text" at bounding box center [375, 140] width 166 height 21
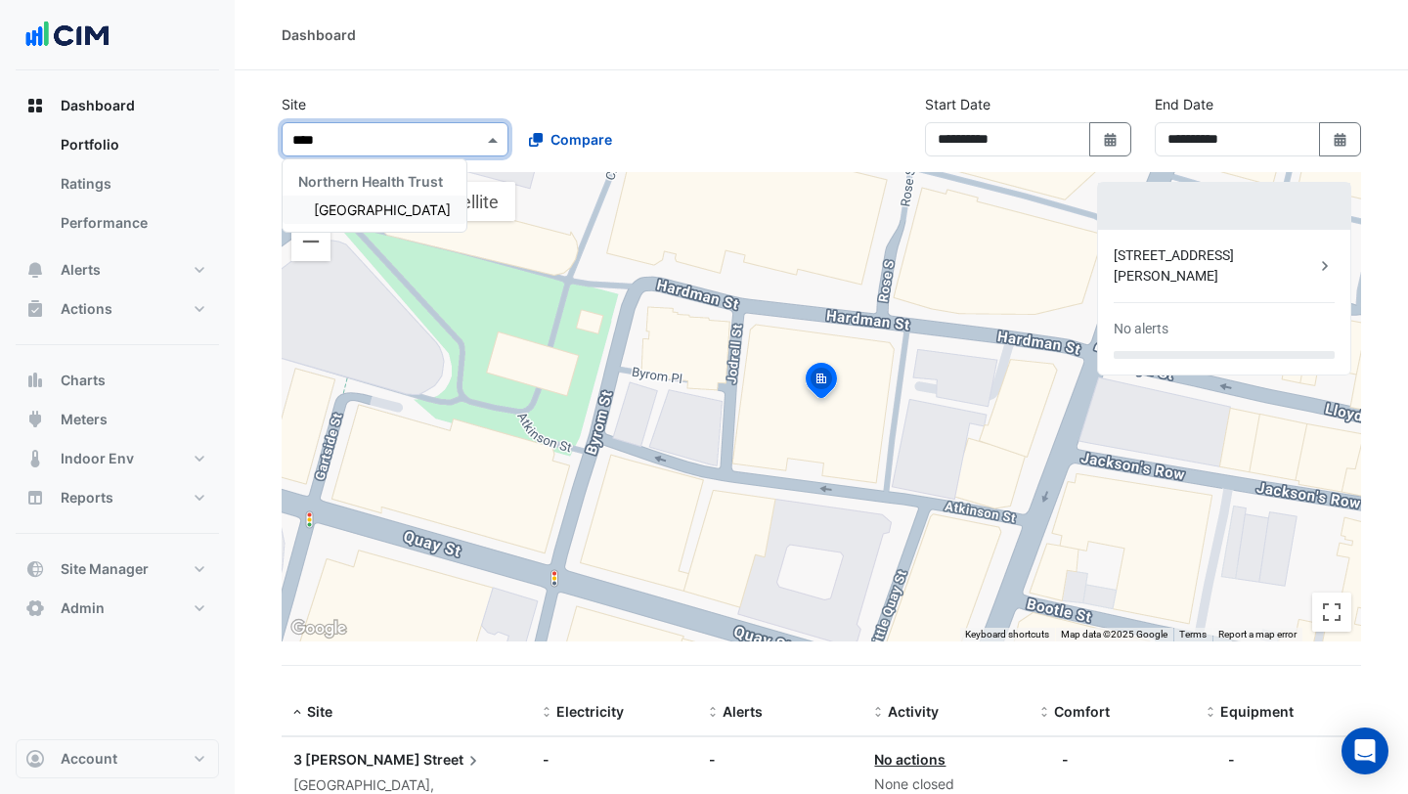
type input "*****"
click at [413, 198] on div "[GEOGRAPHIC_DATA]" at bounding box center [375, 210] width 184 height 28
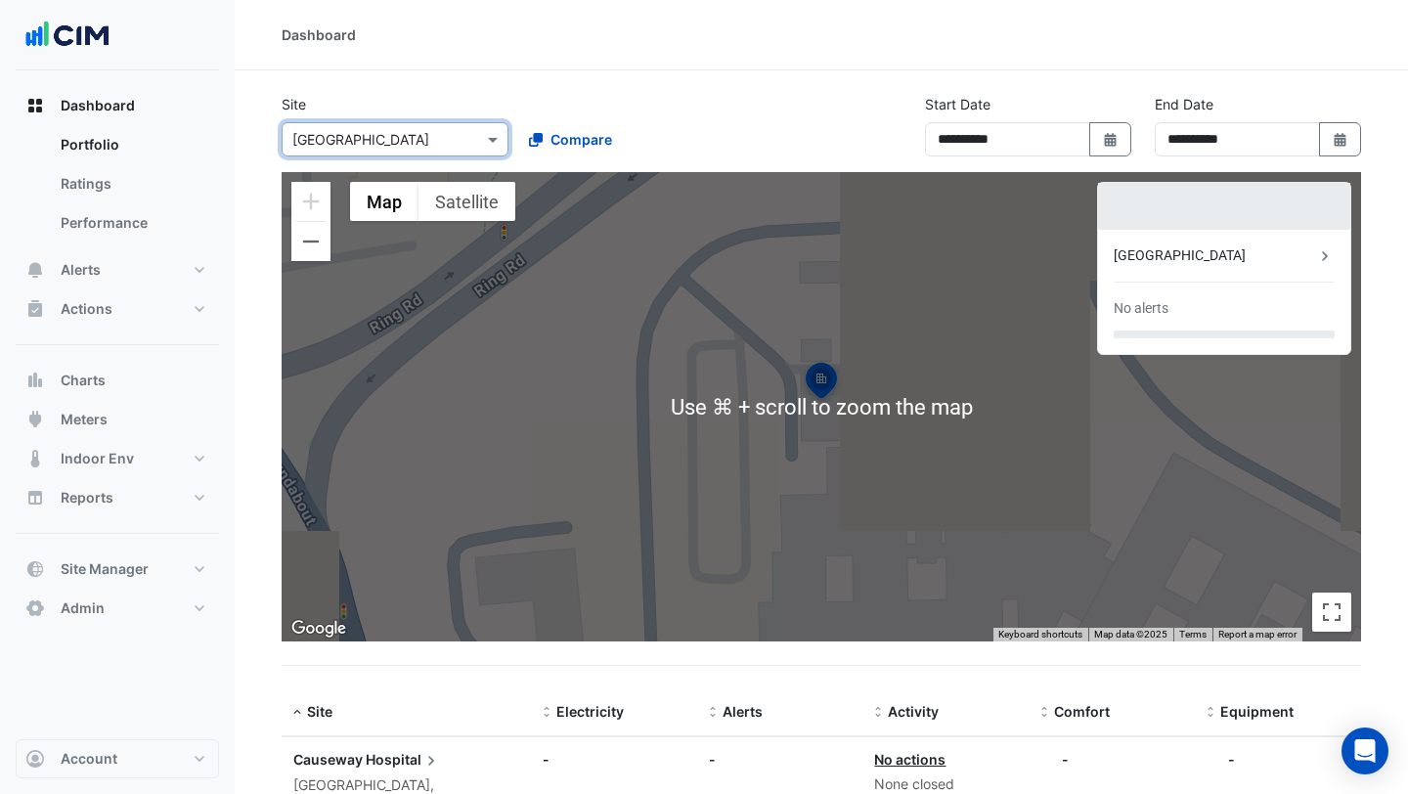
scroll to position [66, 0]
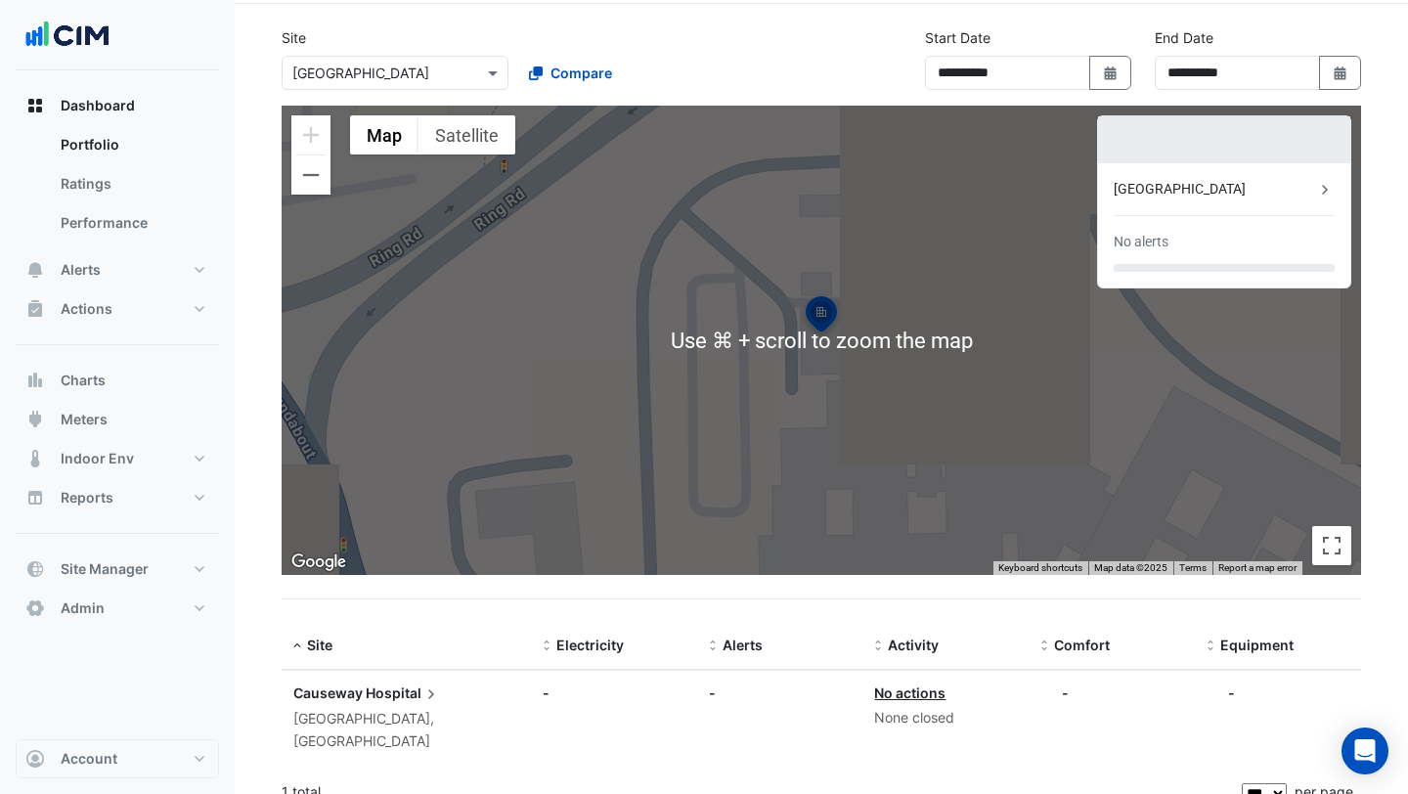
click at [370, 696] on span "Hospital" at bounding box center [403, 694] width 75 height 22
